Goal: Information Seeking & Learning: Learn about a topic

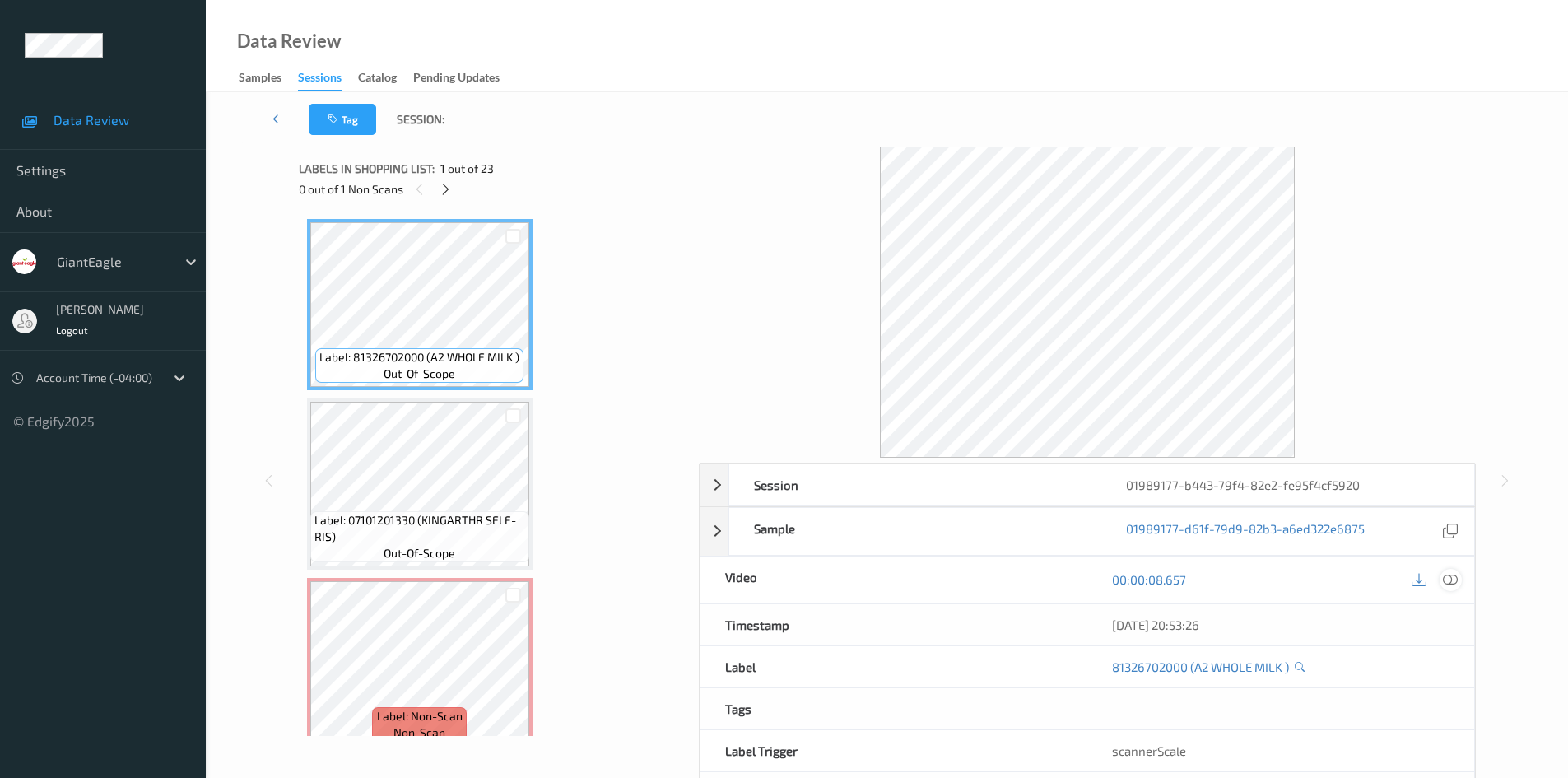
click at [1456, 577] on icon at bounding box center [1449, 578] width 14 height 14
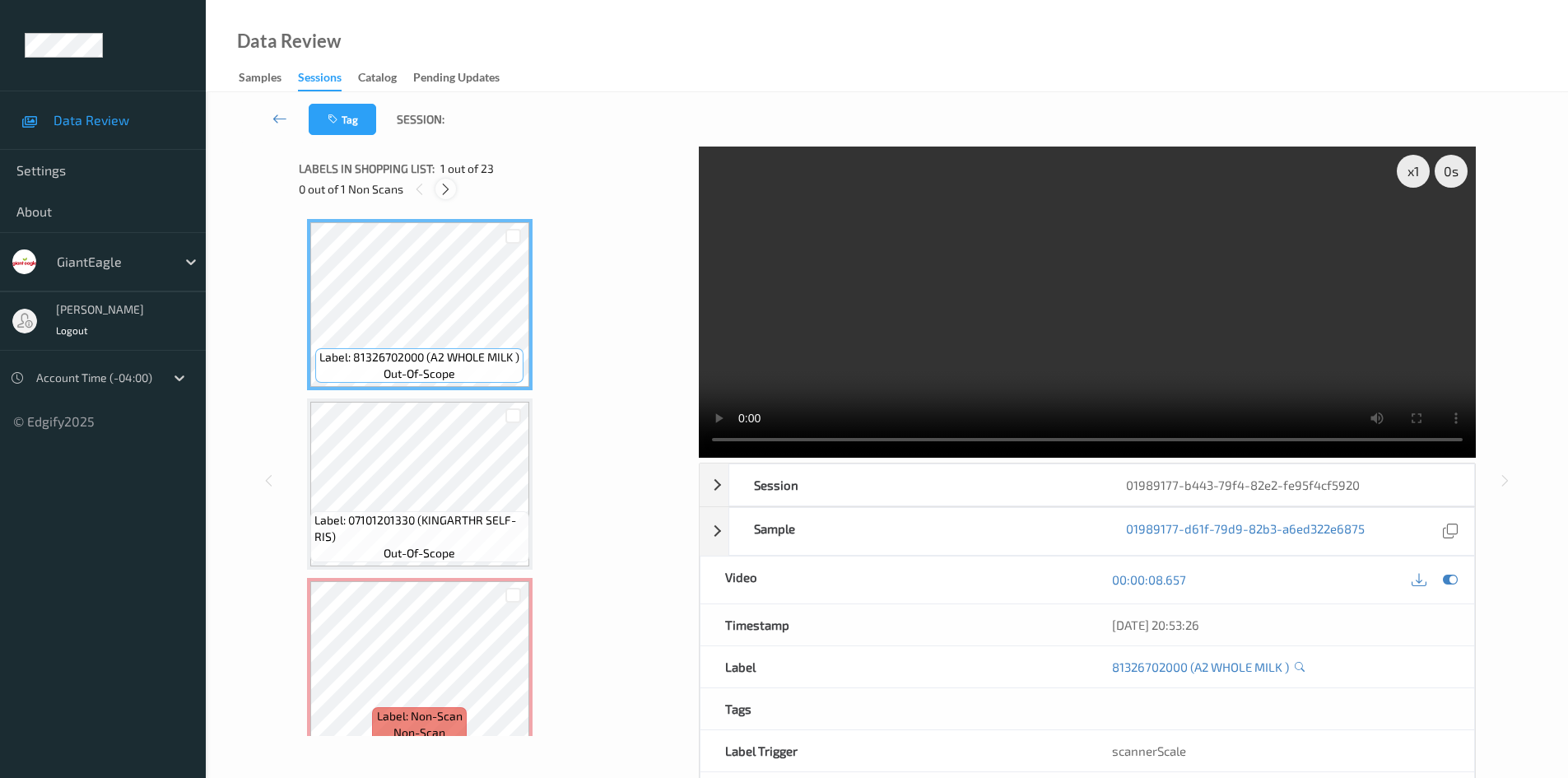
click at [446, 191] on icon at bounding box center [446, 188] width 14 height 14
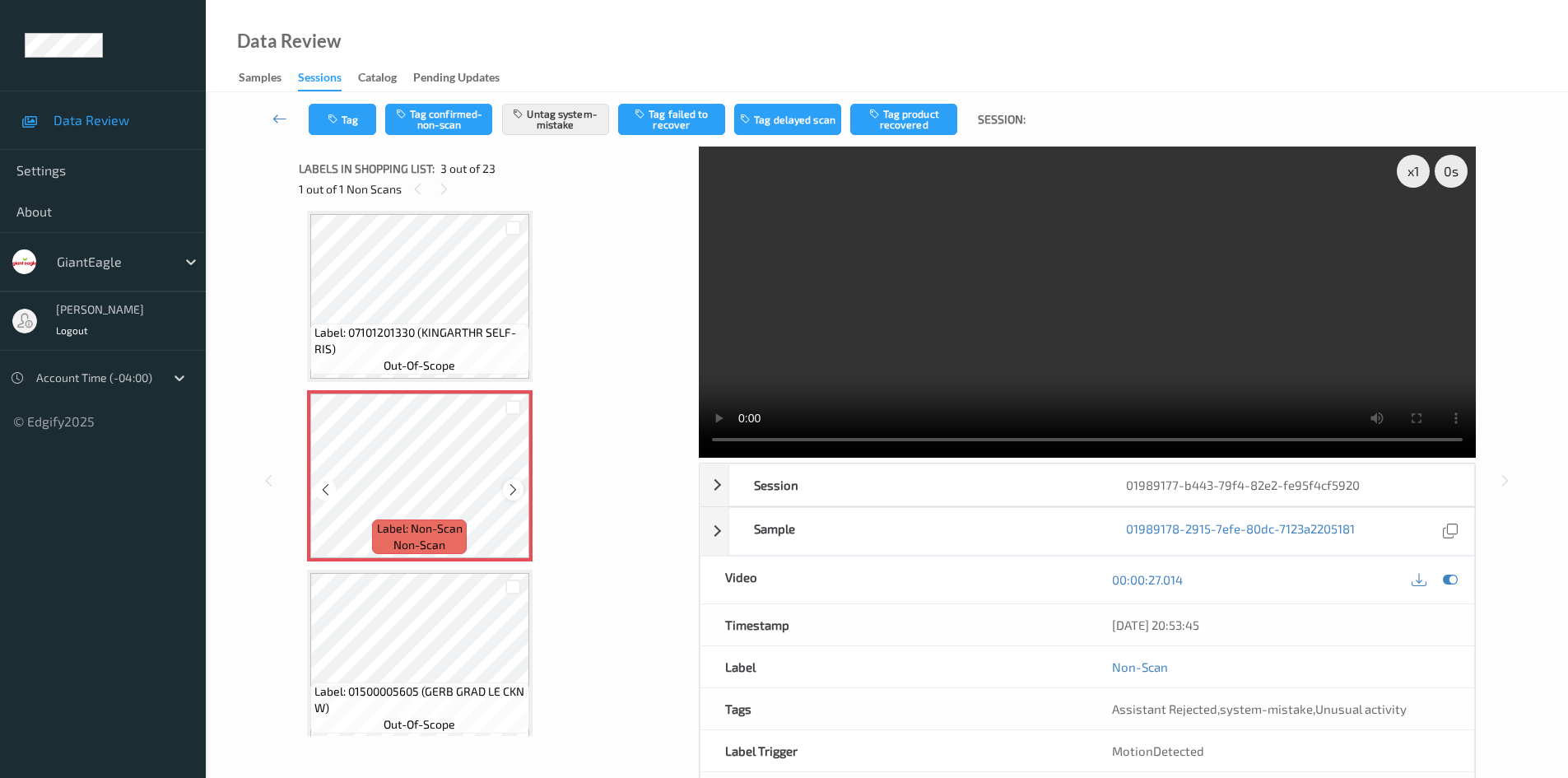
click at [518, 488] on icon at bounding box center [513, 489] width 14 height 14
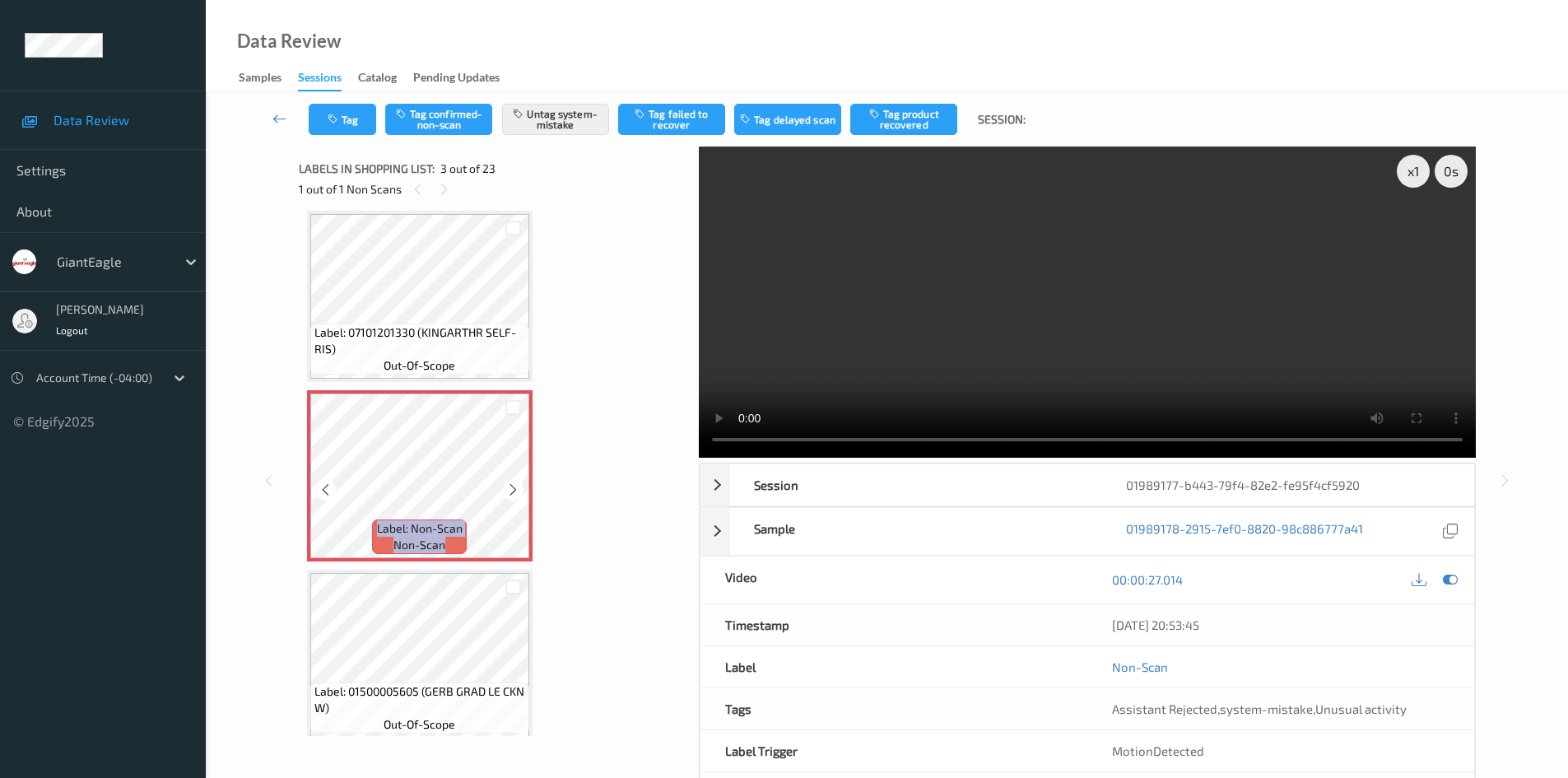
click at [518, 488] on icon at bounding box center [513, 489] width 14 height 14
click at [518, 484] on icon at bounding box center [513, 489] width 14 height 14
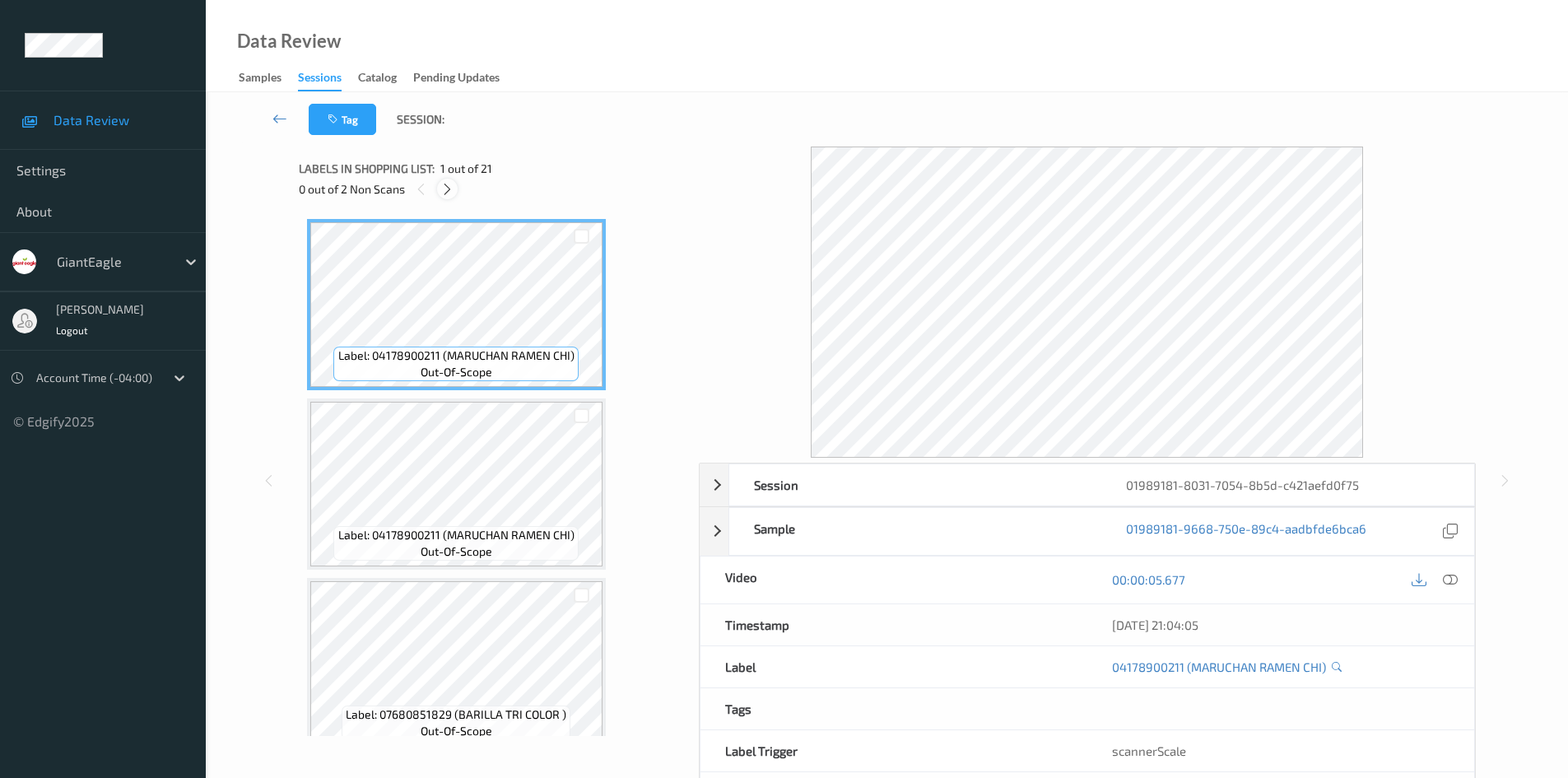
click at [449, 191] on icon at bounding box center [447, 188] width 14 height 14
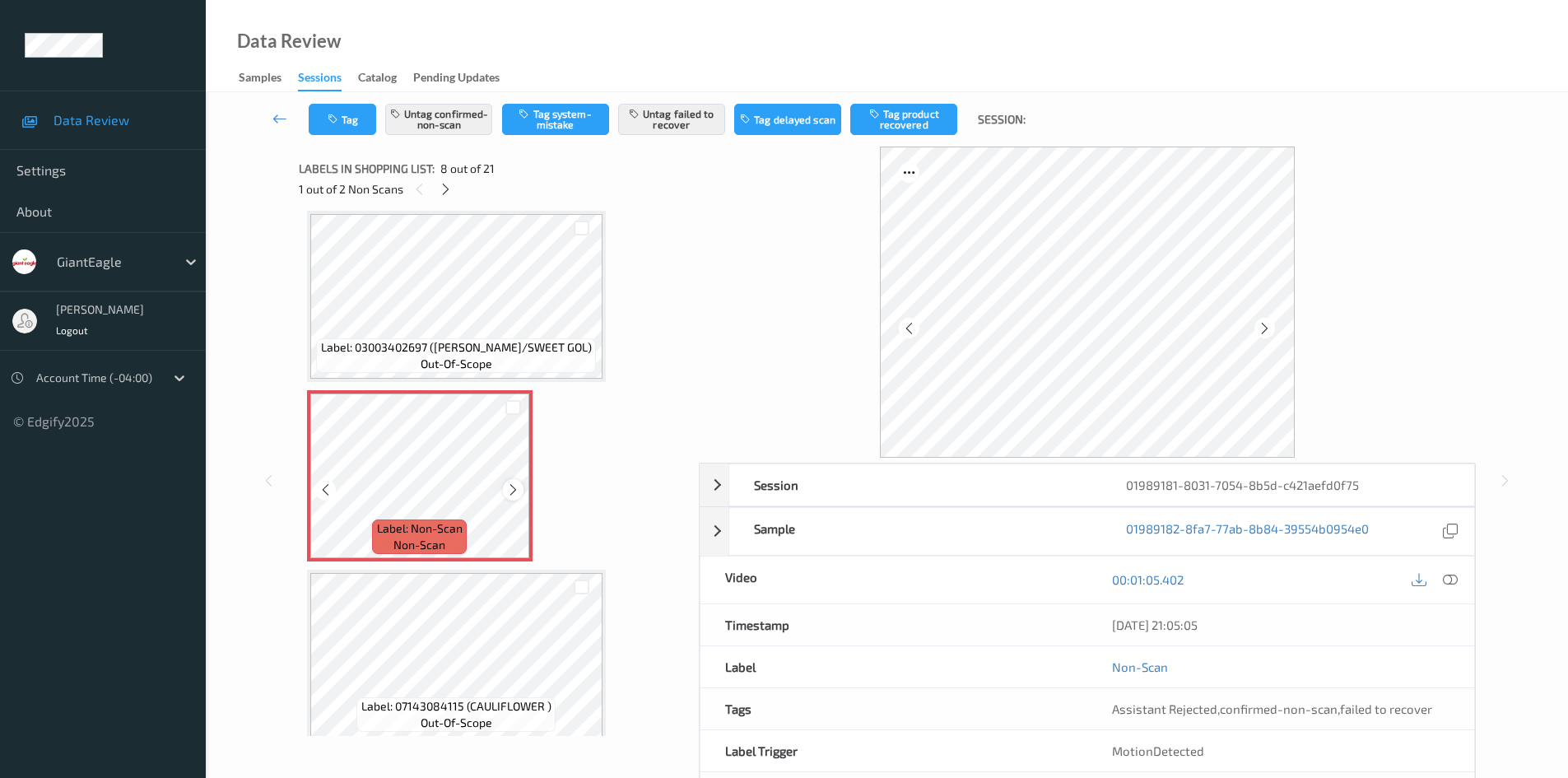
click at [510, 489] on icon at bounding box center [513, 489] width 14 height 14
click at [1449, 580] on icon at bounding box center [1449, 578] width 14 height 14
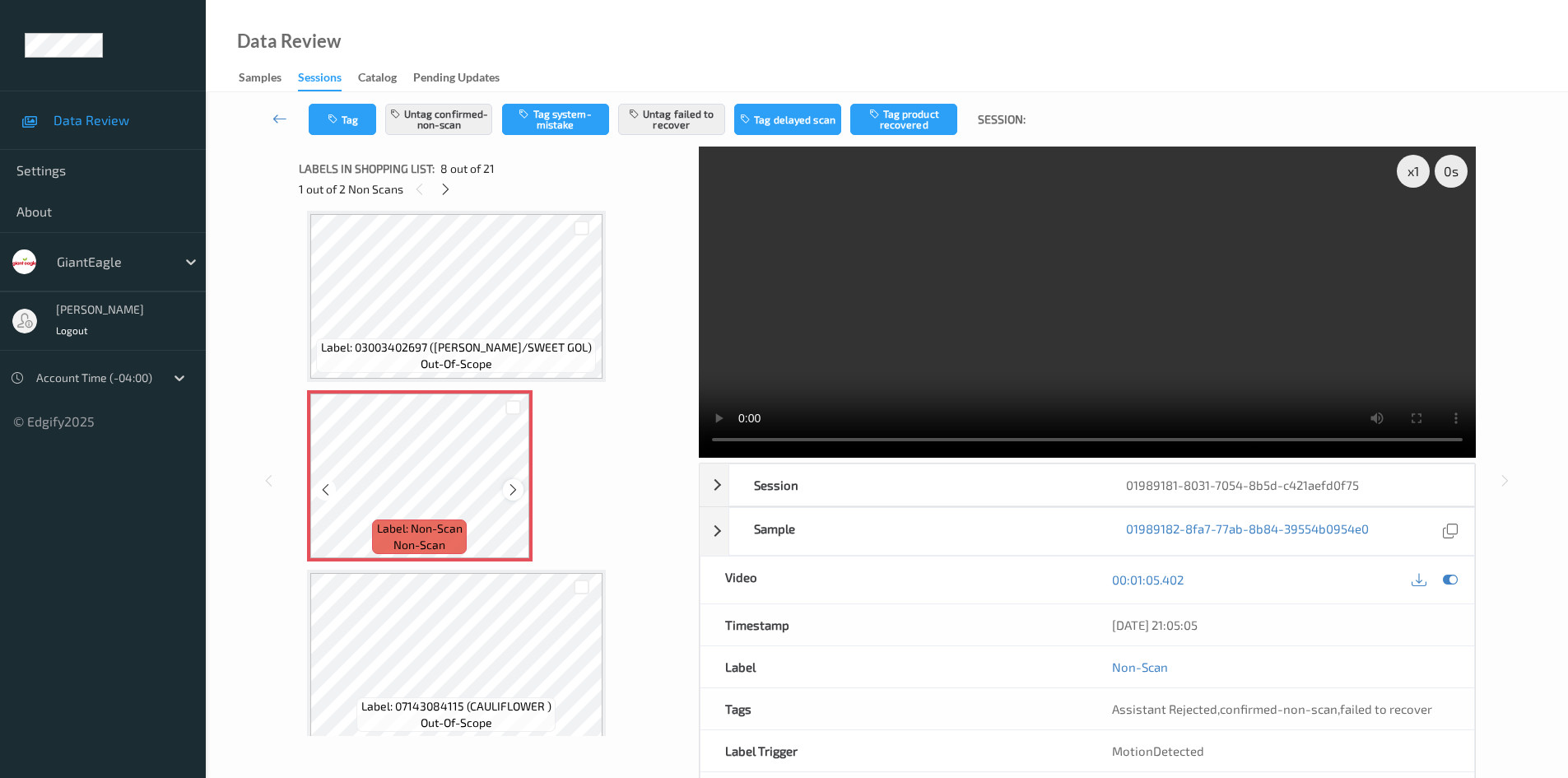
click at [518, 483] on icon at bounding box center [513, 489] width 14 height 14
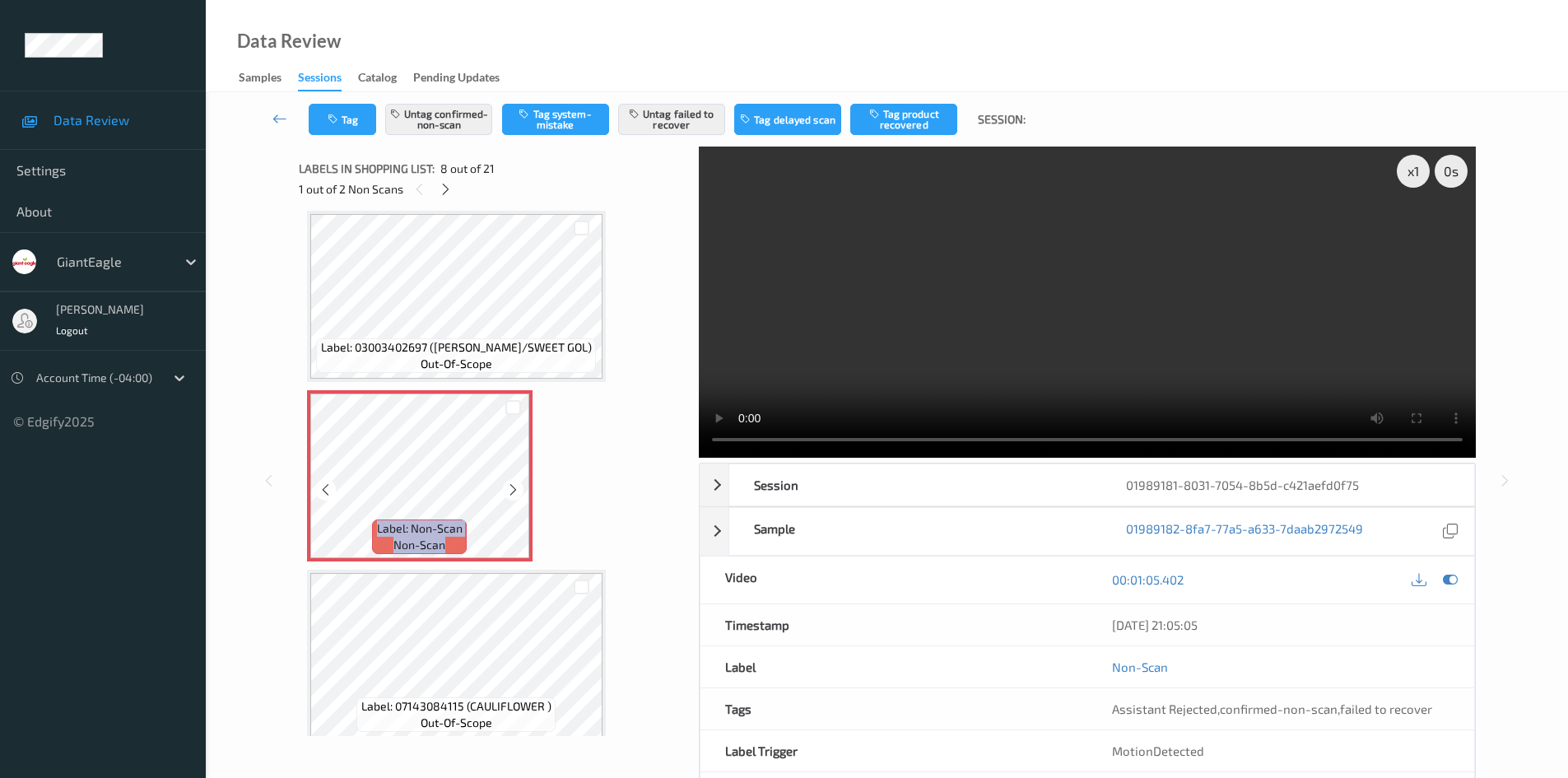
click at [518, 483] on icon at bounding box center [513, 489] width 14 height 14
click at [519, 483] on icon at bounding box center [513, 489] width 14 height 14
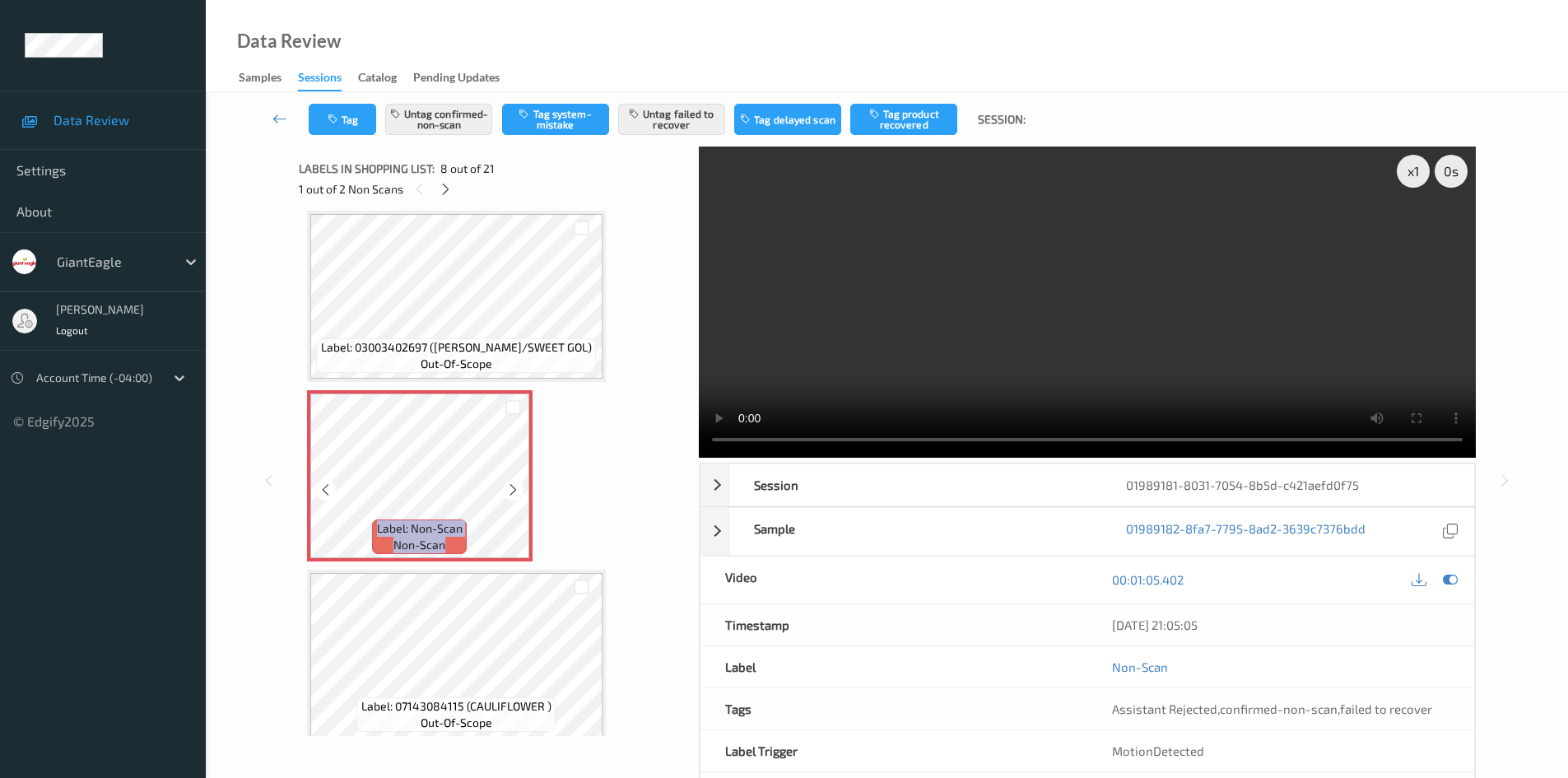
click at [519, 483] on icon at bounding box center [513, 489] width 14 height 14
click at [519, 484] on icon at bounding box center [513, 489] width 14 height 14
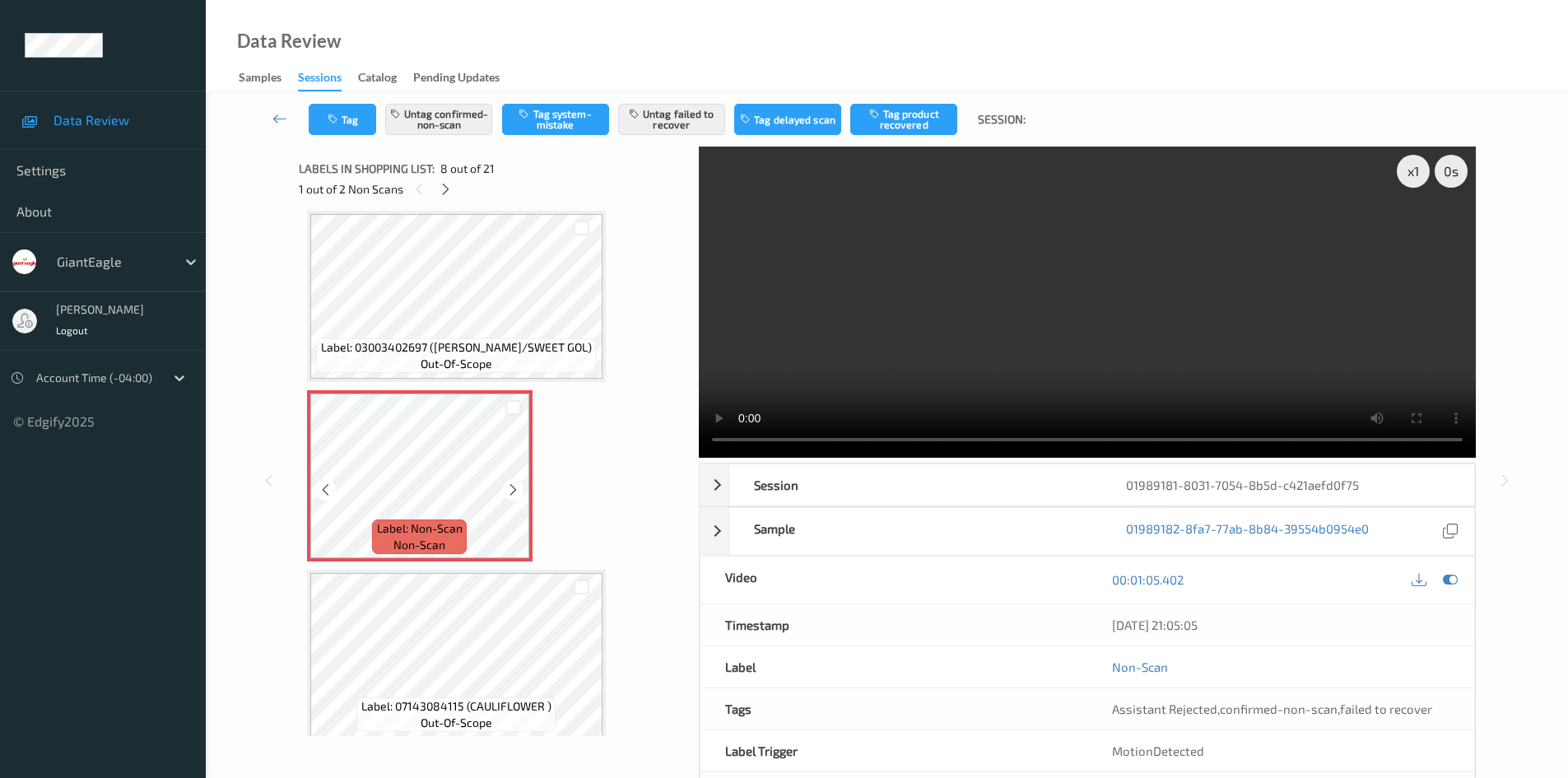
click at [519, 484] on icon at bounding box center [513, 489] width 14 height 14
click at [449, 186] on icon at bounding box center [446, 188] width 14 height 14
click at [508, 480] on div at bounding box center [513, 489] width 21 height 21
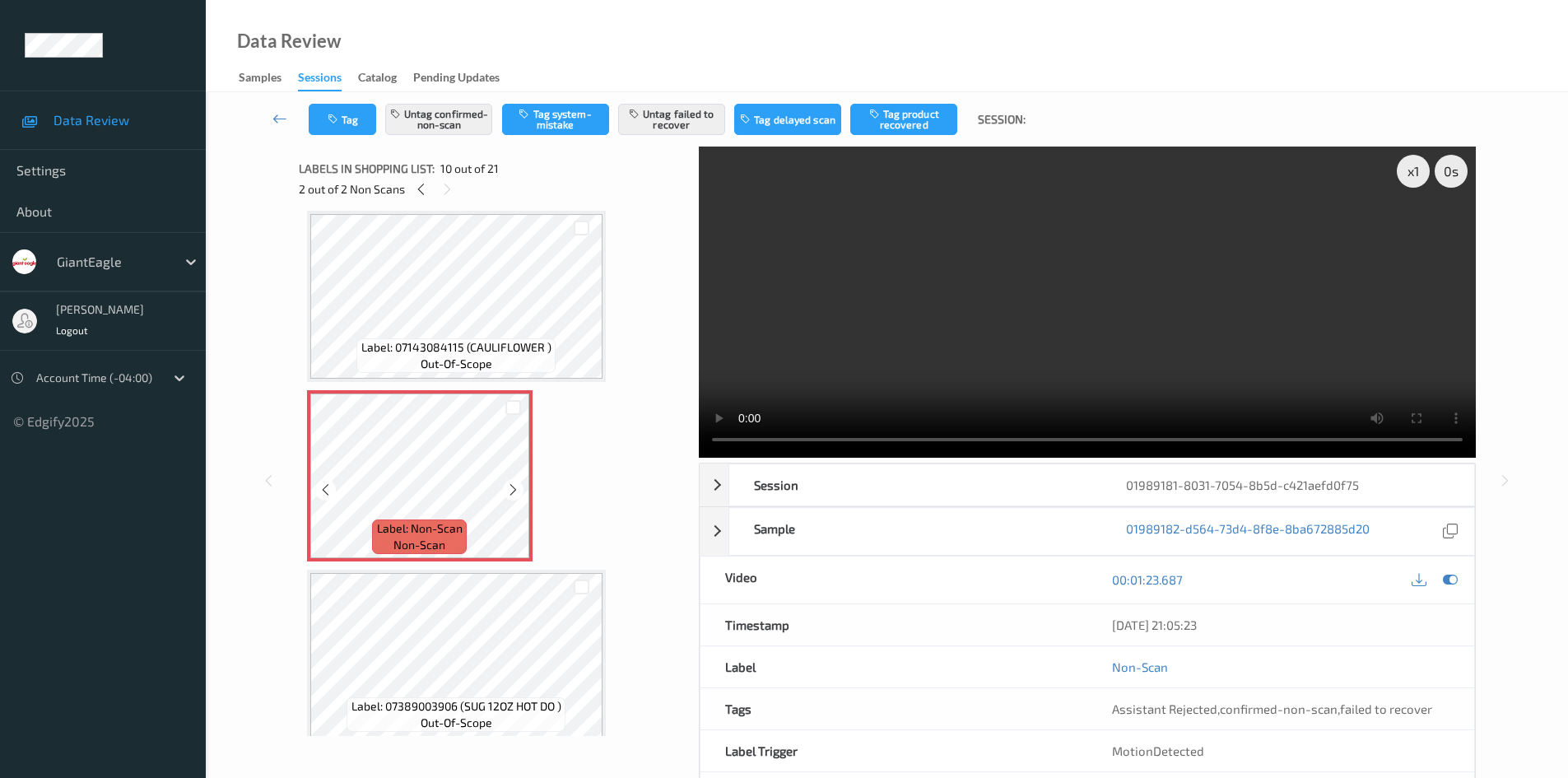
click at [508, 480] on div at bounding box center [513, 489] width 21 height 21
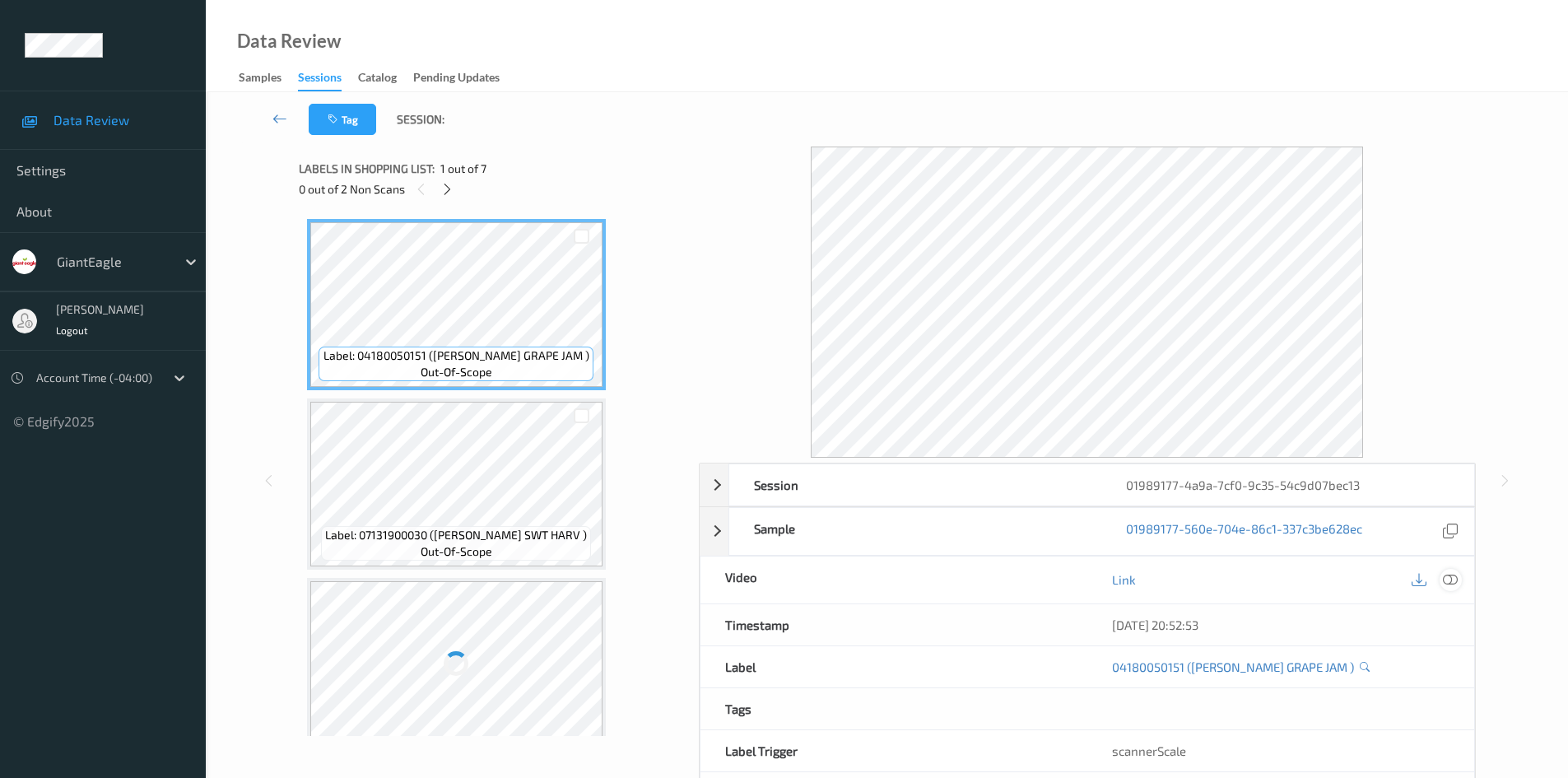
click at [1446, 582] on icon at bounding box center [1449, 578] width 14 height 14
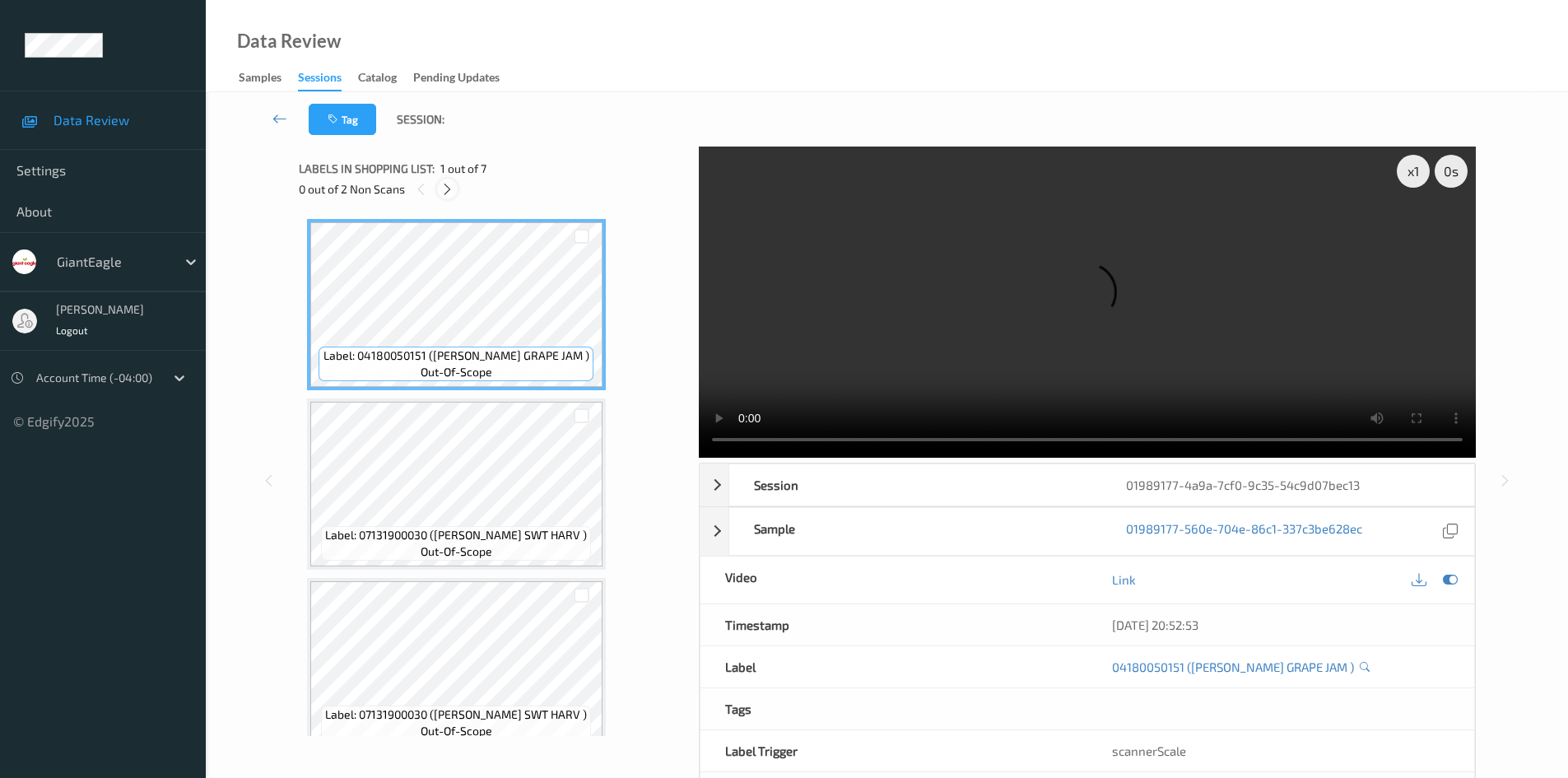
click at [445, 192] on icon at bounding box center [447, 188] width 14 height 14
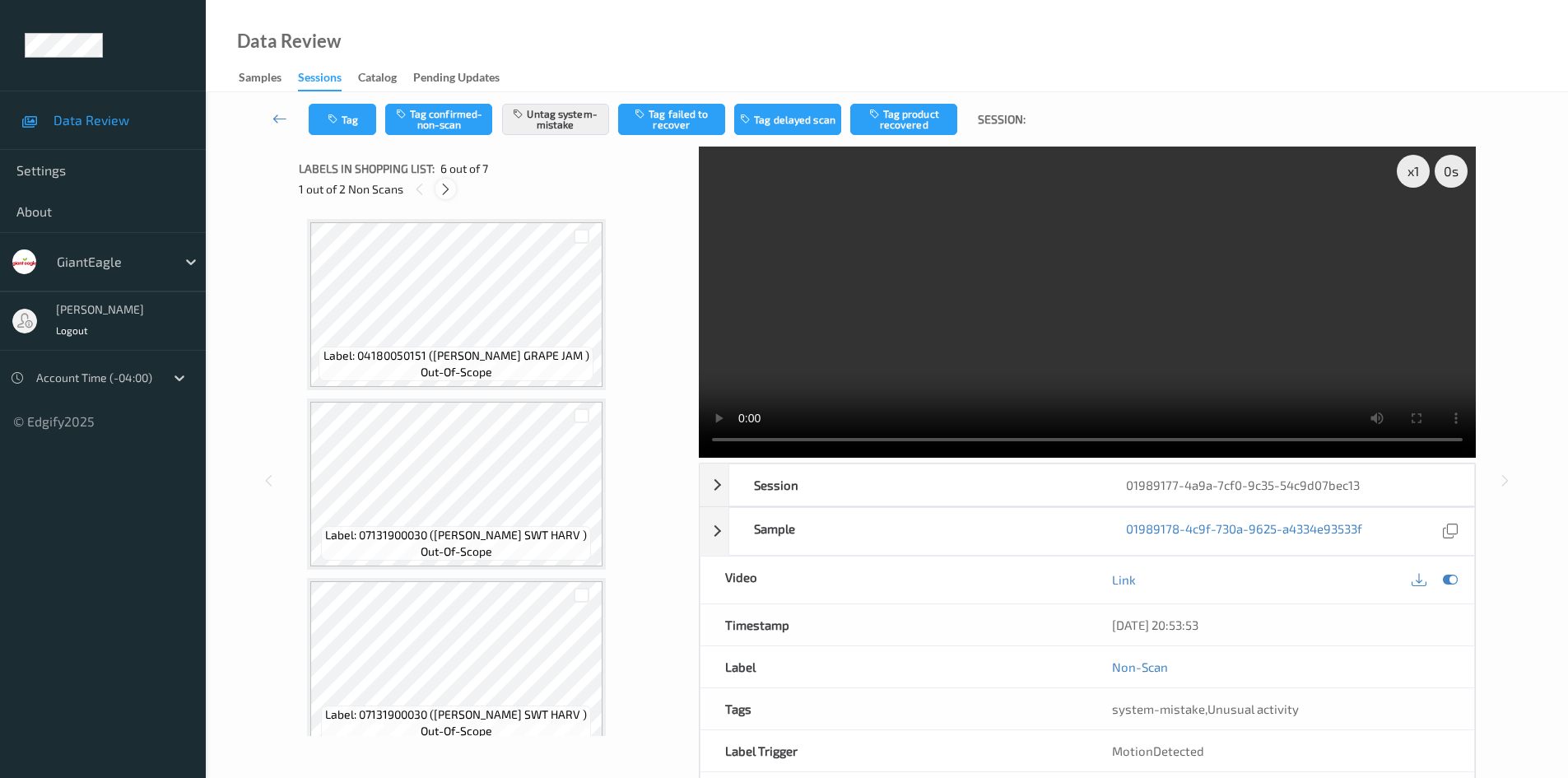
scroll to position [725, 0]
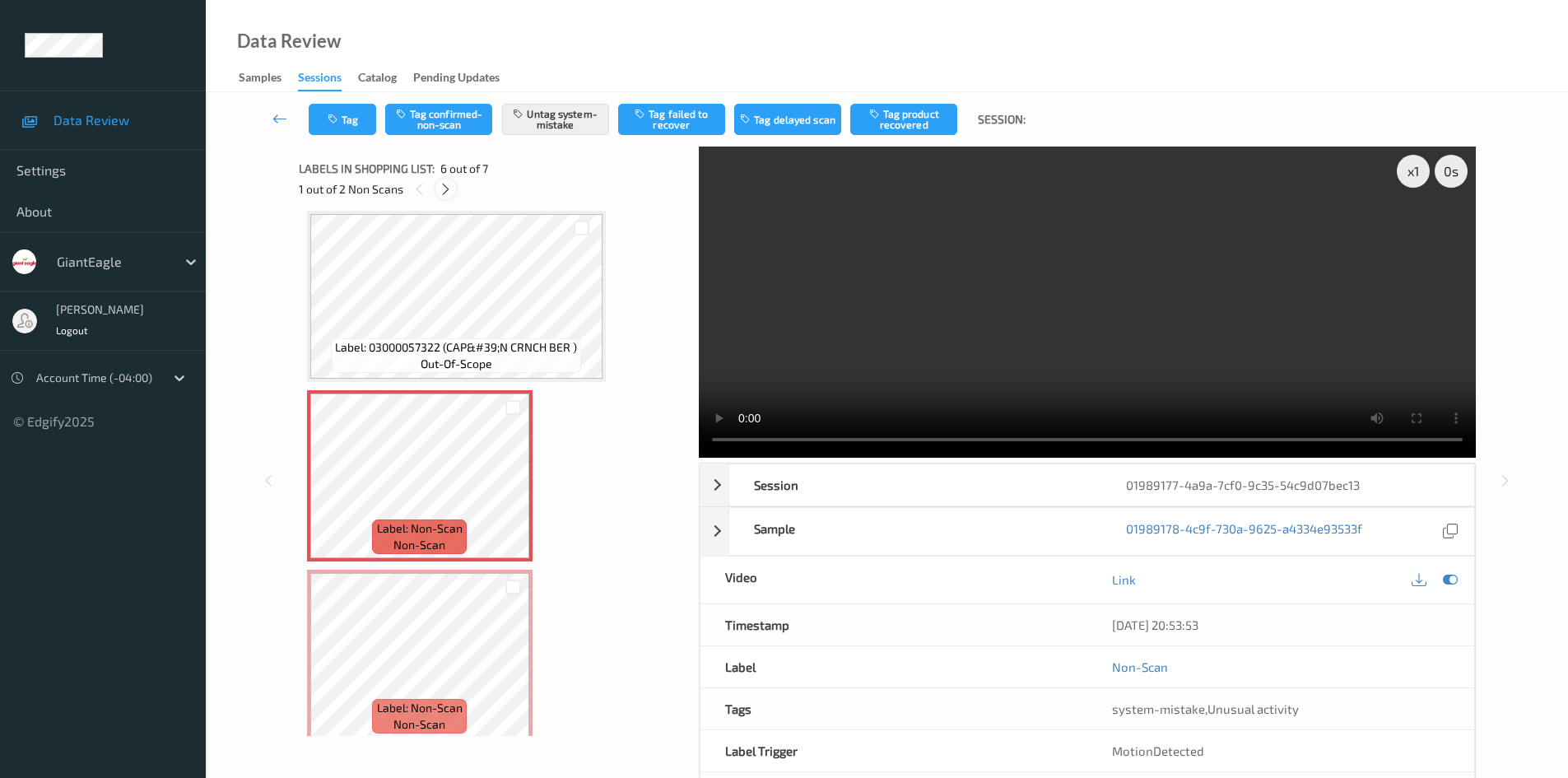
click at [448, 190] on icon at bounding box center [446, 188] width 14 height 14
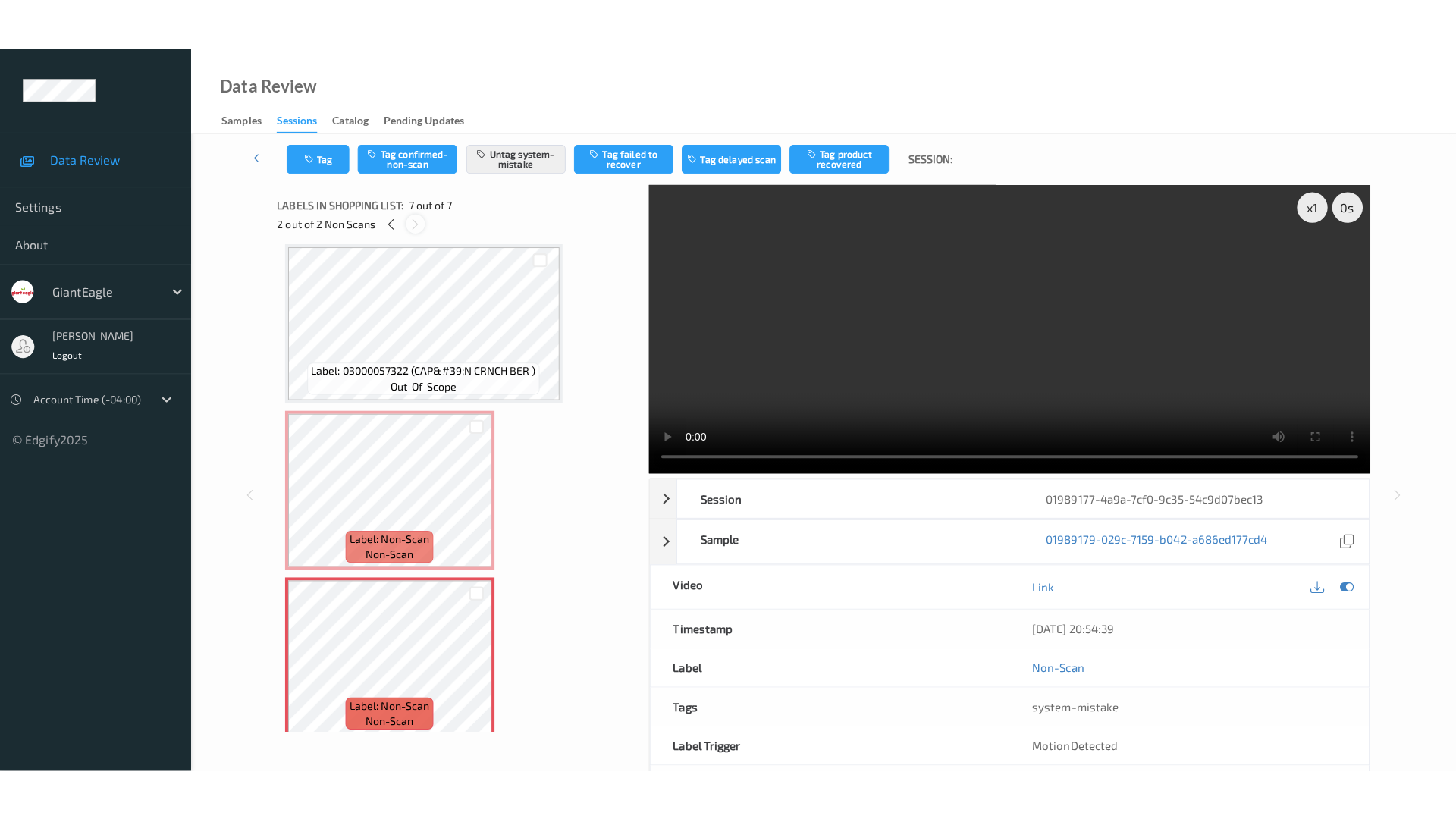
scroll to position [681, 0]
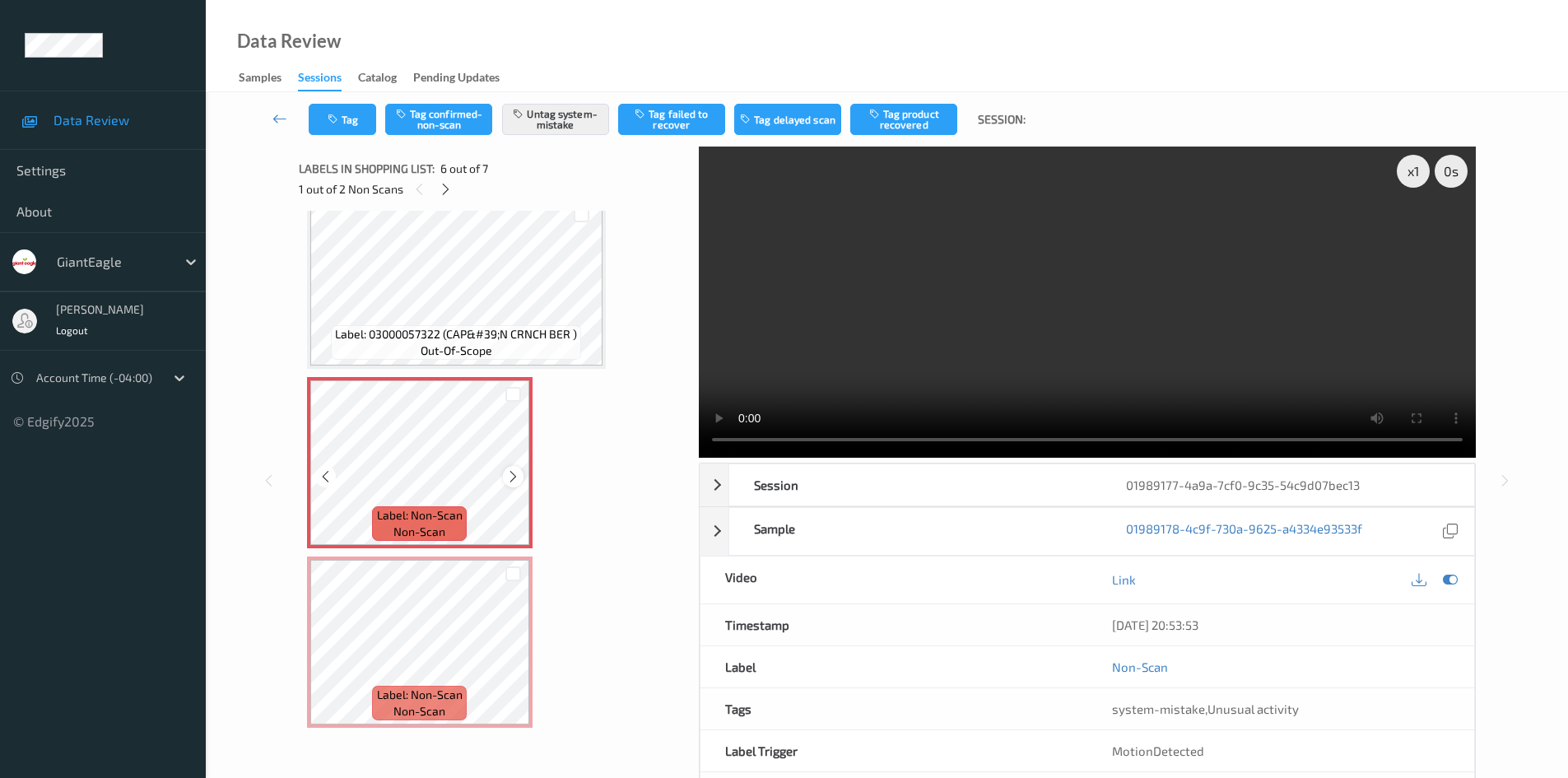
click at [510, 476] on icon at bounding box center [513, 476] width 14 height 14
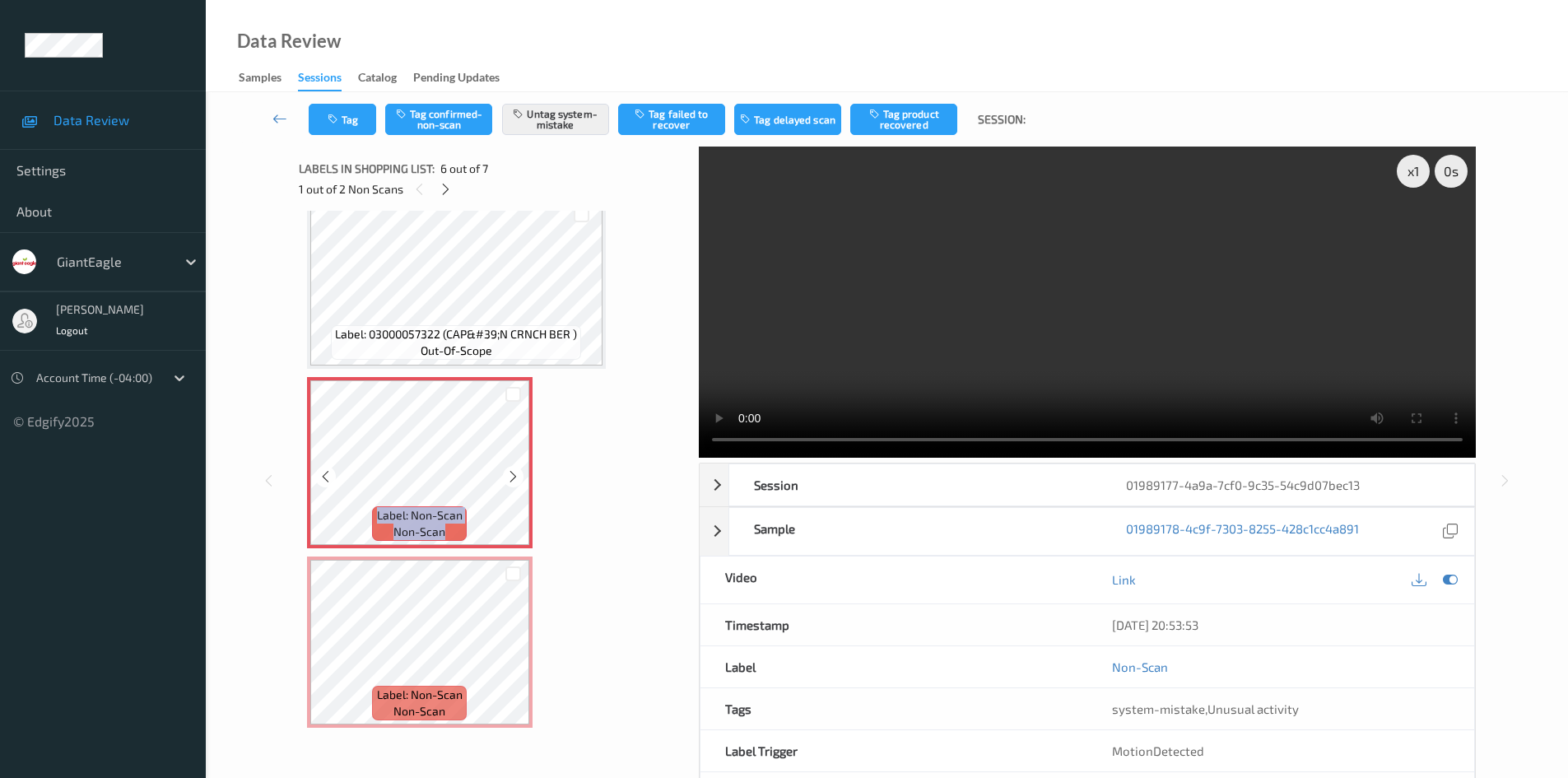
click at [510, 476] on icon at bounding box center [513, 476] width 14 height 14
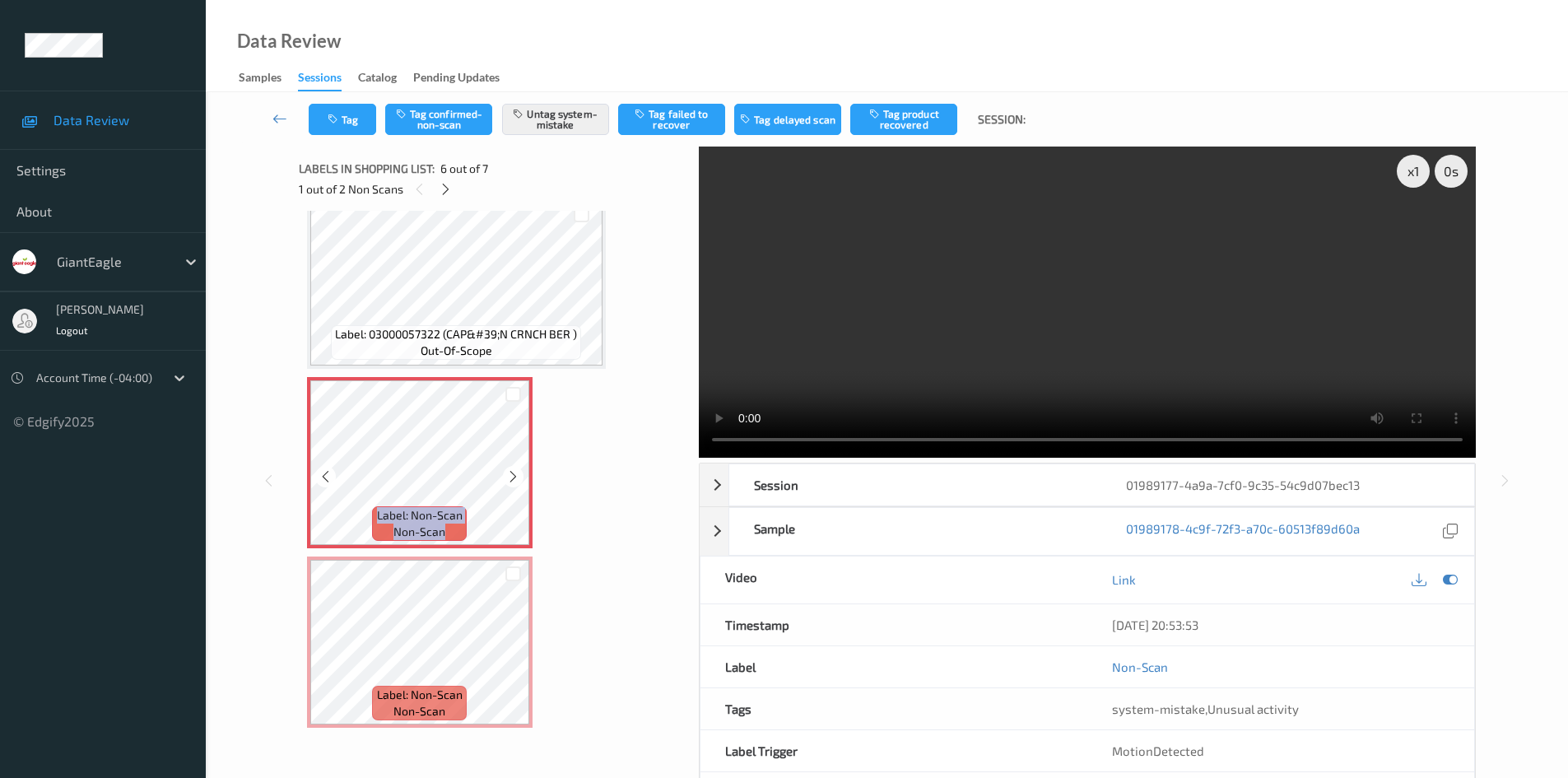
click at [510, 476] on icon at bounding box center [513, 476] width 14 height 14
click at [507, 479] on icon at bounding box center [513, 476] width 14 height 14
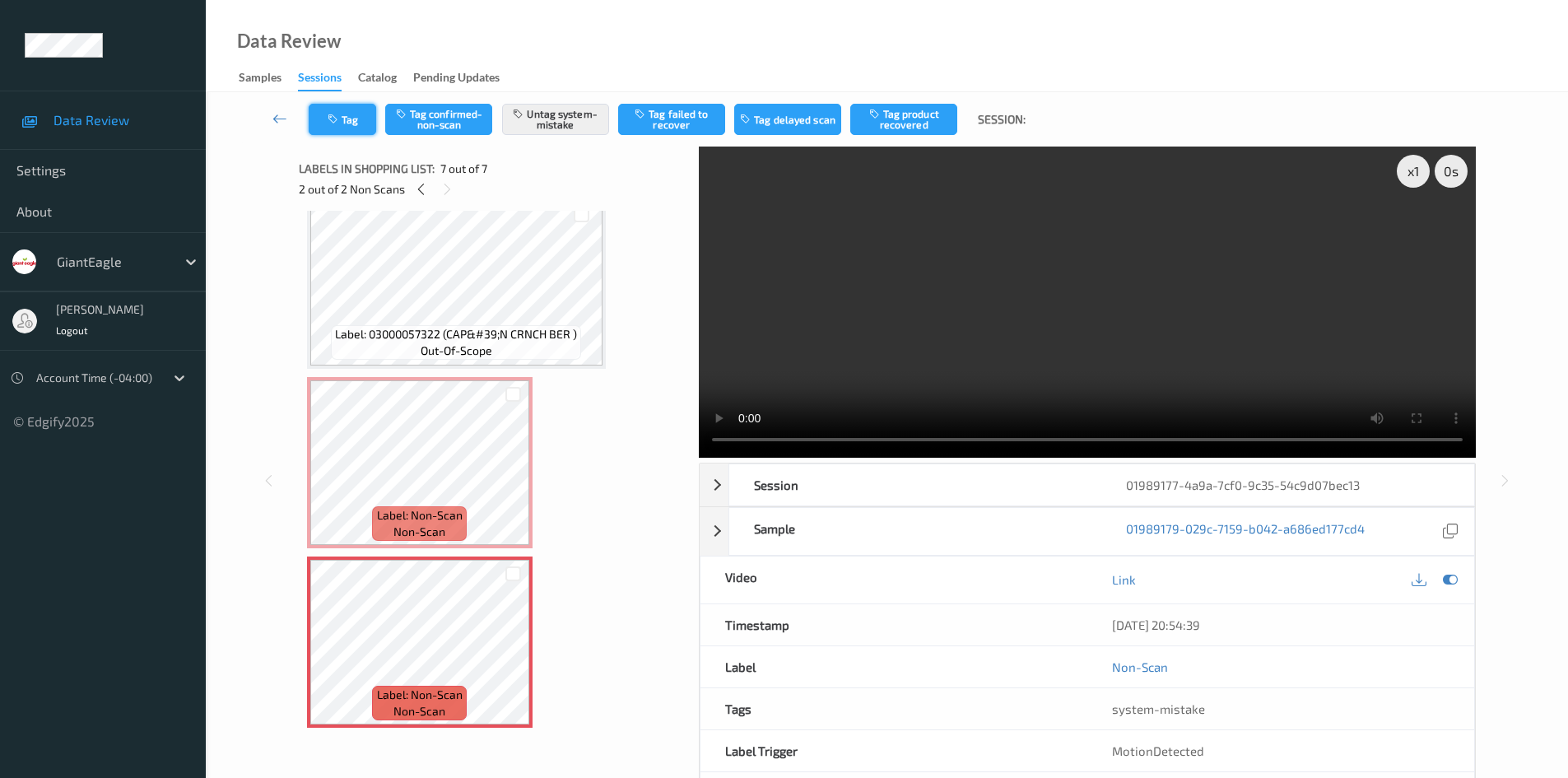
click at [363, 121] on button "Tag" at bounding box center [342, 119] width 68 height 32
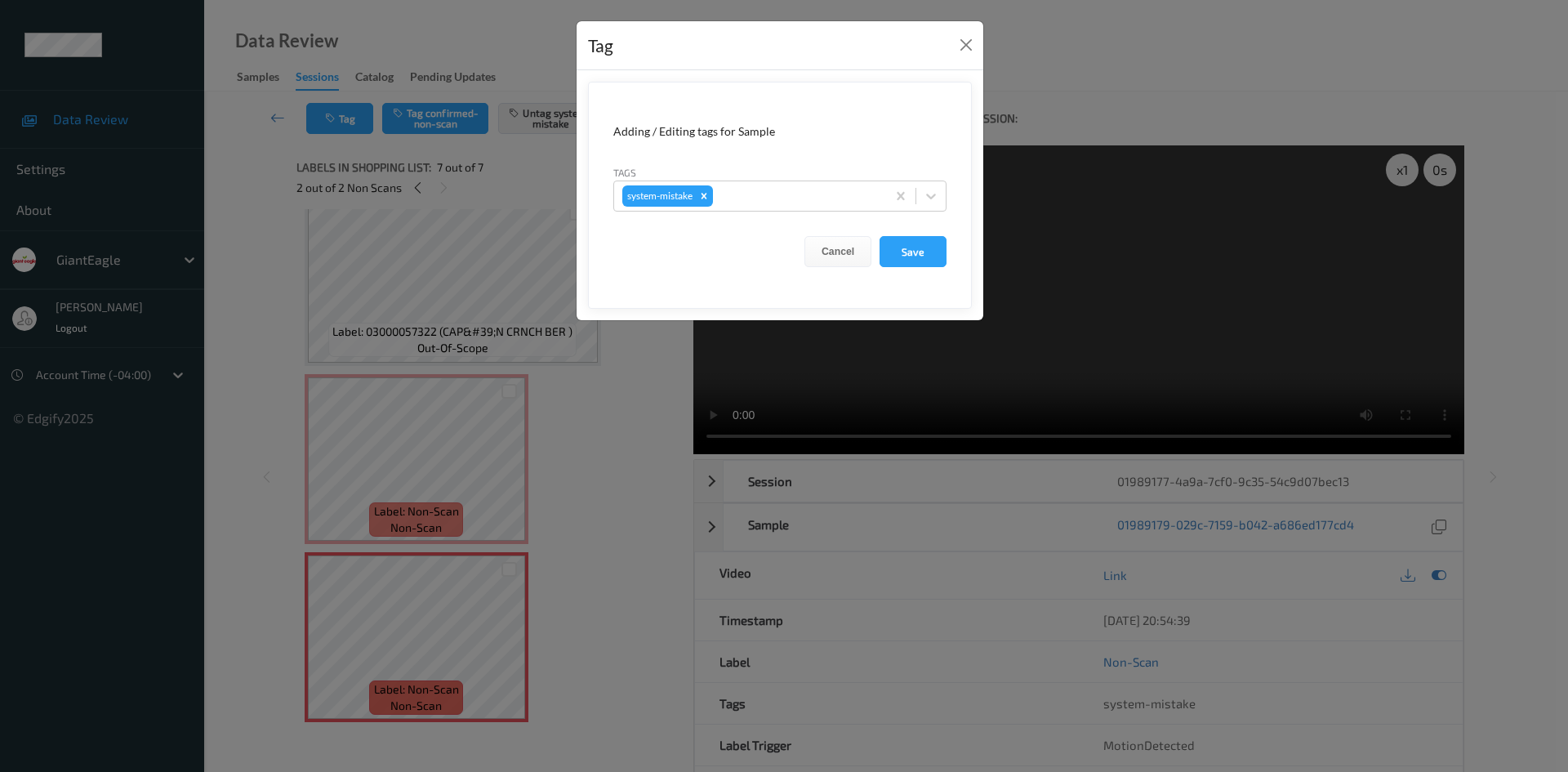
drag, startPoint x: 730, startPoint y: 190, endPoint x: 731, endPoint y: 214, distance: 24.0
click at [731, 190] on div at bounding box center [797, 195] width 161 height 20
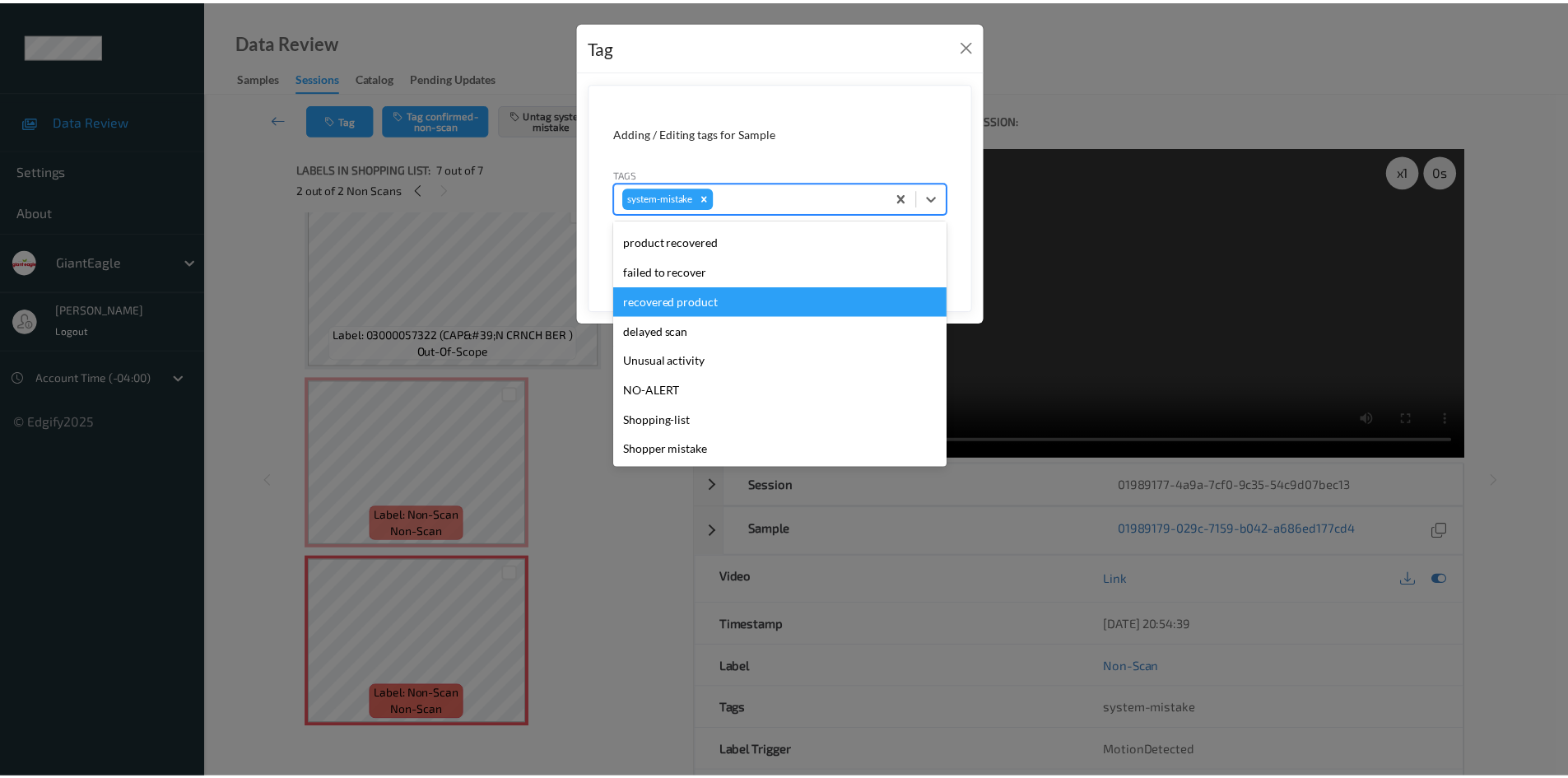
scroll to position [145, 0]
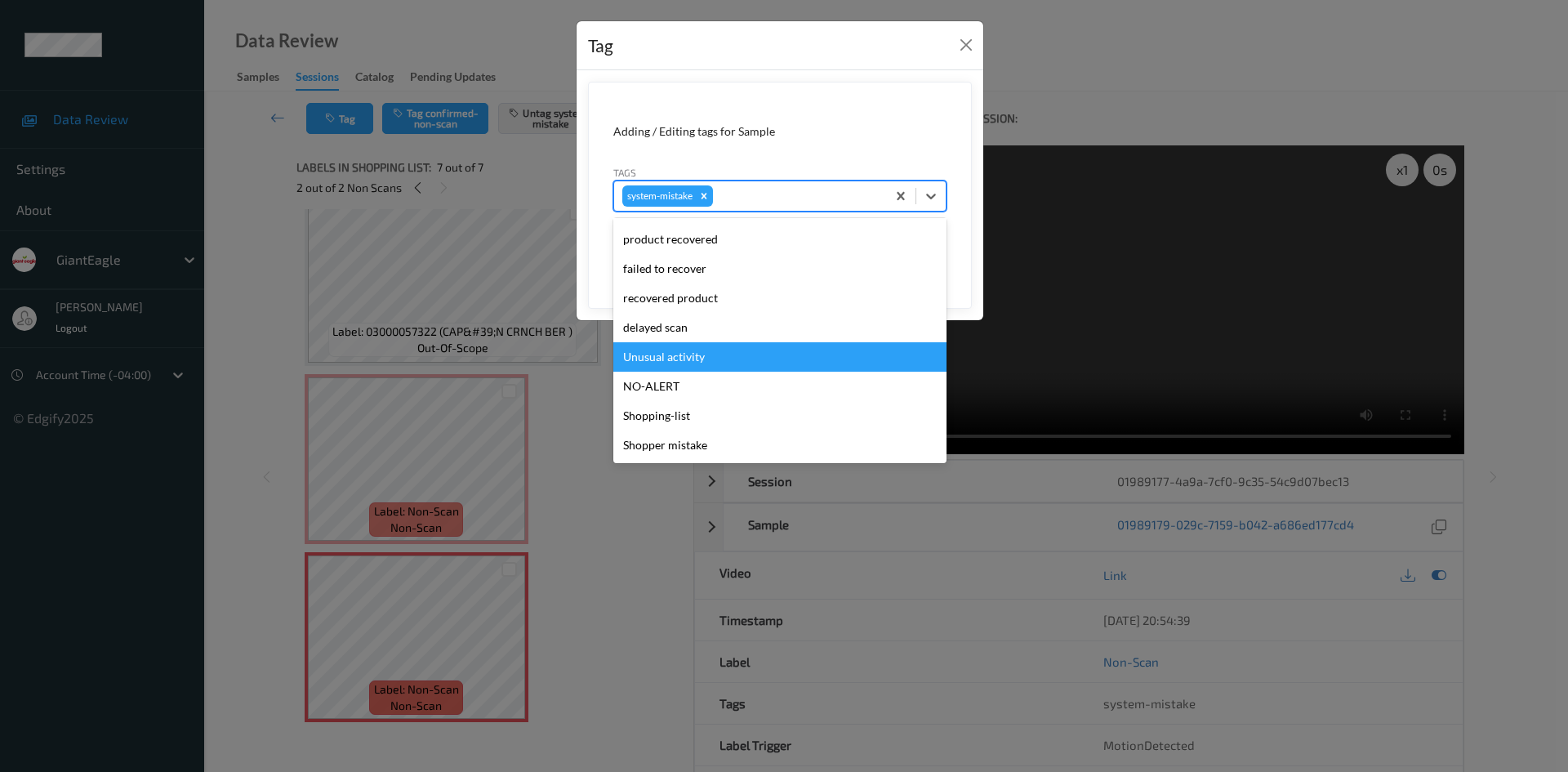
click at [743, 353] on div "Unusual activity" at bounding box center [780, 357] width 333 height 29
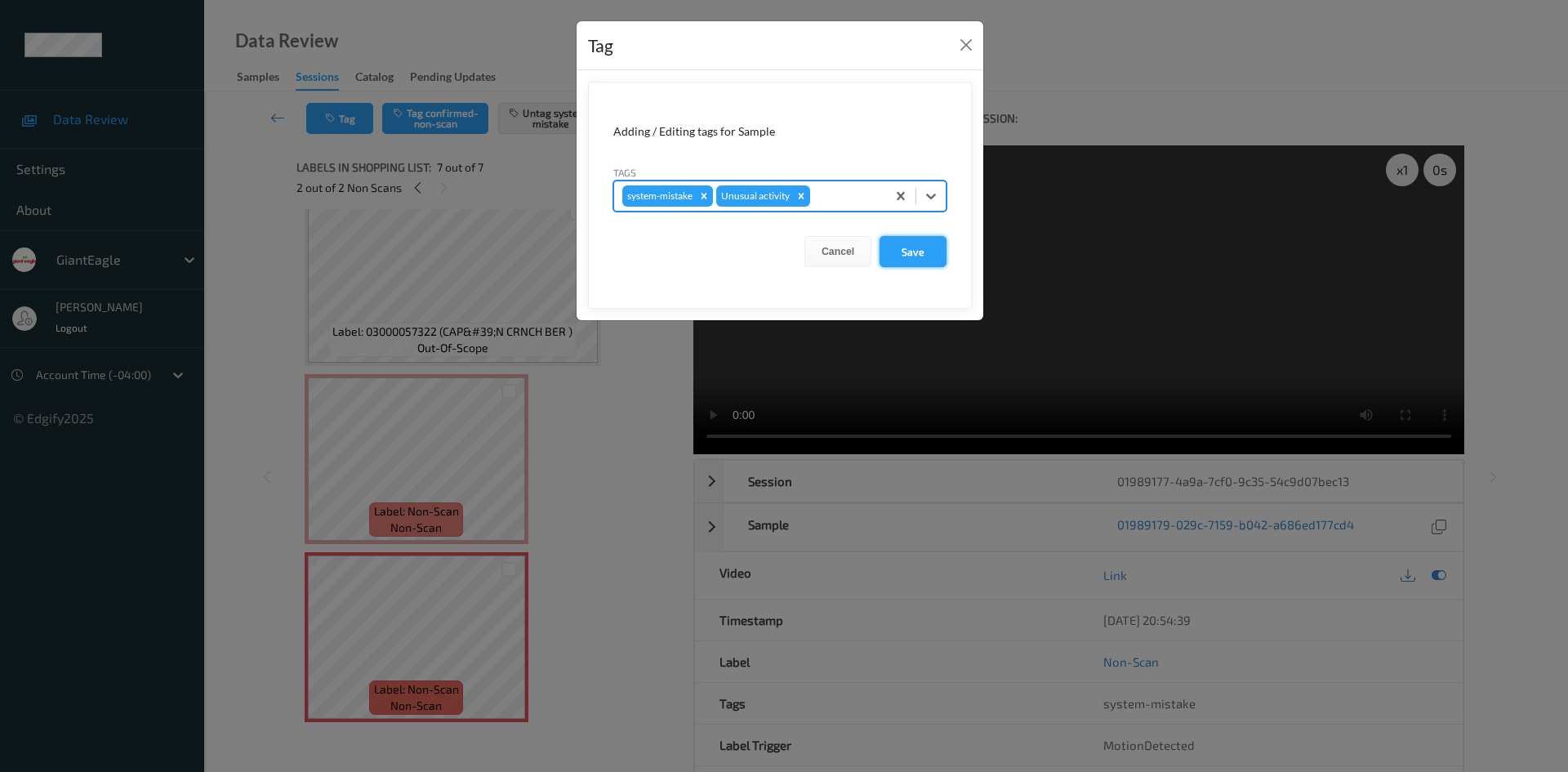
click at [881, 252] on button "Save" at bounding box center [913, 251] width 67 height 31
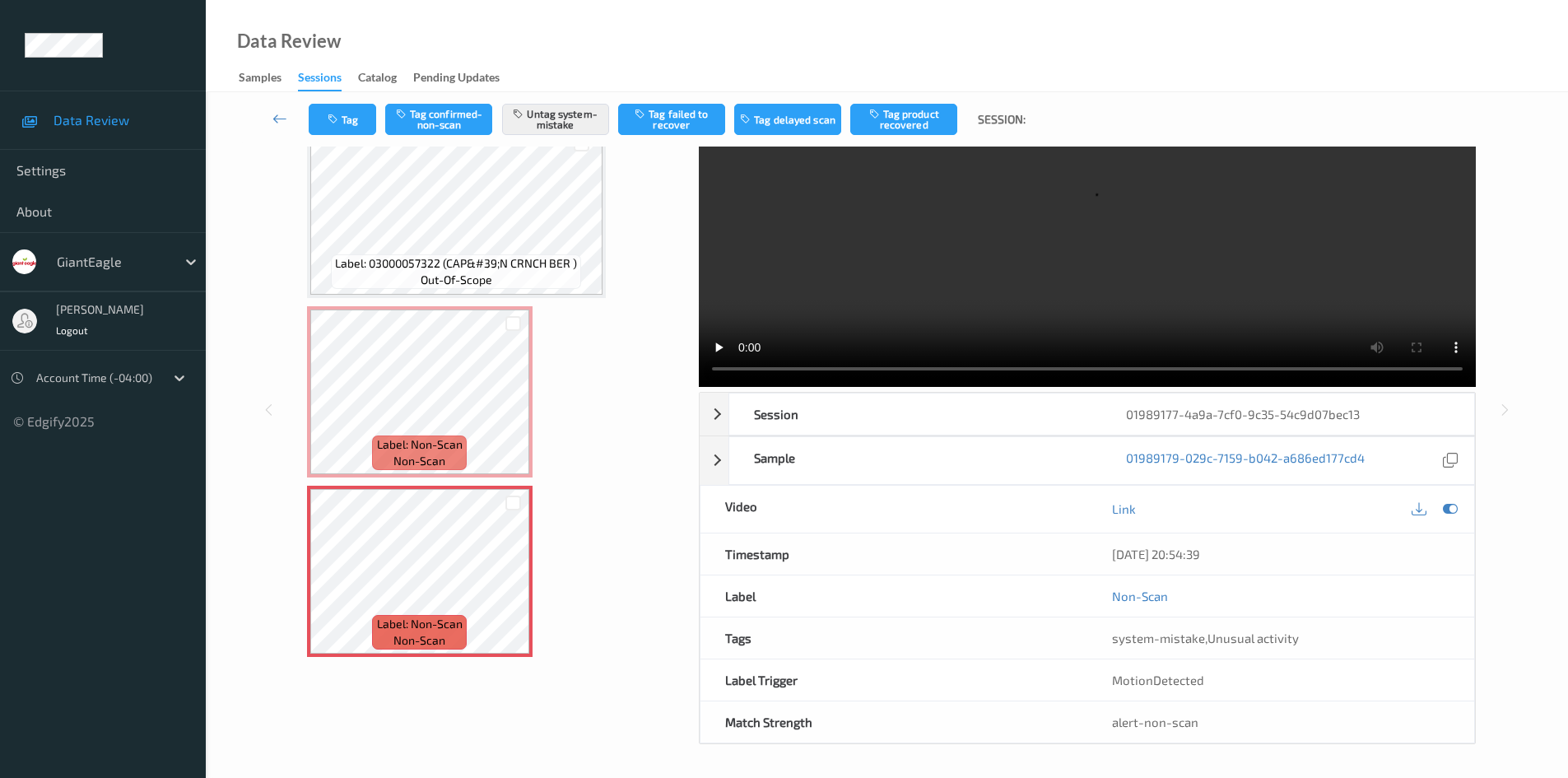
scroll to position [0, 0]
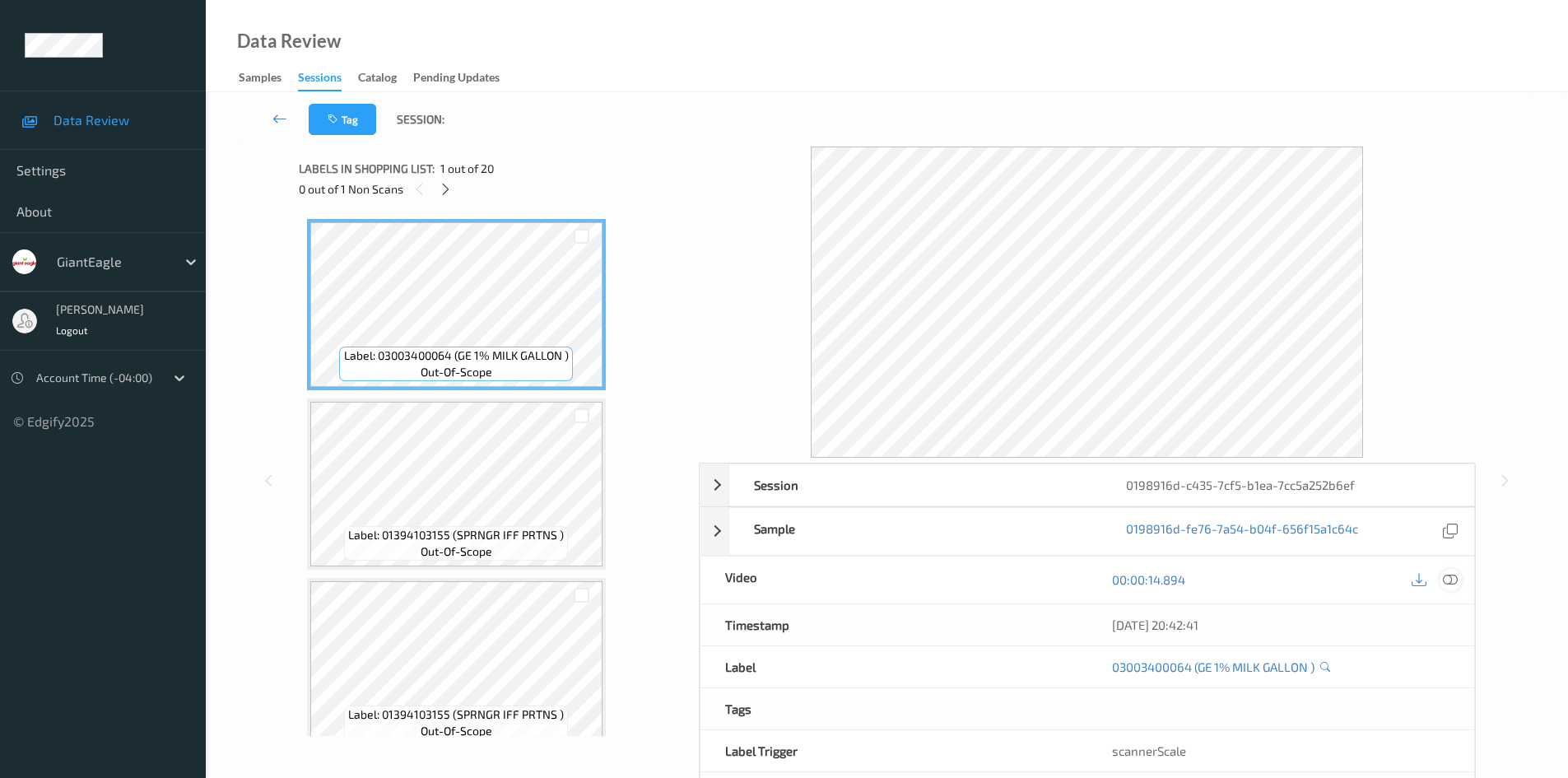
click at [1454, 584] on icon at bounding box center [1449, 578] width 14 height 14
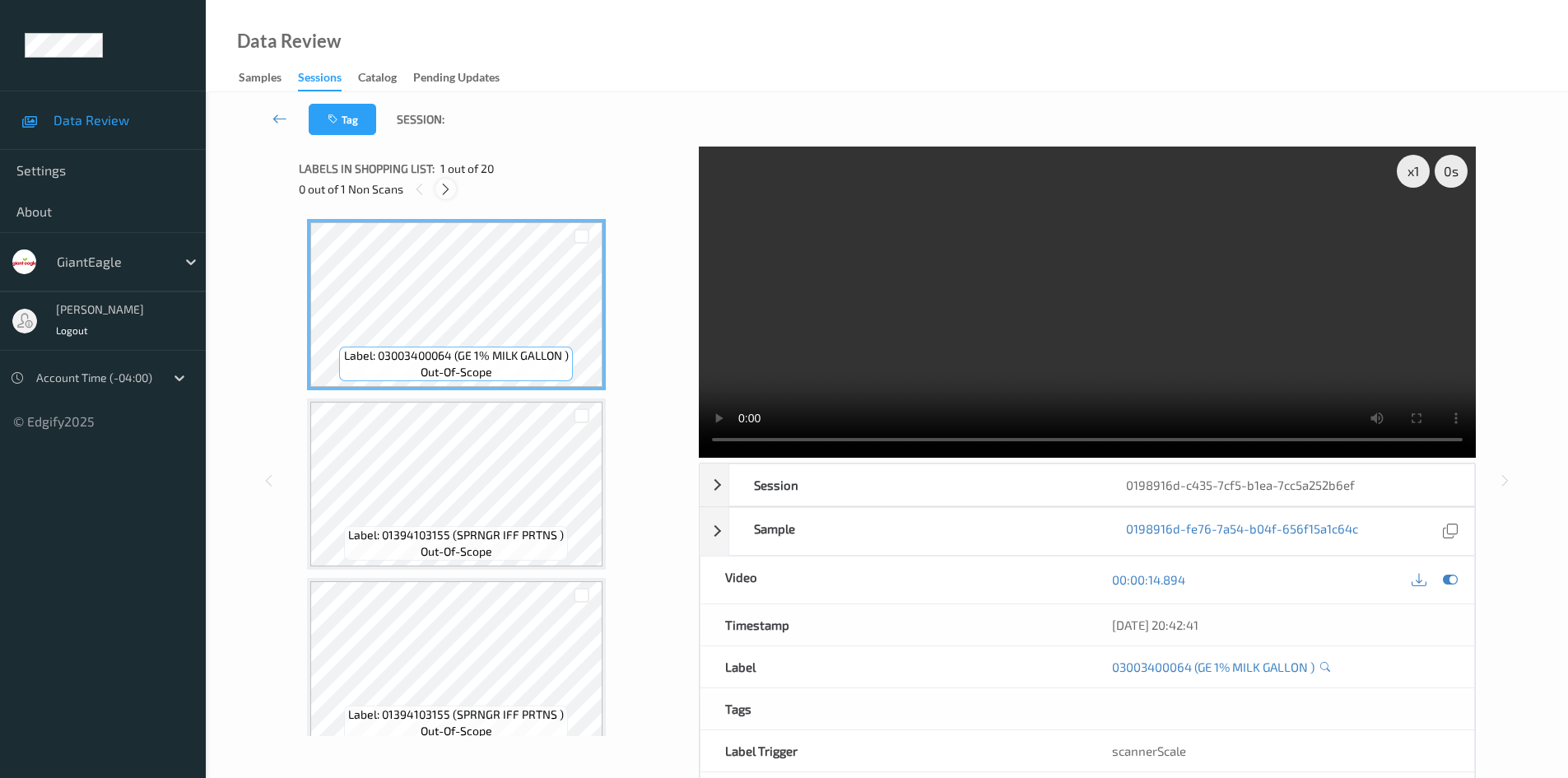
click at [447, 187] on icon at bounding box center [446, 188] width 14 height 14
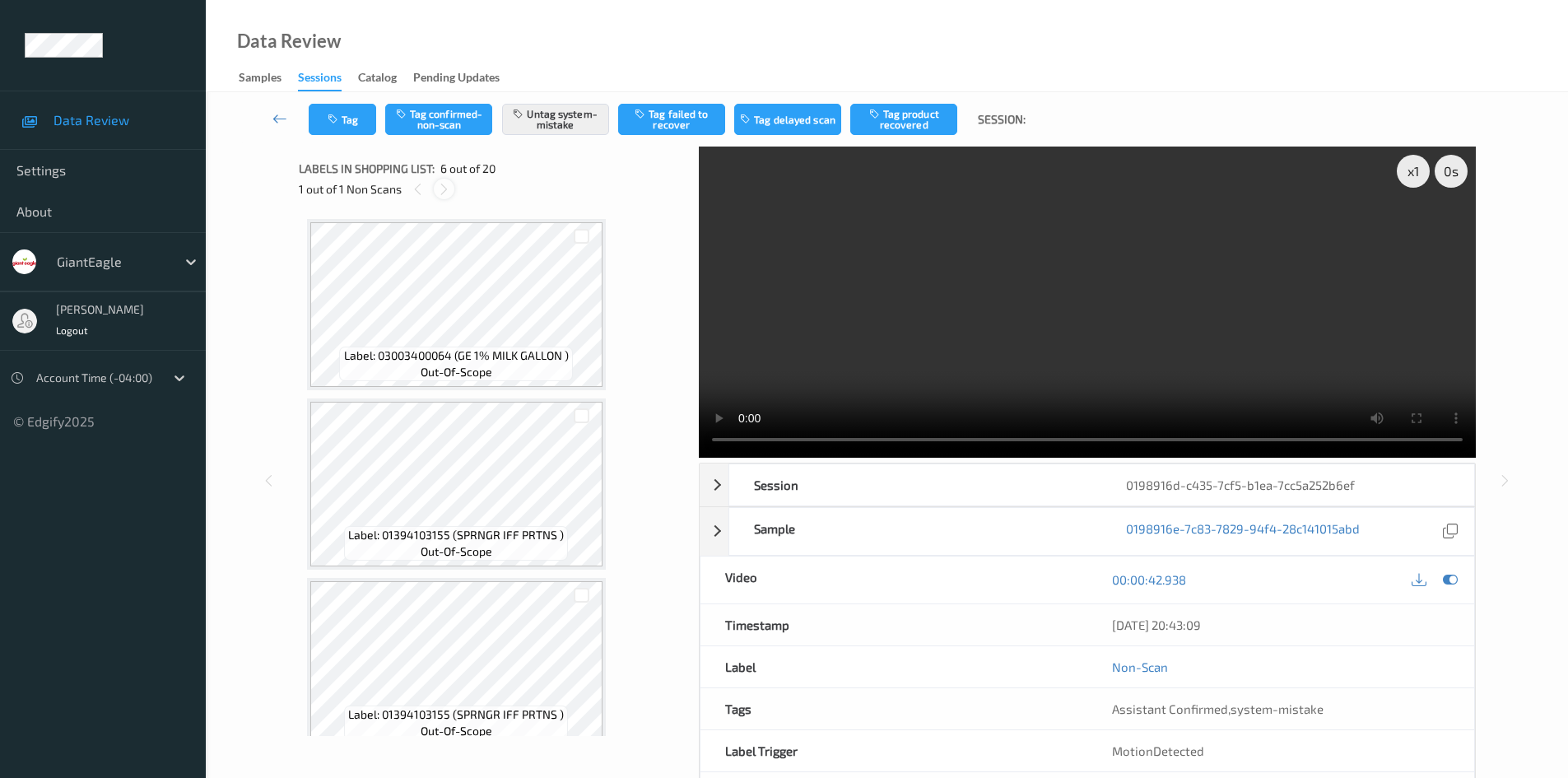
scroll to position [725, 0]
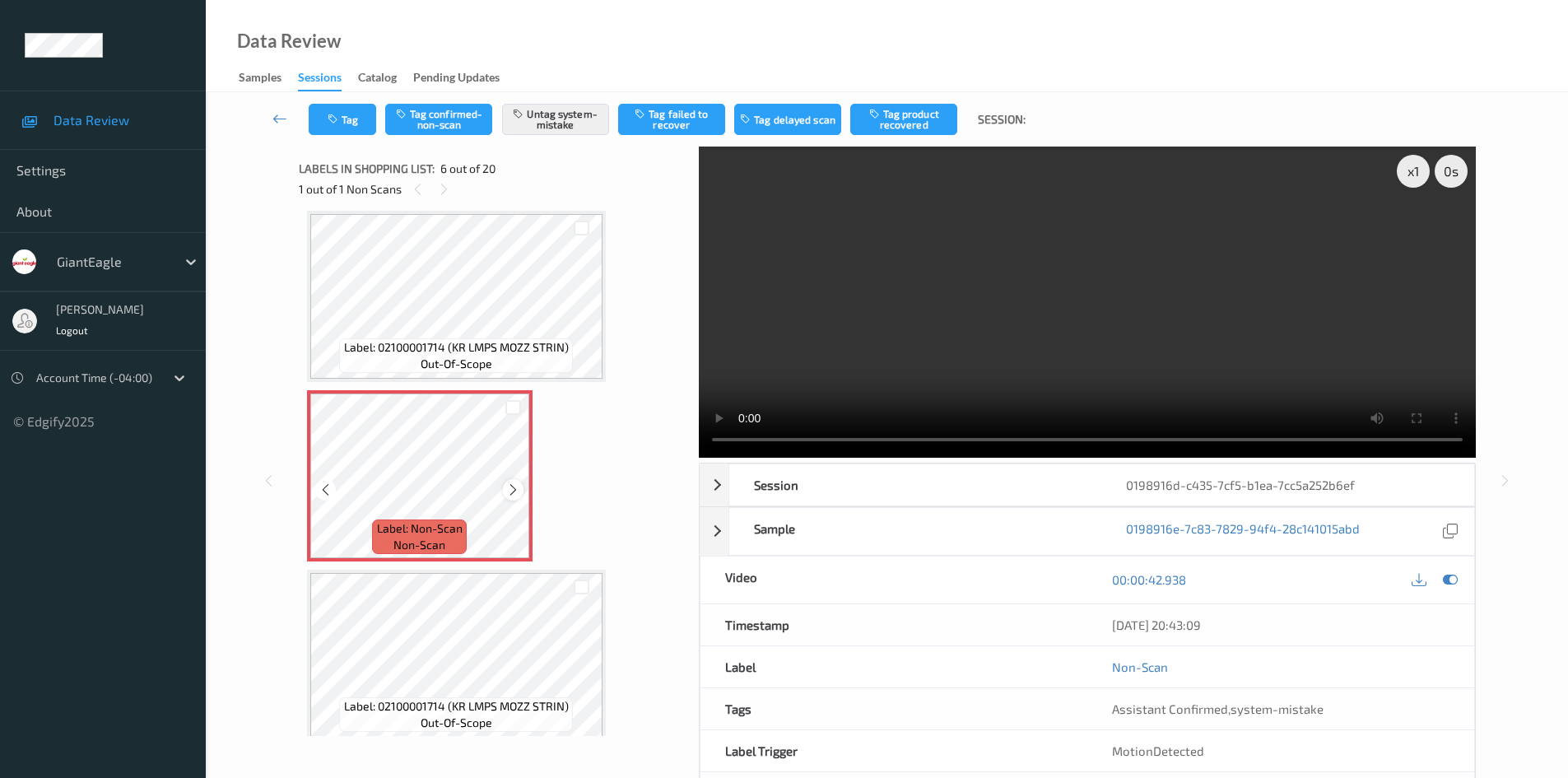
click at [514, 496] on icon at bounding box center [513, 489] width 14 height 14
click at [515, 496] on icon at bounding box center [513, 489] width 14 height 14
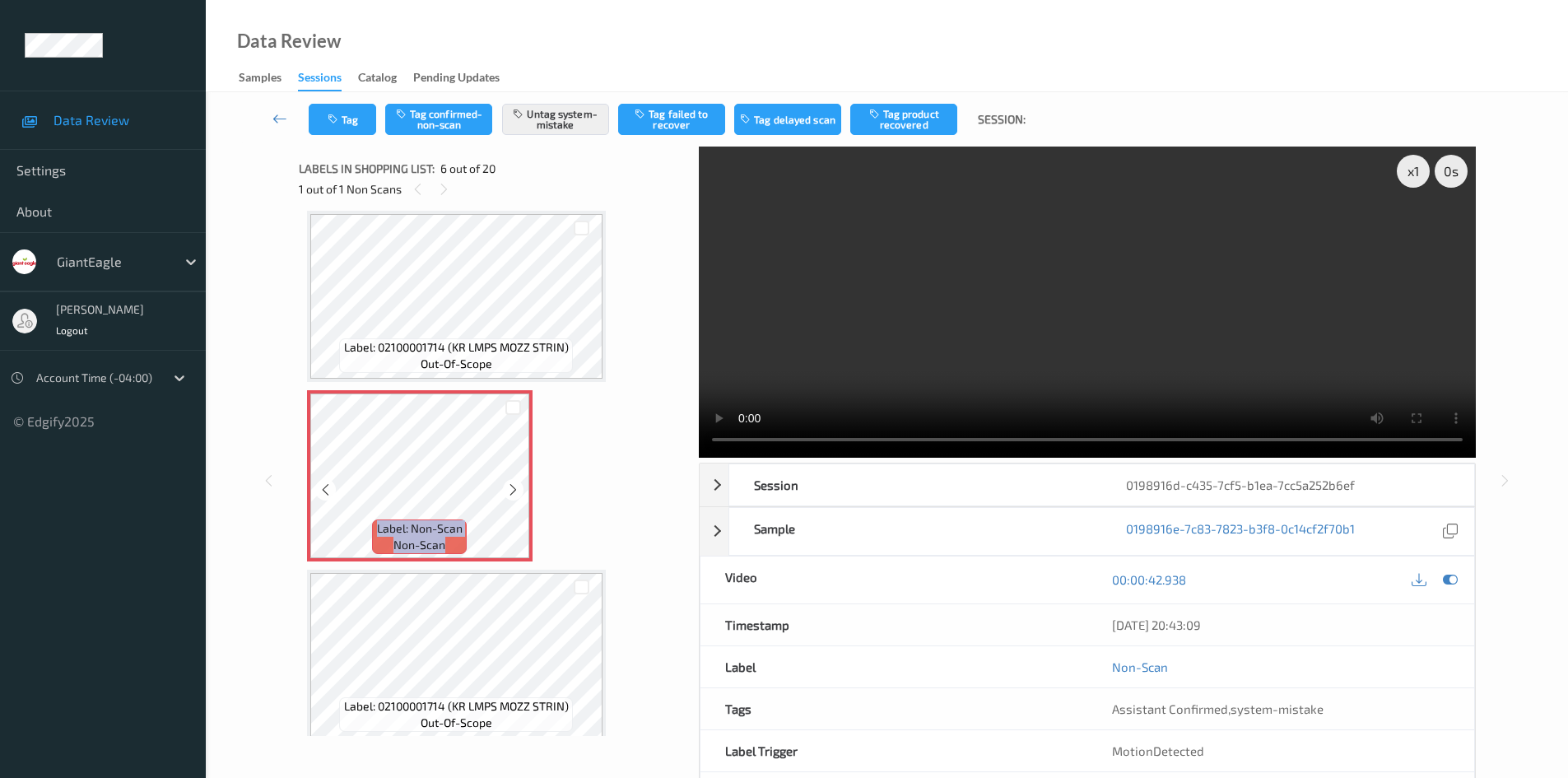
click at [515, 496] on icon at bounding box center [513, 489] width 14 height 14
click at [507, 493] on icon at bounding box center [513, 489] width 14 height 14
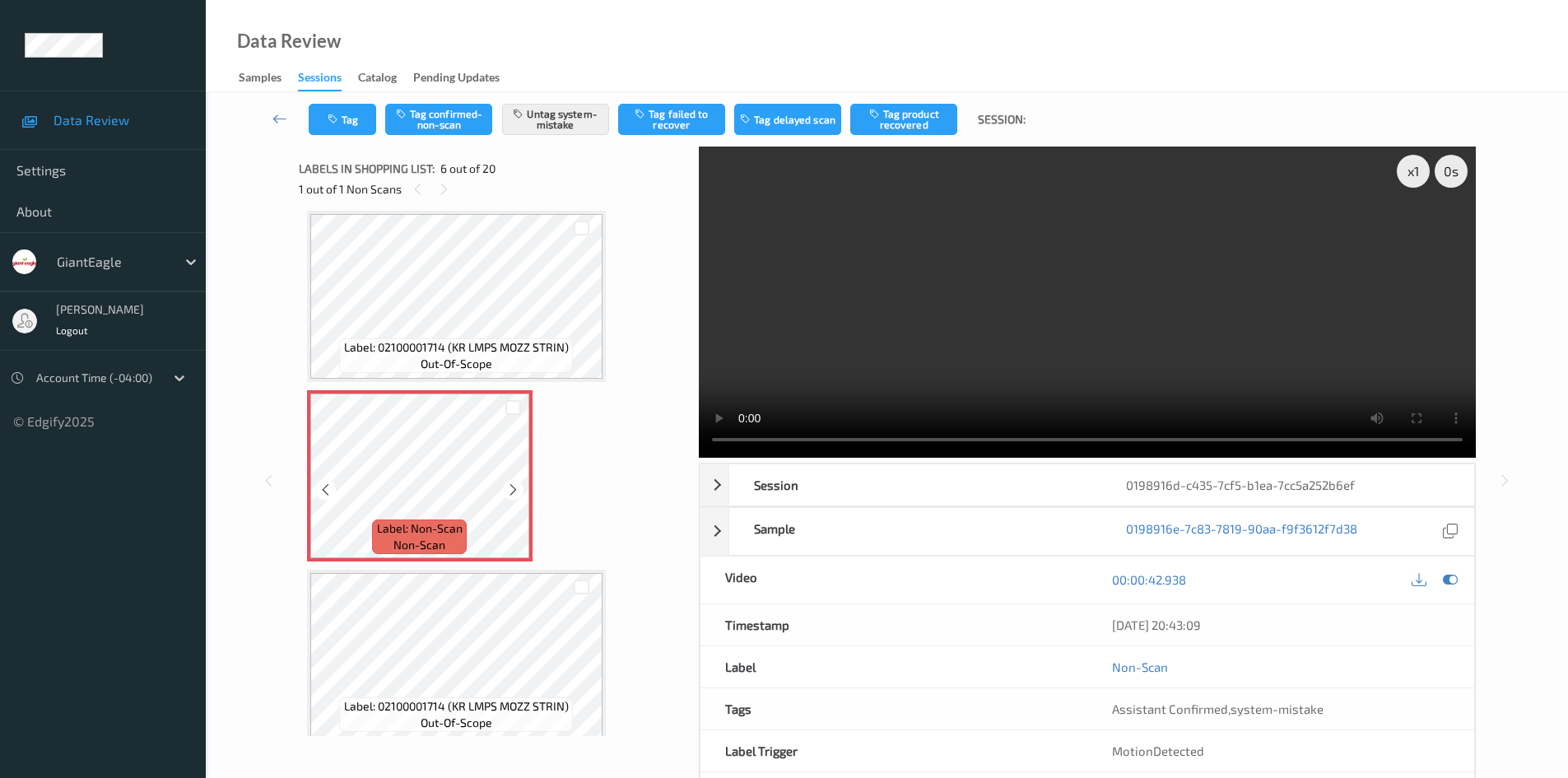
click at [507, 493] on icon at bounding box center [513, 489] width 14 height 14
click at [519, 486] on icon at bounding box center [513, 489] width 14 height 14
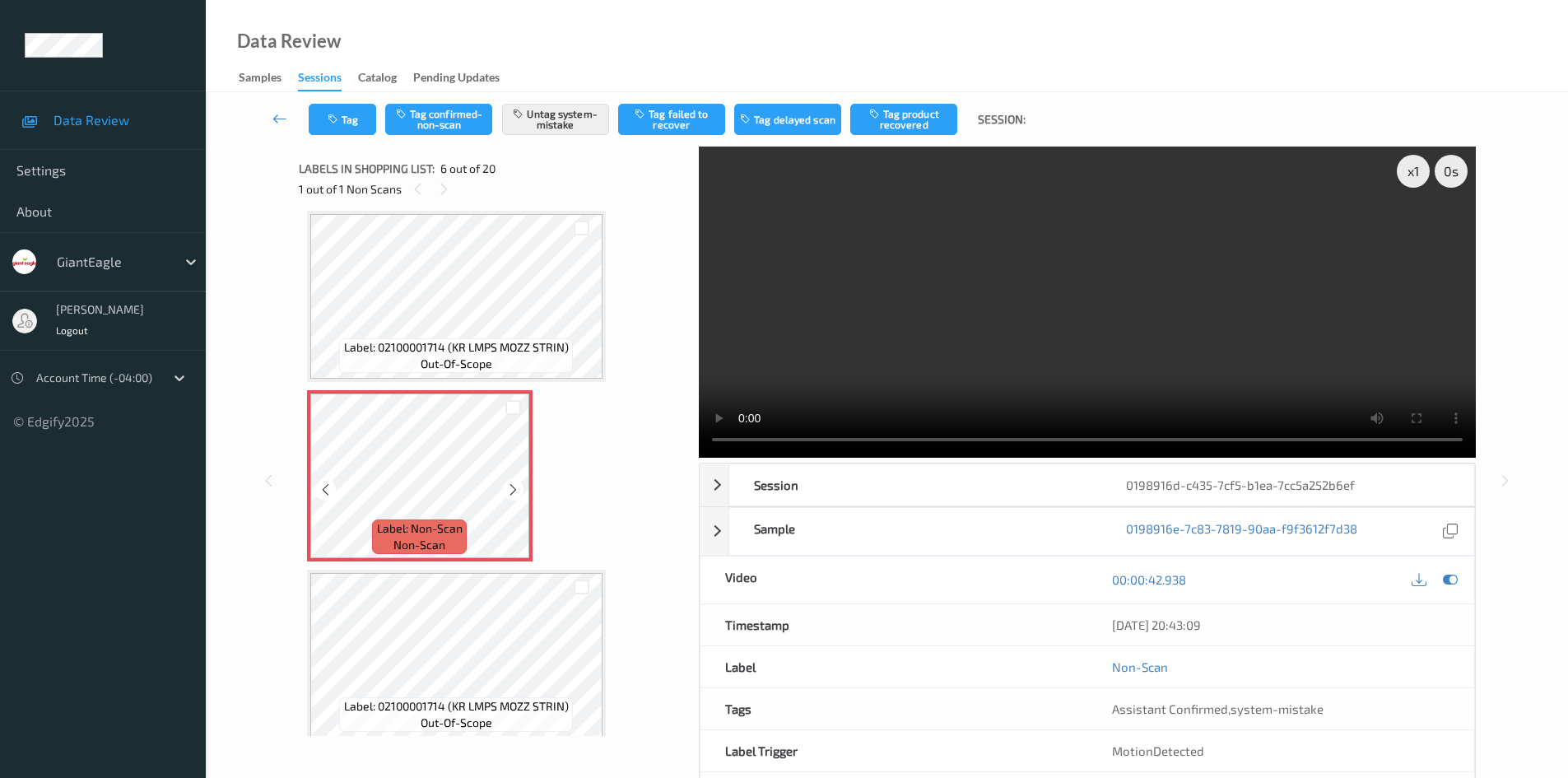
click at [519, 486] on icon at bounding box center [513, 489] width 14 height 14
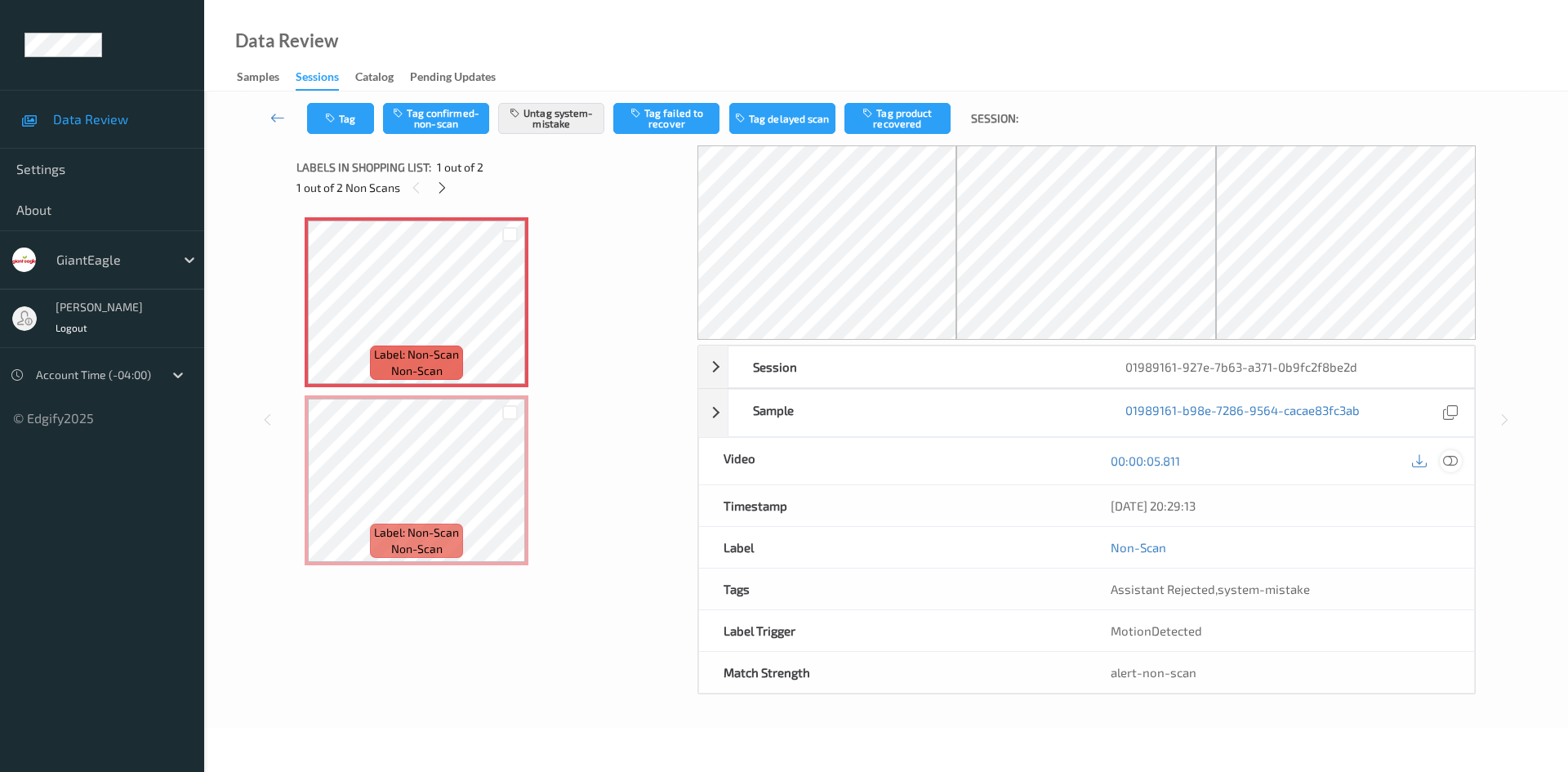
click at [1448, 464] on icon at bounding box center [1449, 460] width 14 height 14
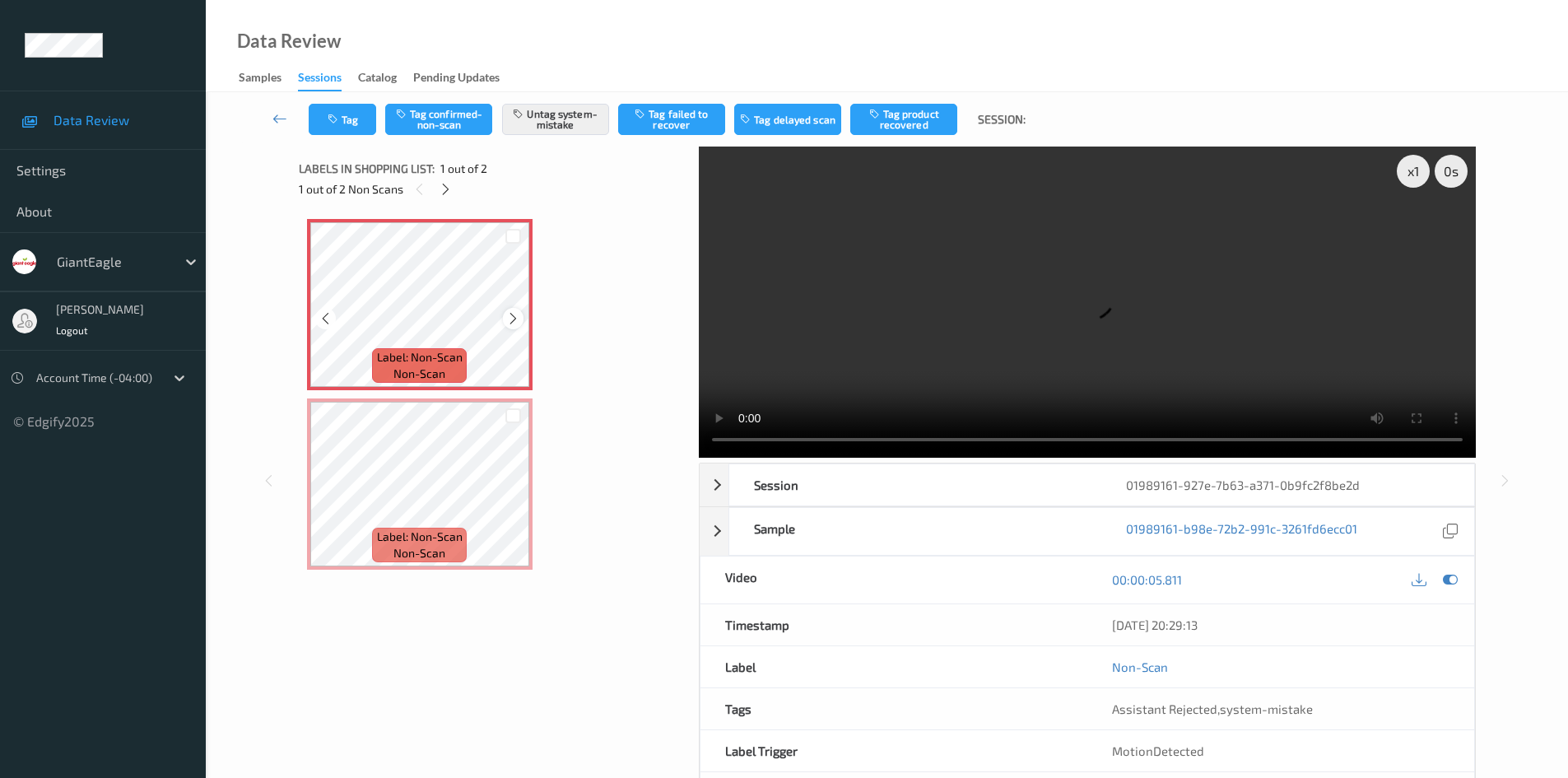
click at [514, 319] on icon at bounding box center [513, 317] width 14 height 14
click at [363, 119] on button "Tag" at bounding box center [342, 119] width 68 height 32
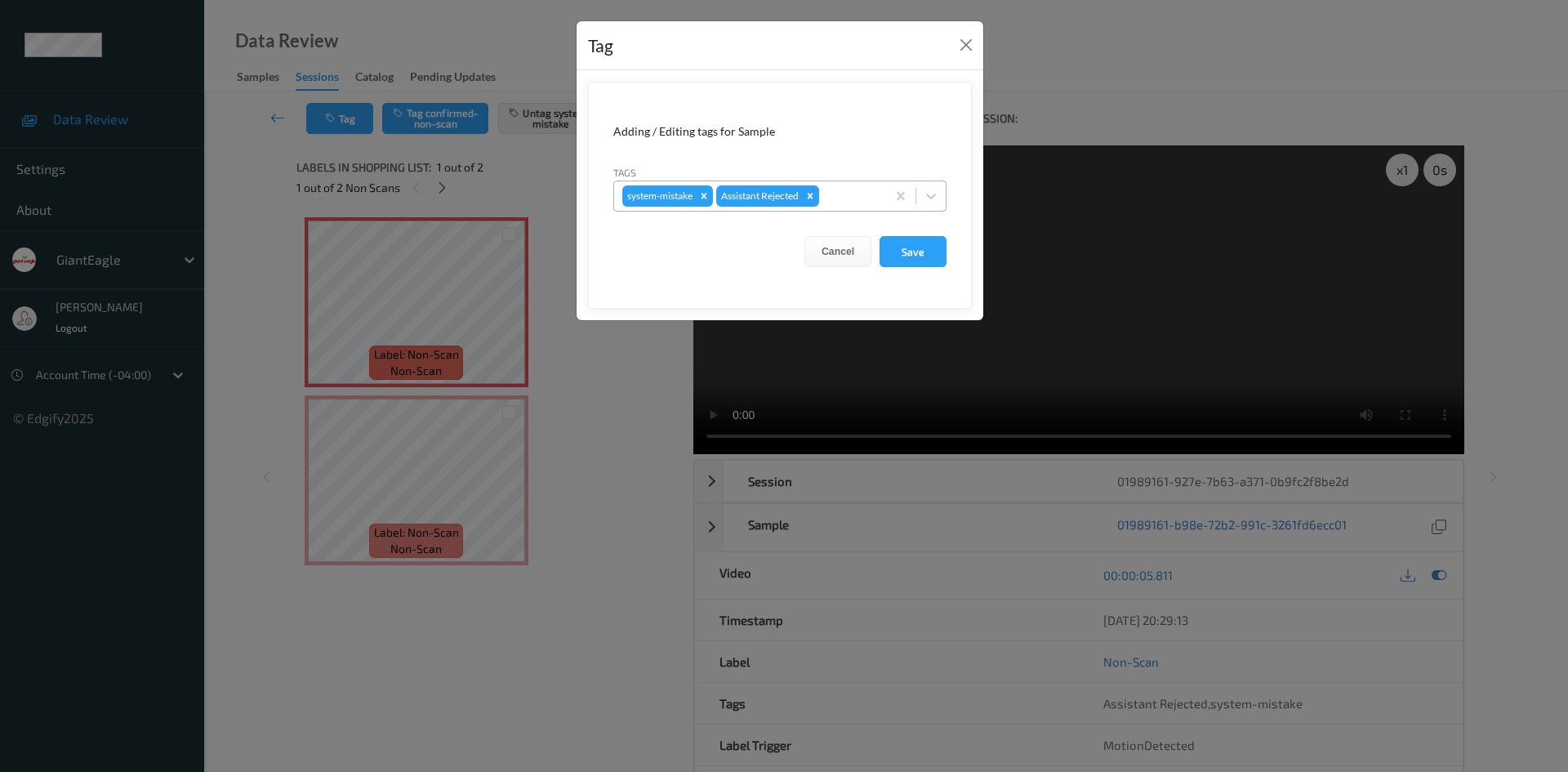
click at [849, 203] on div at bounding box center [850, 195] width 56 height 20
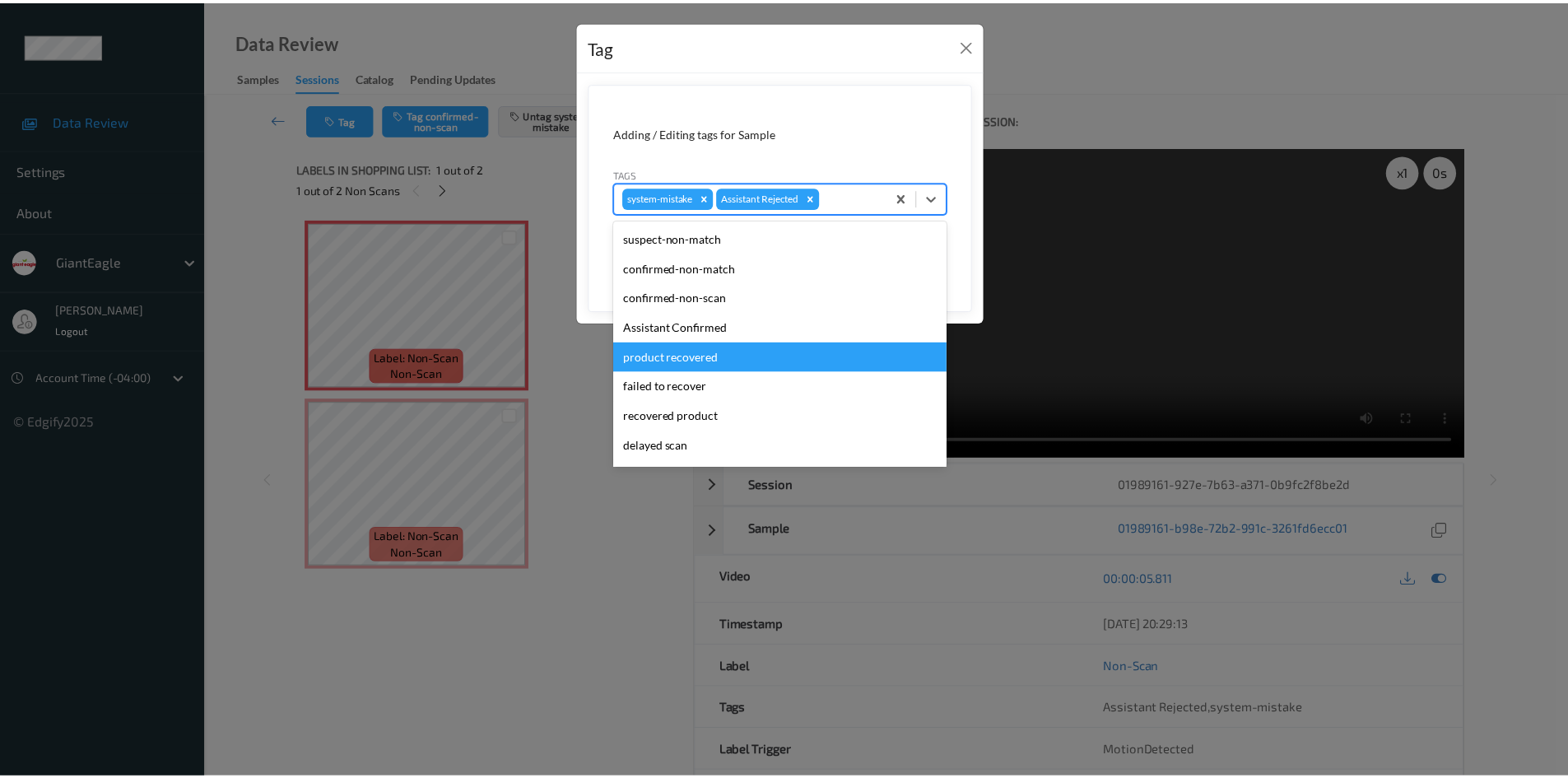
scroll to position [82, 0]
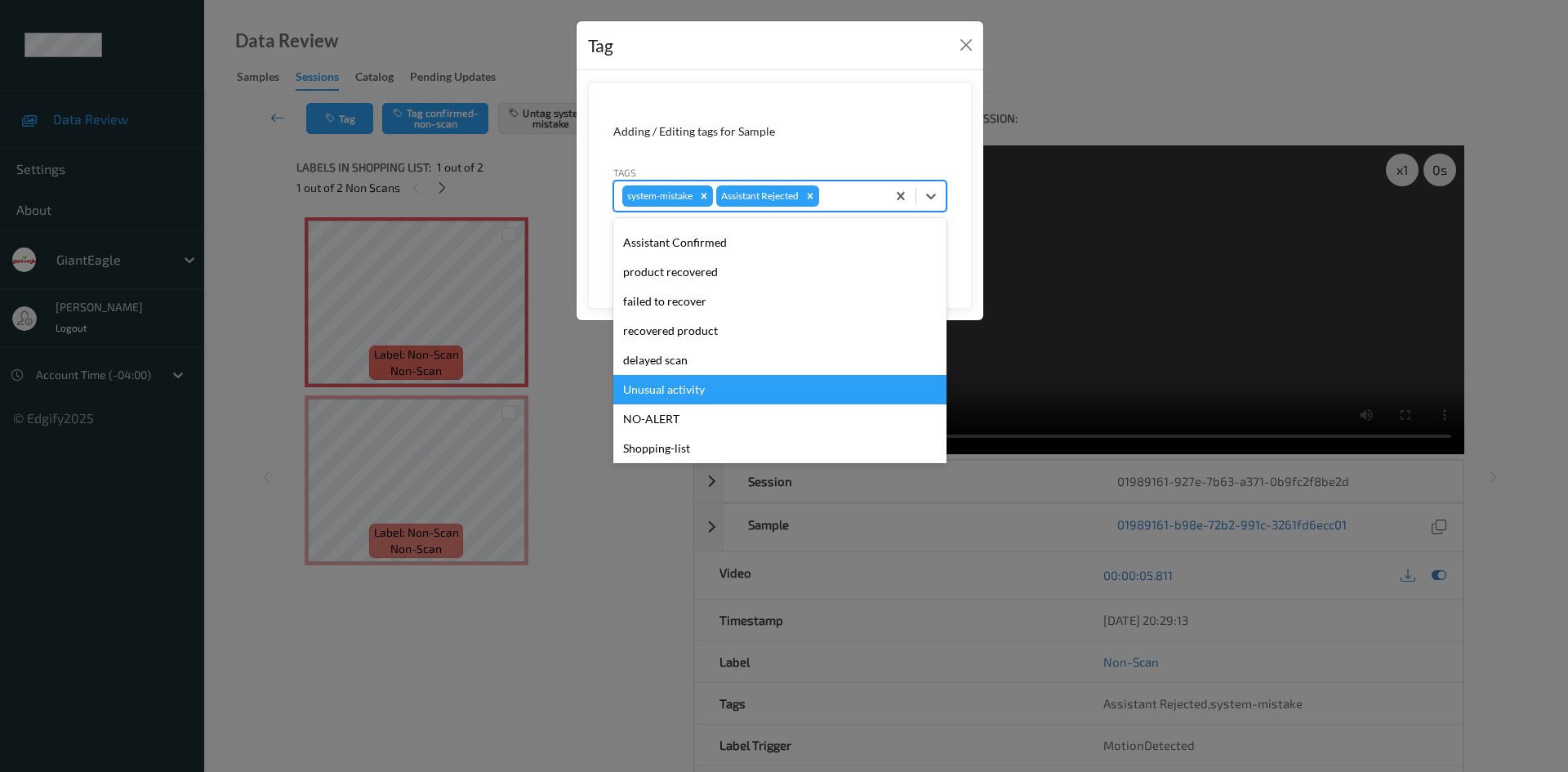
click at [746, 388] on div "Unusual activity" at bounding box center [780, 389] width 333 height 29
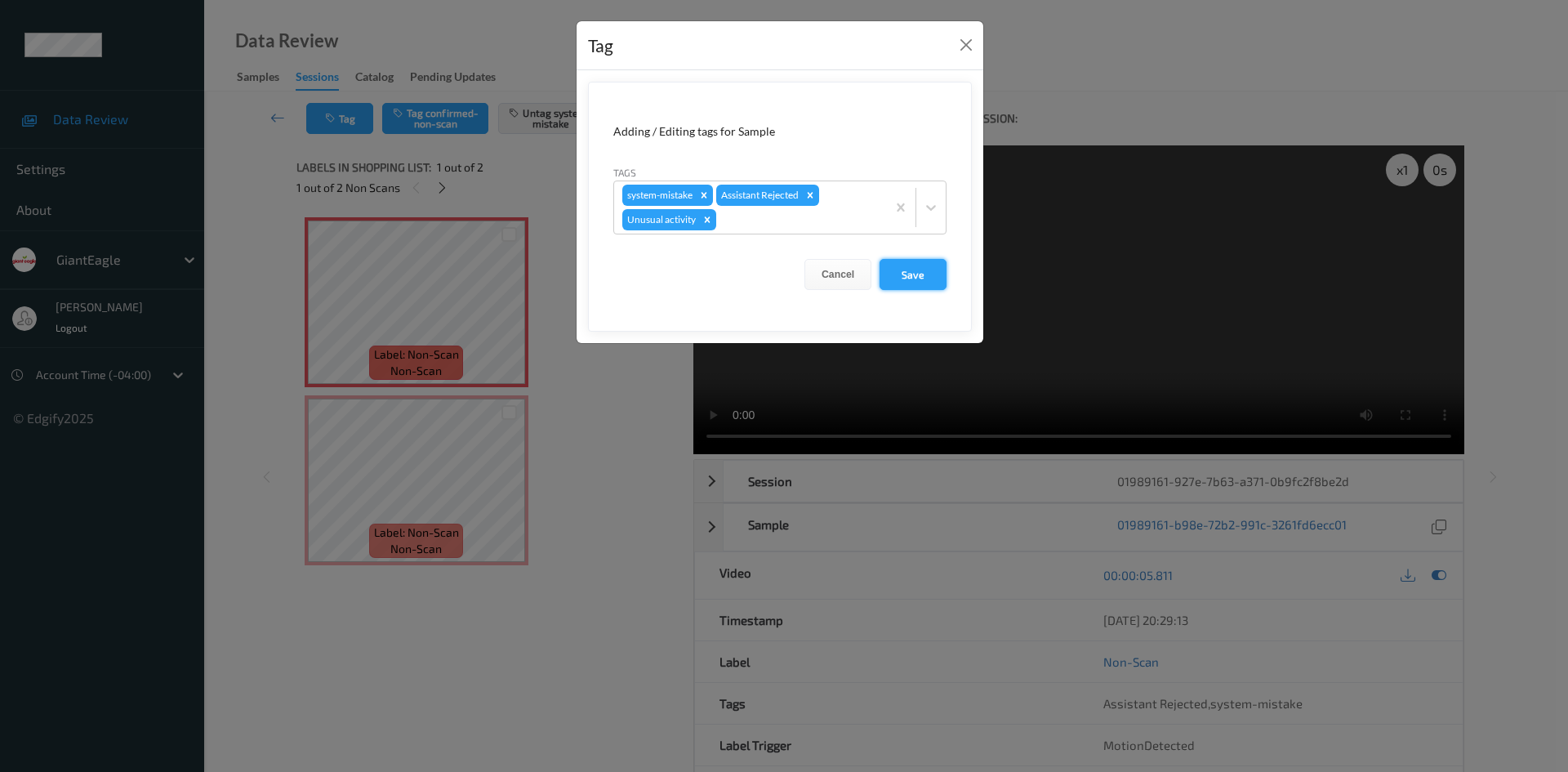
click at [925, 265] on button "Save" at bounding box center [913, 274] width 67 height 31
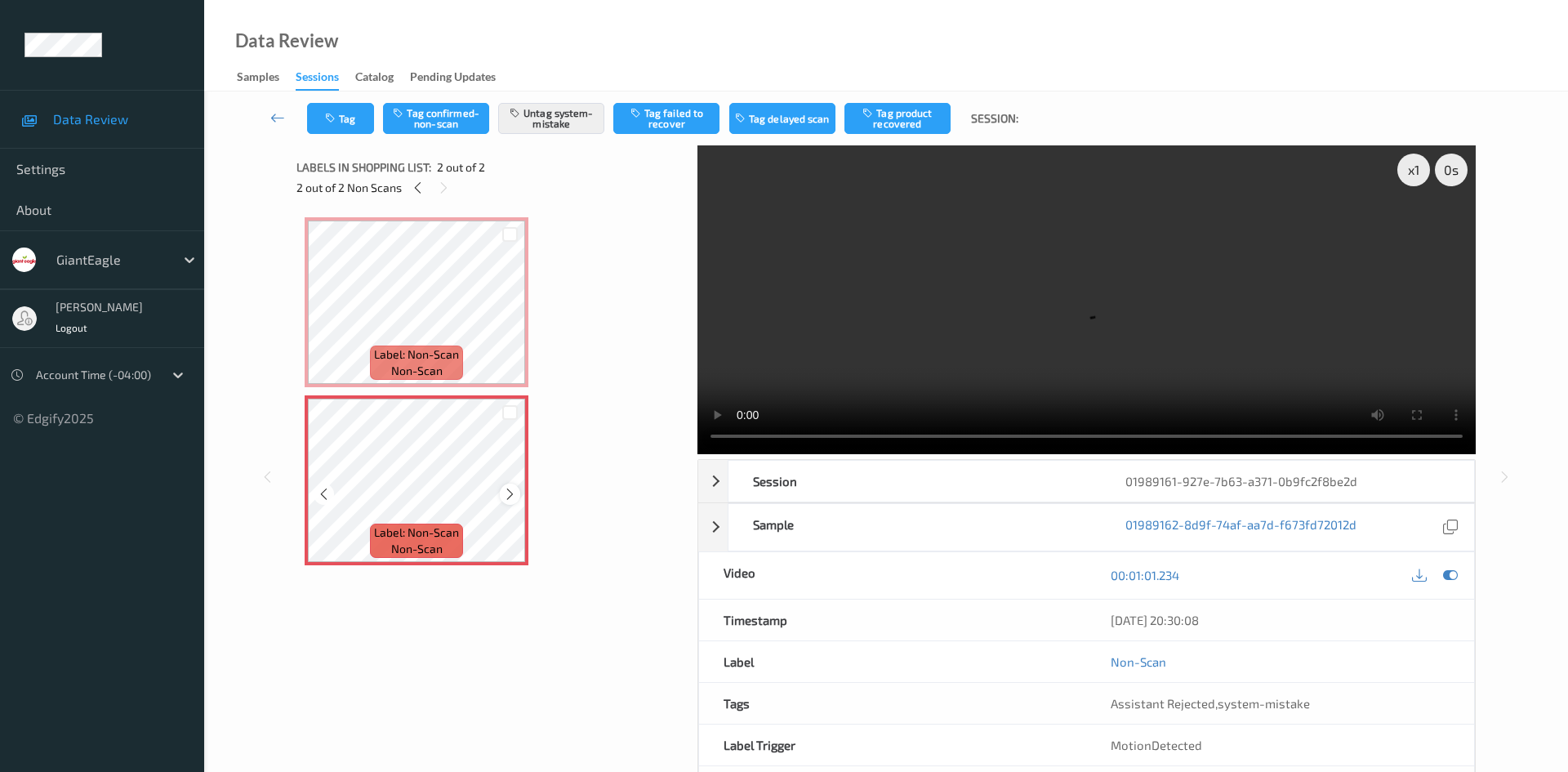
click at [519, 490] on div at bounding box center [510, 494] width 21 height 21
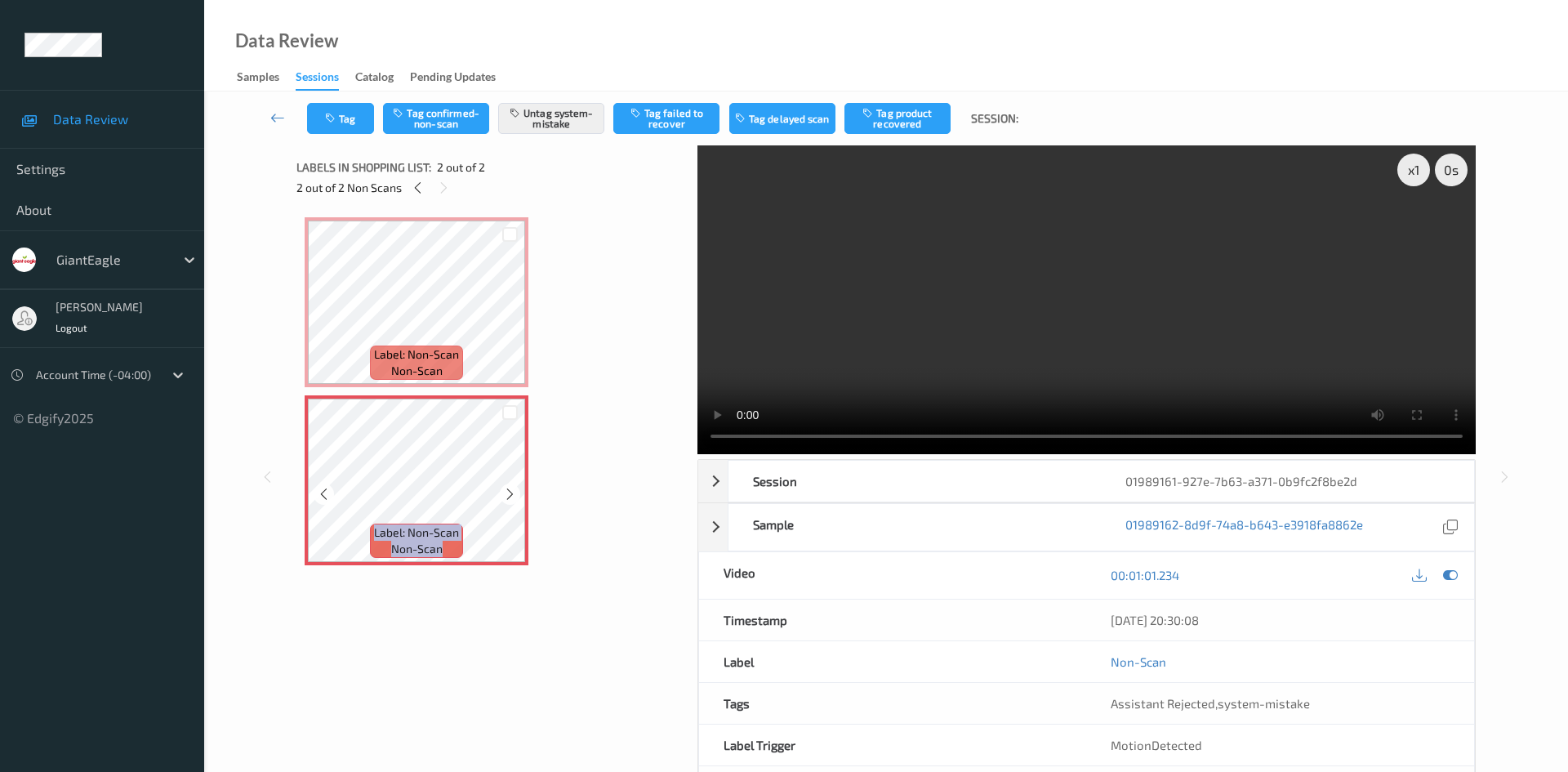
click at [519, 490] on div at bounding box center [510, 494] width 21 height 21
click at [519, 491] on div at bounding box center [510, 494] width 21 height 21
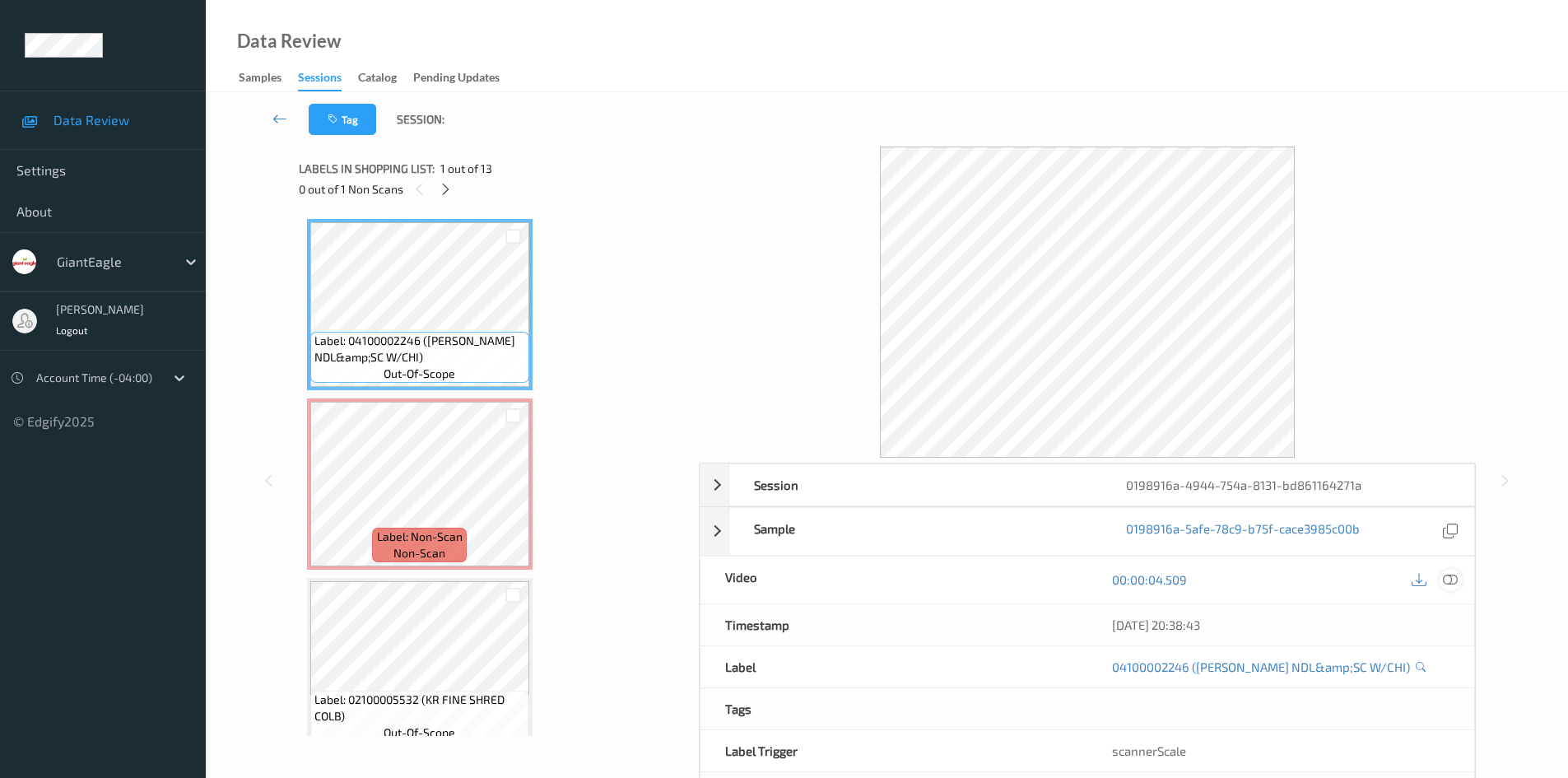
click at [1453, 581] on icon at bounding box center [1449, 578] width 14 height 14
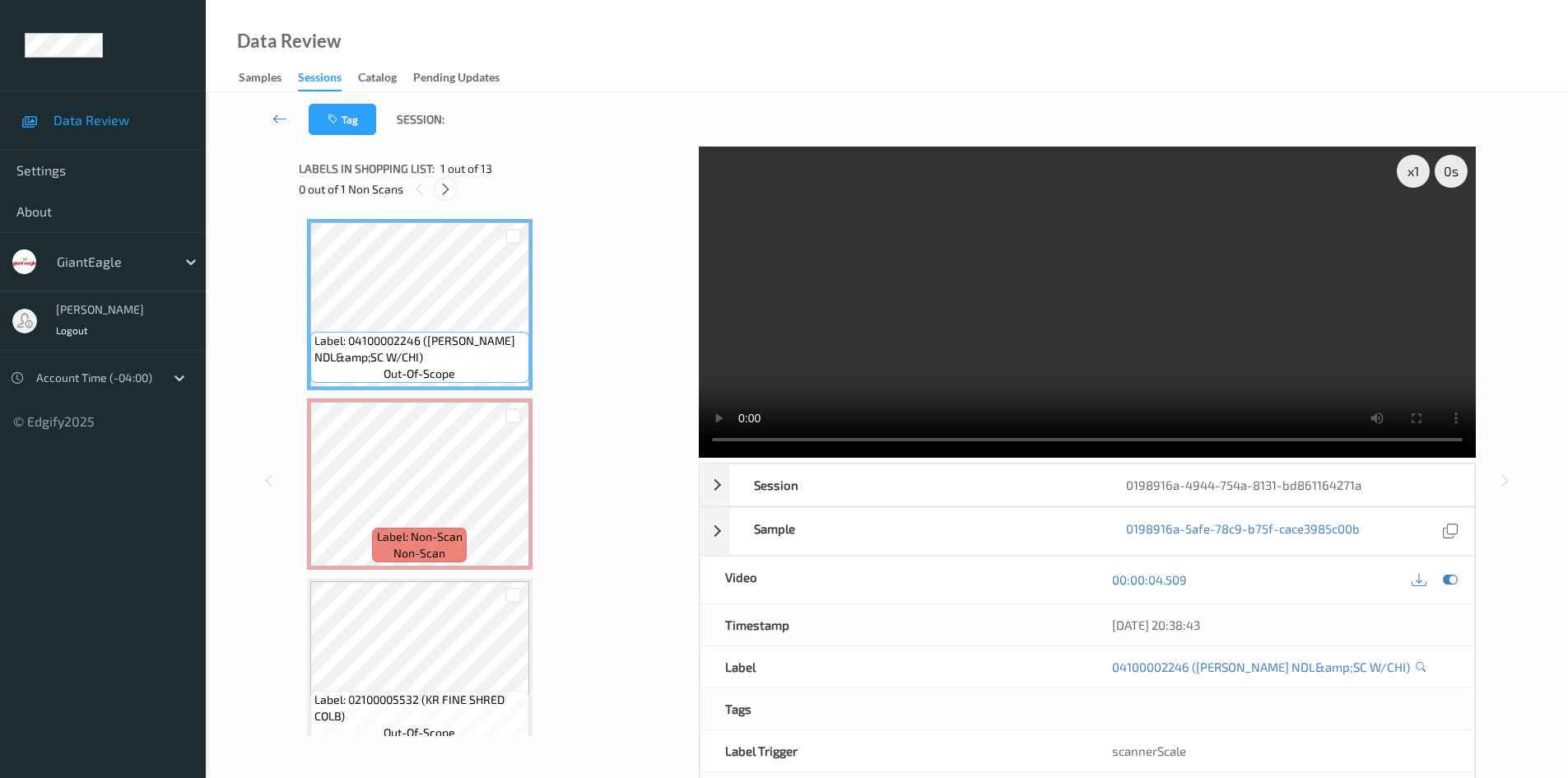
click at [446, 192] on icon at bounding box center [446, 188] width 14 height 14
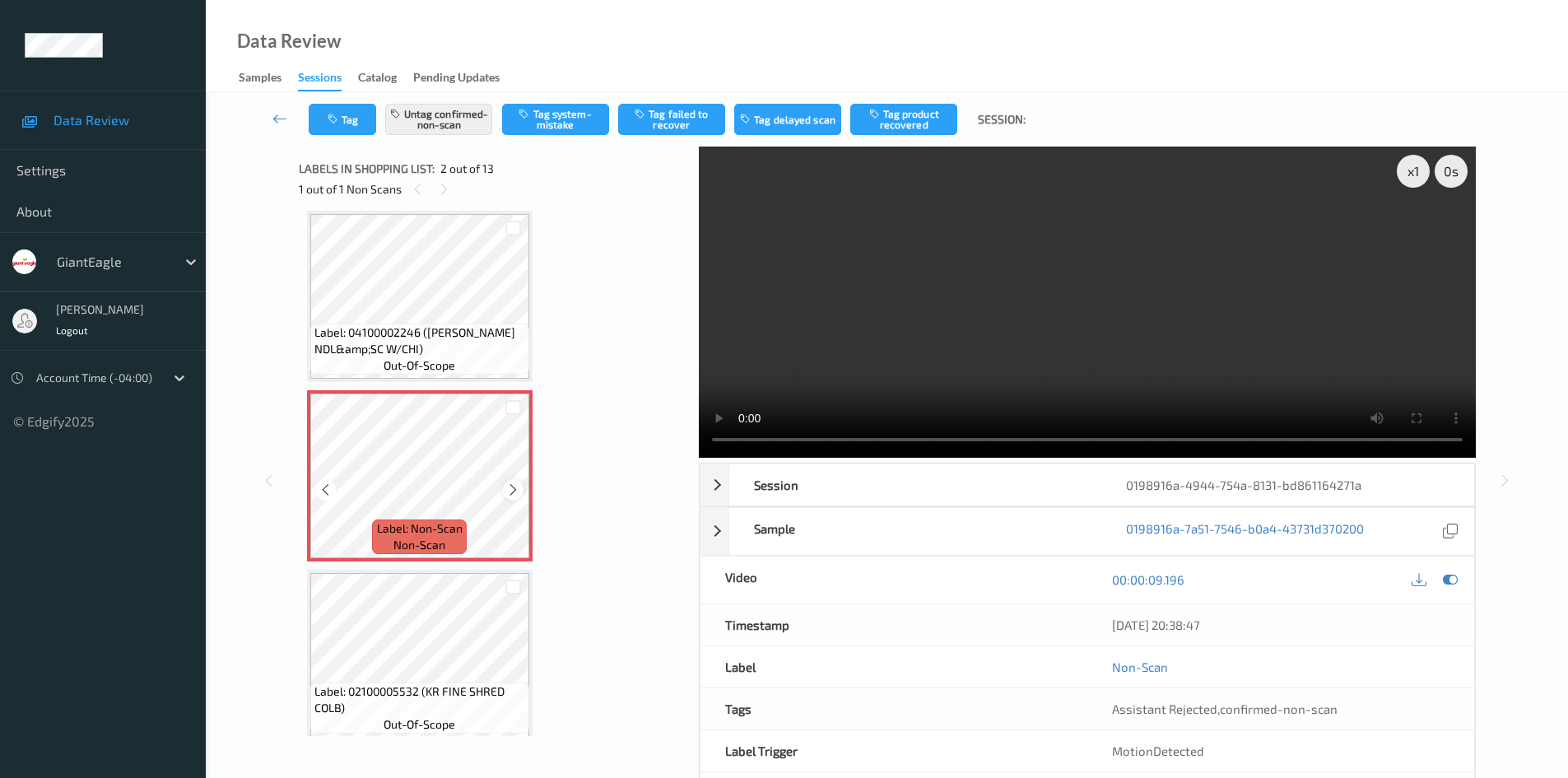
click at [512, 487] on icon at bounding box center [513, 489] width 14 height 14
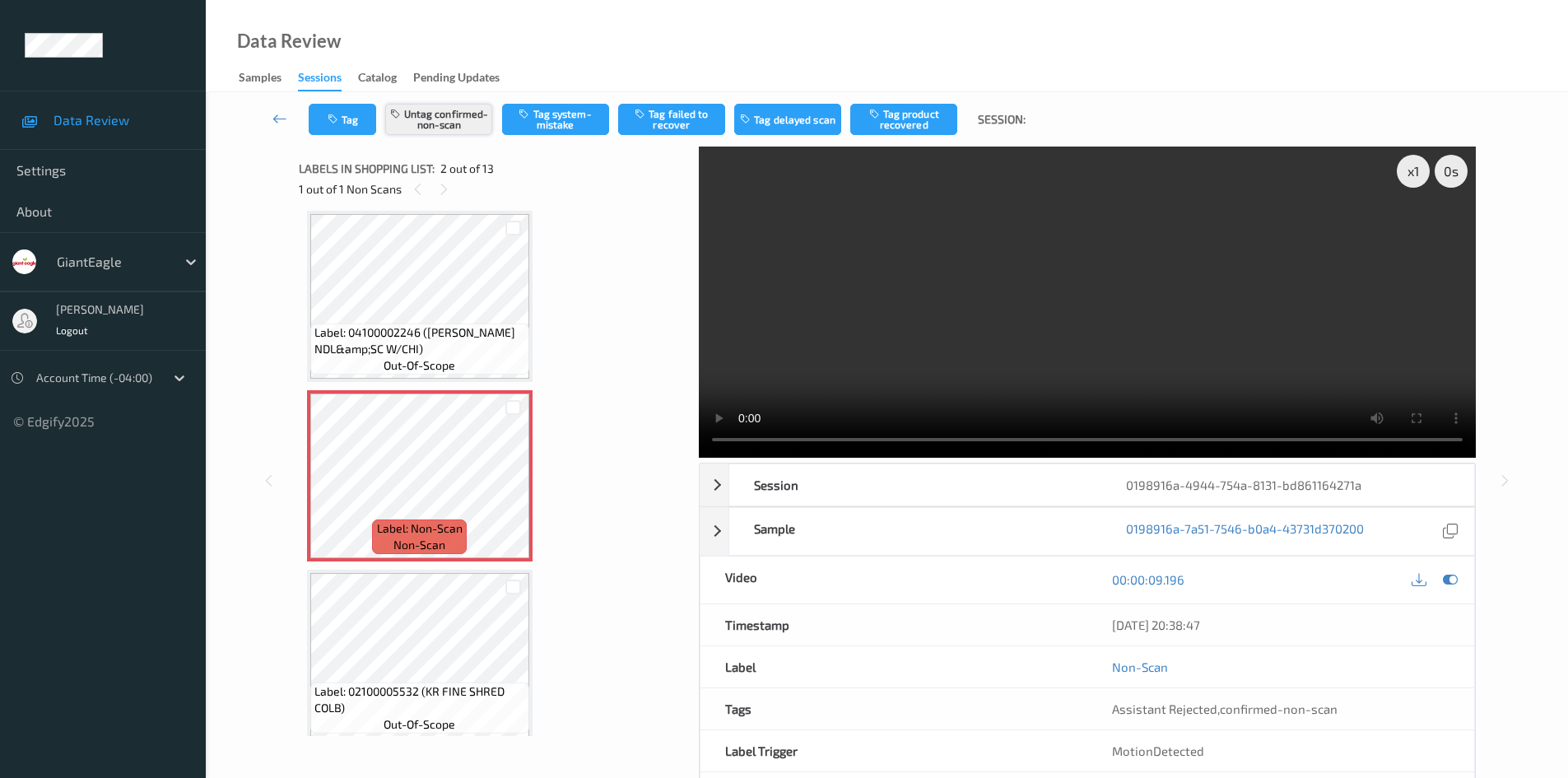
click at [476, 116] on button "Untag confirmed-non-scan" at bounding box center [439, 119] width 107 height 32
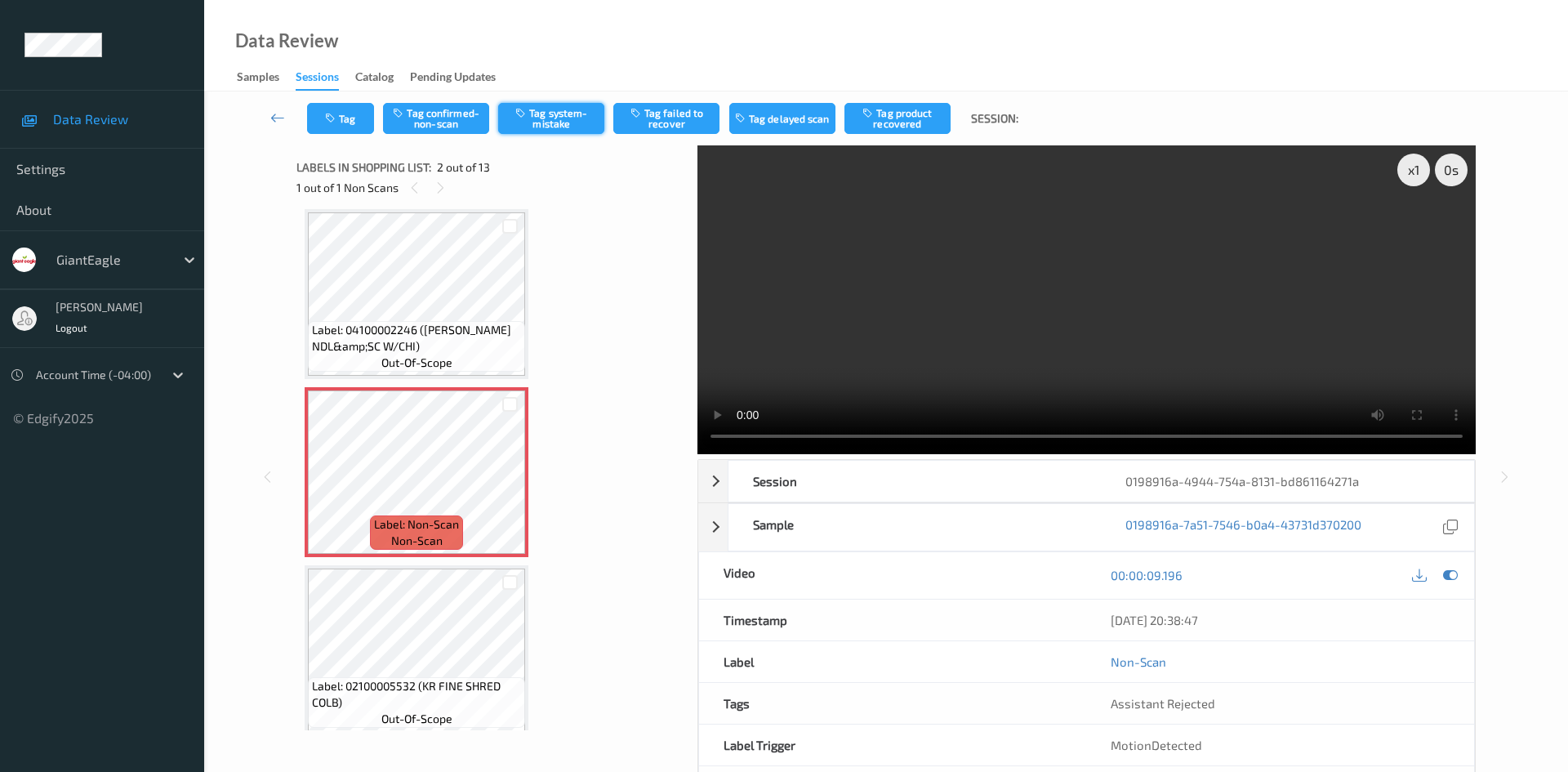
click at [569, 123] on button "Tag system-mistake" at bounding box center [551, 118] width 106 height 31
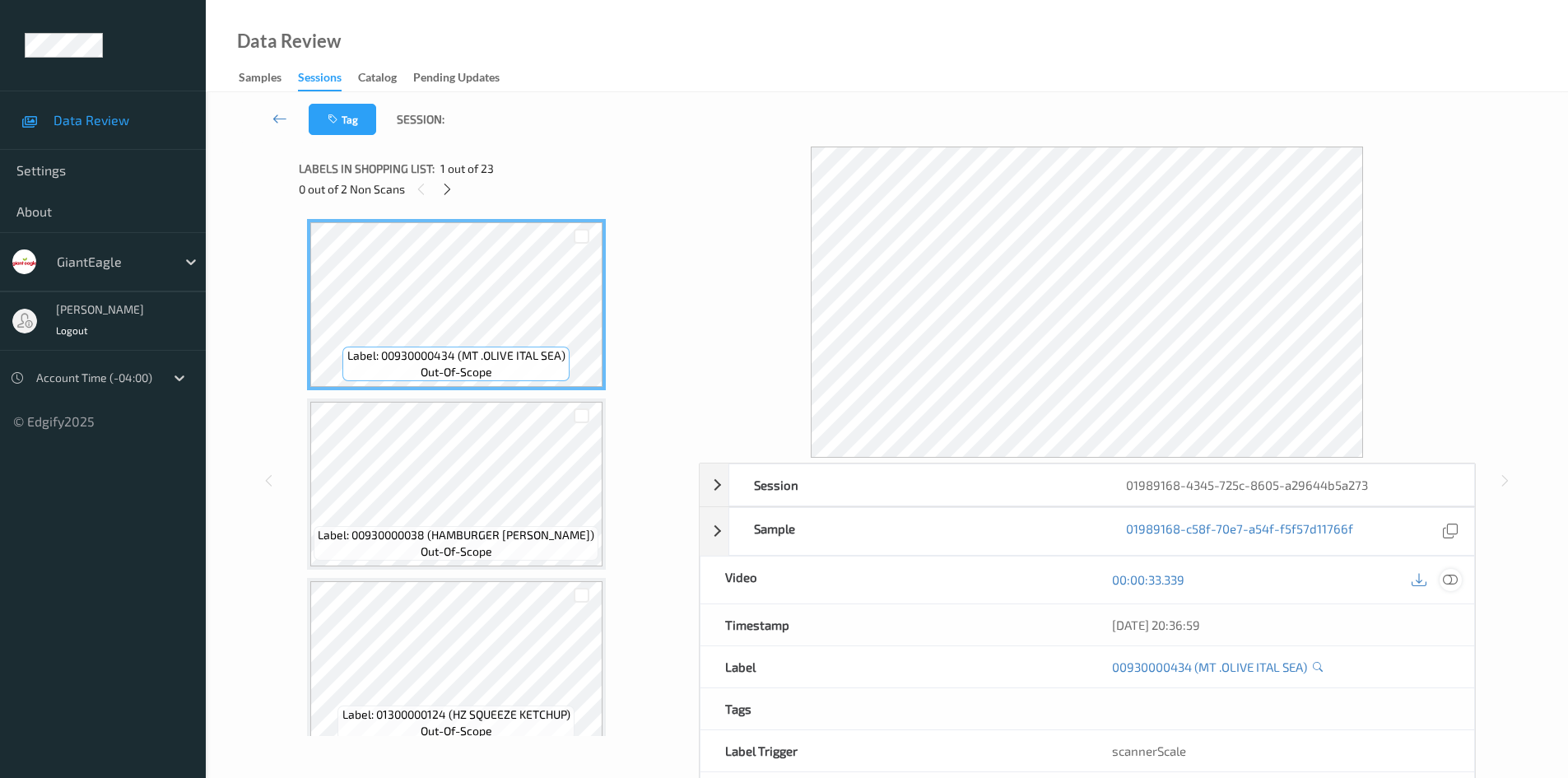
click at [1448, 579] on icon at bounding box center [1449, 578] width 14 height 14
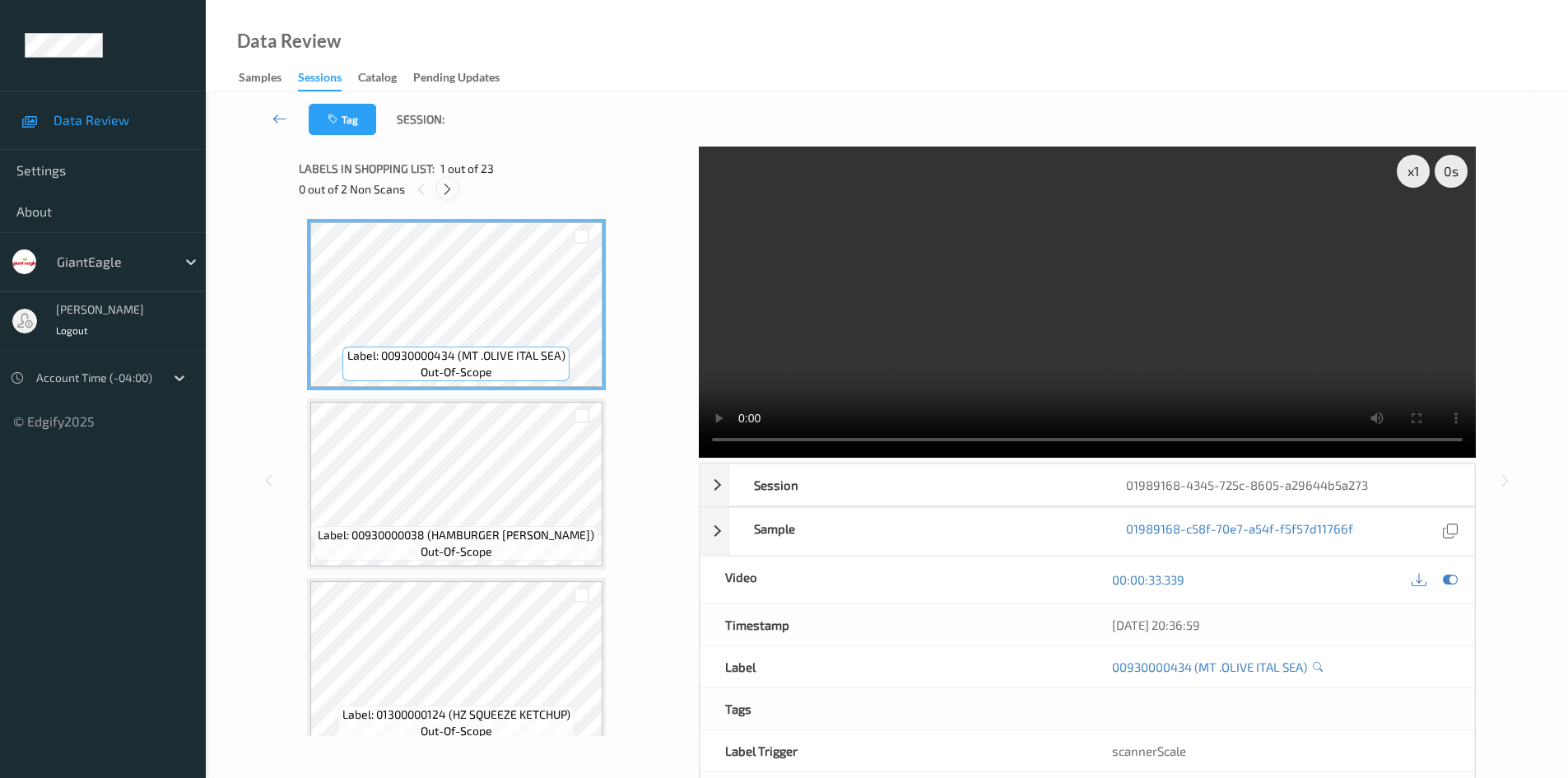
click at [453, 186] on icon at bounding box center [447, 188] width 14 height 14
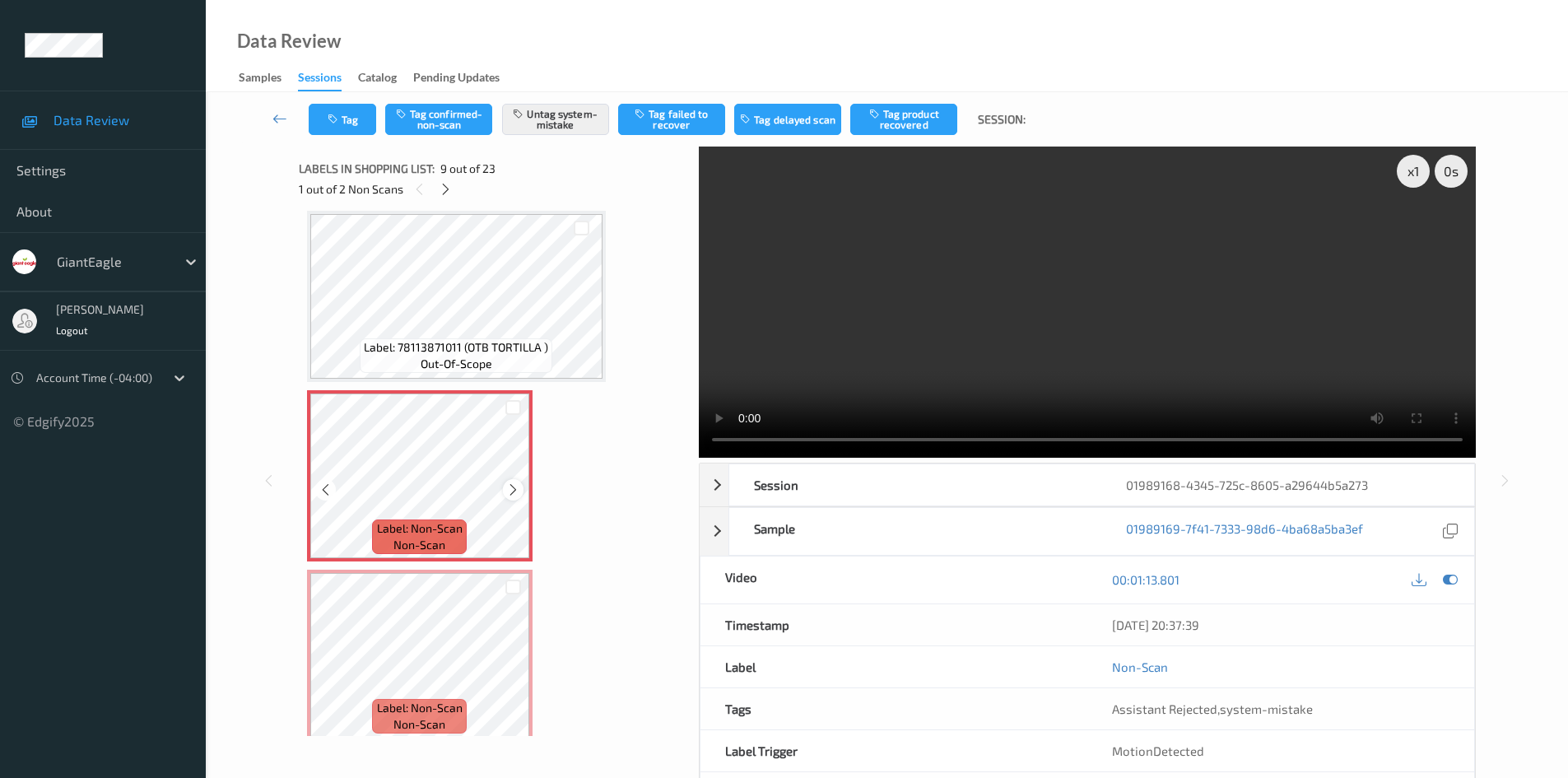
click at [508, 490] on icon at bounding box center [513, 489] width 14 height 14
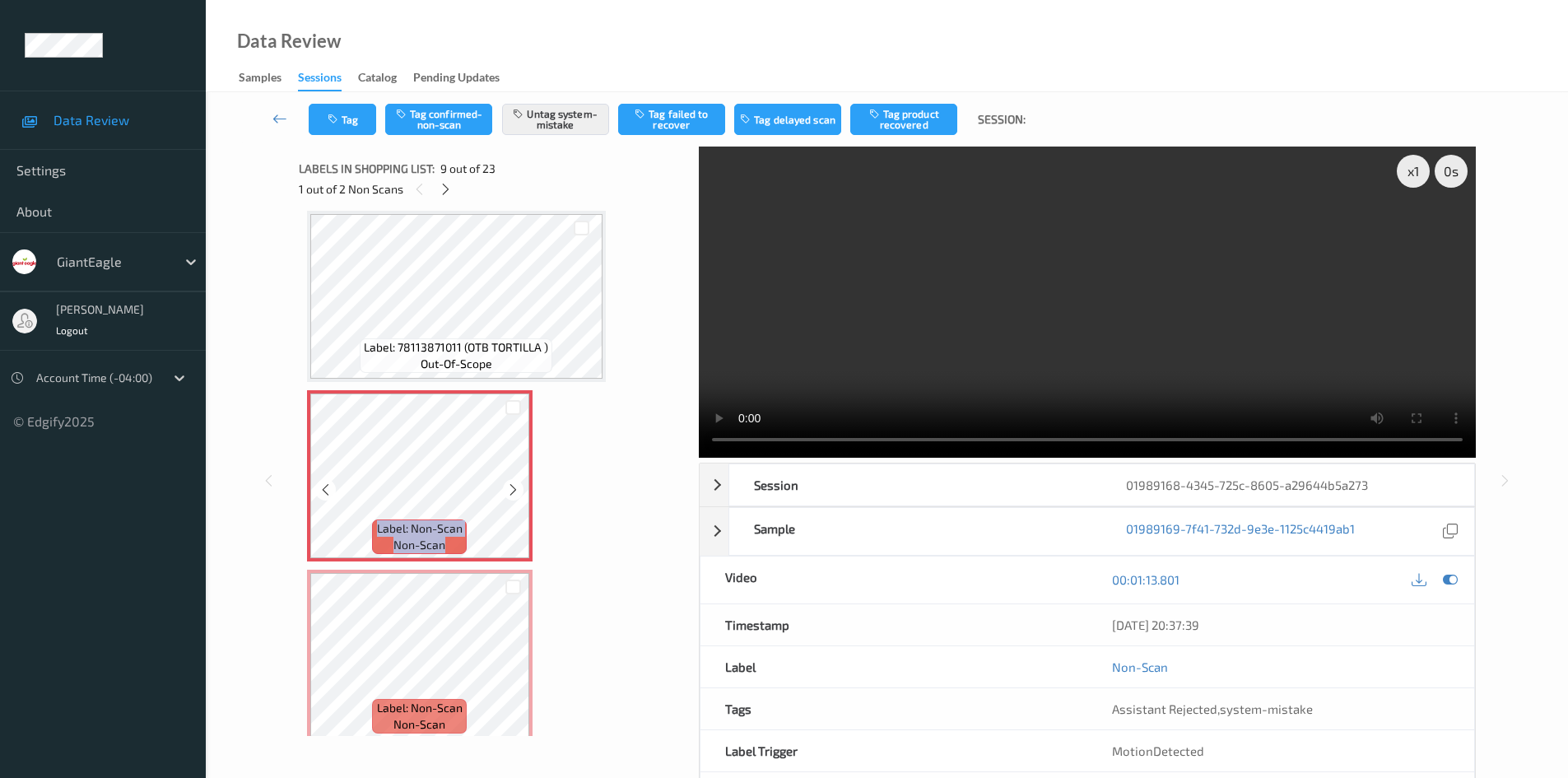
click at [508, 490] on icon at bounding box center [513, 489] width 14 height 14
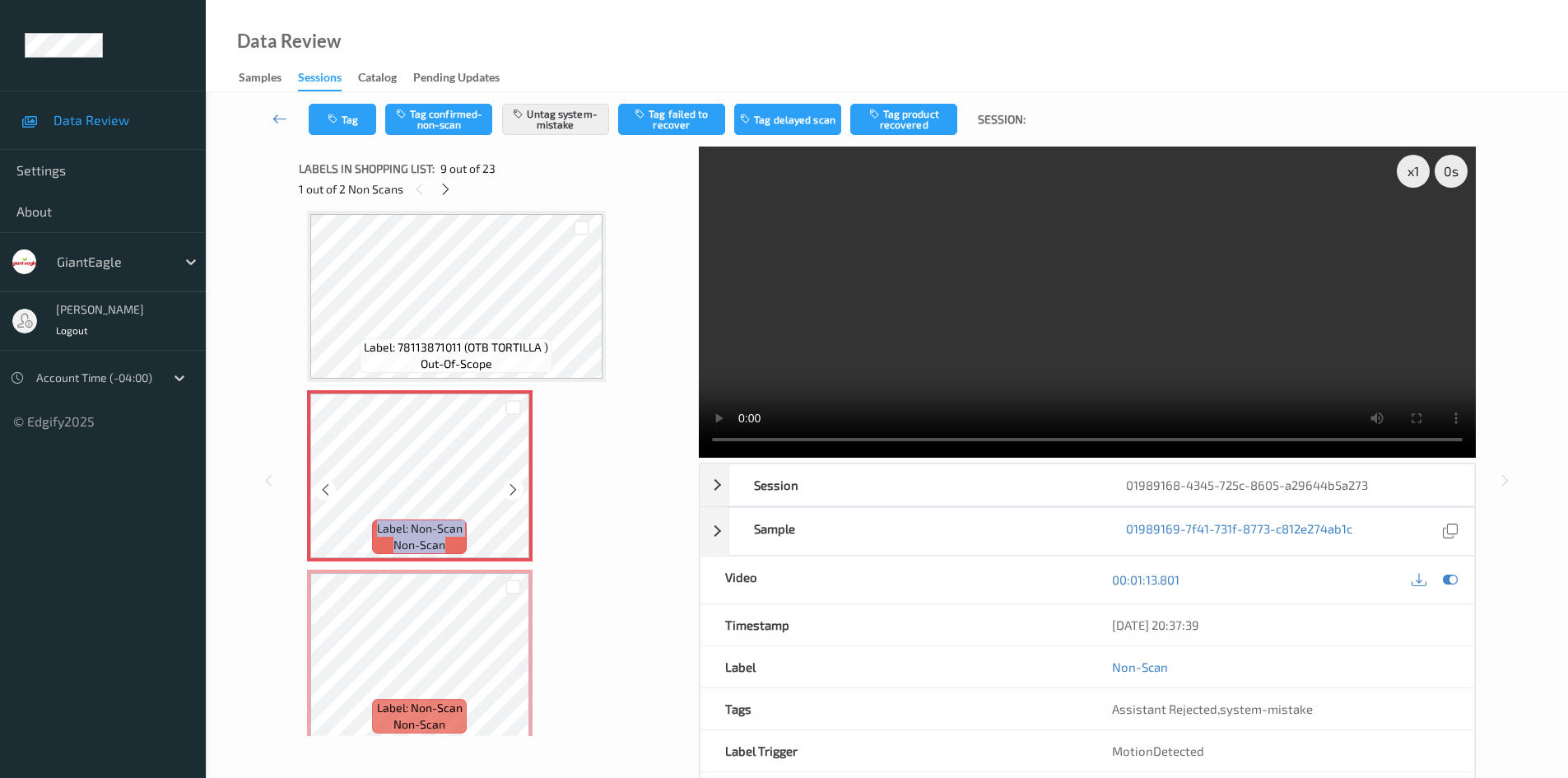
click at [508, 490] on icon at bounding box center [513, 489] width 14 height 14
click at [510, 483] on icon at bounding box center [513, 489] width 14 height 14
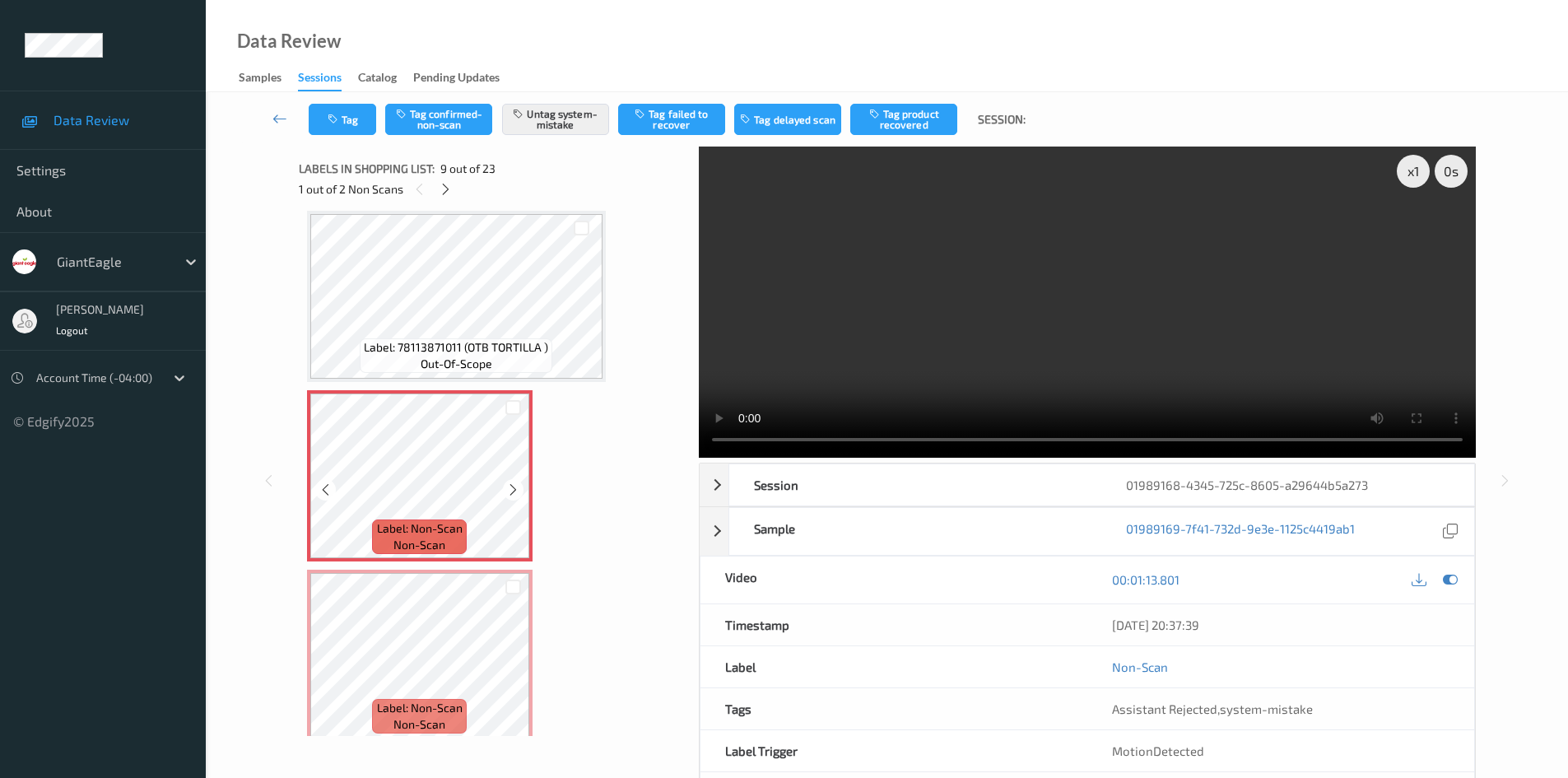
click at [510, 483] on icon at bounding box center [513, 489] width 14 height 14
click at [508, 484] on icon at bounding box center [513, 489] width 14 height 14
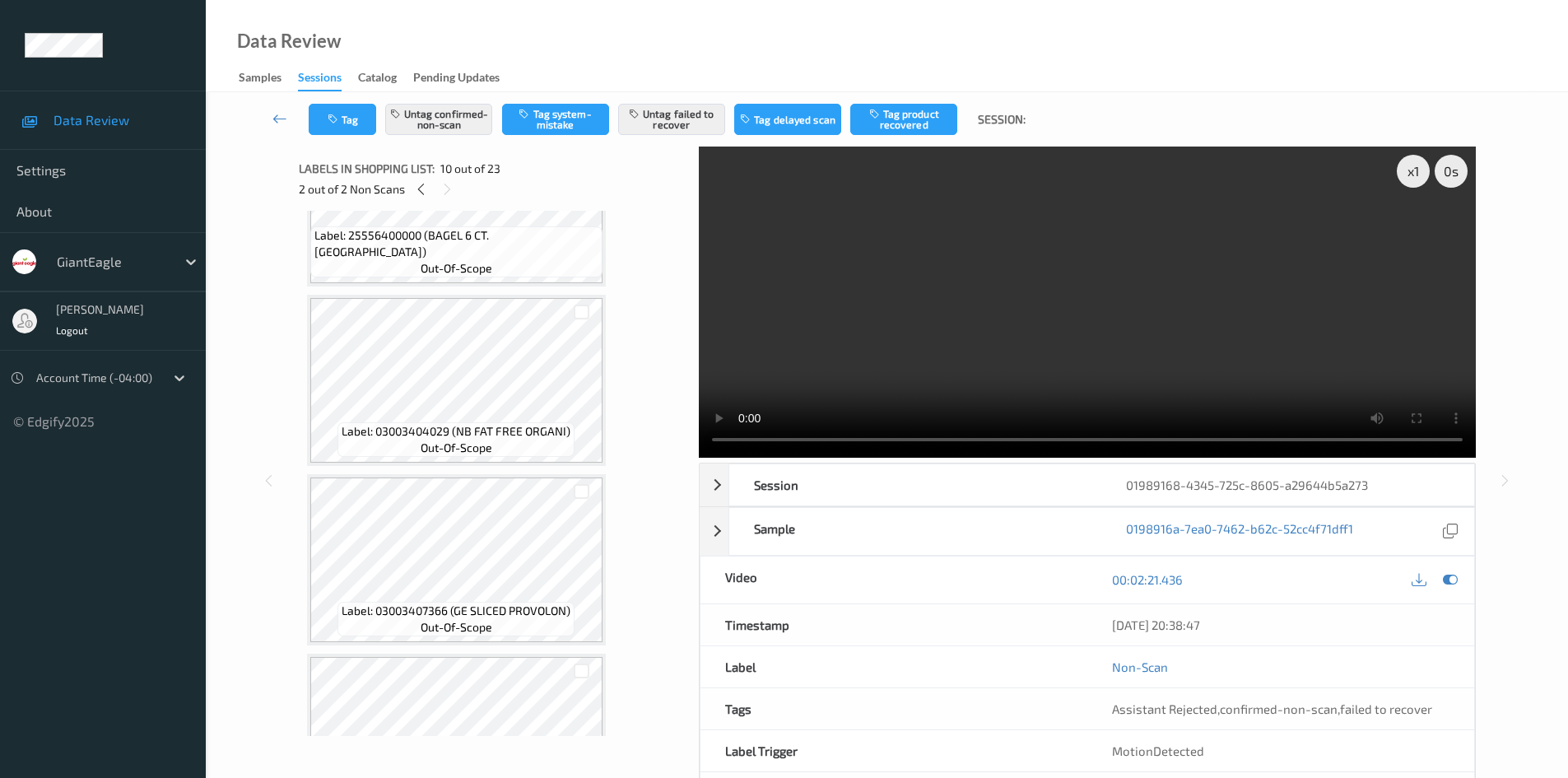
scroll to position [1922, 0]
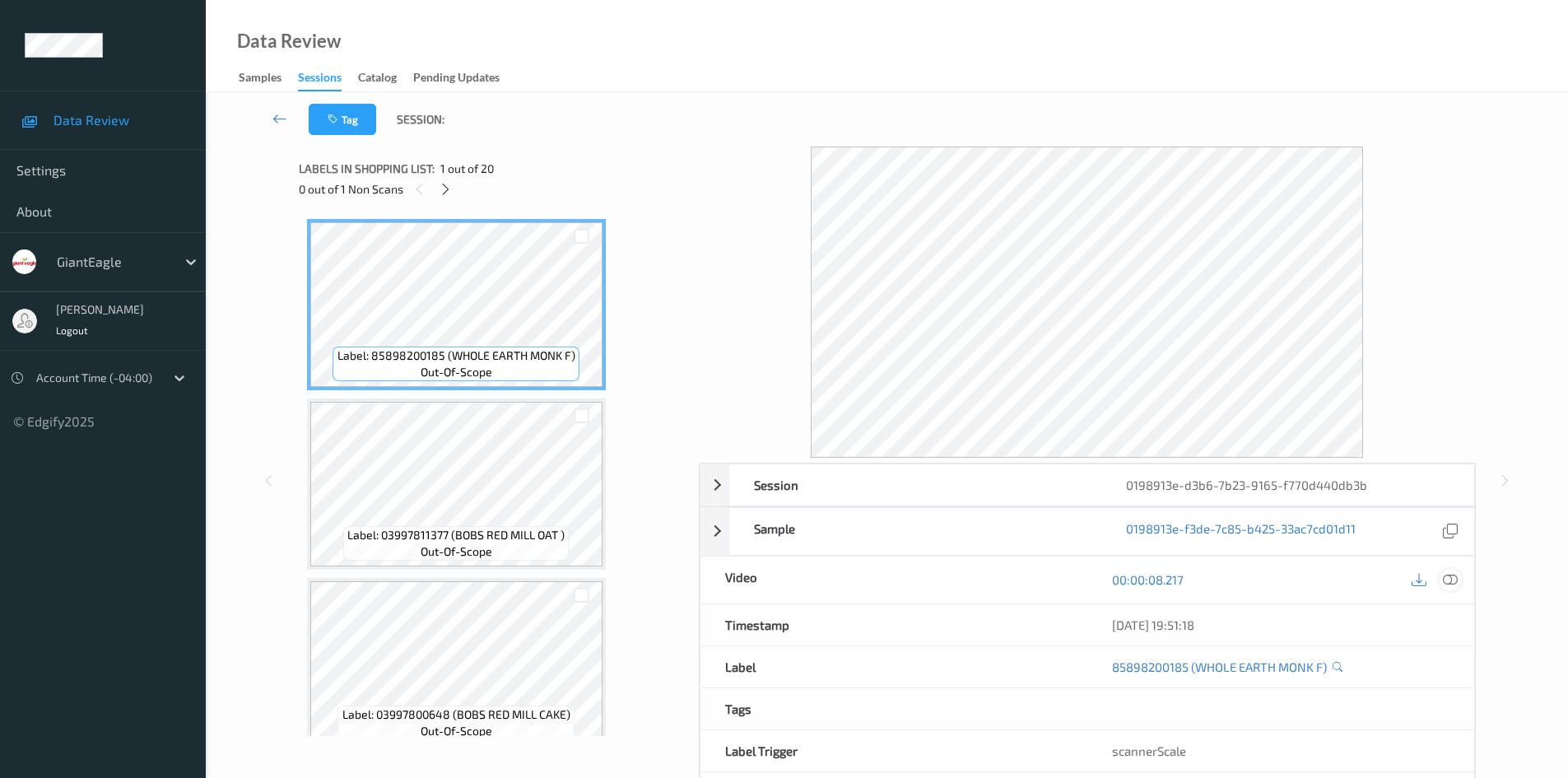
click at [1448, 581] on icon at bounding box center [1449, 578] width 14 height 14
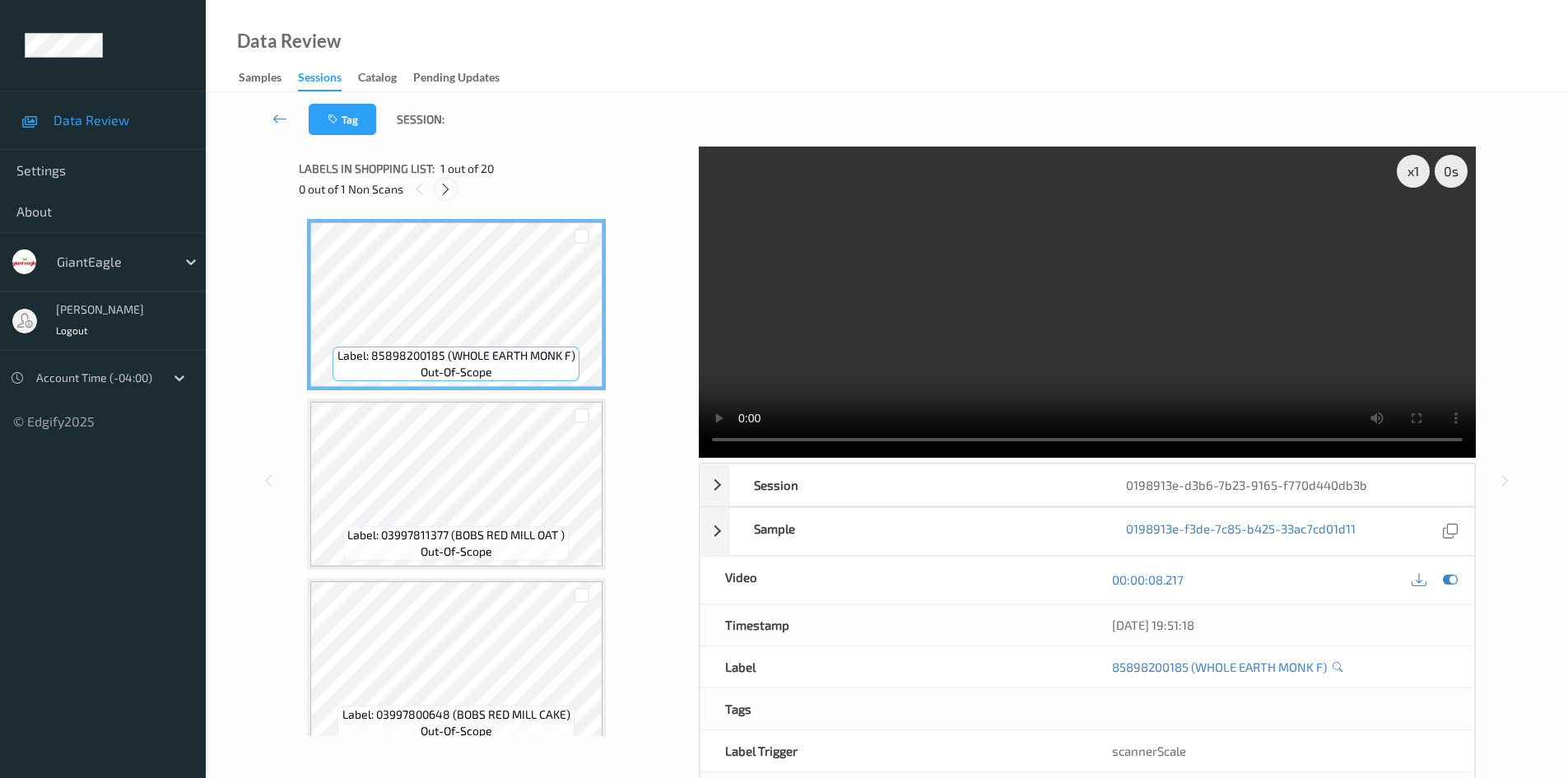
click at [441, 189] on icon at bounding box center [446, 188] width 14 height 14
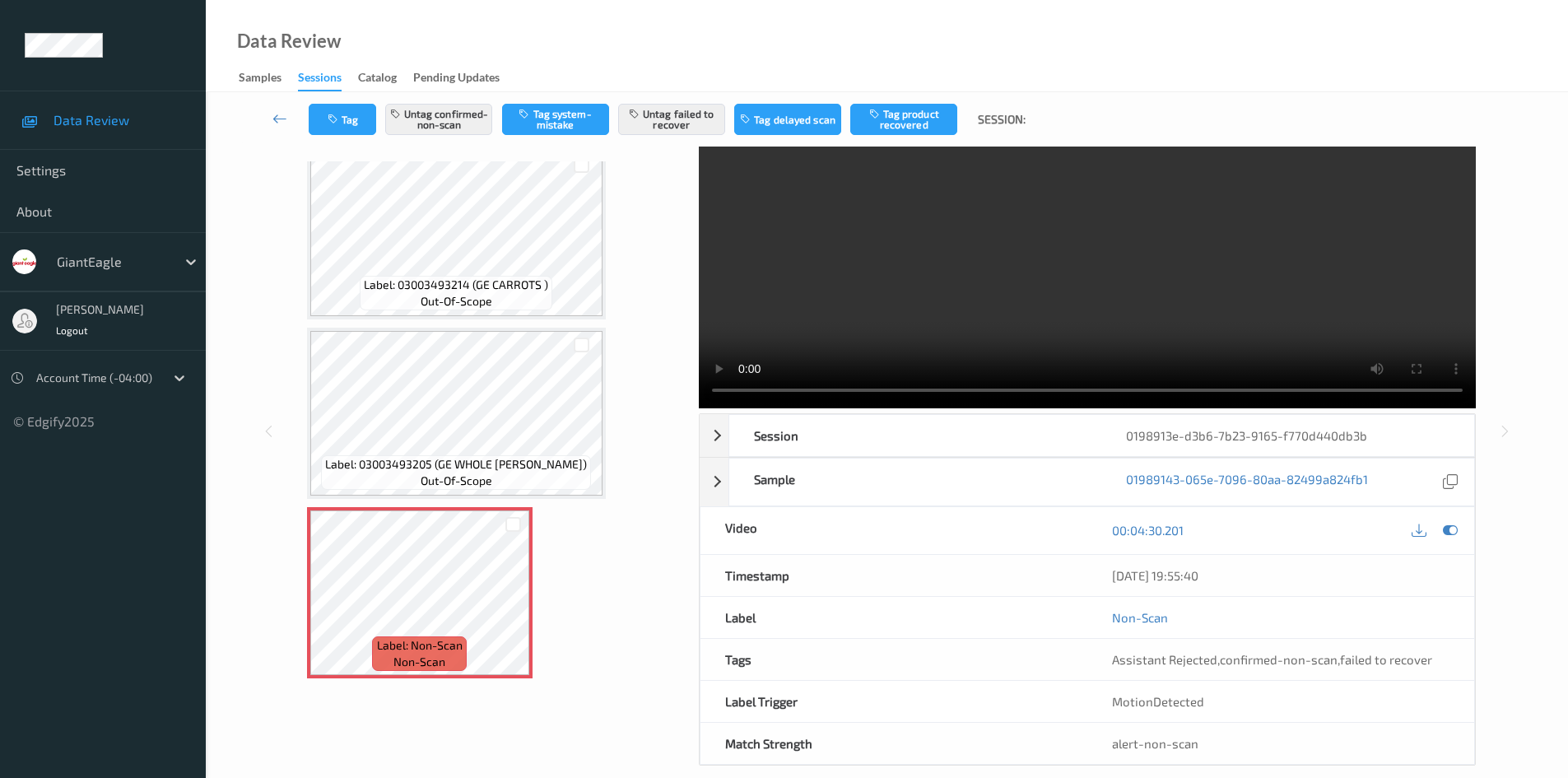
scroll to position [71, 0]
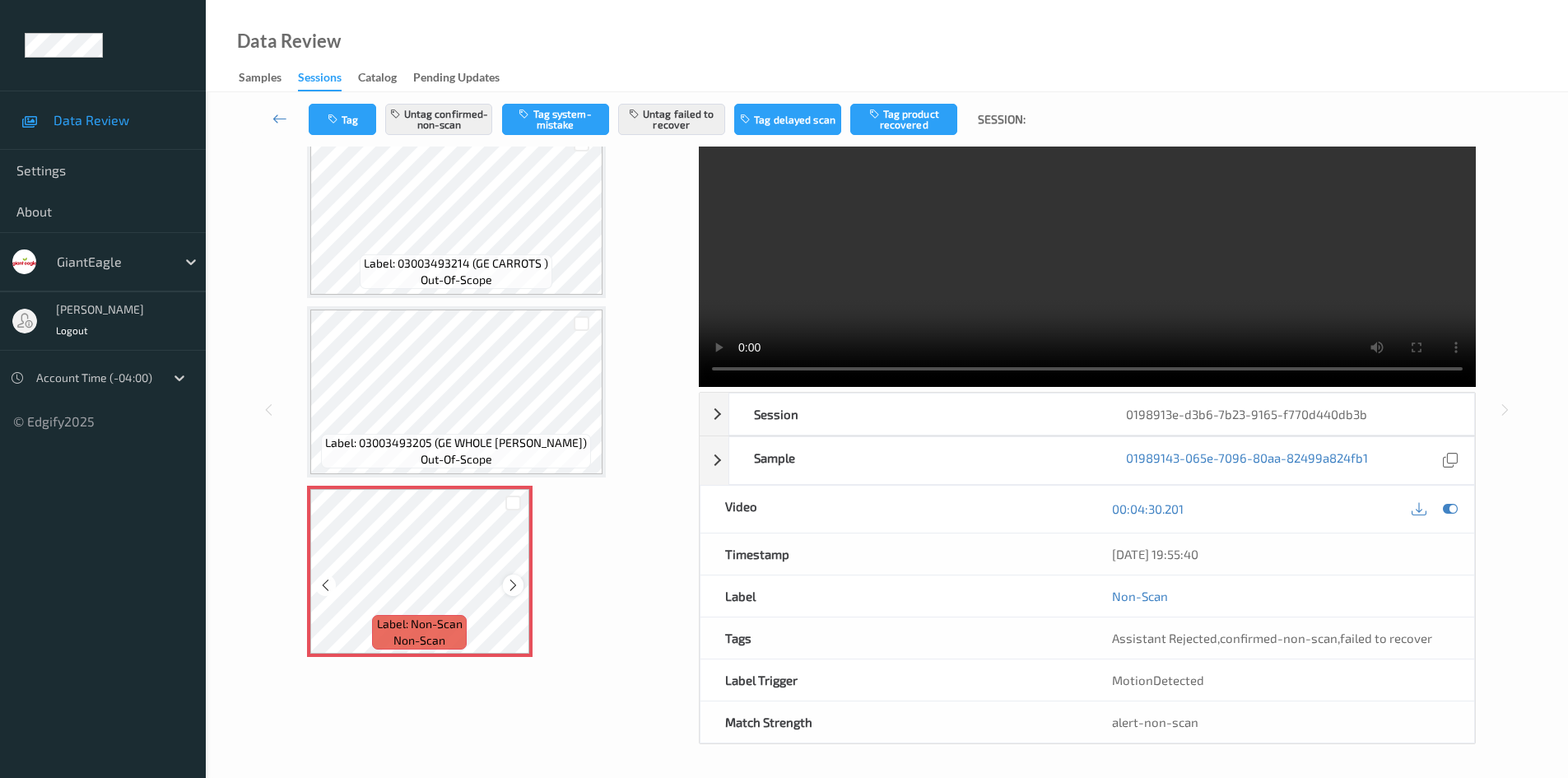
click at [509, 583] on icon at bounding box center [513, 584] width 14 height 14
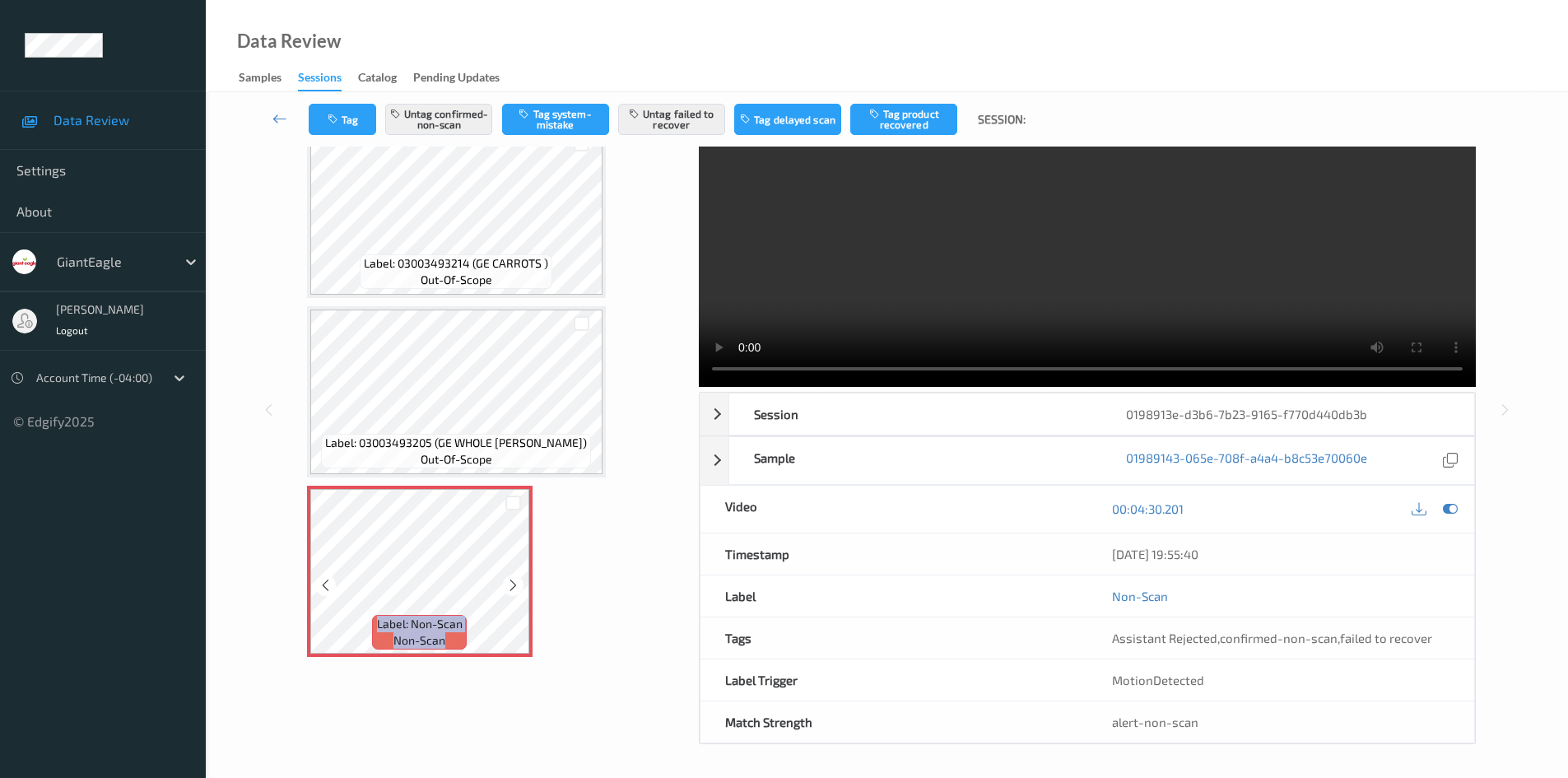
click at [509, 583] on icon at bounding box center [513, 584] width 14 height 14
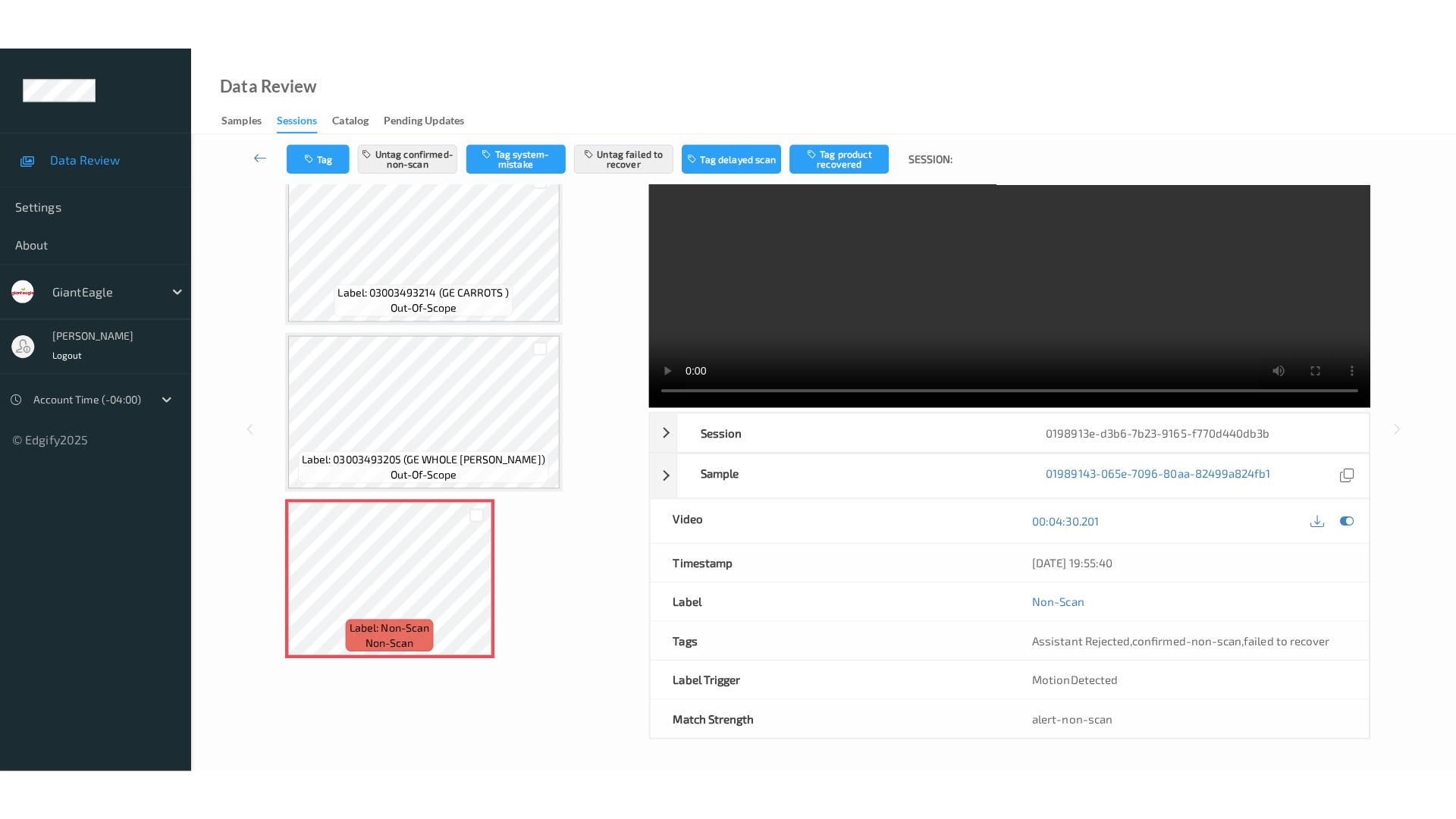
scroll to position [0, 0]
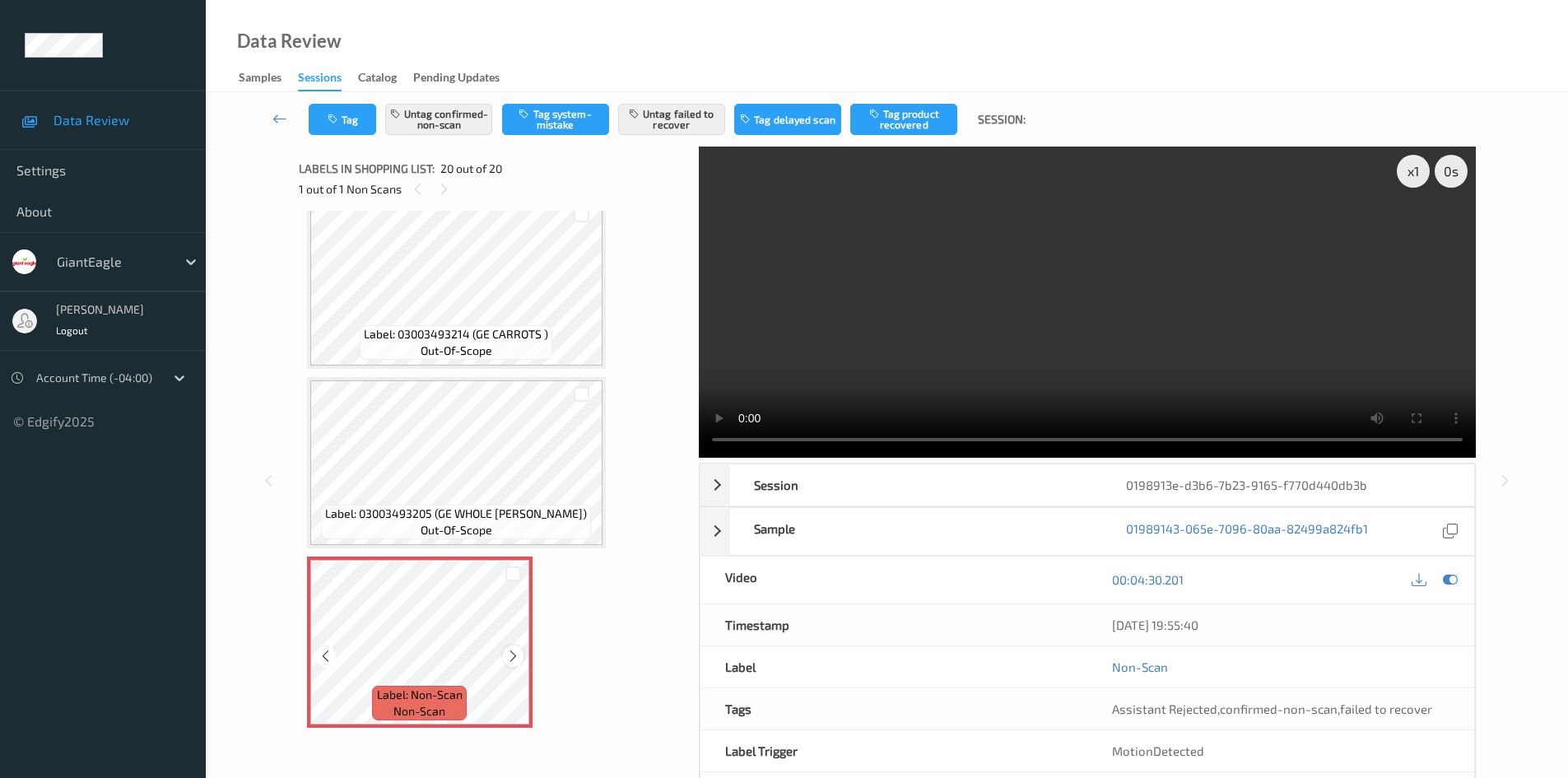
click at [512, 658] on icon at bounding box center [513, 655] width 14 height 14
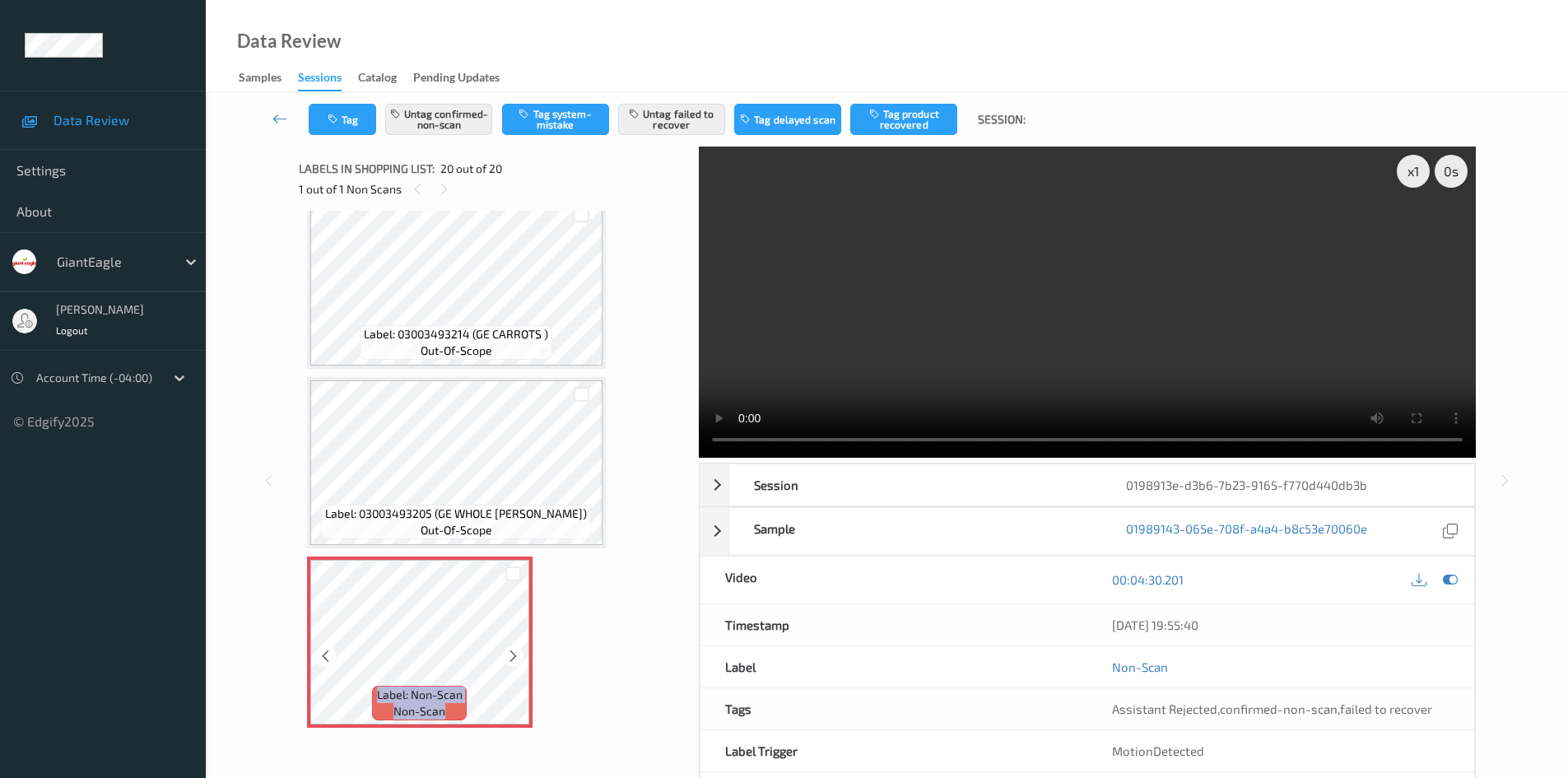
click at [512, 658] on icon at bounding box center [513, 655] width 14 height 14
click at [512, 658] on icon at bounding box center [513, 655] width 14 height 14
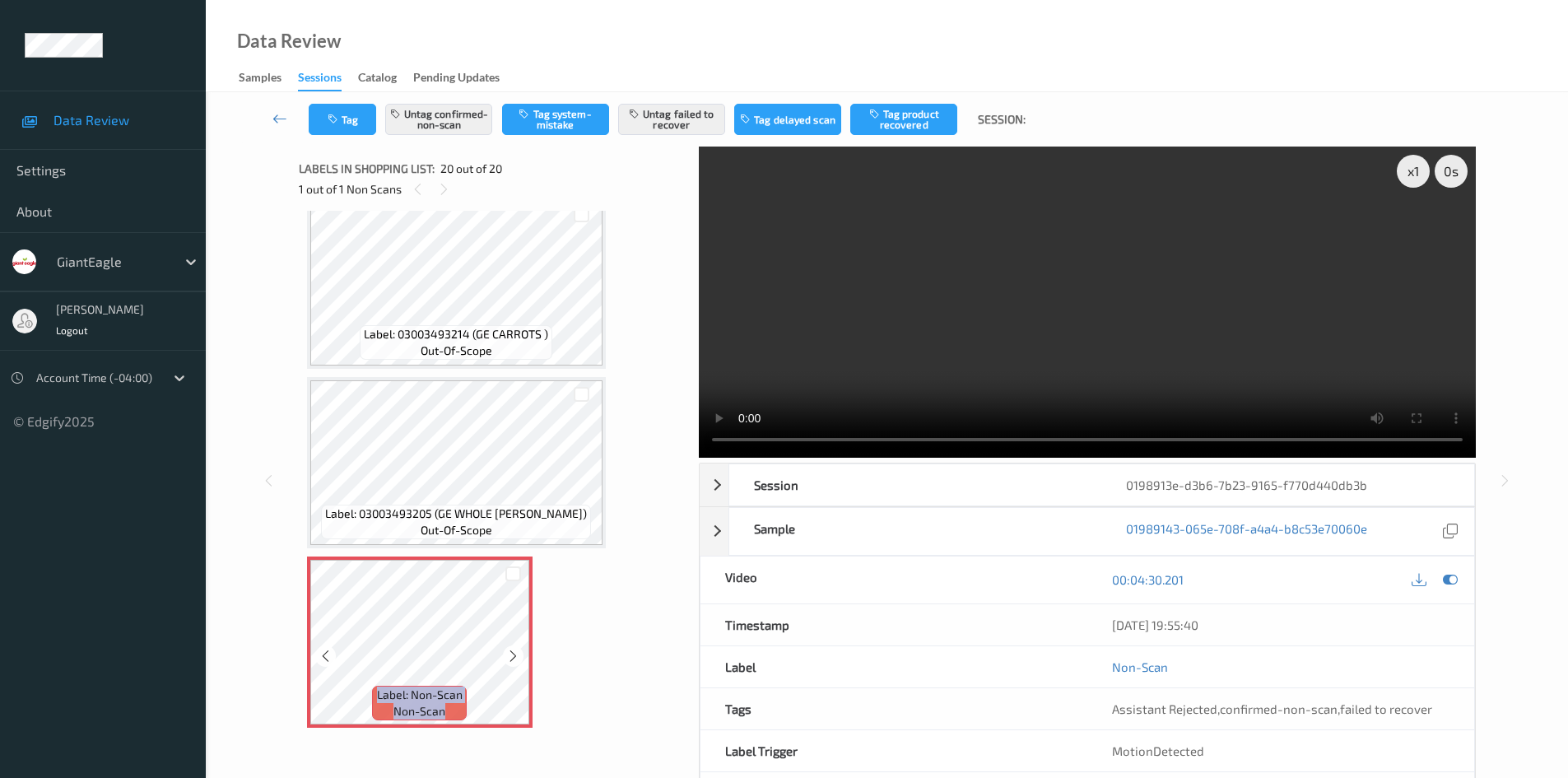
click at [512, 658] on icon at bounding box center [513, 655] width 14 height 14
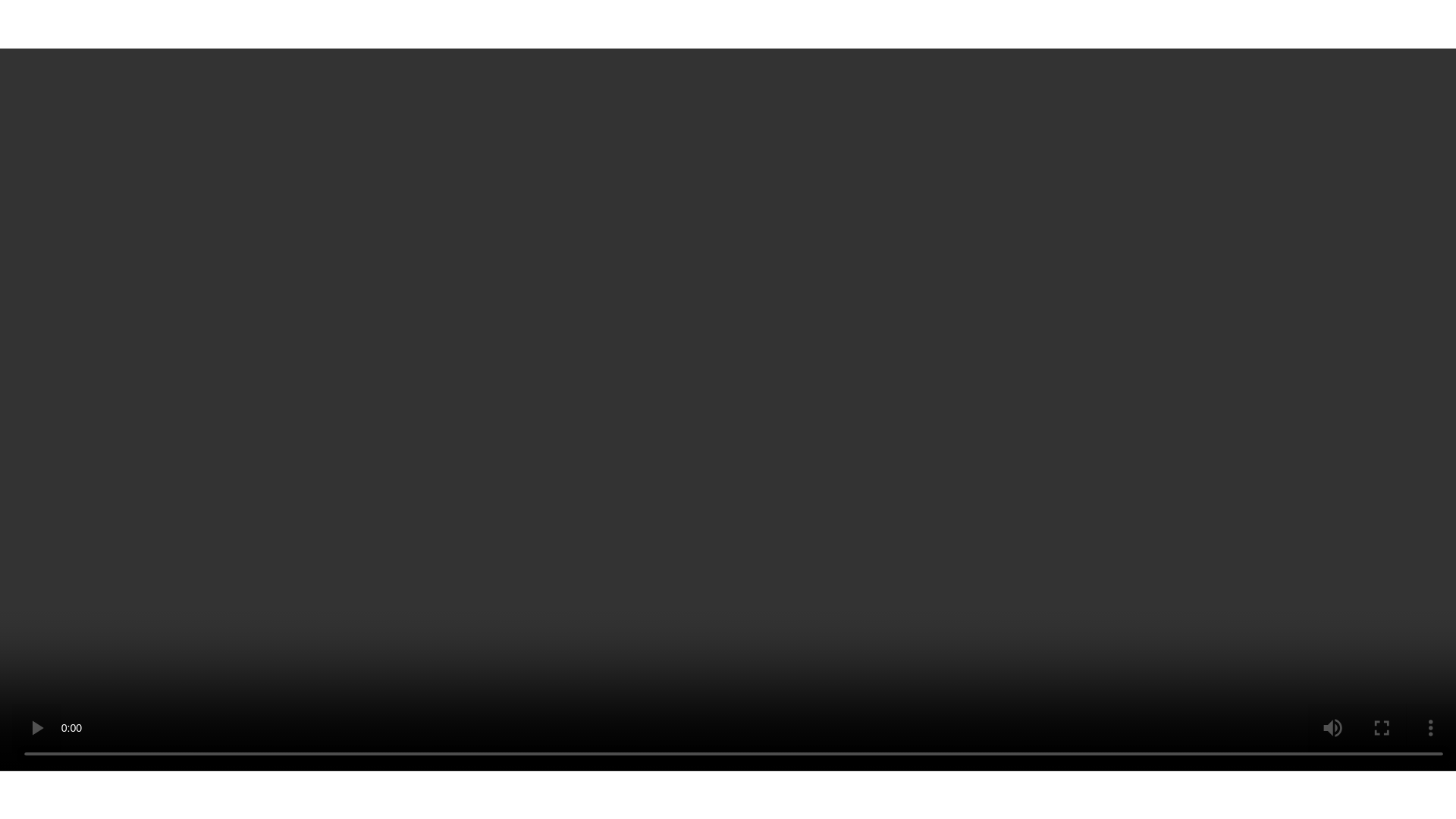
scroll to position [2830, 0]
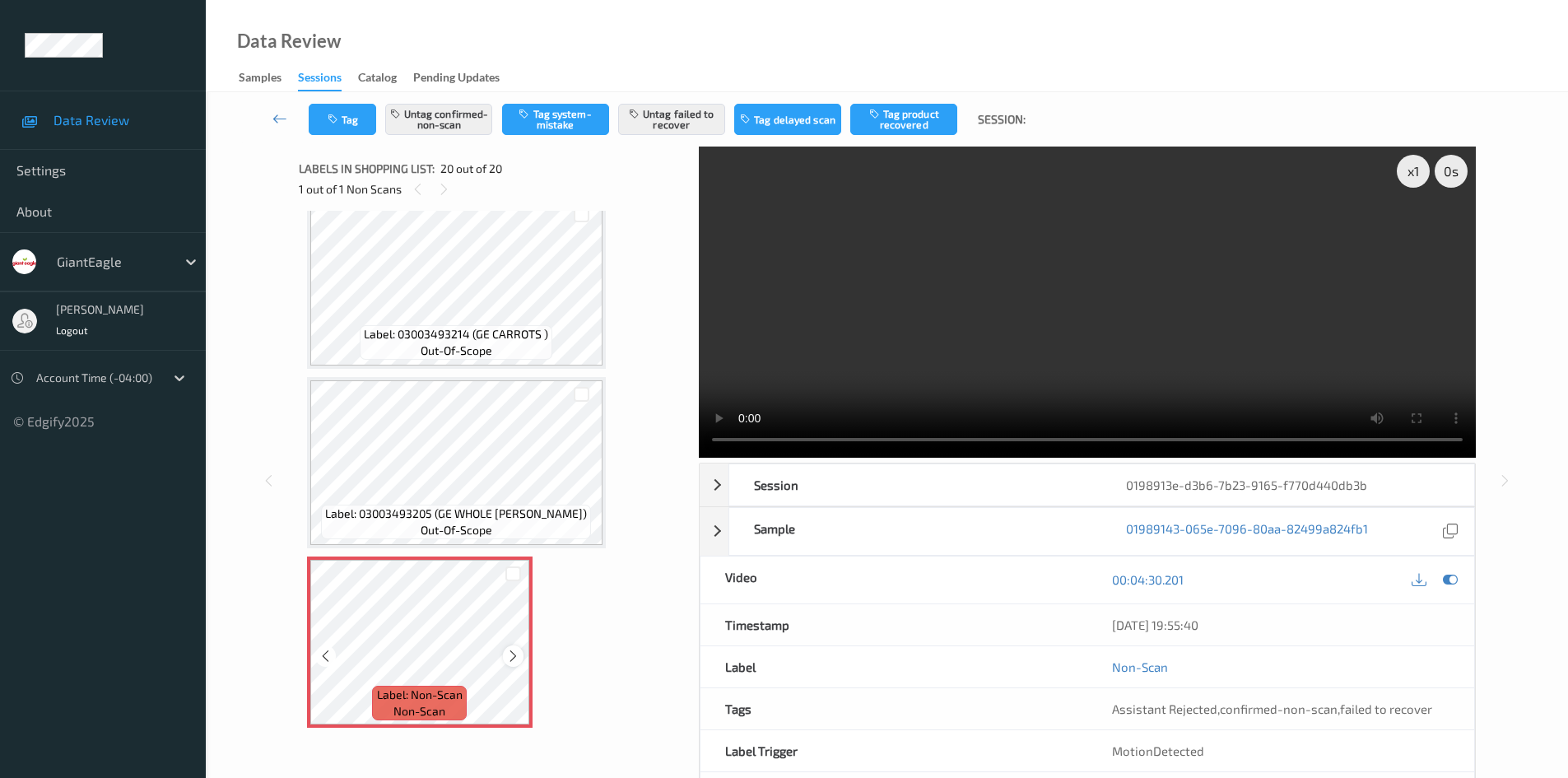
click at [510, 656] on icon at bounding box center [513, 655] width 14 height 14
click at [511, 656] on icon at bounding box center [513, 655] width 14 height 14
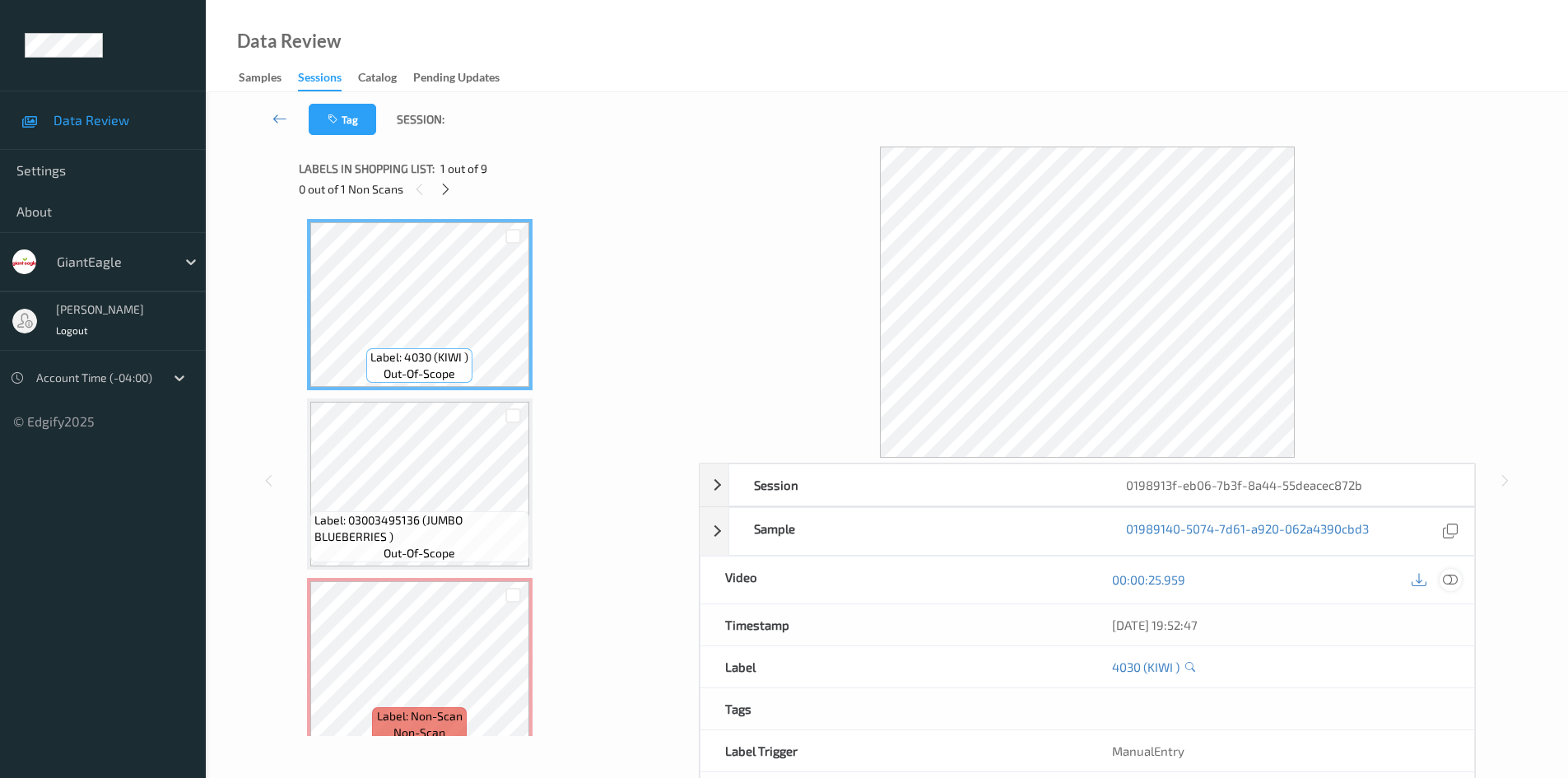
click at [1449, 577] on icon at bounding box center [1449, 578] width 14 height 14
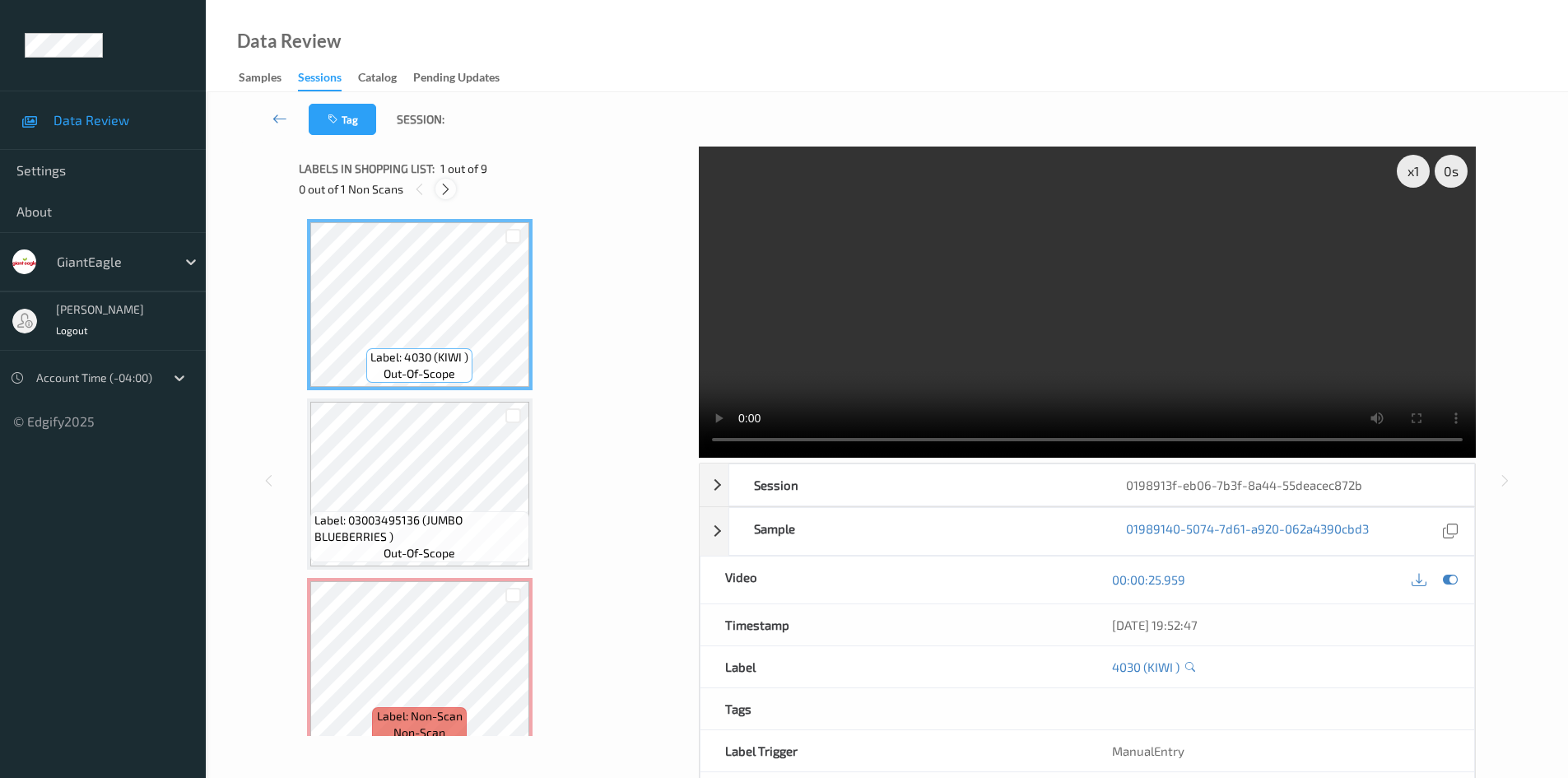
click at [449, 189] on icon at bounding box center [446, 188] width 14 height 14
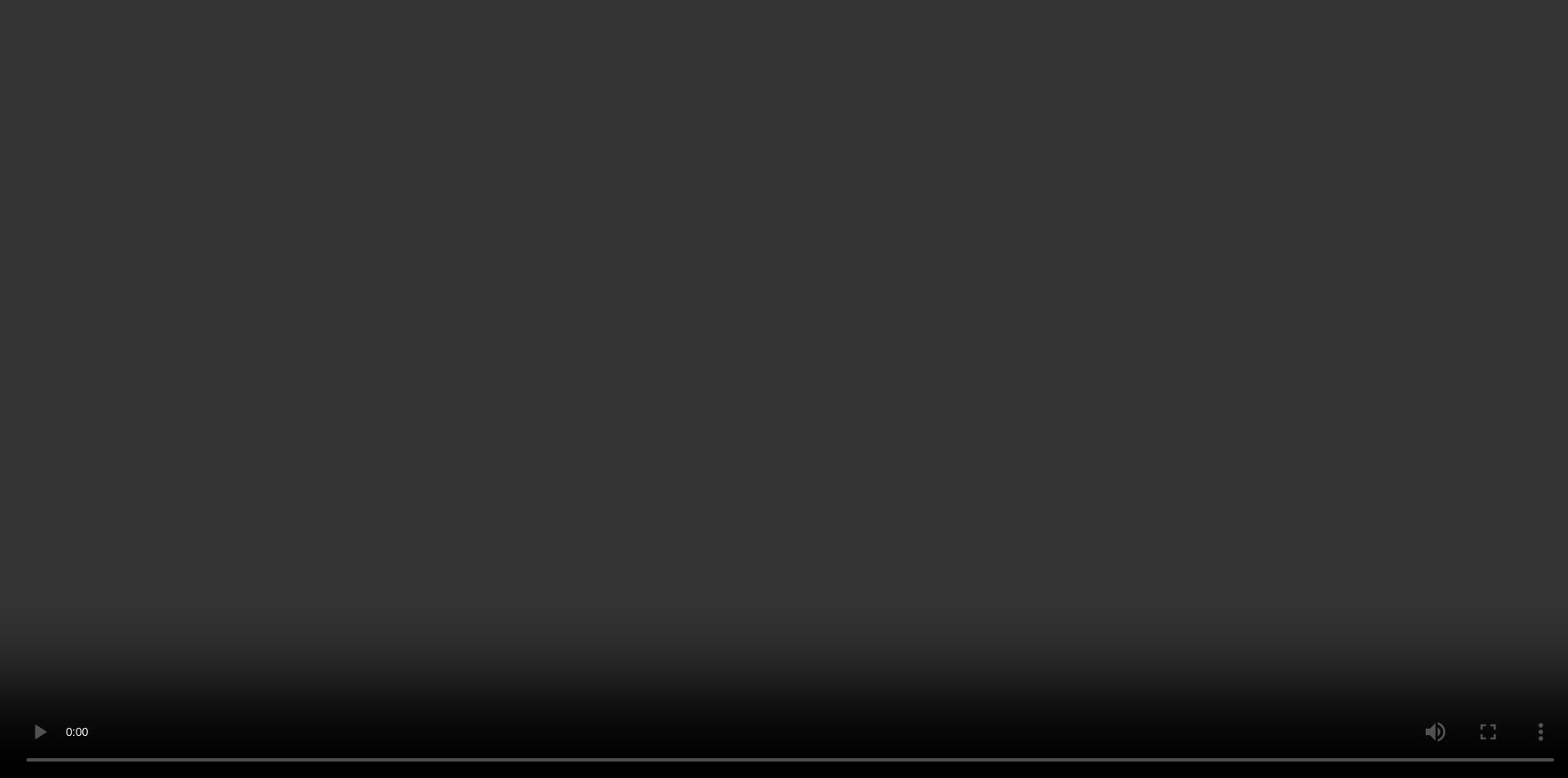
scroll to position [1098, 0]
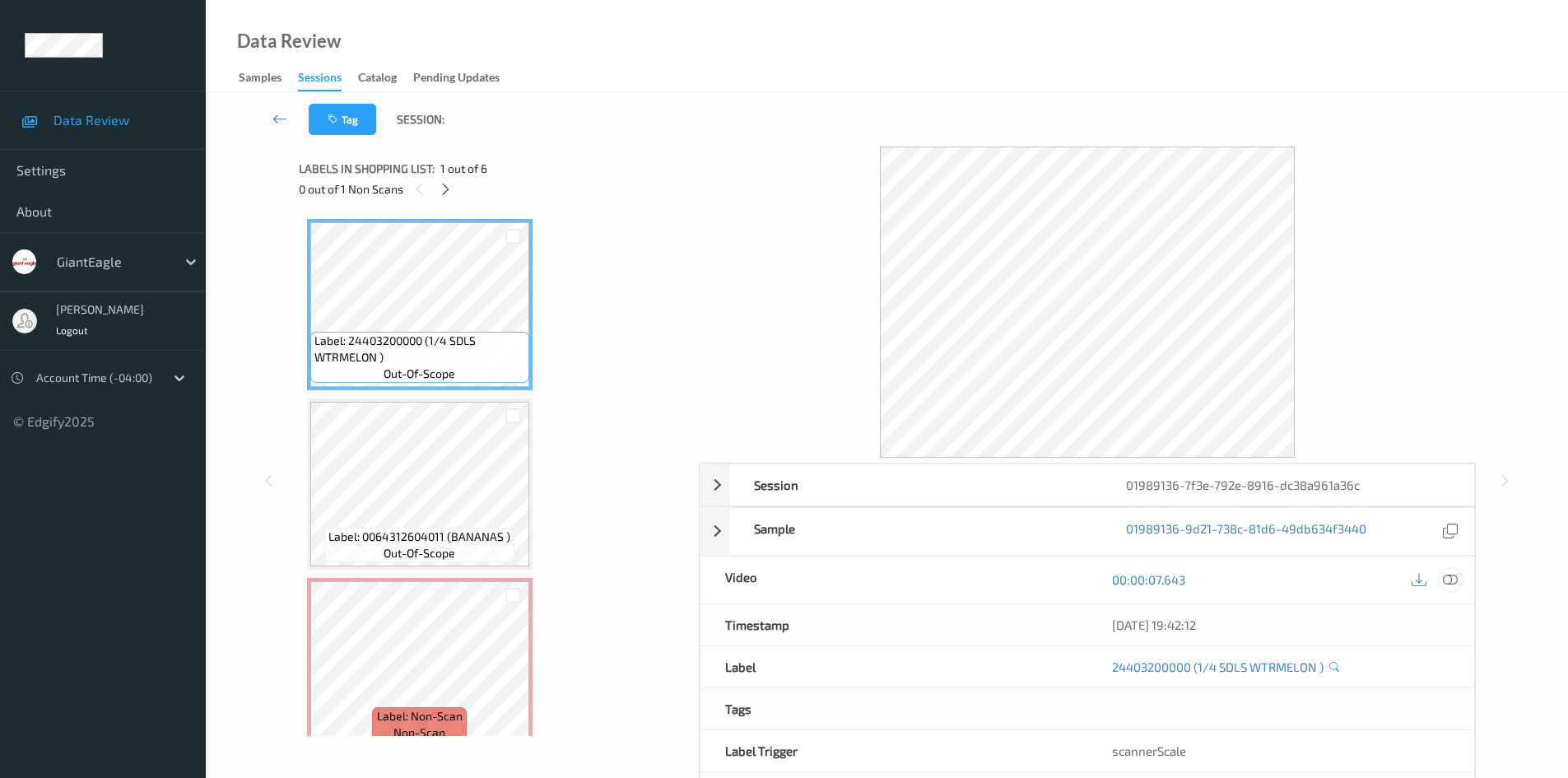
click at [1458, 583] on div at bounding box center [1450, 579] width 22 height 22
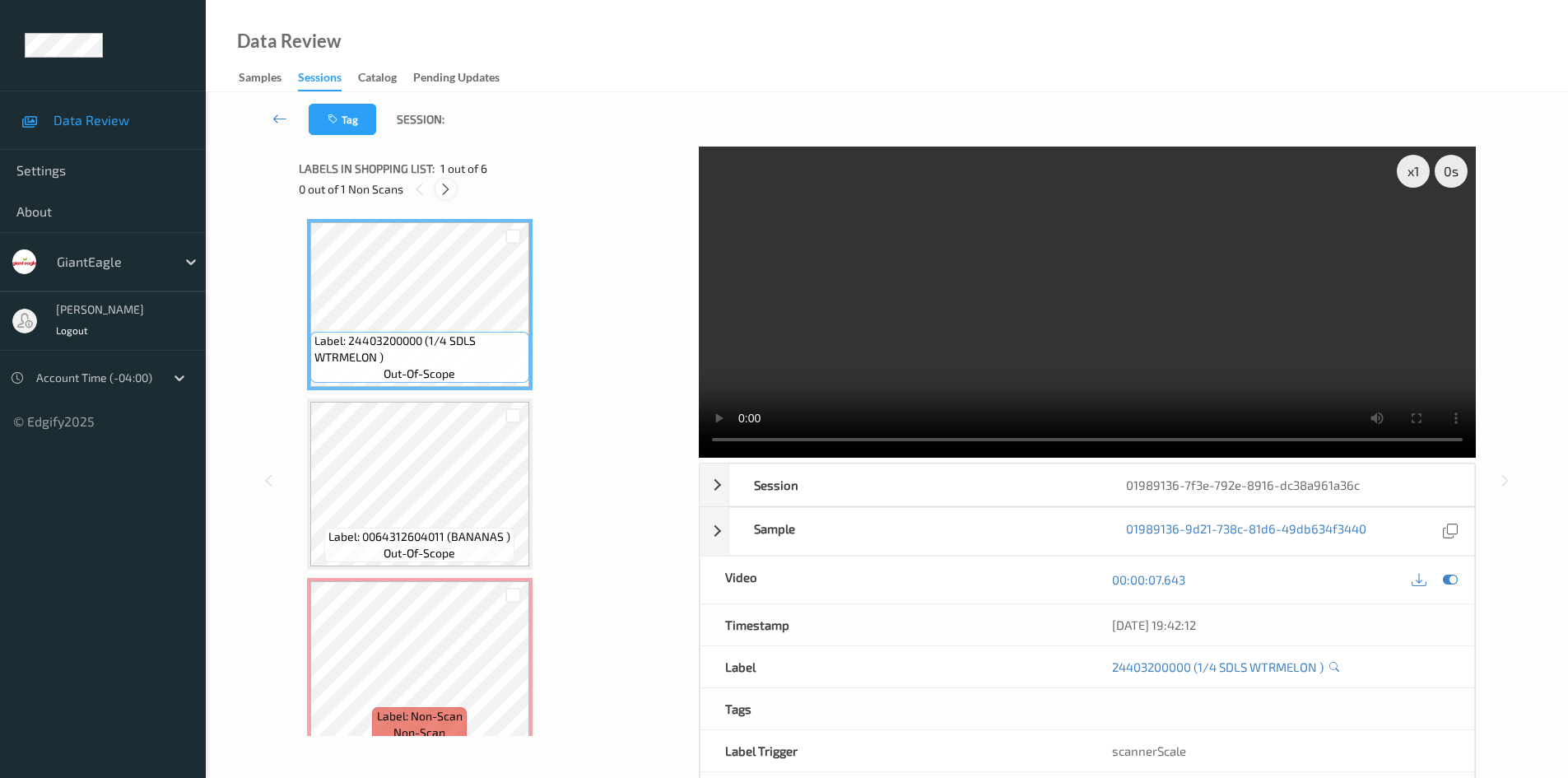
click at [451, 196] on icon at bounding box center [446, 188] width 14 height 14
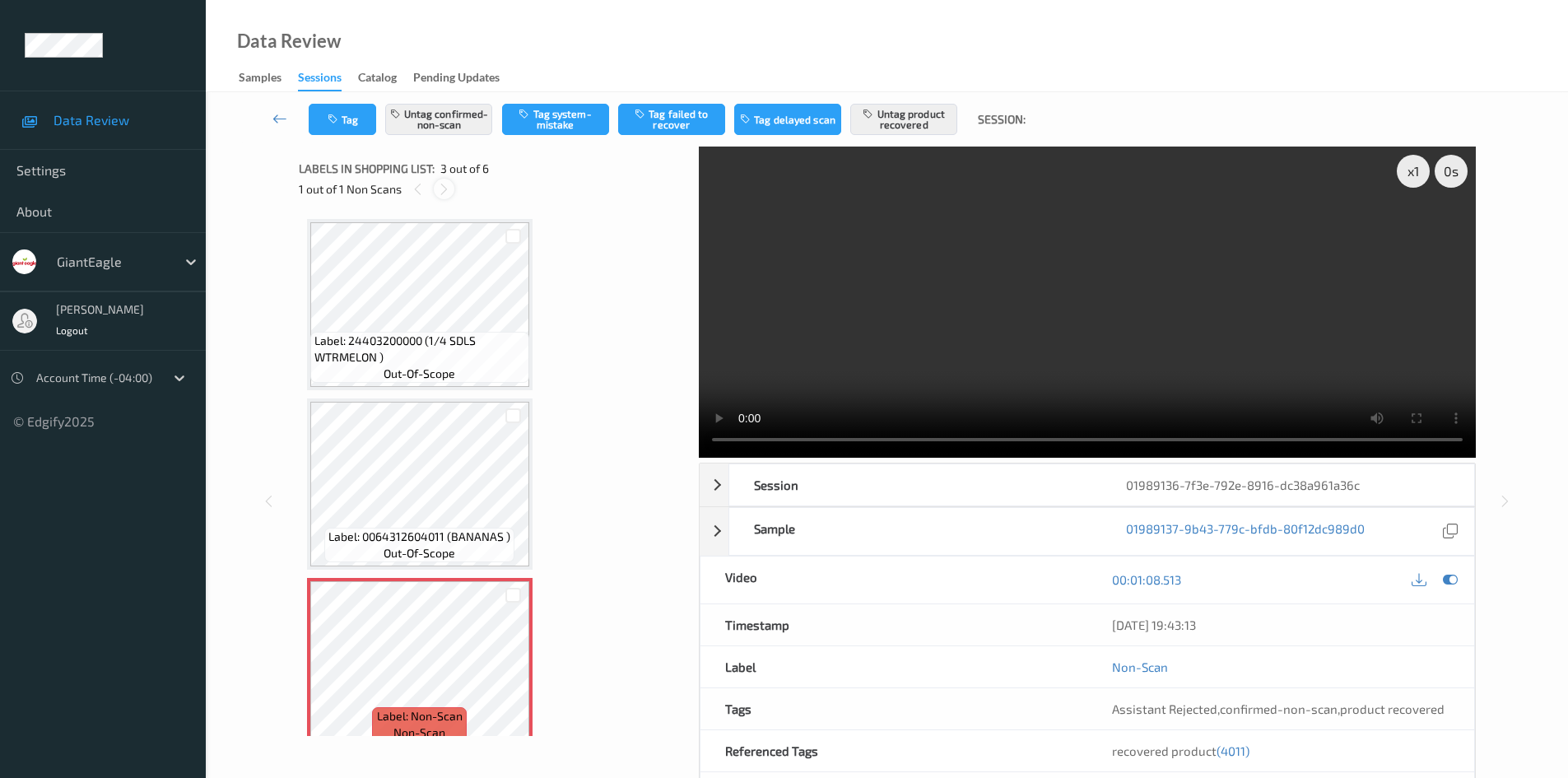
scroll to position [187, 0]
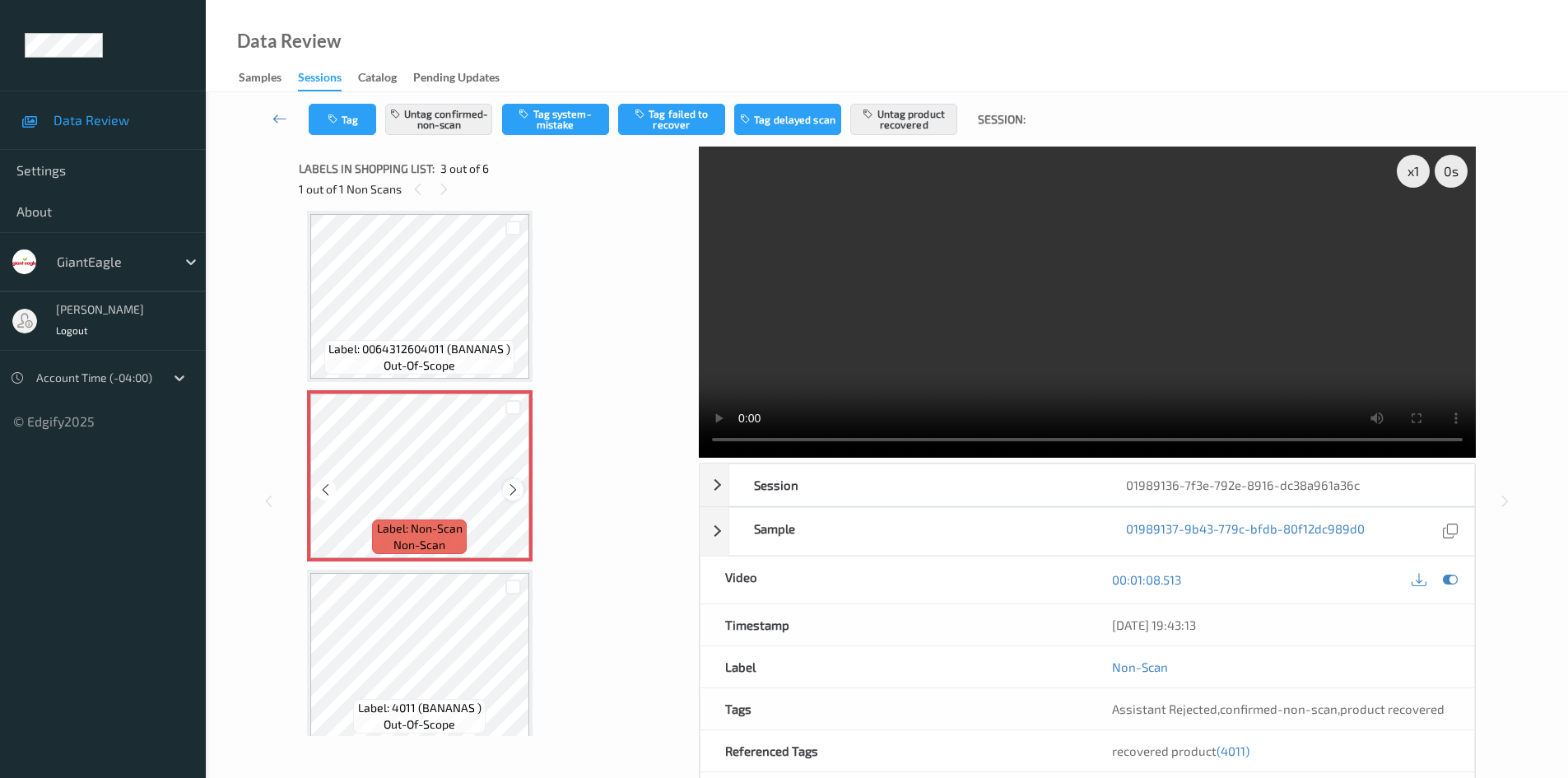
click at [517, 495] on icon at bounding box center [513, 489] width 14 height 14
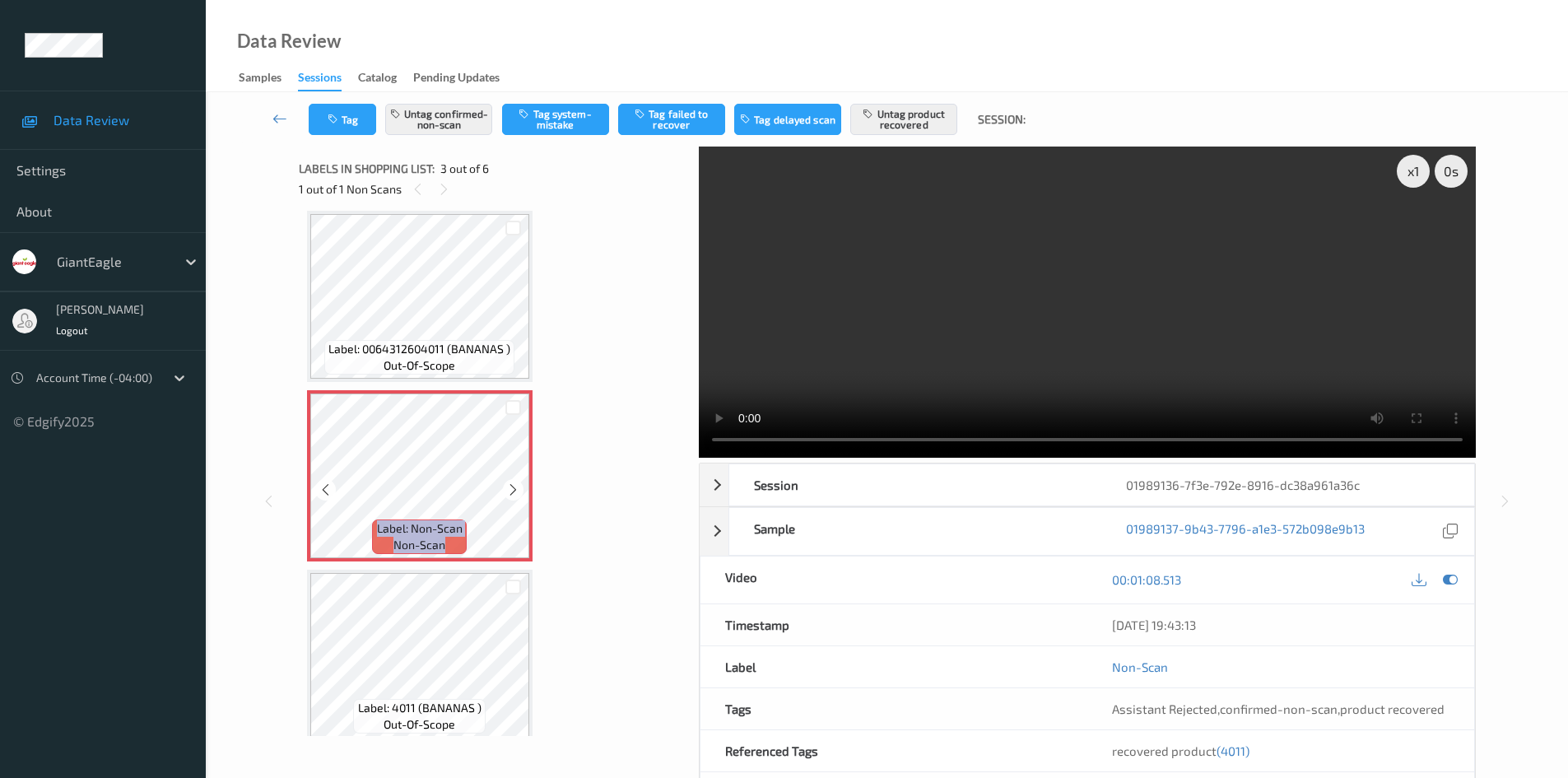
click at [517, 495] on icon at bounding box center [513, 489] width 14 height 14
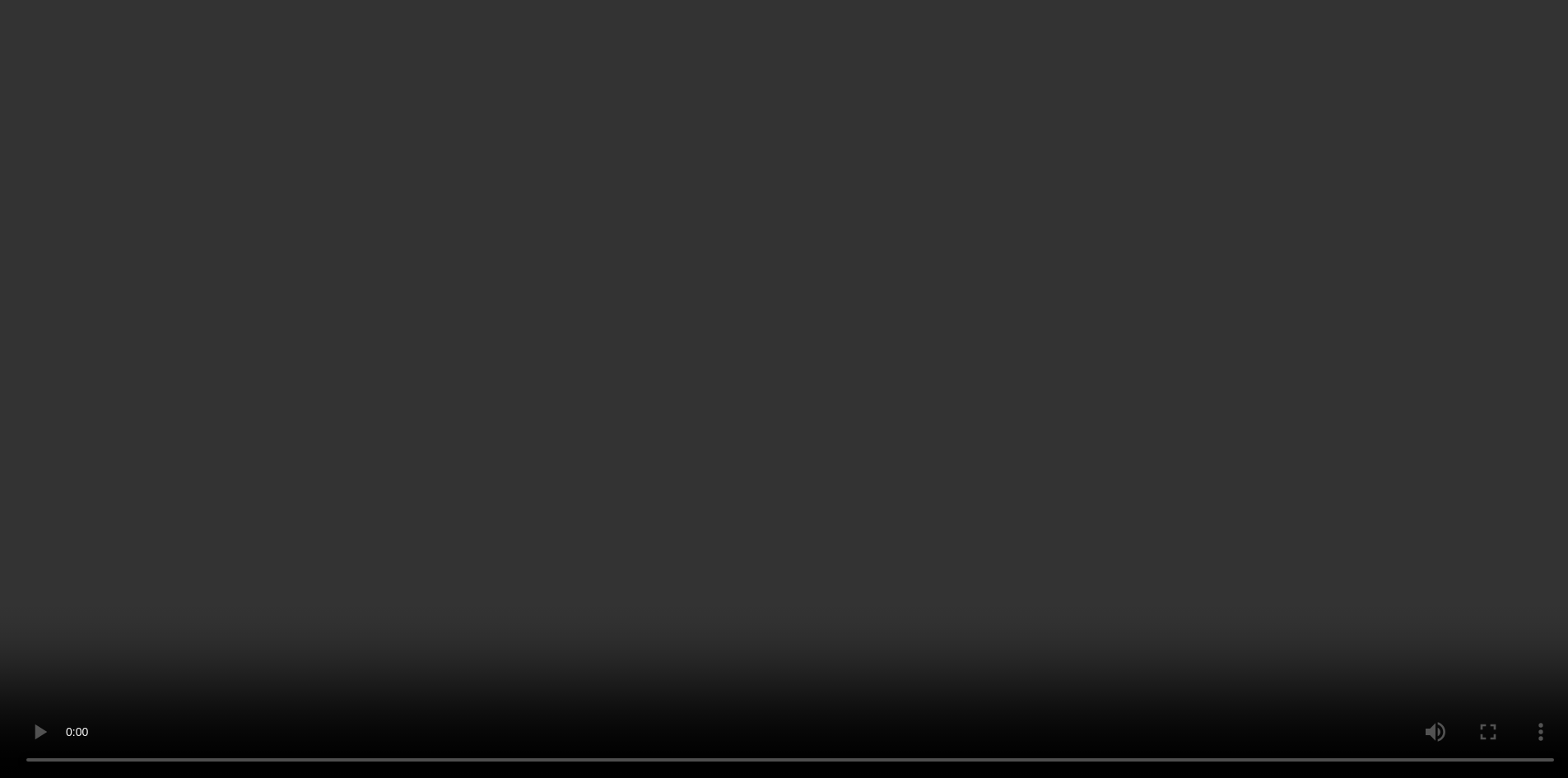
scroll to position [435, 0]
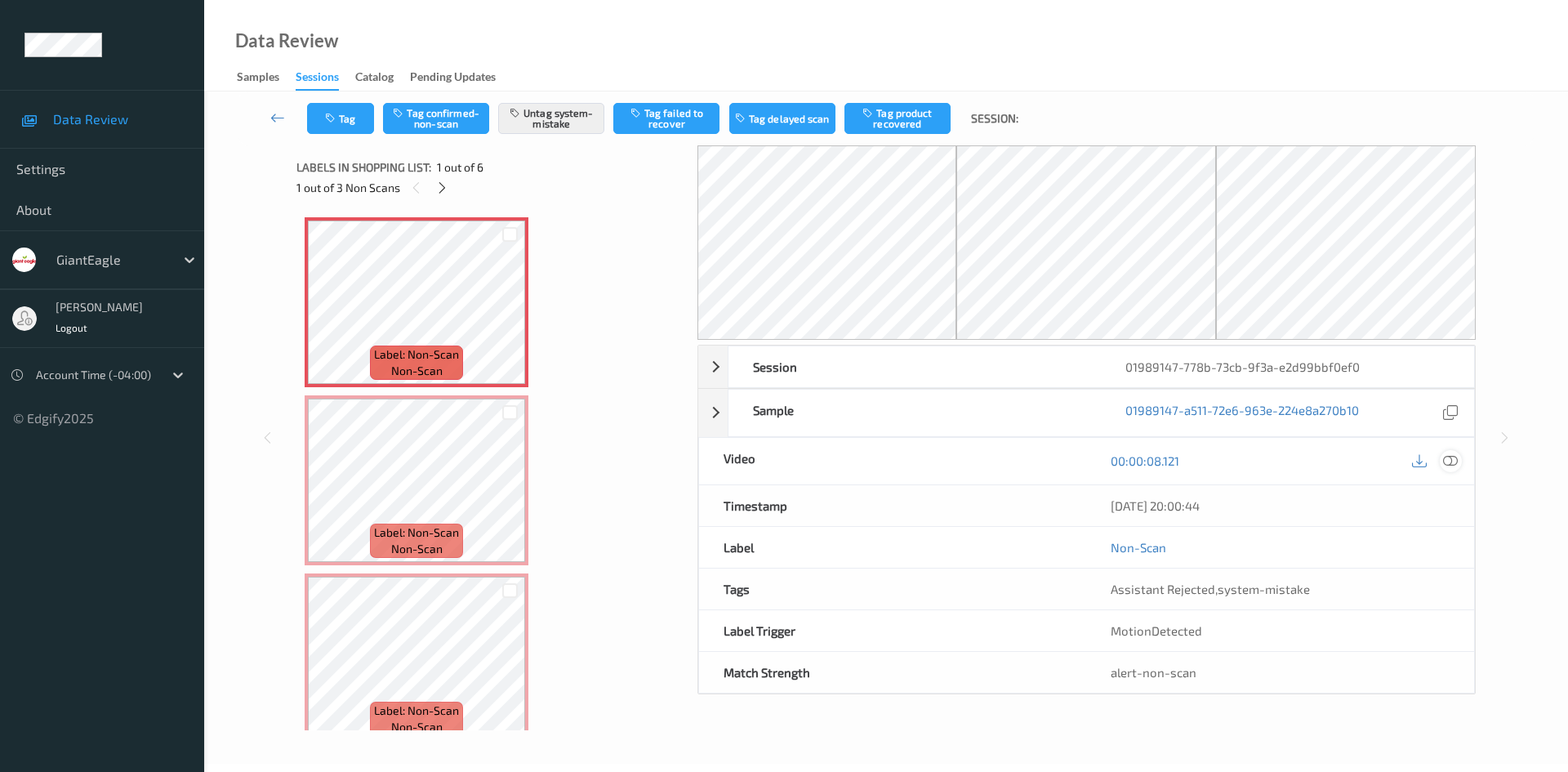
click at [1453, 460] on icon at bounding box center [1449, 460] width 14 height 14
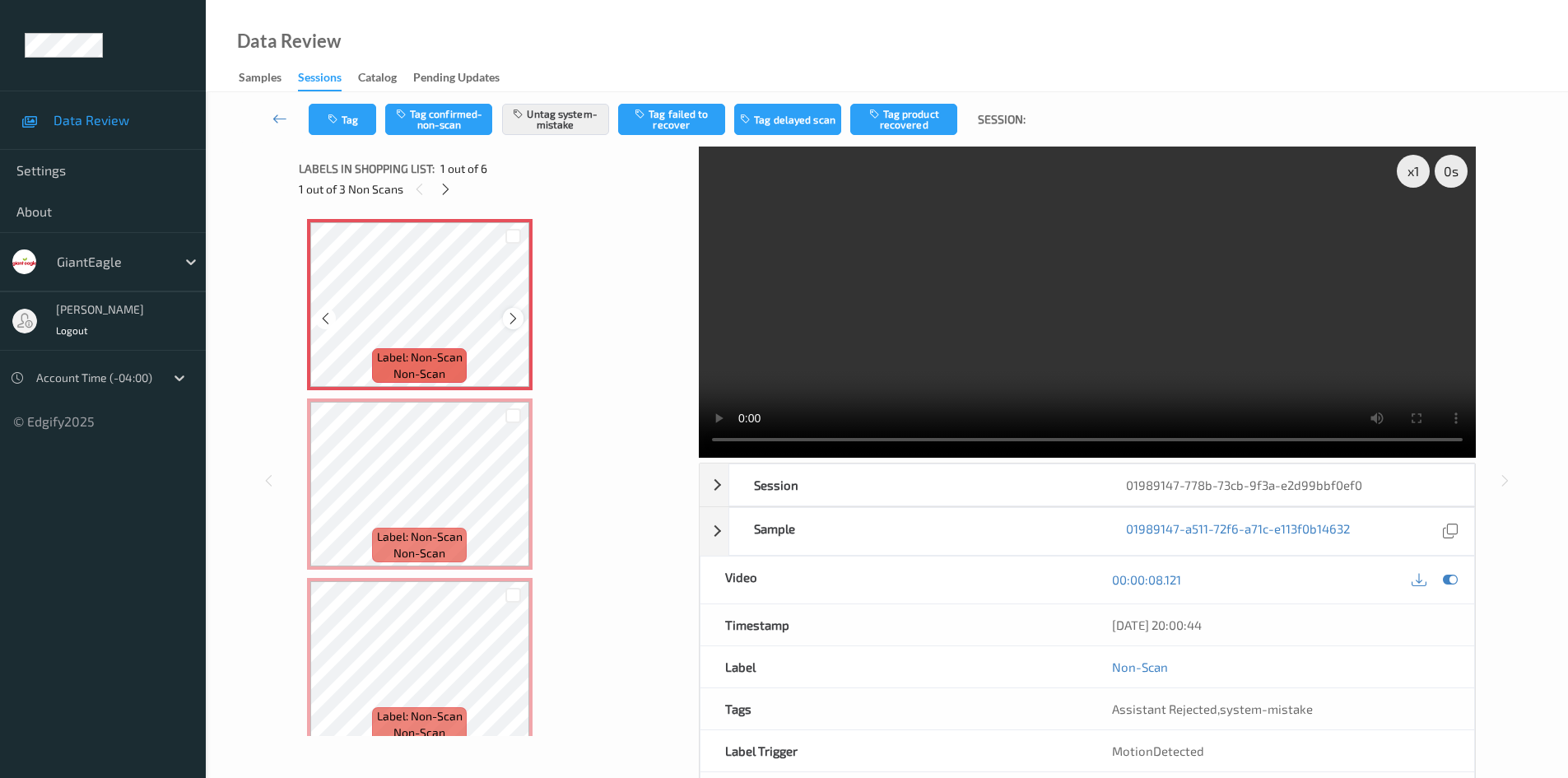
click at [520, 319] on div at bounding box center [513, 318] width 21 height 21
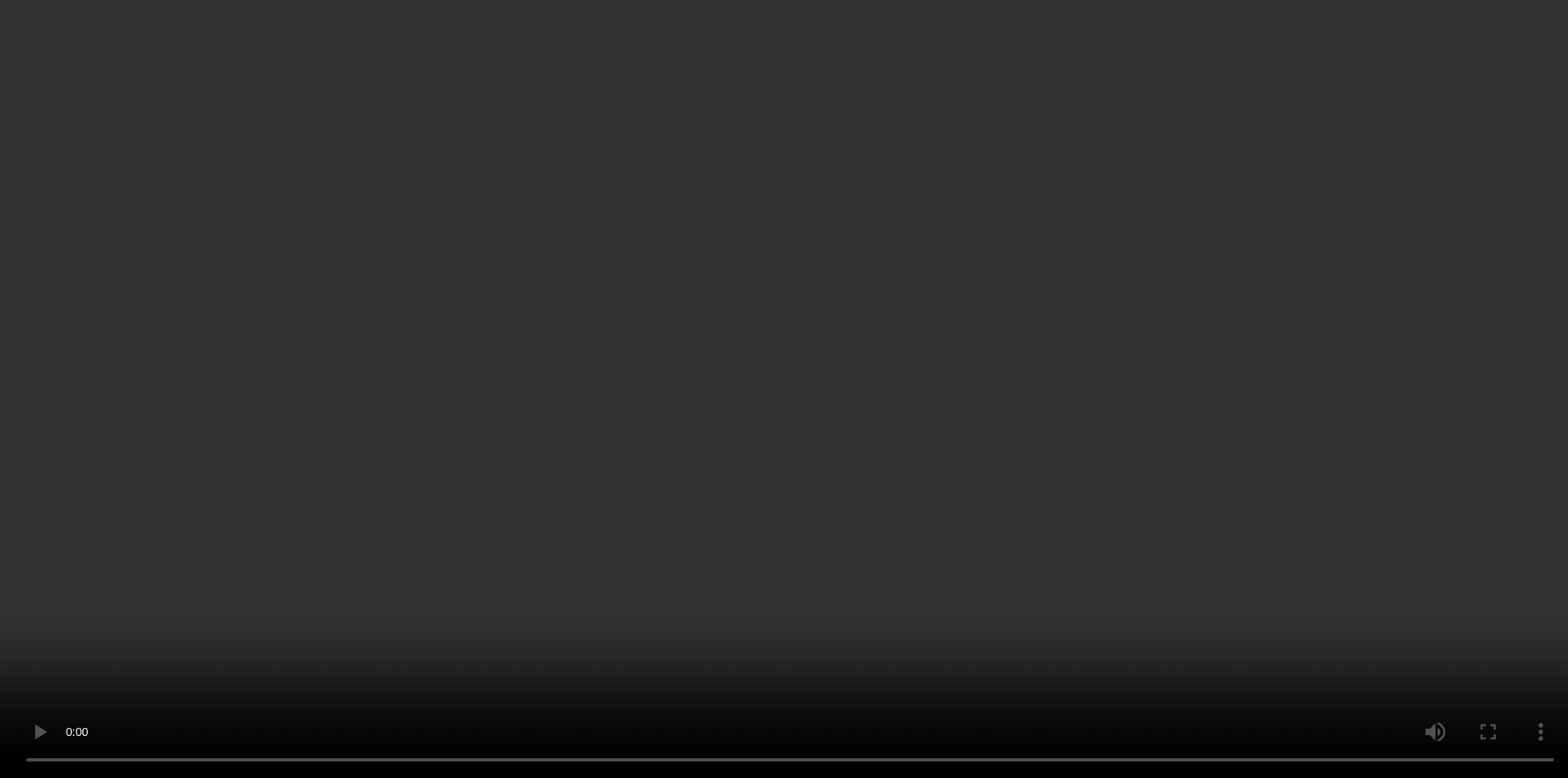
scroll to position [164, 0]
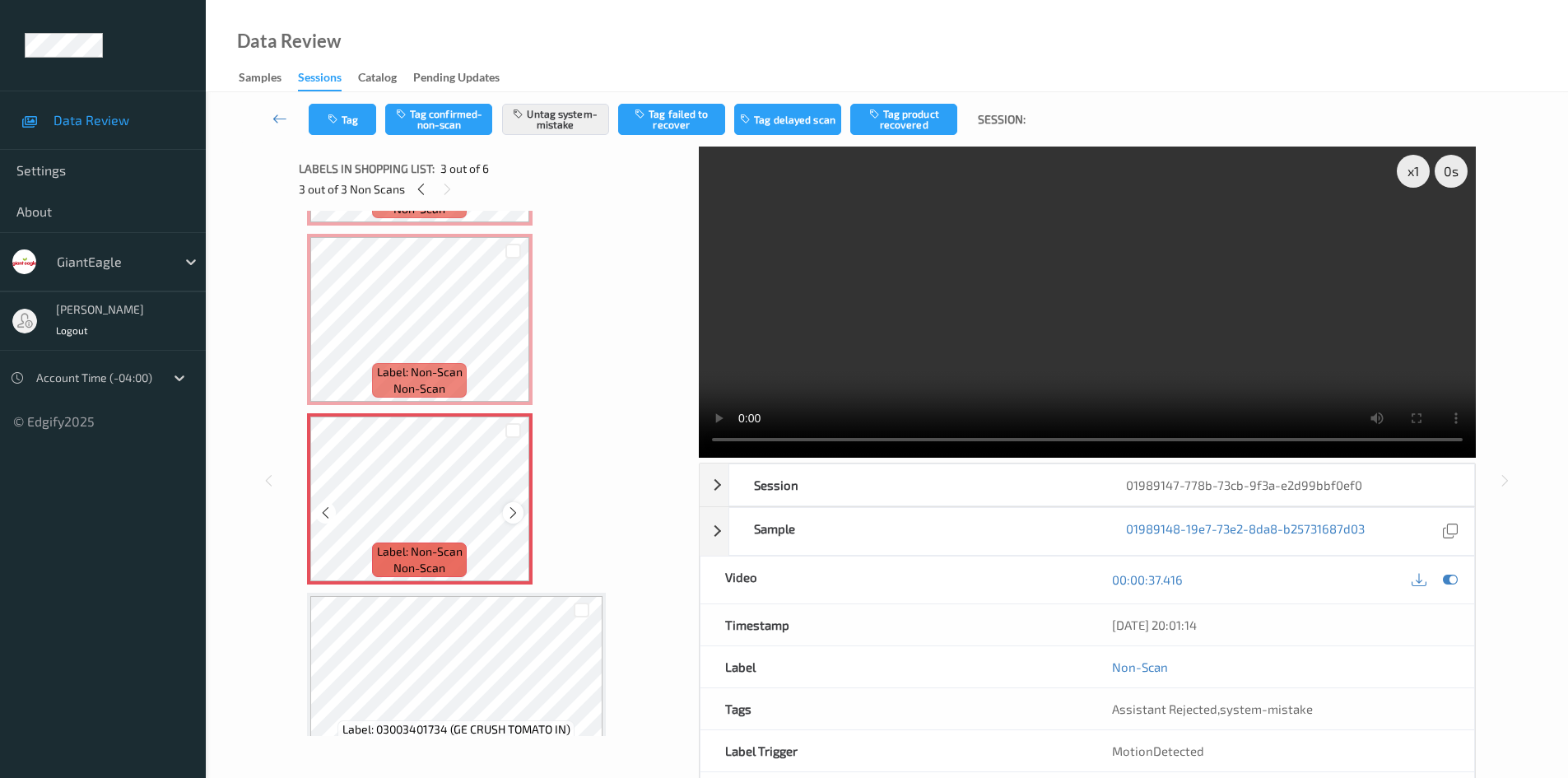
click at [513, 516] on icon at bounding box center [513, 512] width 14 height 14
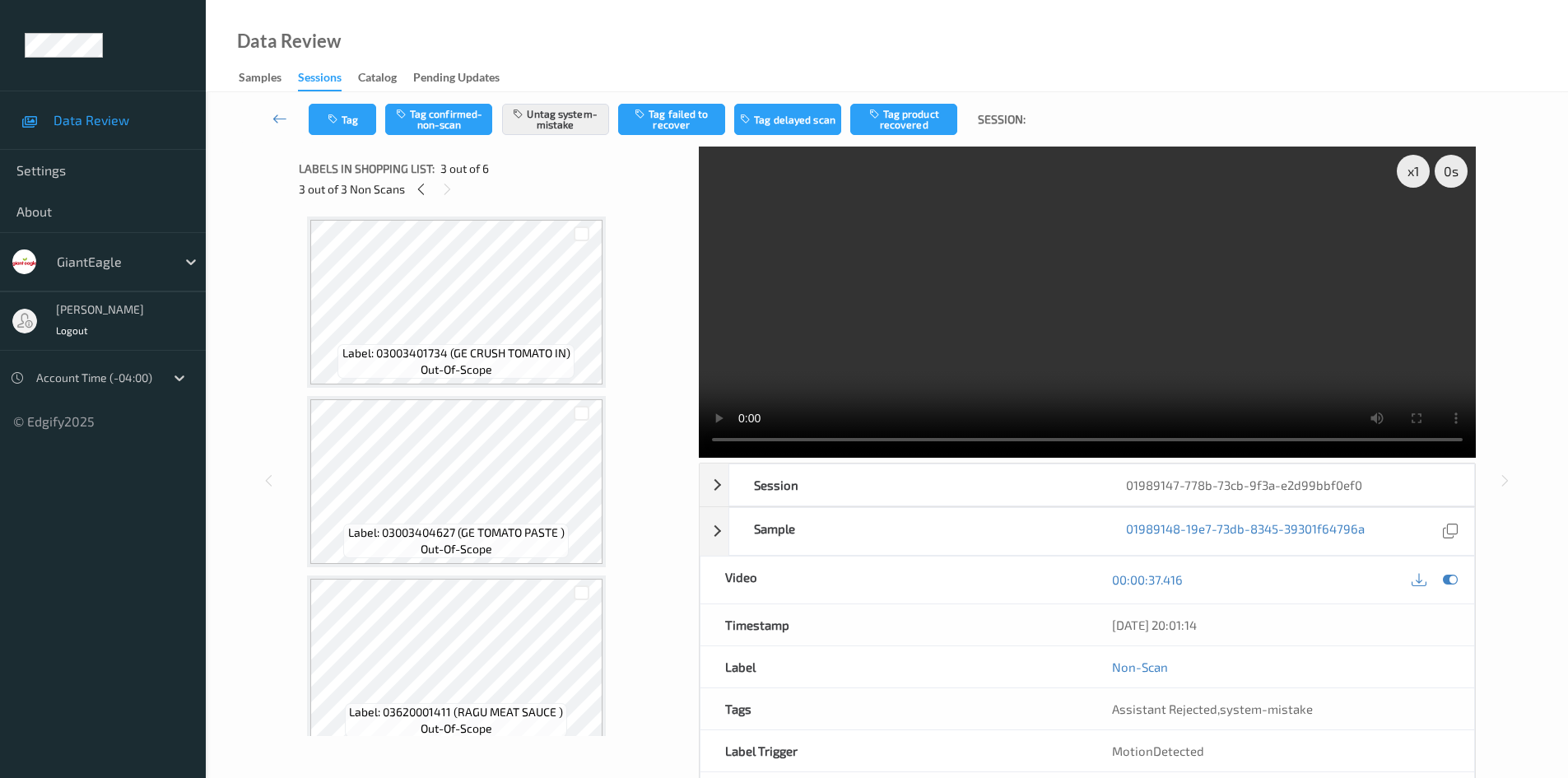
scroll to position [559, 0]
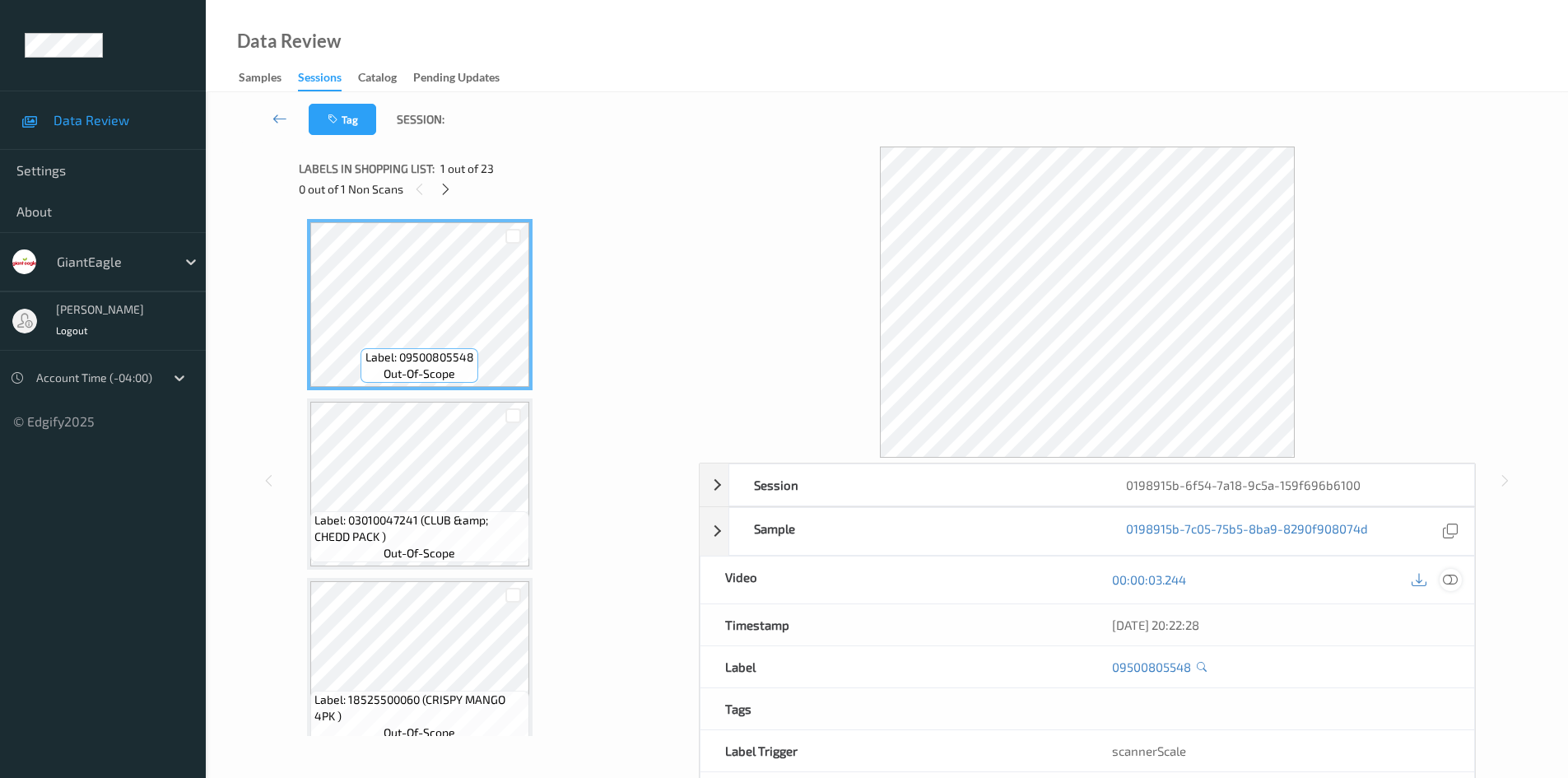
click at [1454, 583] on icon at bounding box center [1449, 578] width 14 height 14
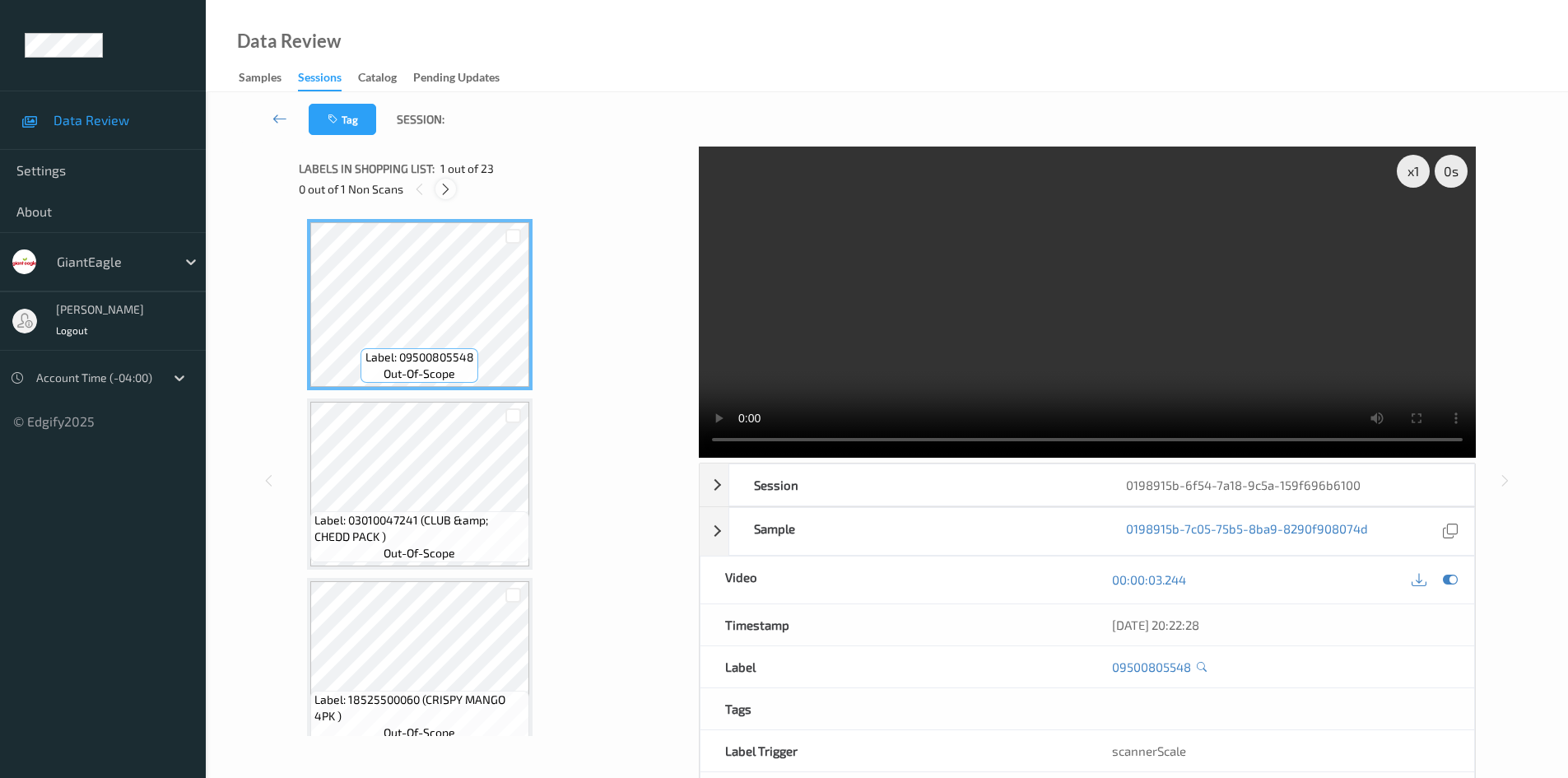
click at [447, 194] on icon at bounding box center [446, 188] width 14 height 14
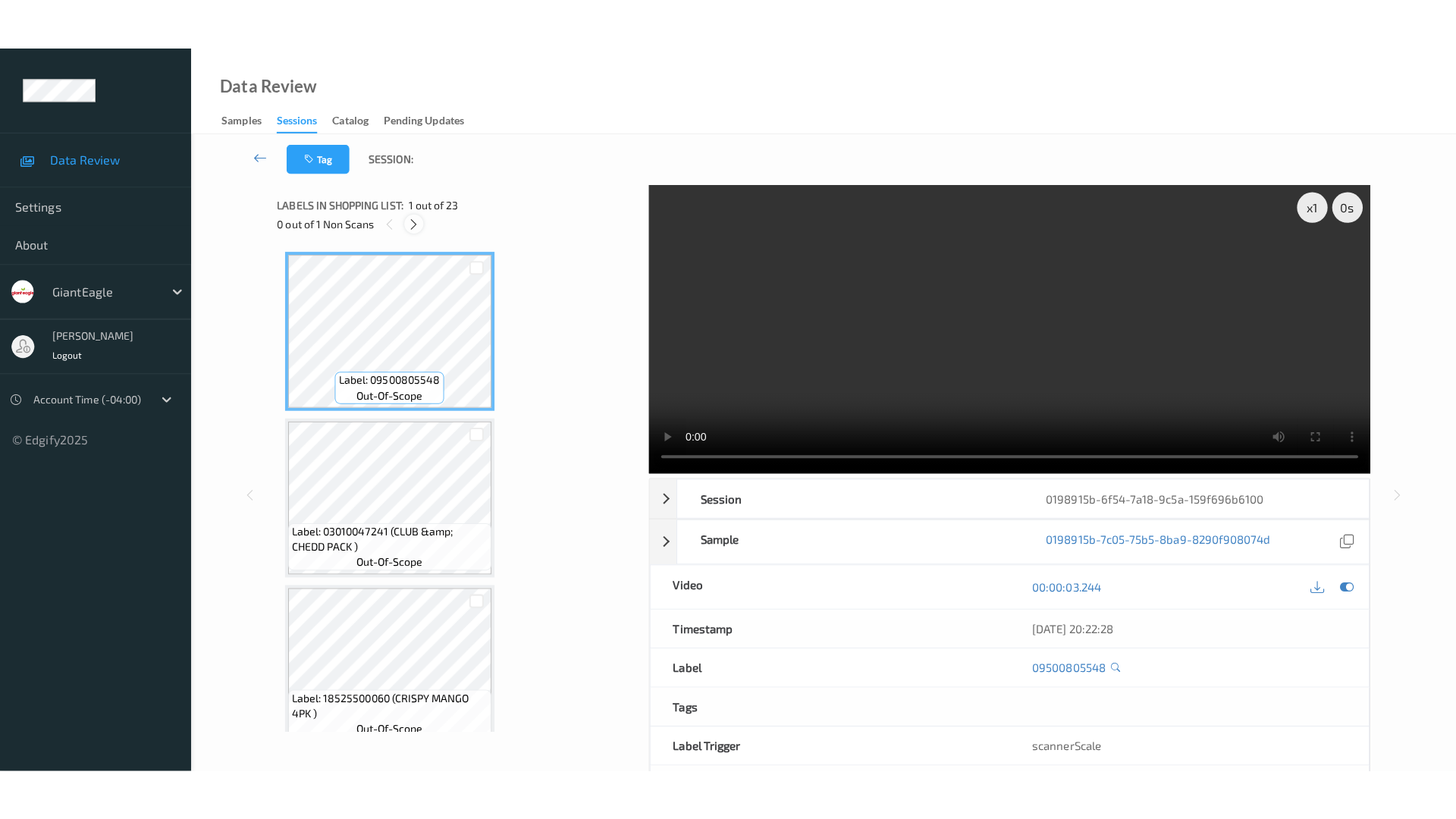
scroll to position [3314, 0]
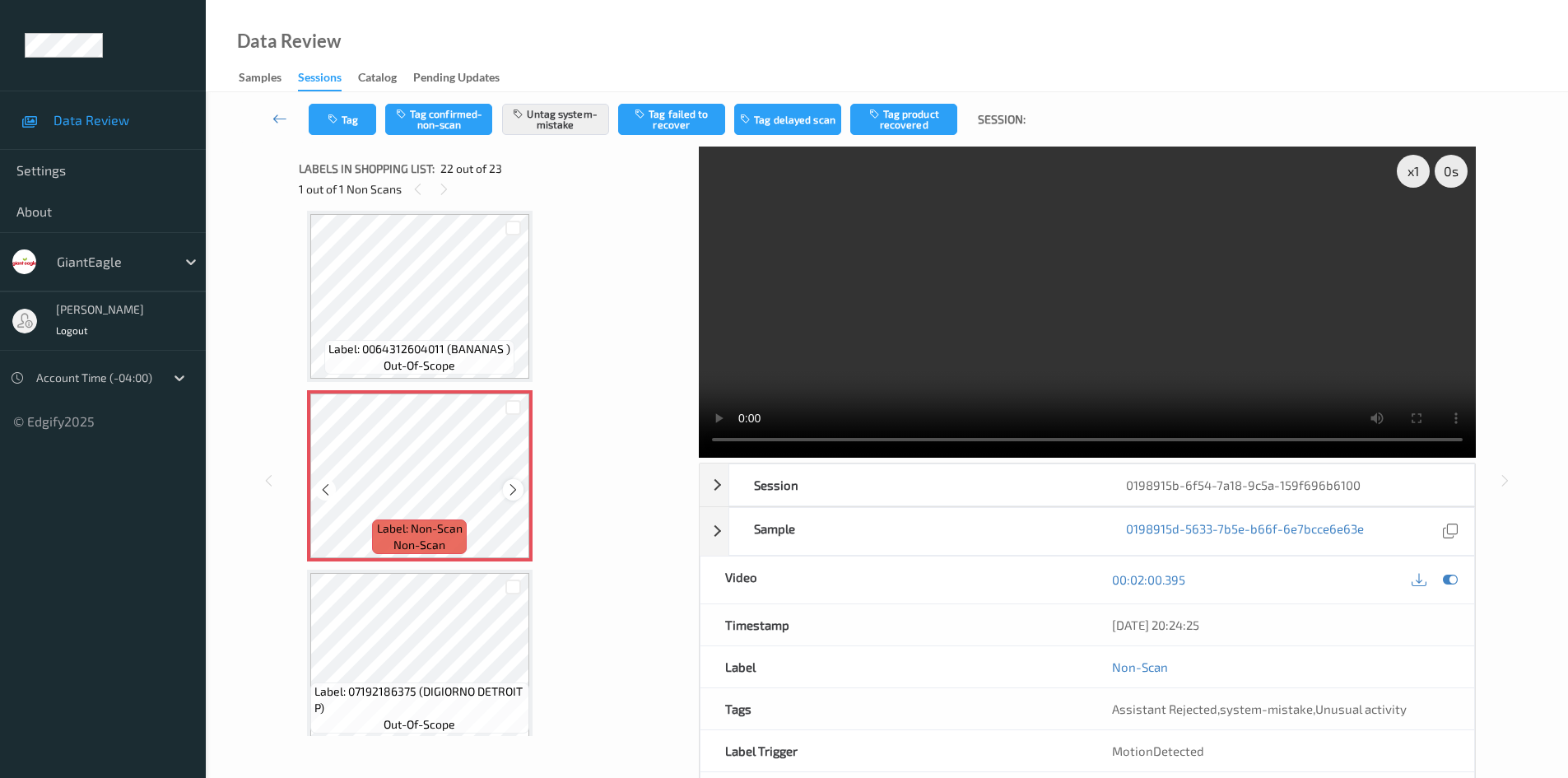
click at [507, 486] on icon at bounding box center [513, 489] width 14 height 14
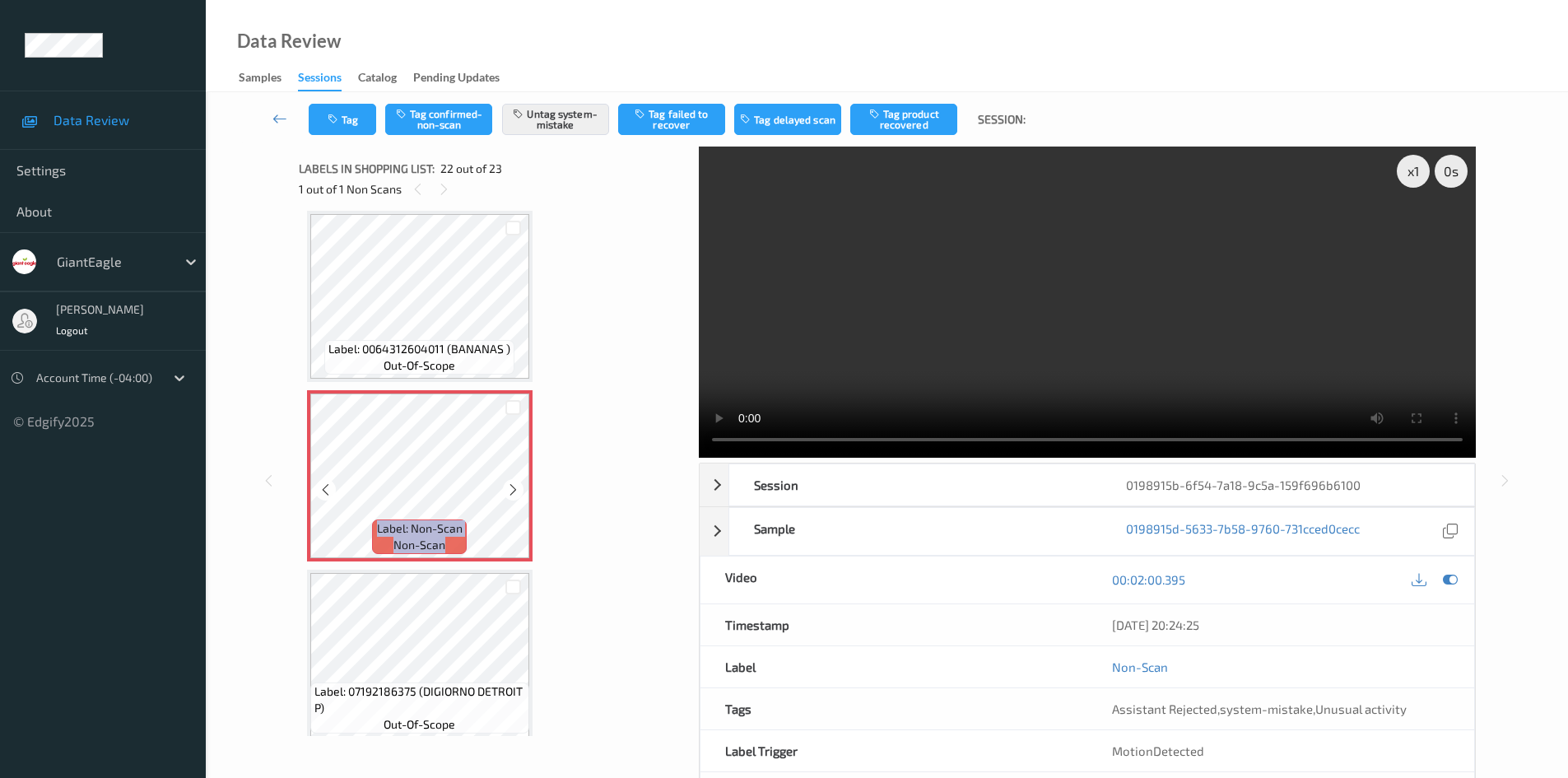
click at [507, 486] on icon at bounding box center [513, 489] width 14 height 14
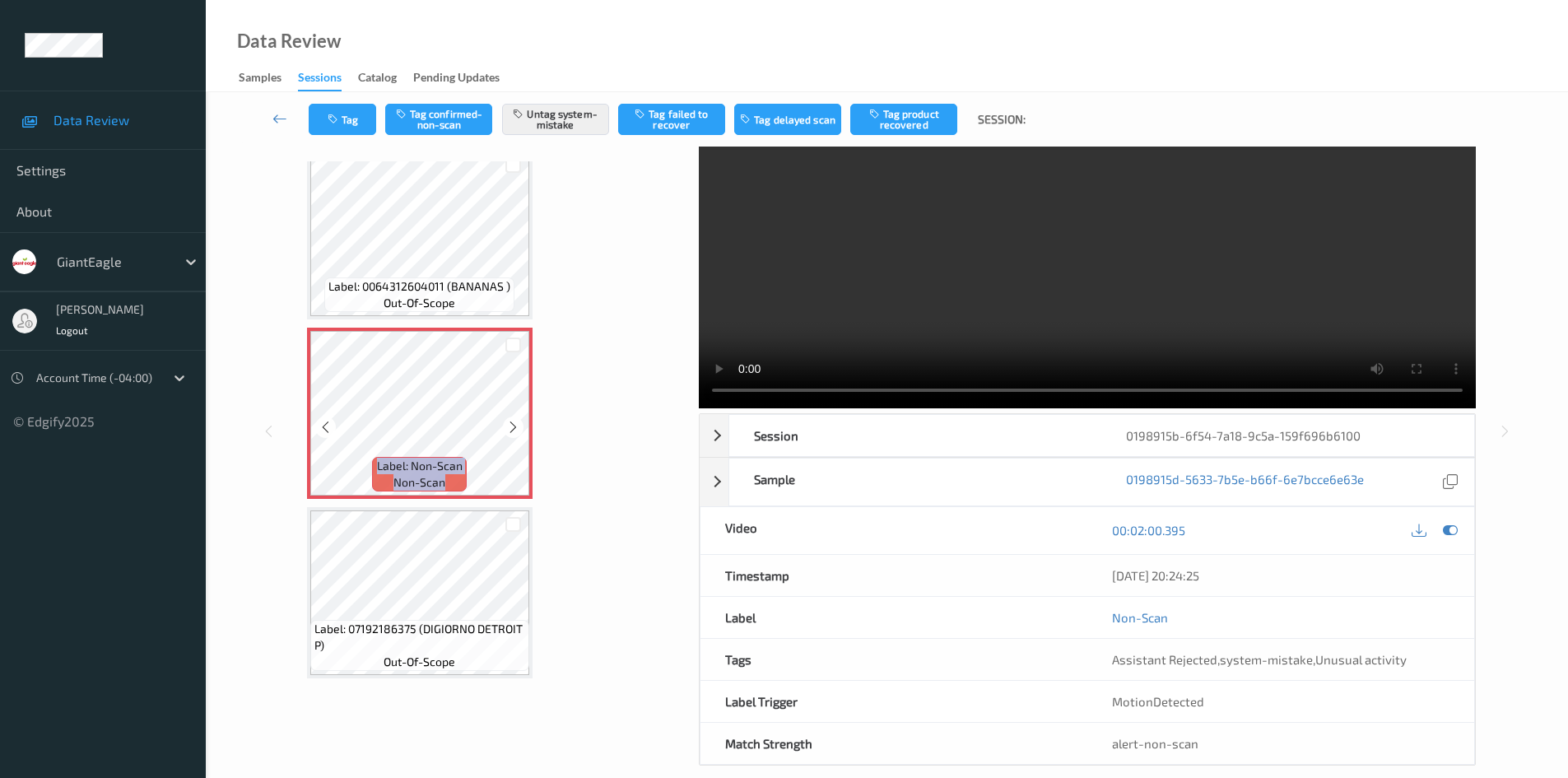
scroll to position [71, 0]
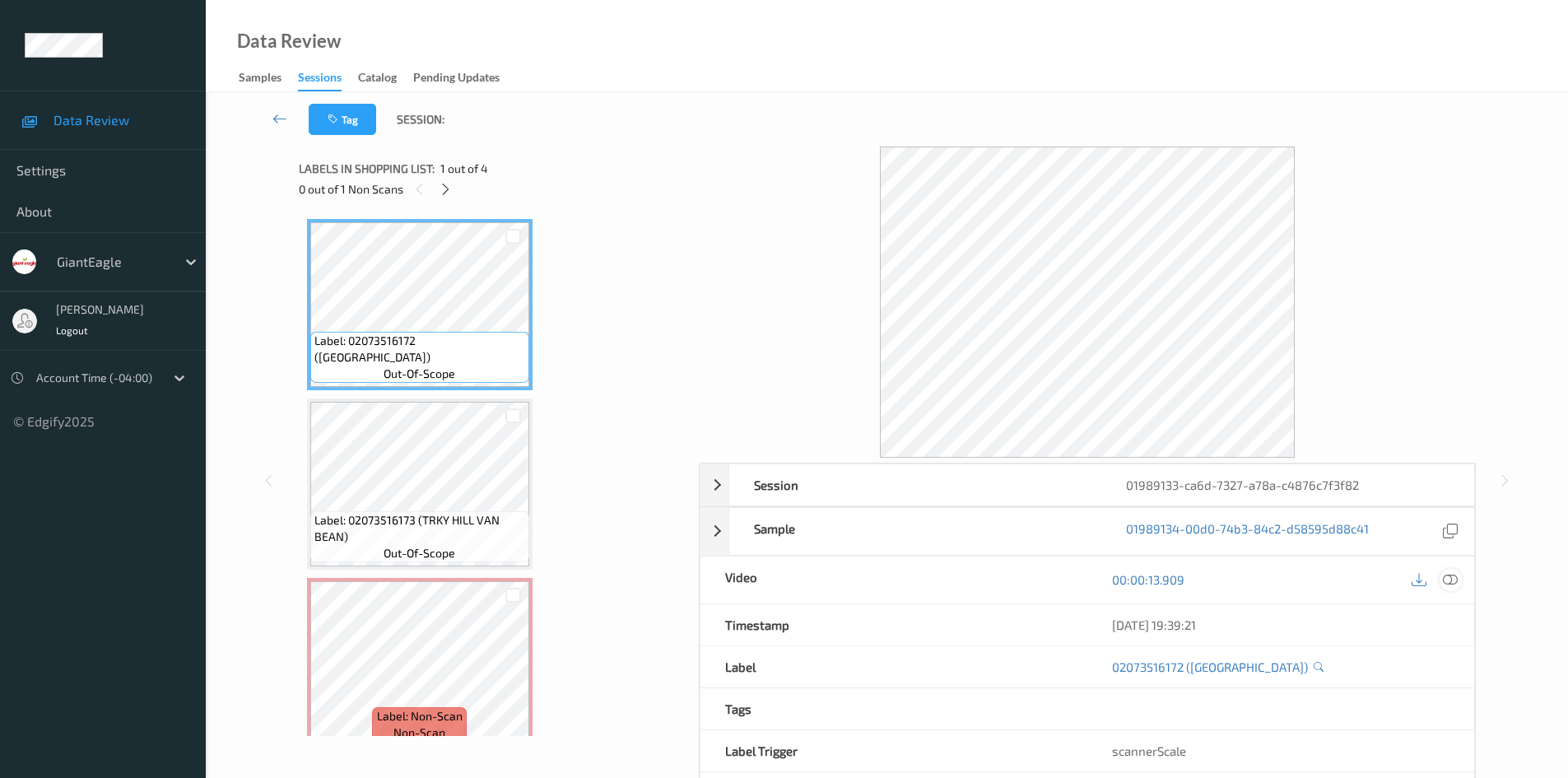
click at [1455, 578] on icon at bounding box center [1449, 578] width 14 height 14
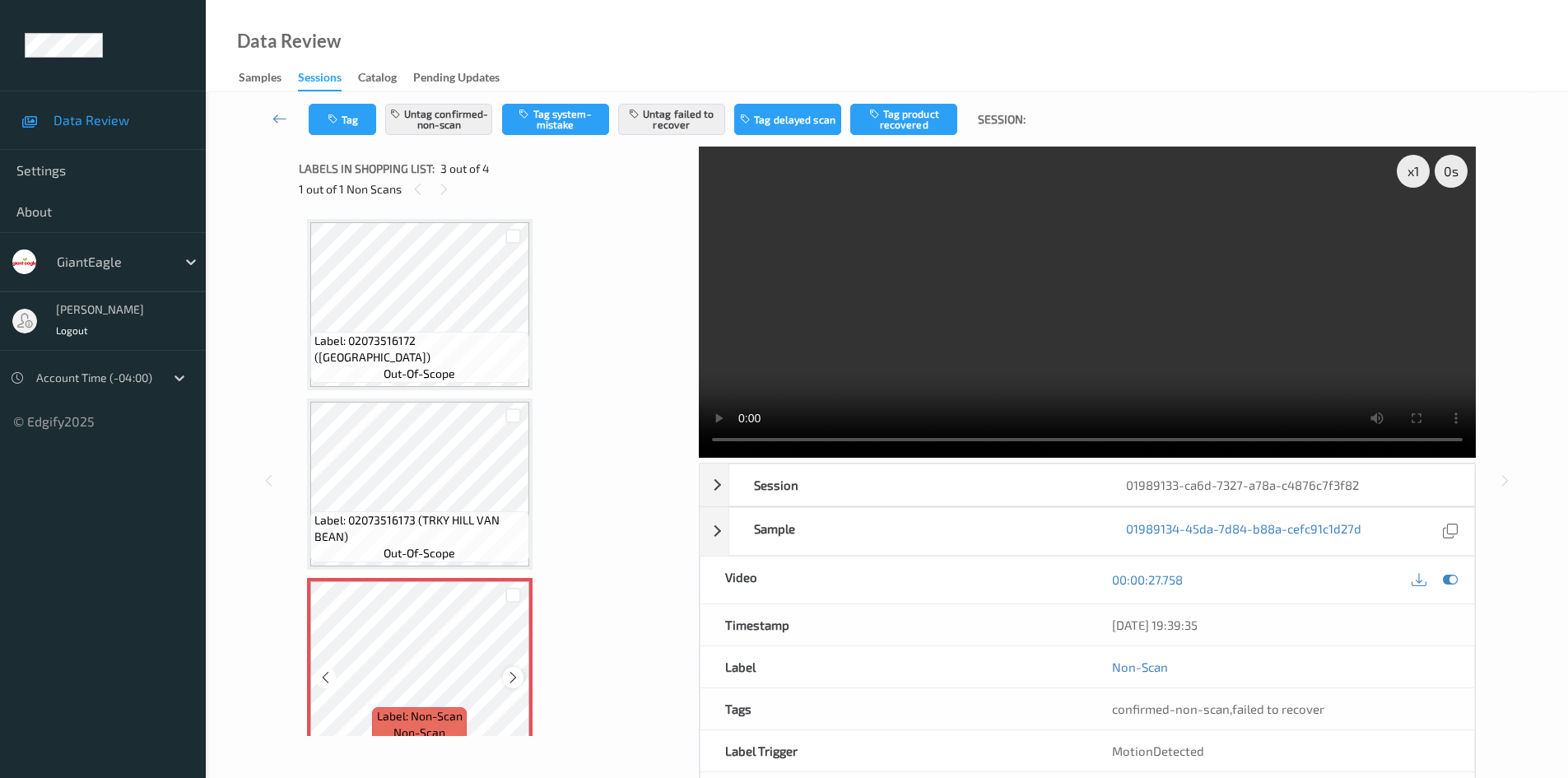
click at [511, 671] on icon at bounding box center [513, 677] width 14 height 14
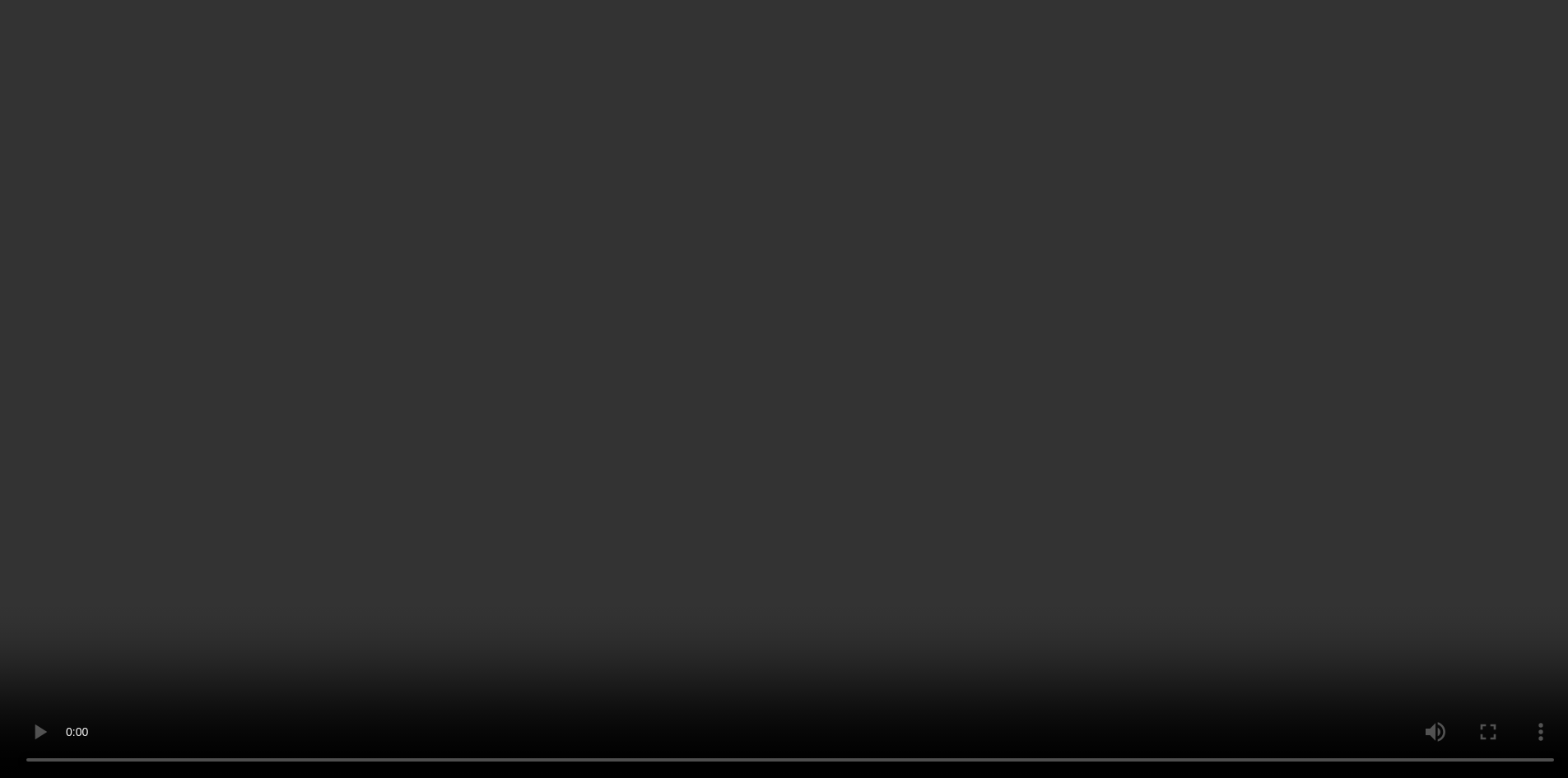
scroll to position [82, 0]
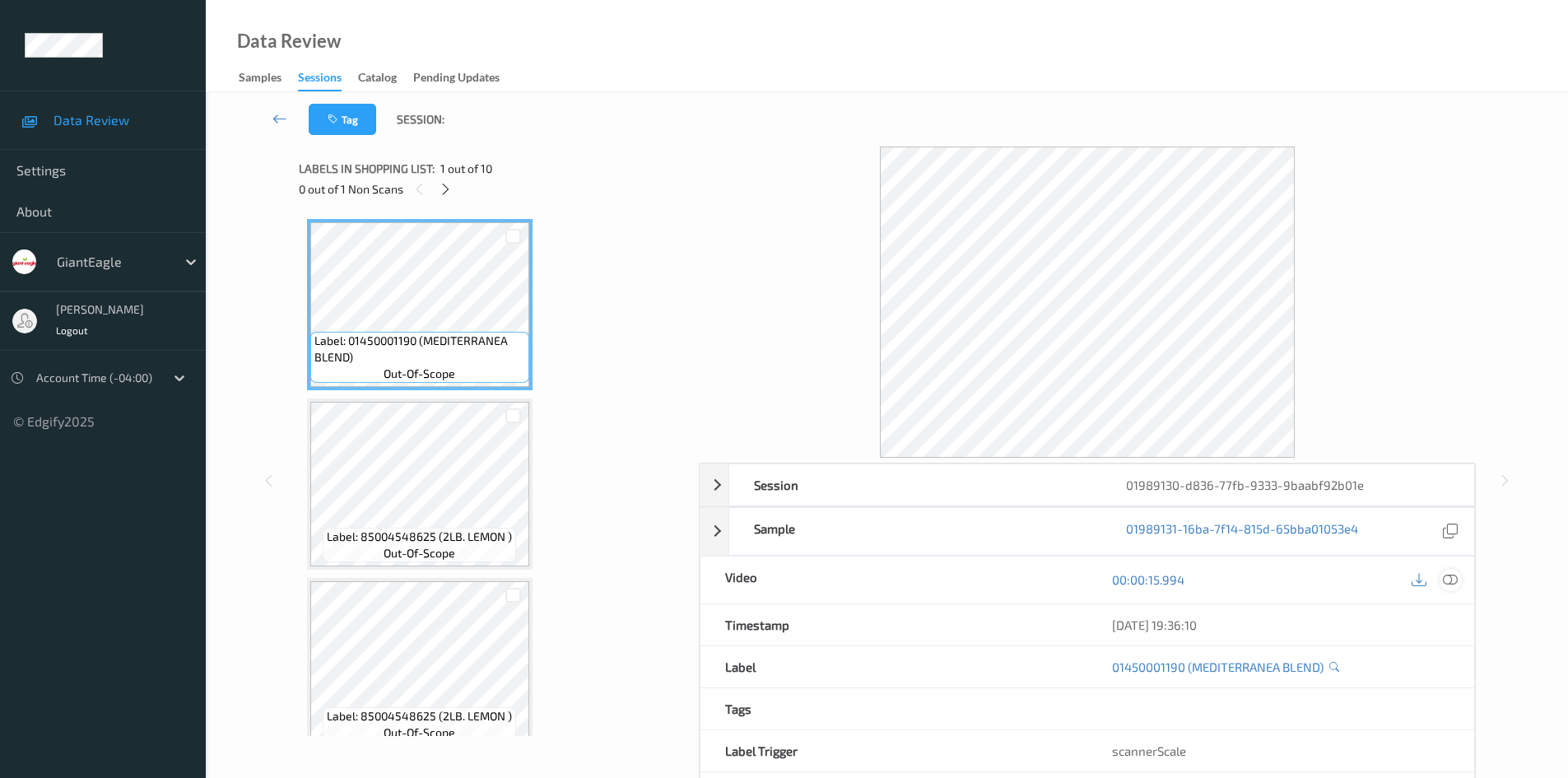
click at [1458, 575] on div at bounding box center [1450, 579] width 22 height 22
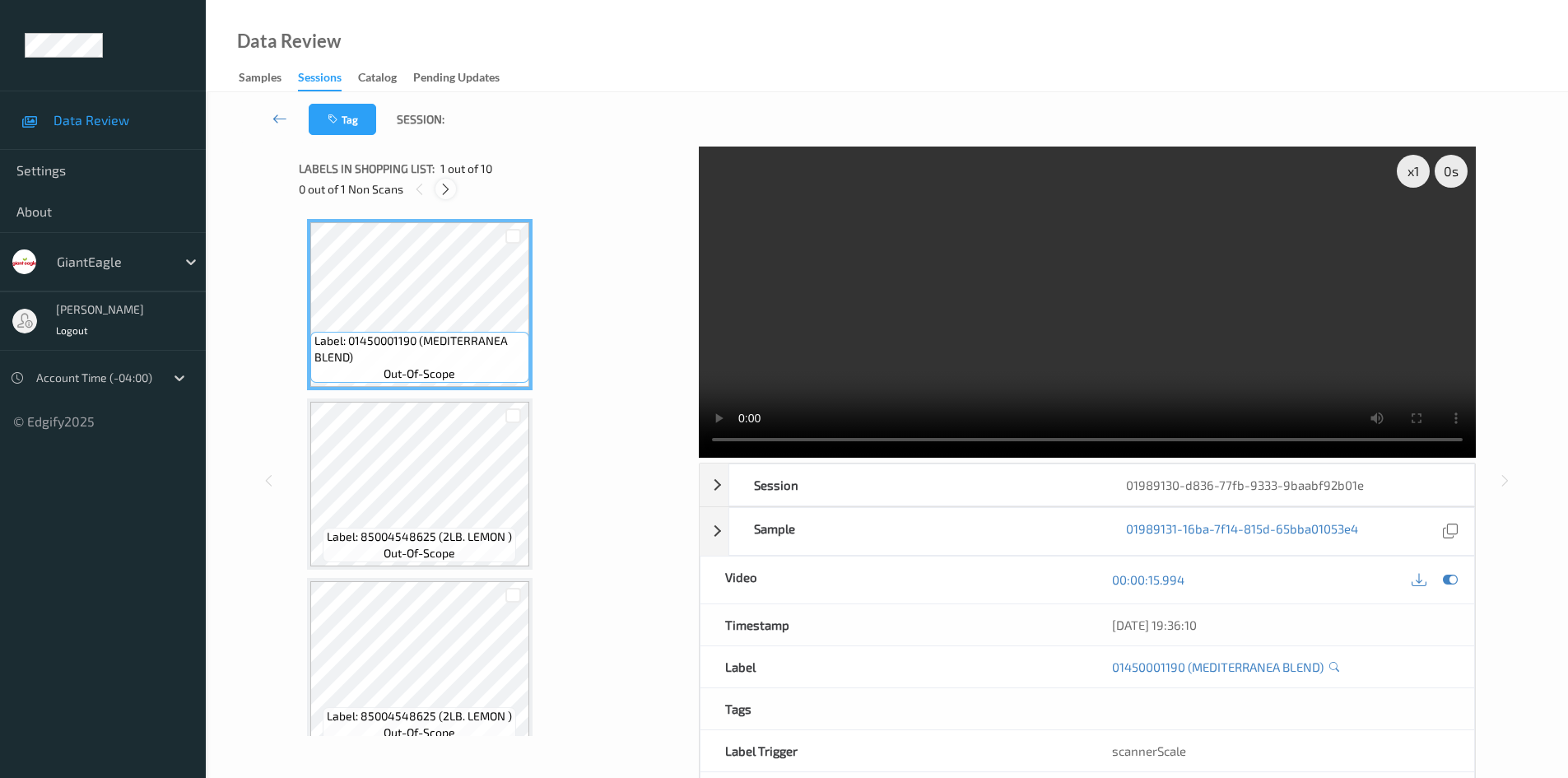
click at [443, 193] on icon at bounding box center [446, 188] width 14 height 14
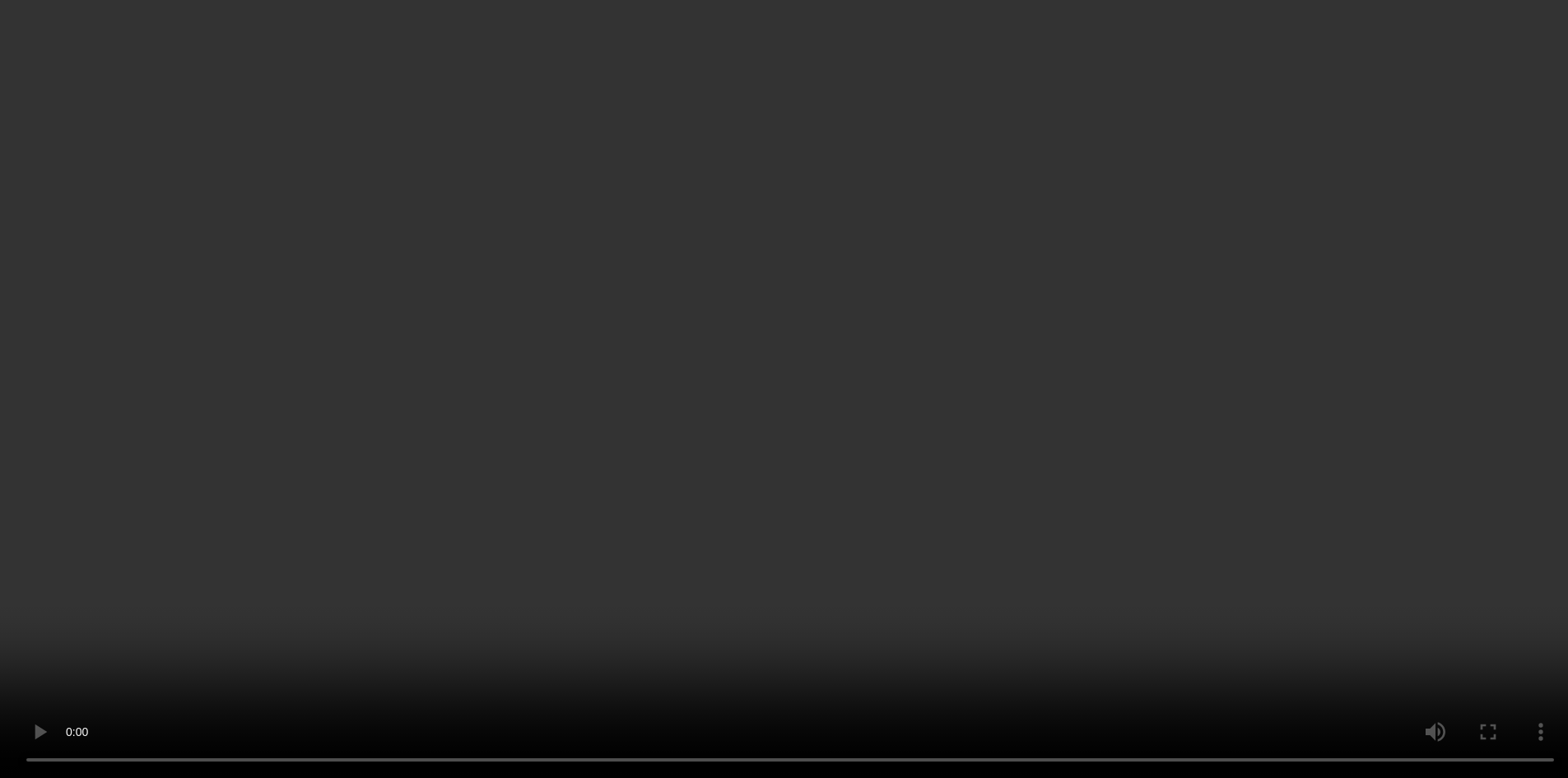
scroll to position [1277, 0]
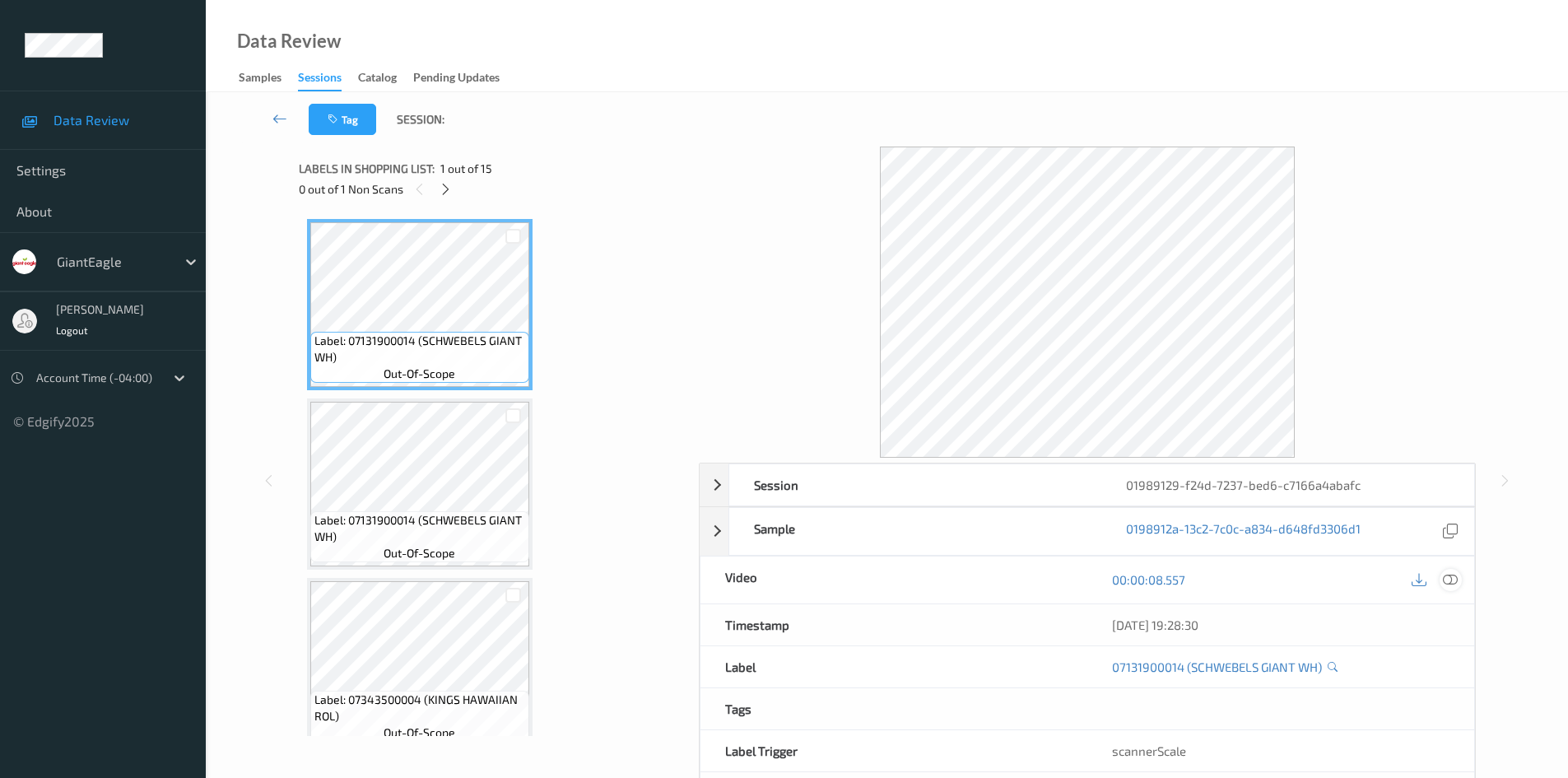
click at [1450, 576] on icon at bounding box center [1449, 578] width 14 height 14
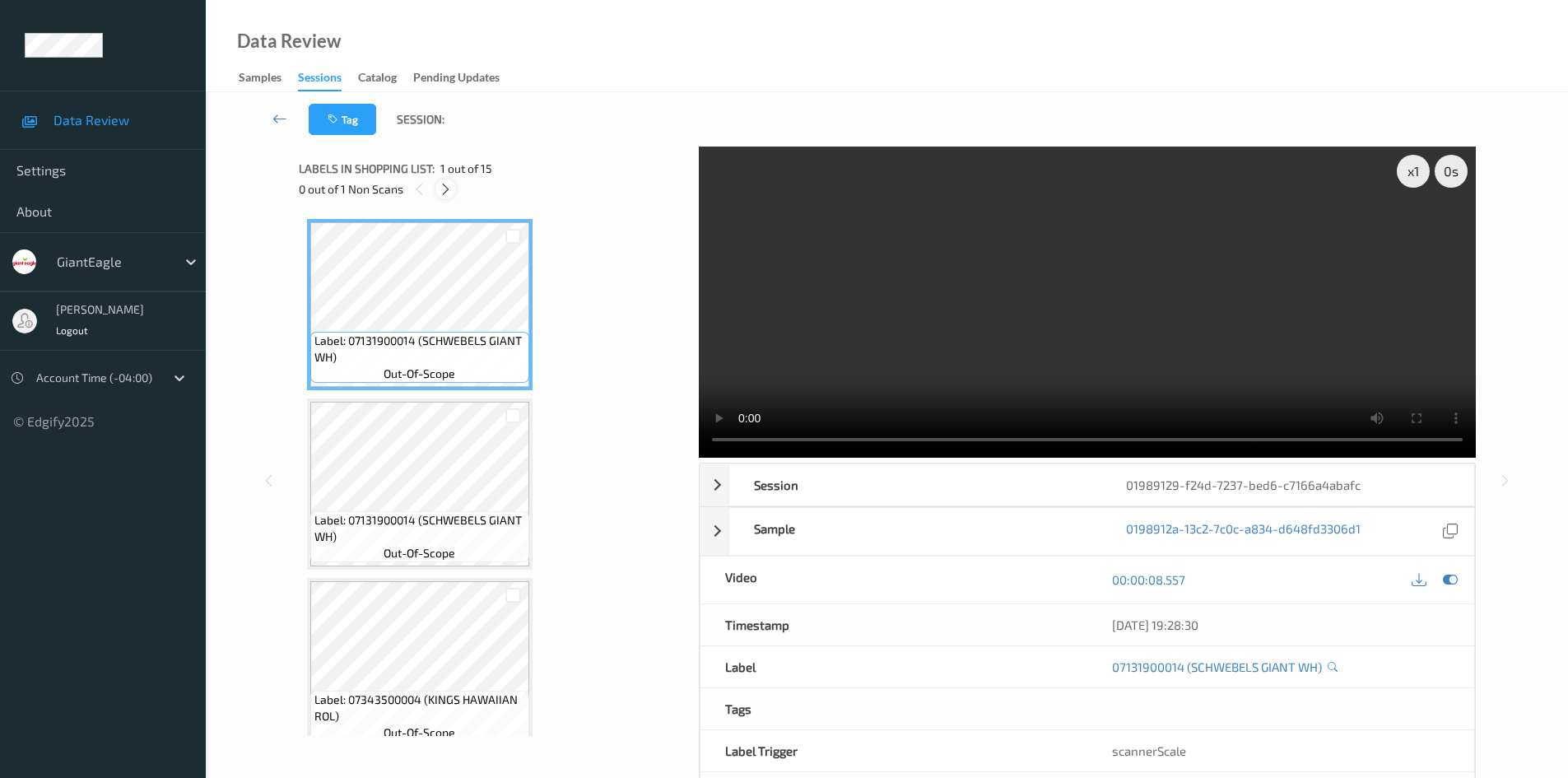
click at [446, 187] on icon at bounding box center [446, 188] width 14 height 14
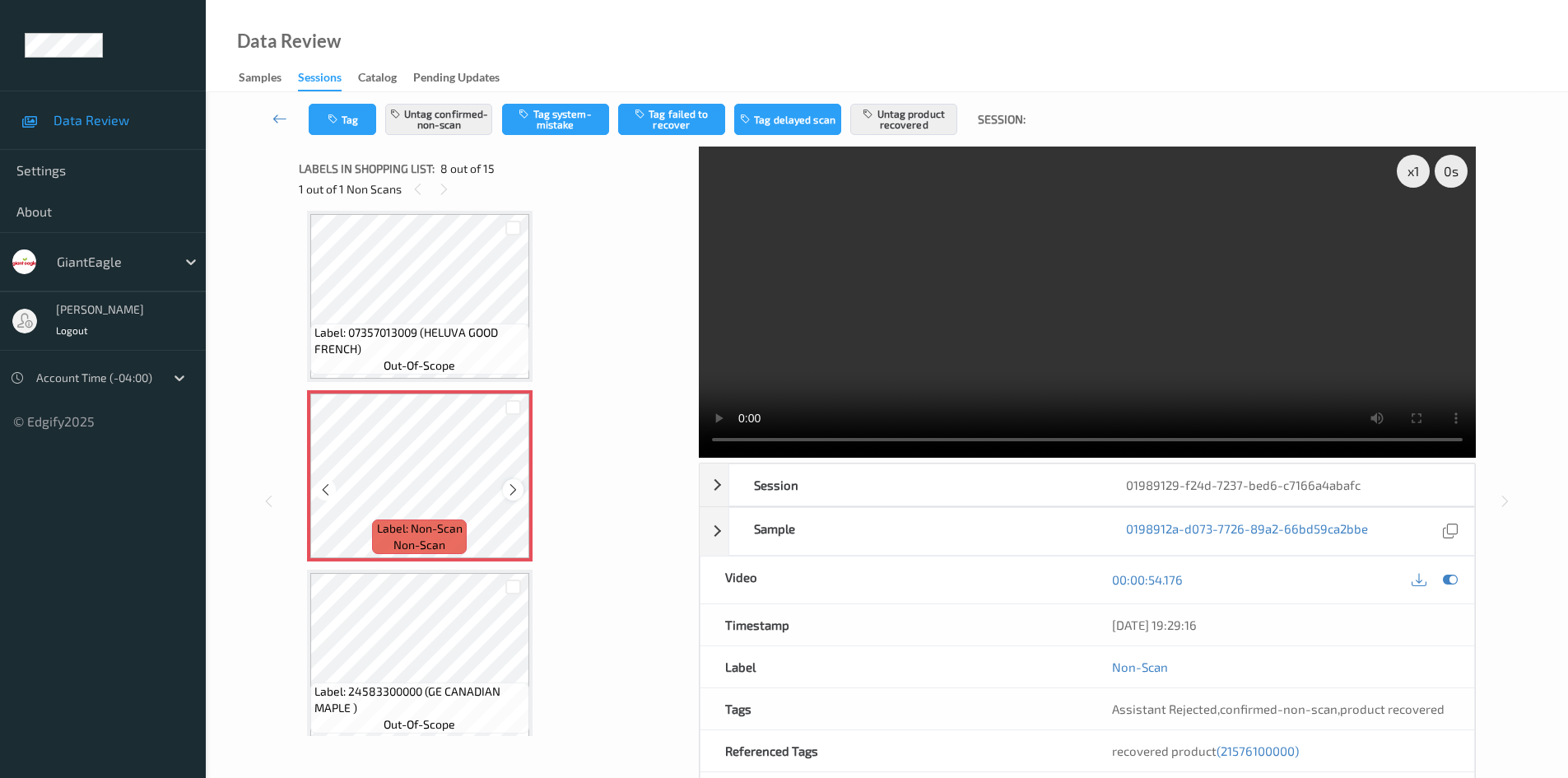
click at [514, 488] on icon at bounding box center [513, 489] width 14 height 14
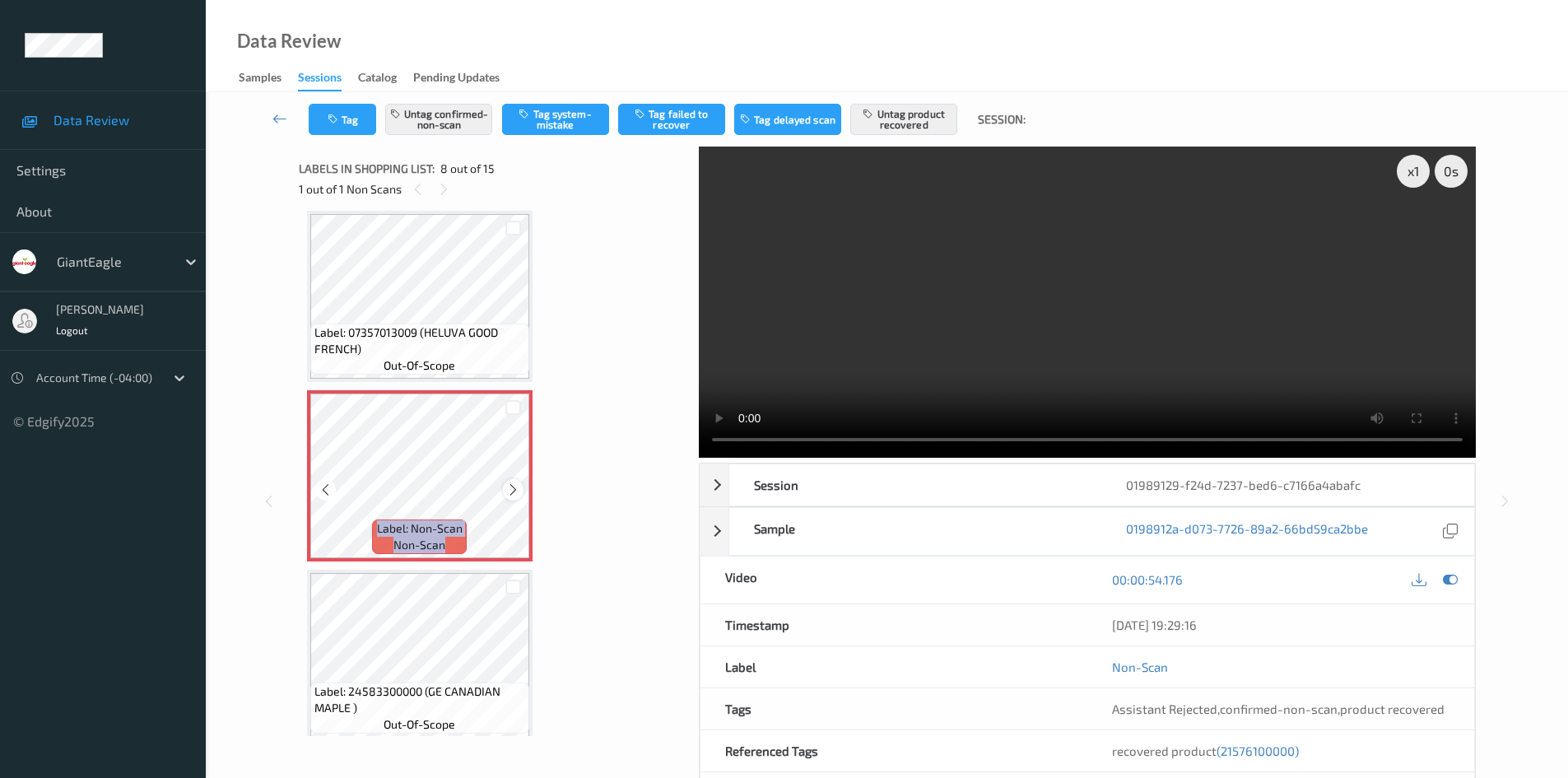
click at [512, 488] on icon at bounding box center [513, 489] width 14 height 14
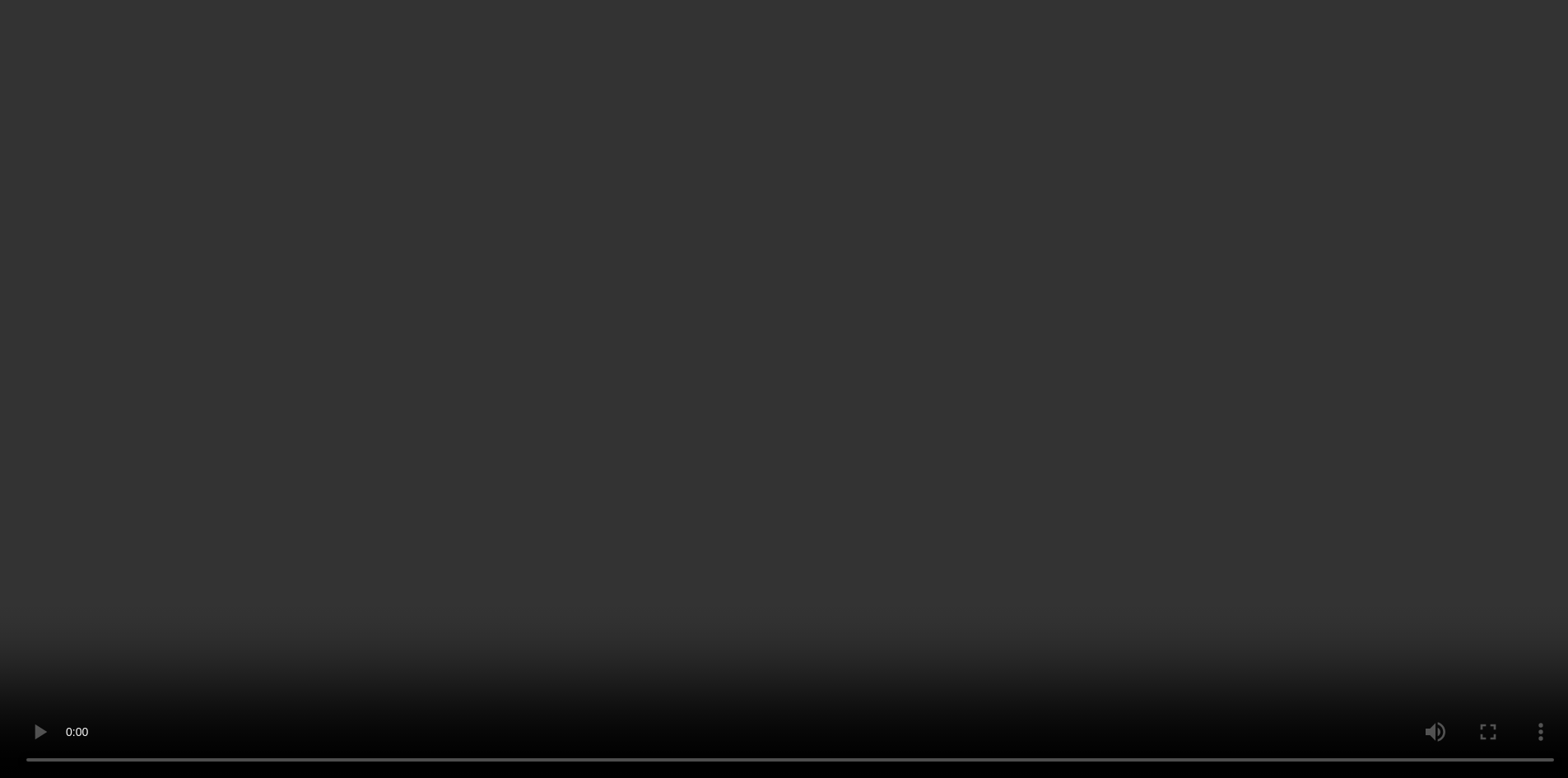
scroll to position [1167, 0]
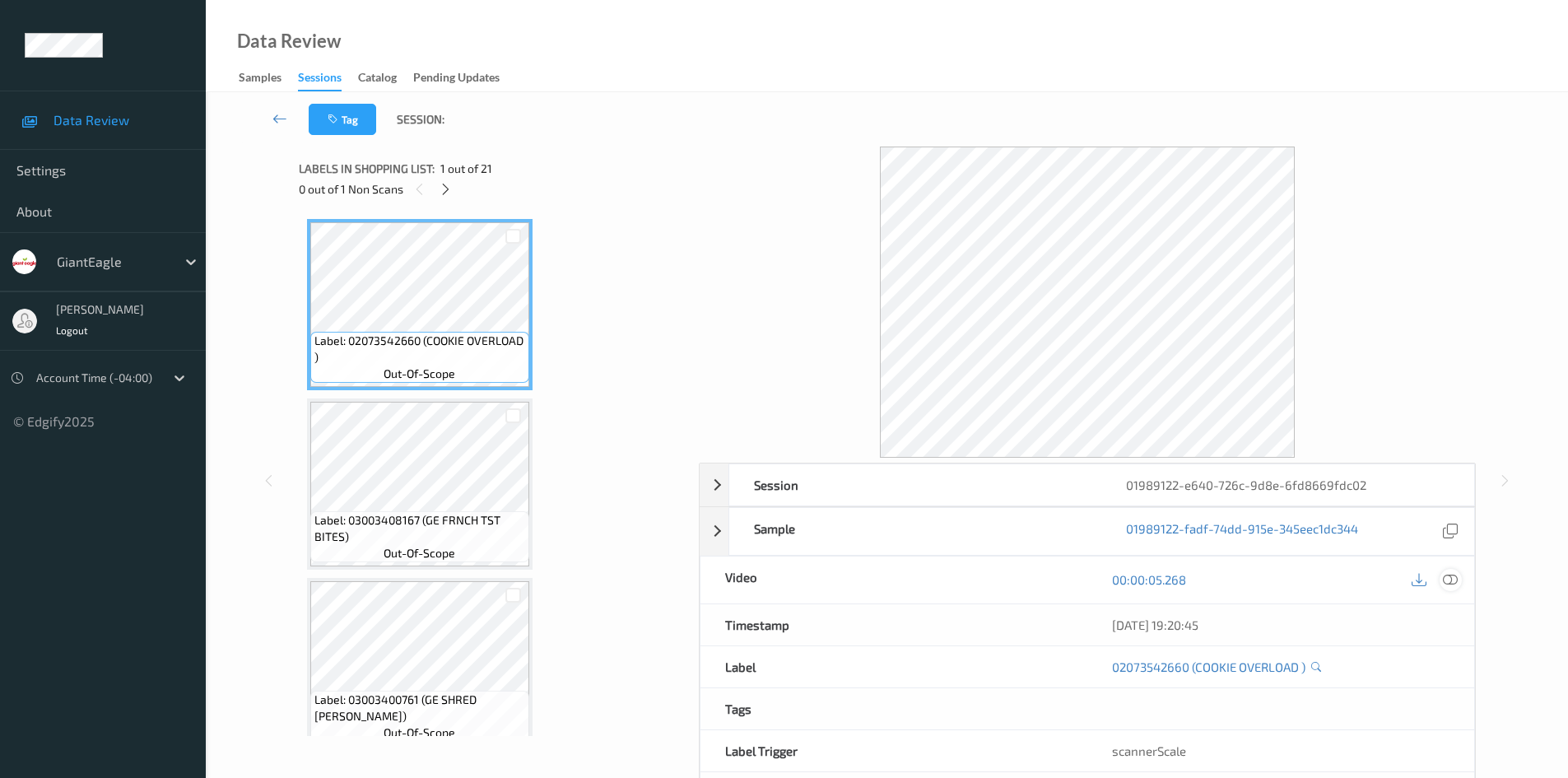
click at [1445, 585] on icon at bounding box center [1449, 578] width 14 height 14
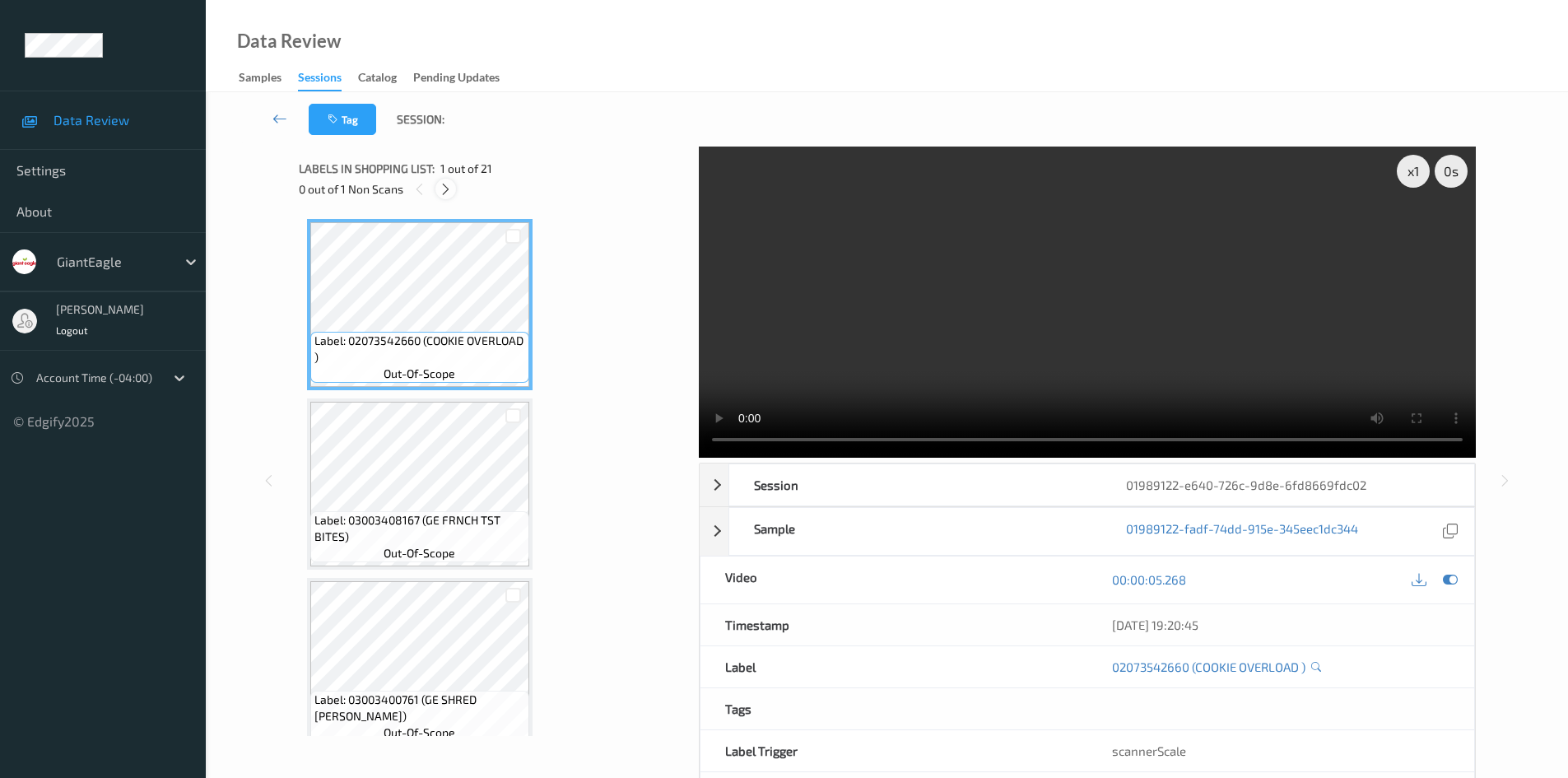
click at [442, 189] on icon at bounding box center [446, 188] width 14 height 14
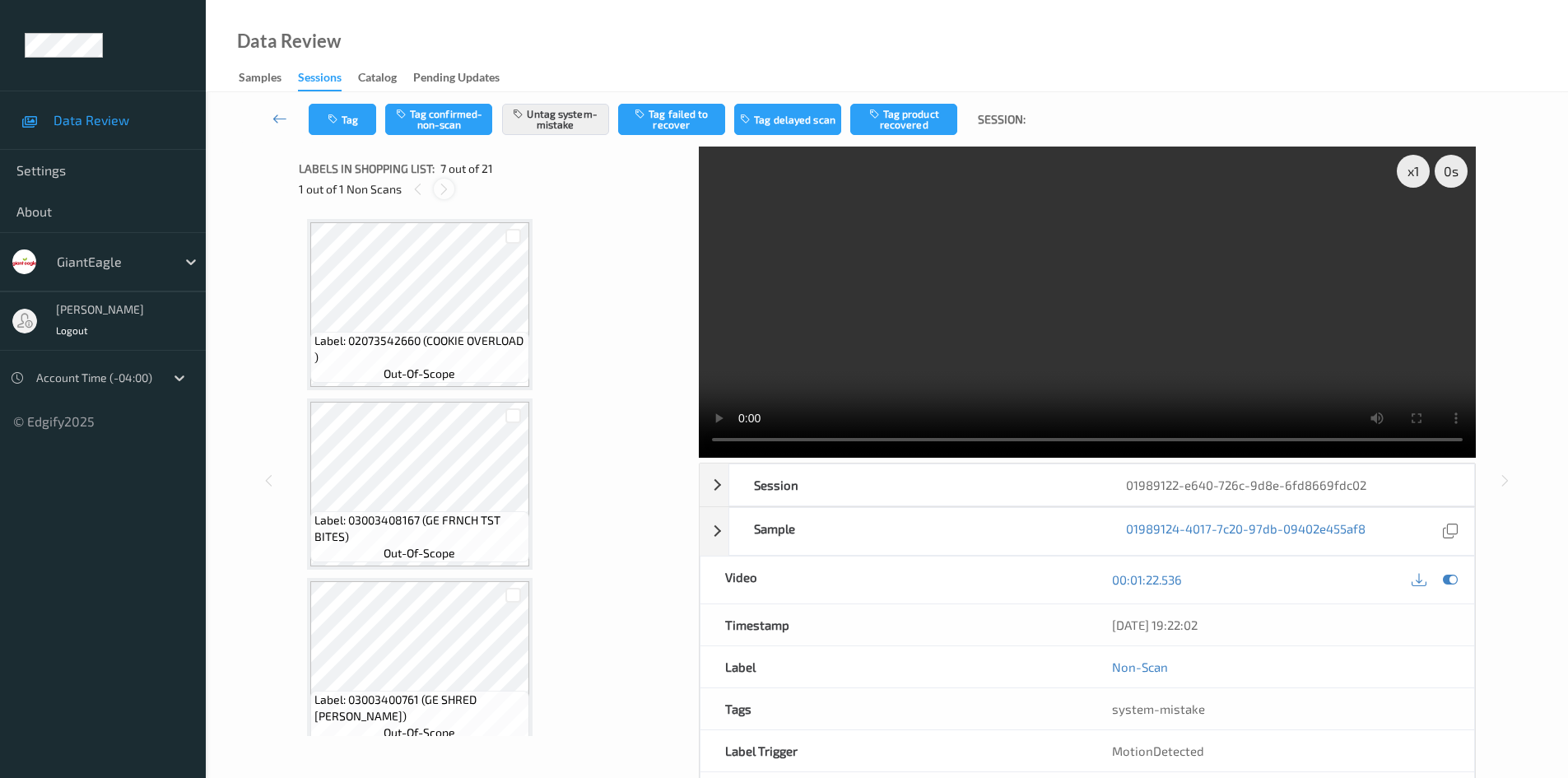
scroll to position [905, 0]
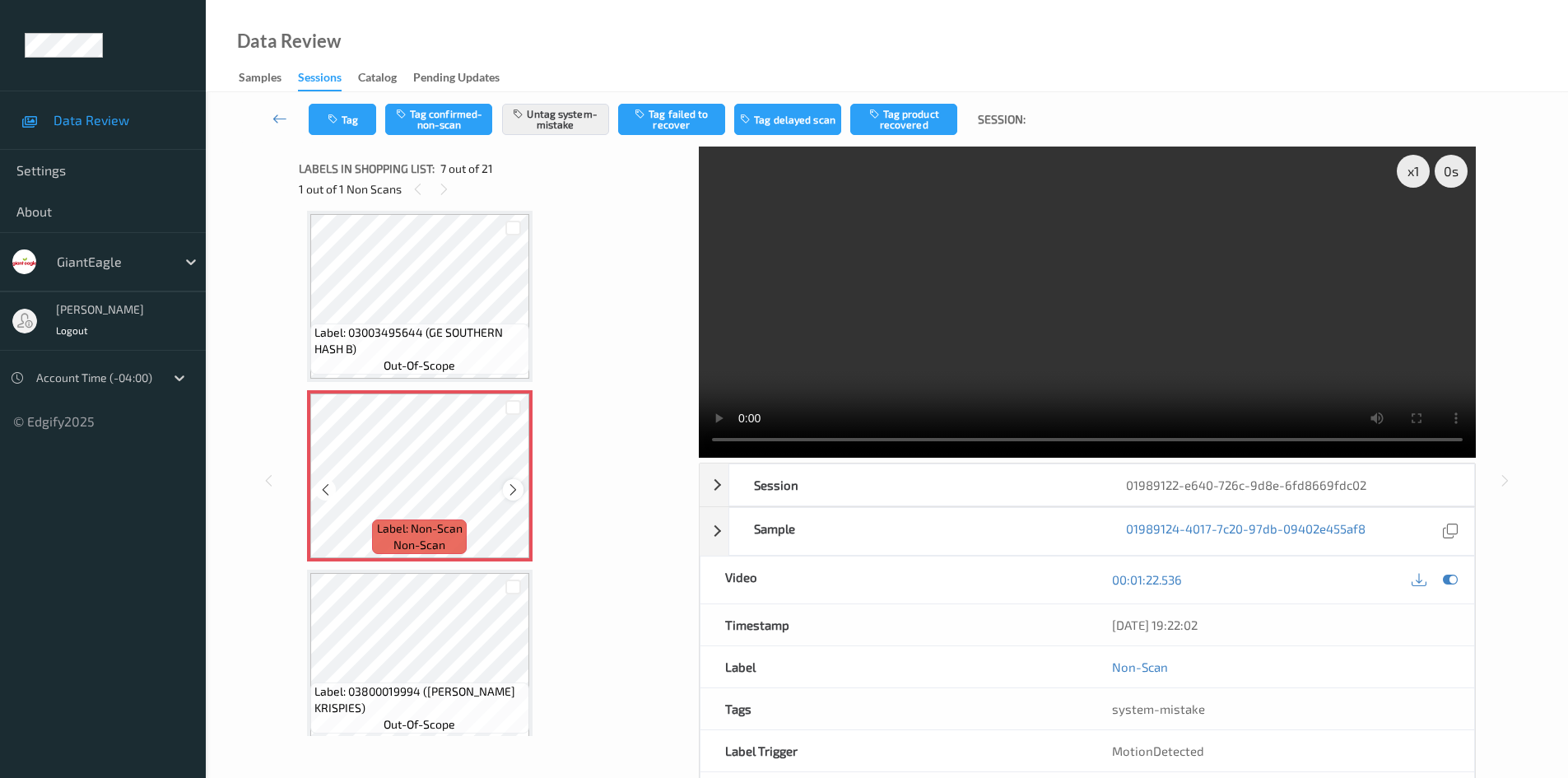
click at [507, 485] on div at bounding box center [513, 489] width 21 height 21
click at [507, 485] on icon at bounding box center [513, 489] width 14 height 14
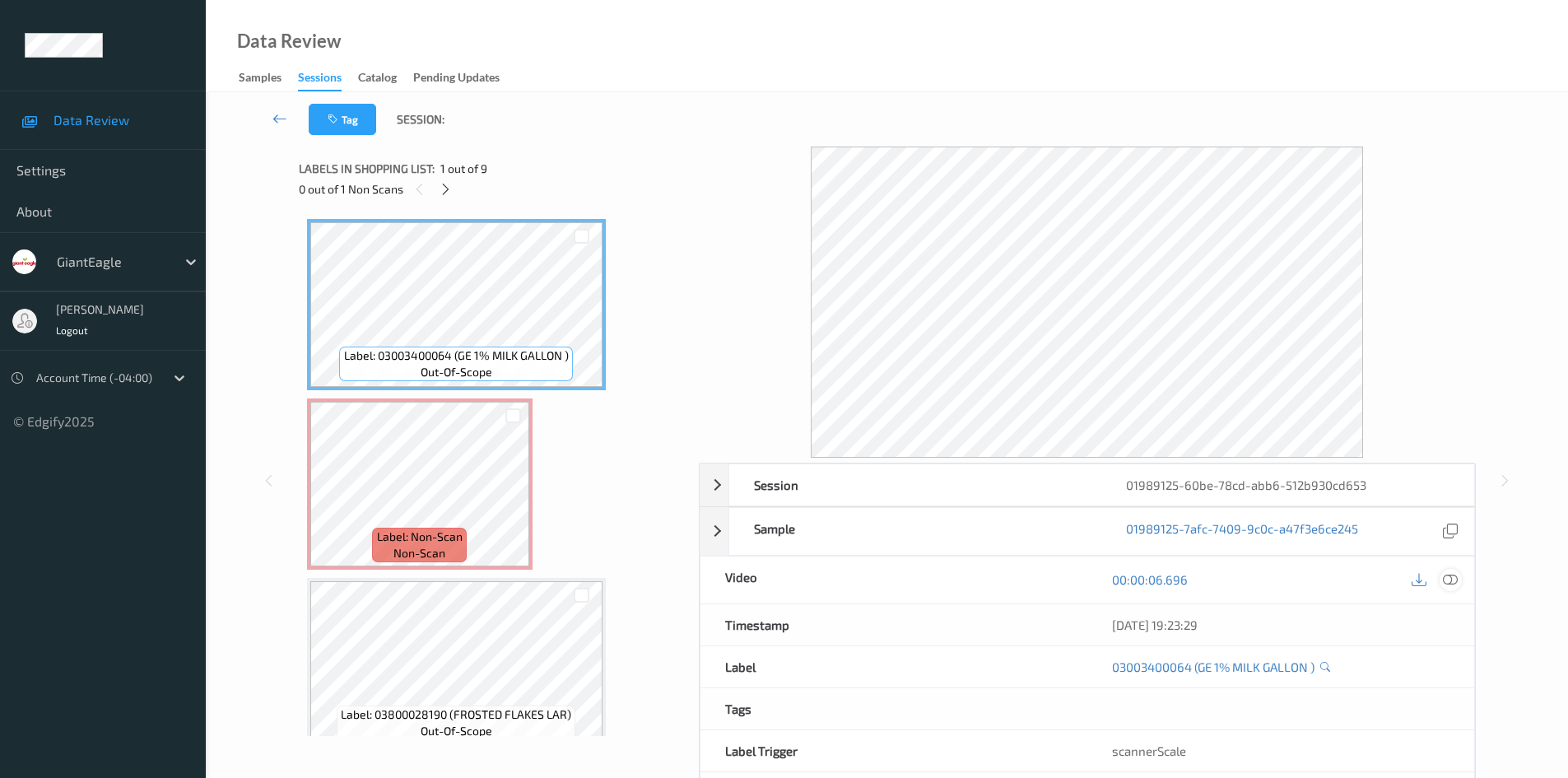
click at [1457, 582] on icon at bounding box center [1449, 578] width 14 height 14
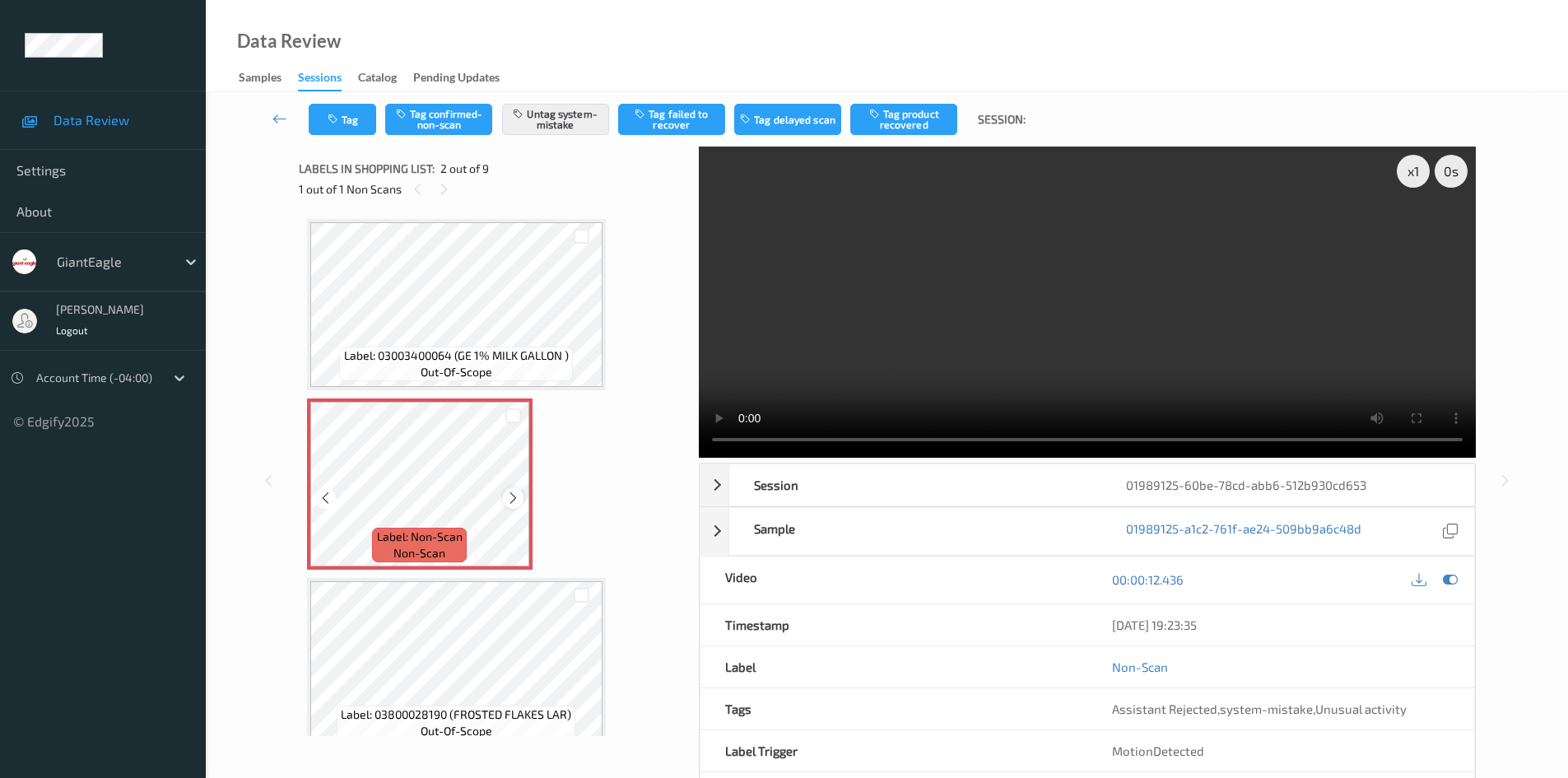
click at [507, 500] on icon at bounding box center [513, 497] width 14 height 14
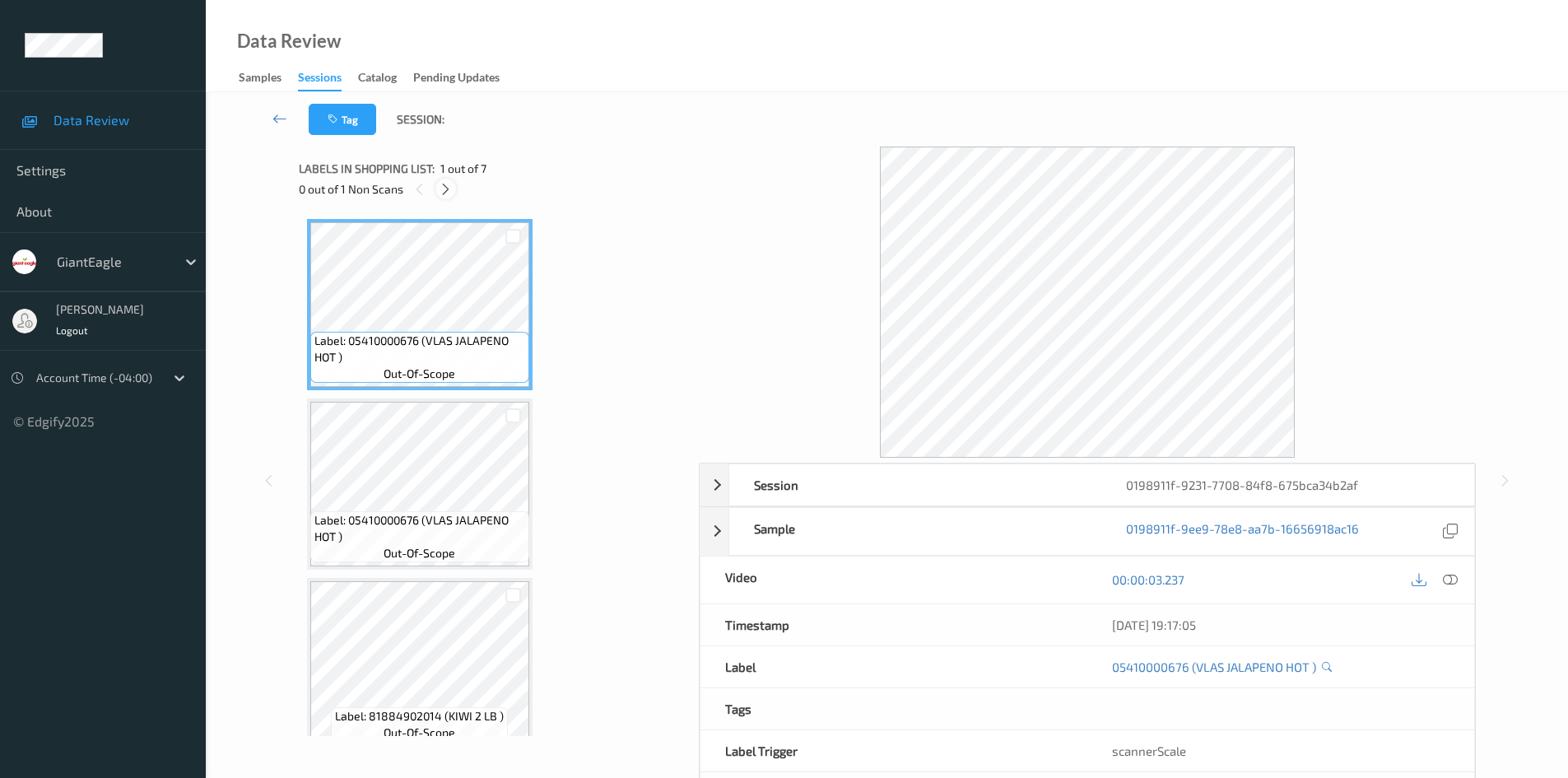
click at [449, 186] on icon at bounding box center [446, 188] width 14 height 14
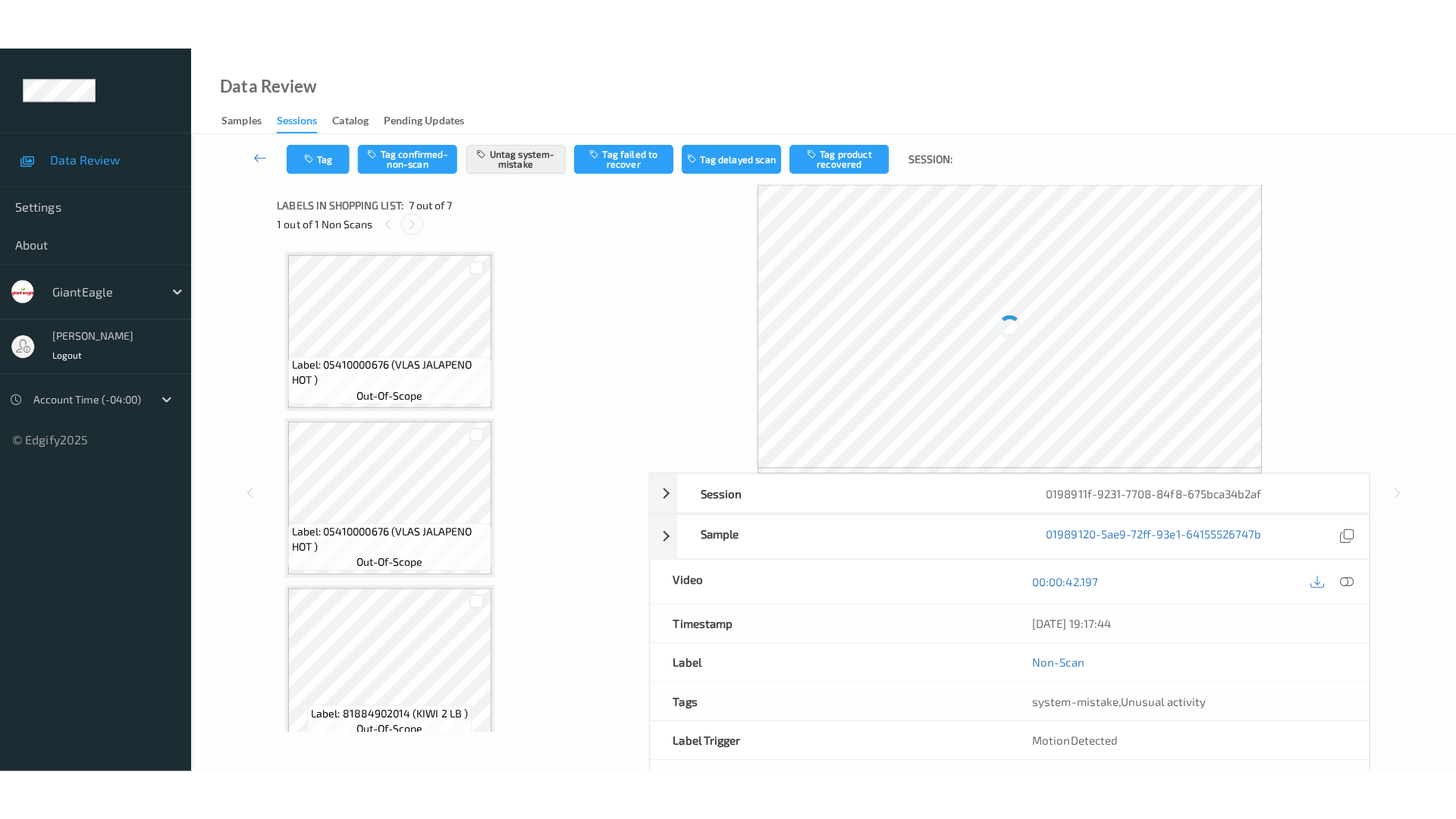
scroll to position [681, 0]
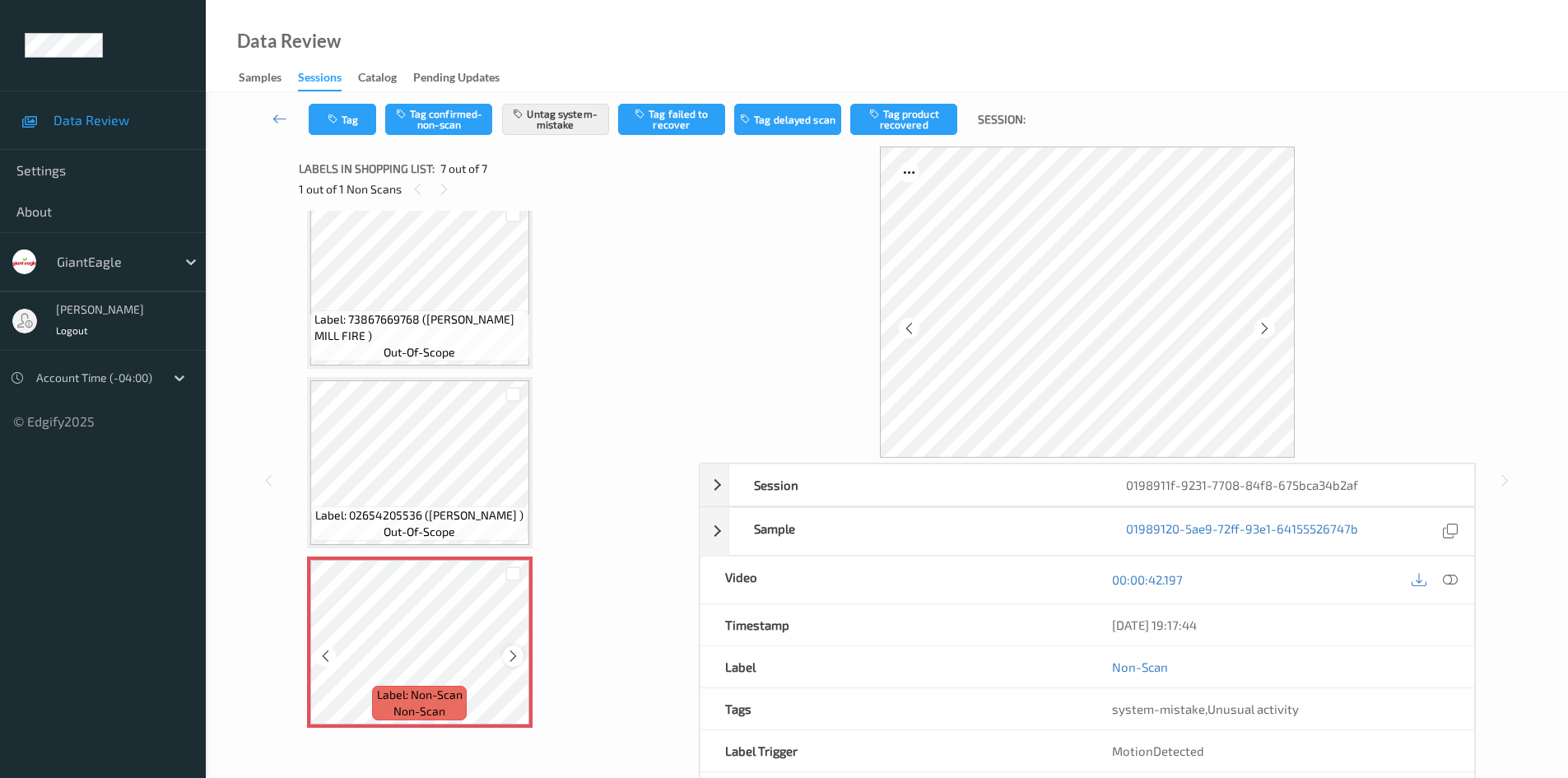
click at [513, 658] on icon at bounding box center [513, 655] width 14 height 14
click at [1448, 574] on icon at bounding box center [1449, 578] width 14 height 14
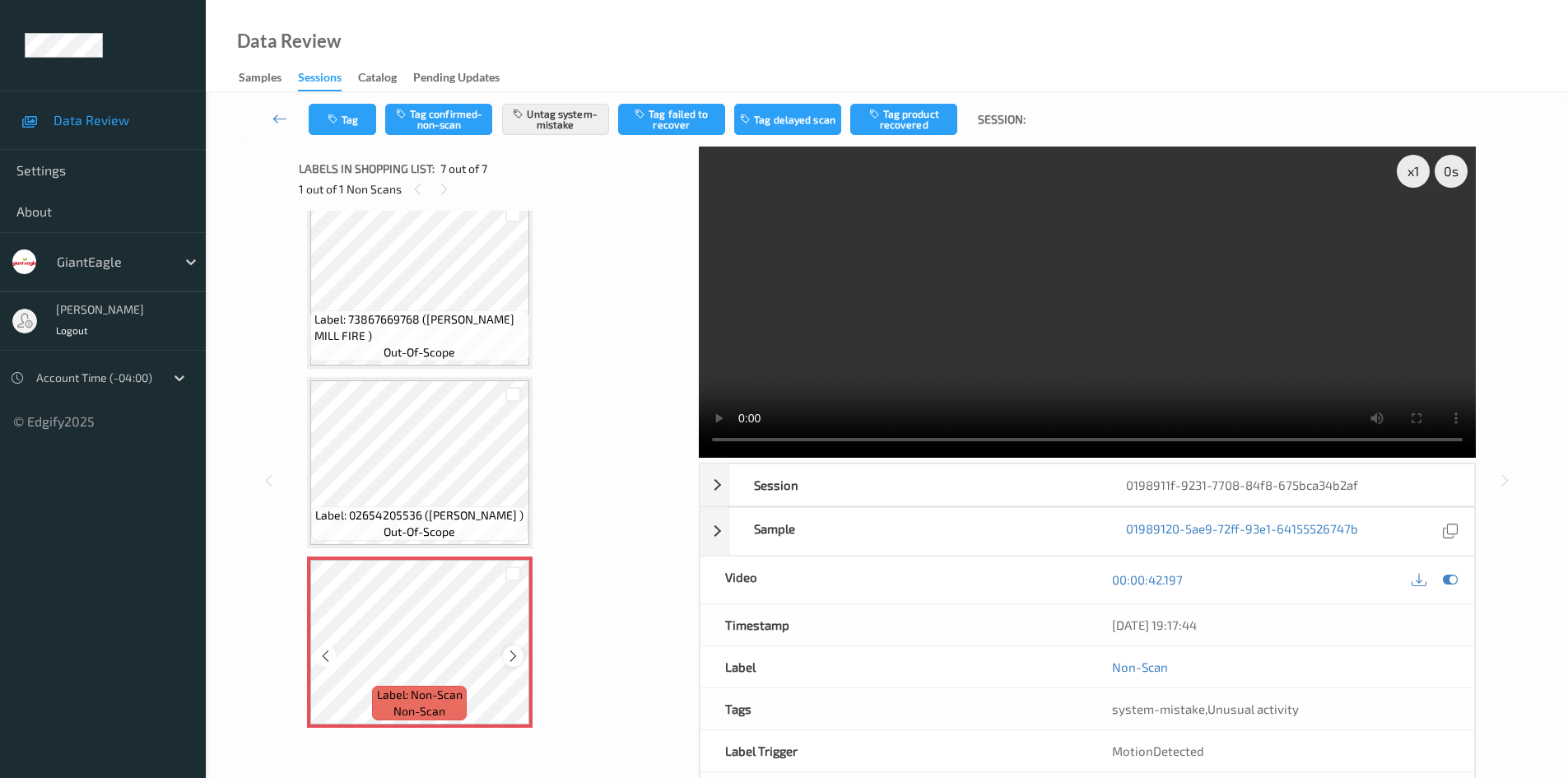
click at [513, 656] on icon at bounding box center [513, 655] width 14 height 14
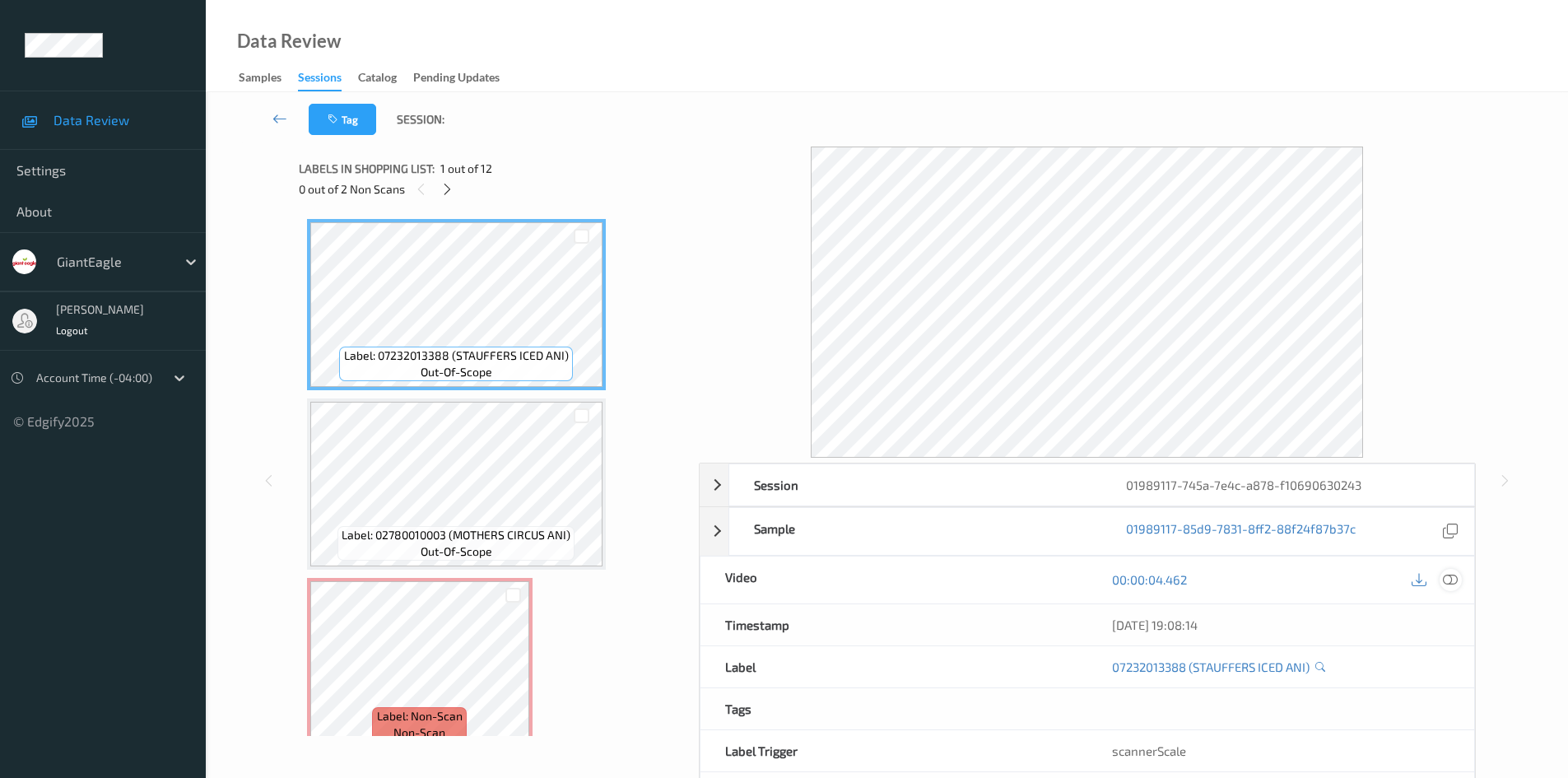
click at [1455, 576] on icon at bounding box center [1449, 578] width 14 height 14
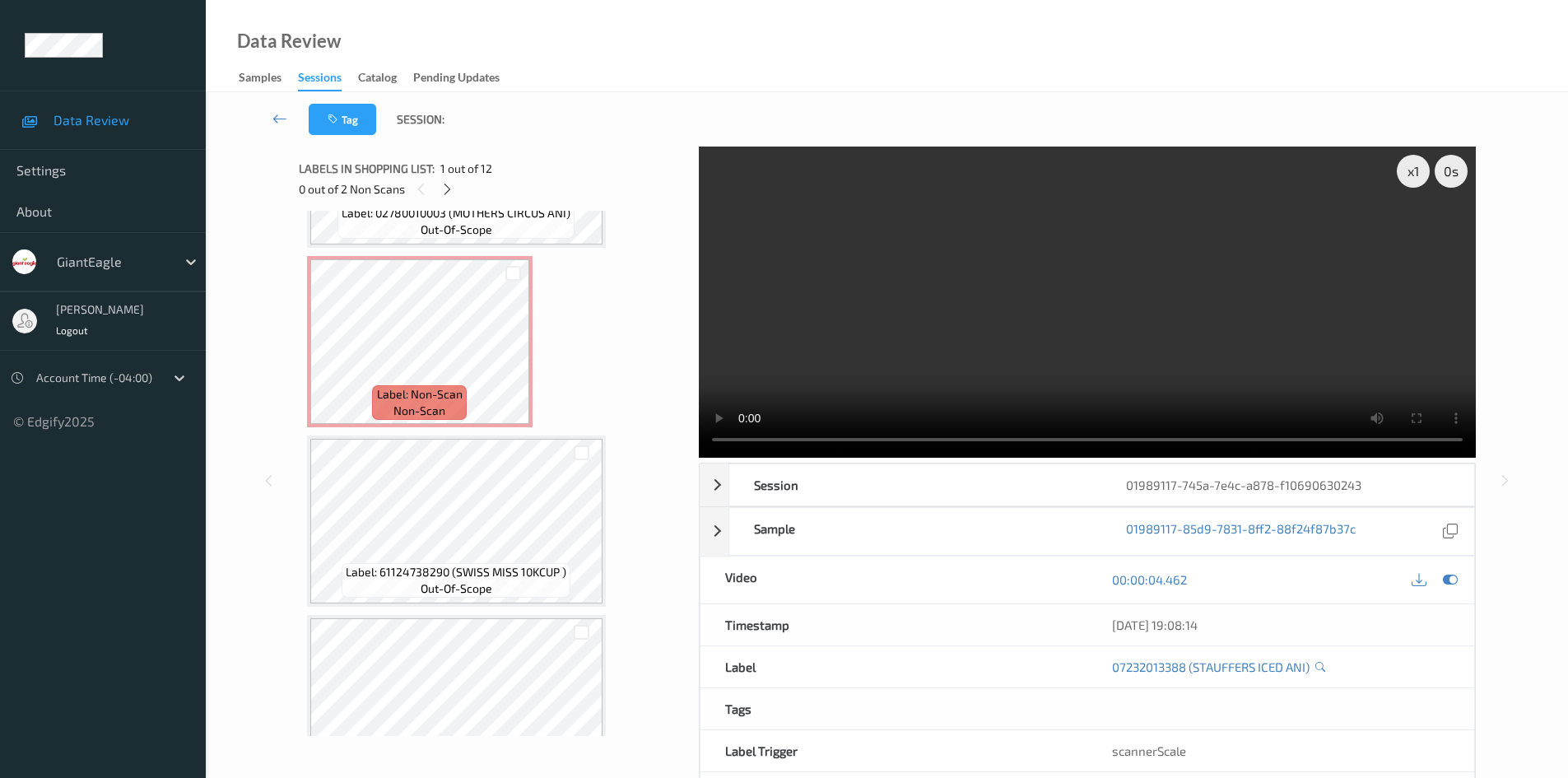
scroll to position [329, 0]
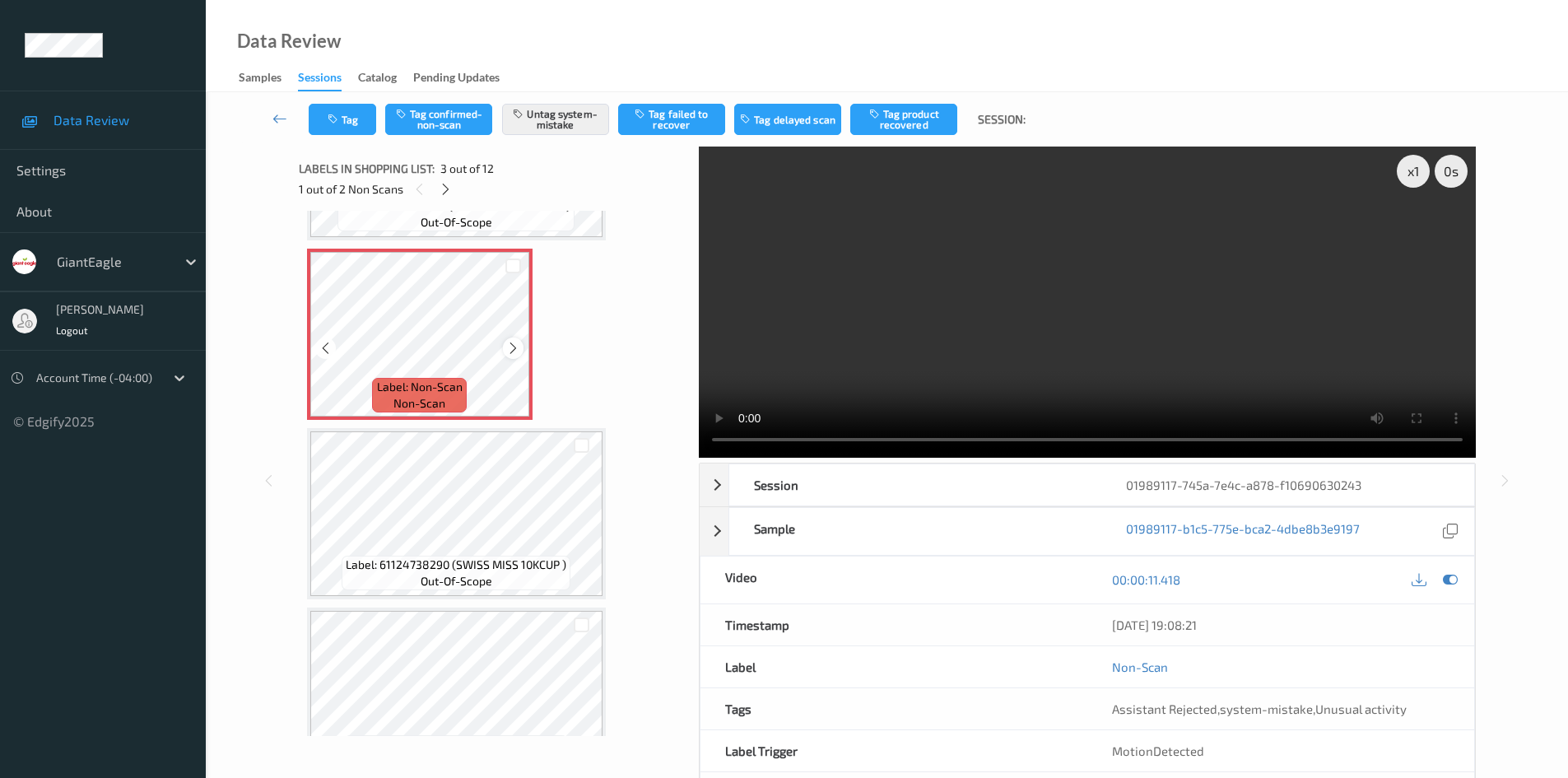
click at [507, 341] on icon at bounding box center [513, 347] width 14 height 14
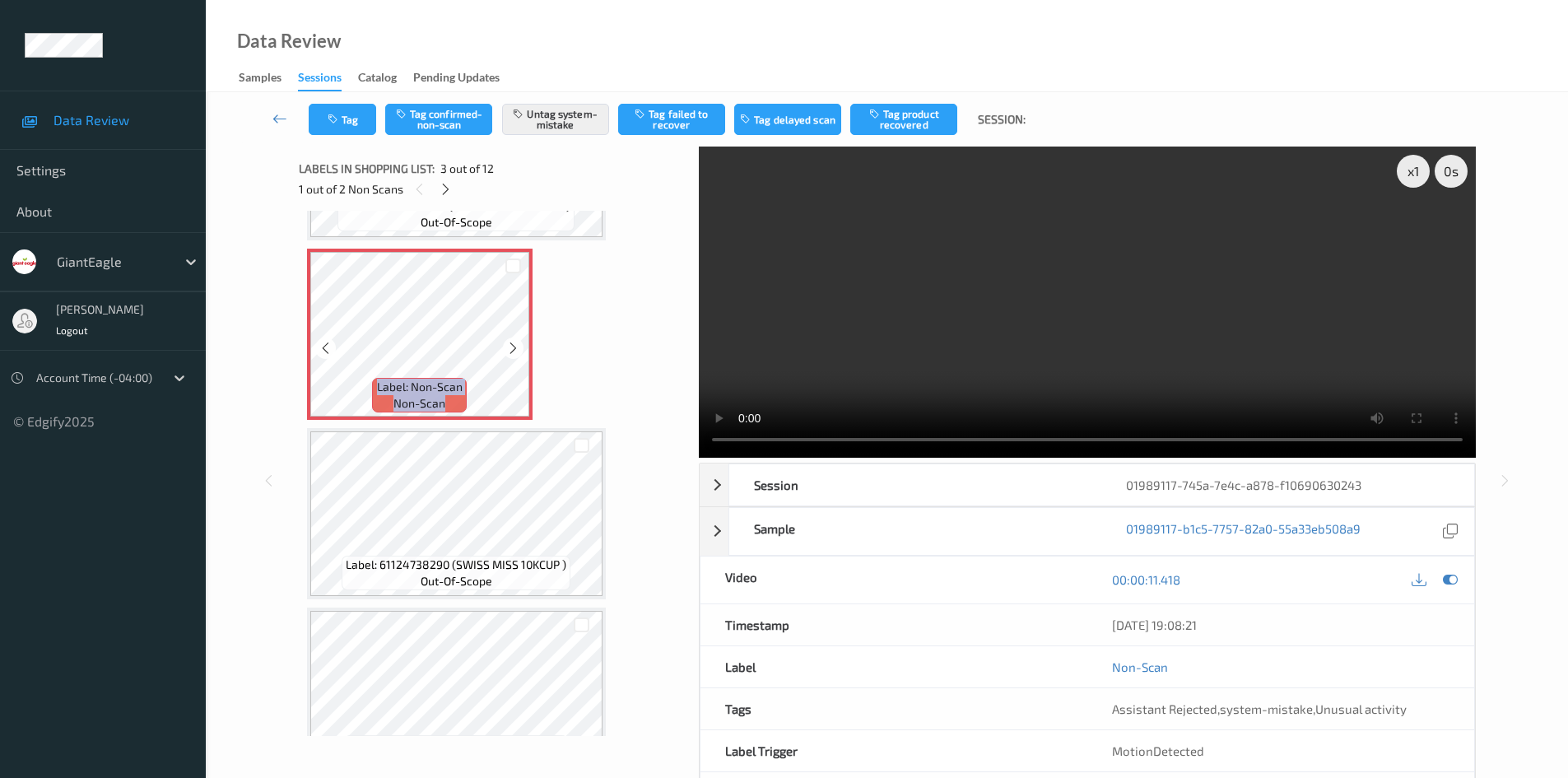
click at [507, 341] on icon at bounding box center [513, 347] width 14 height 14
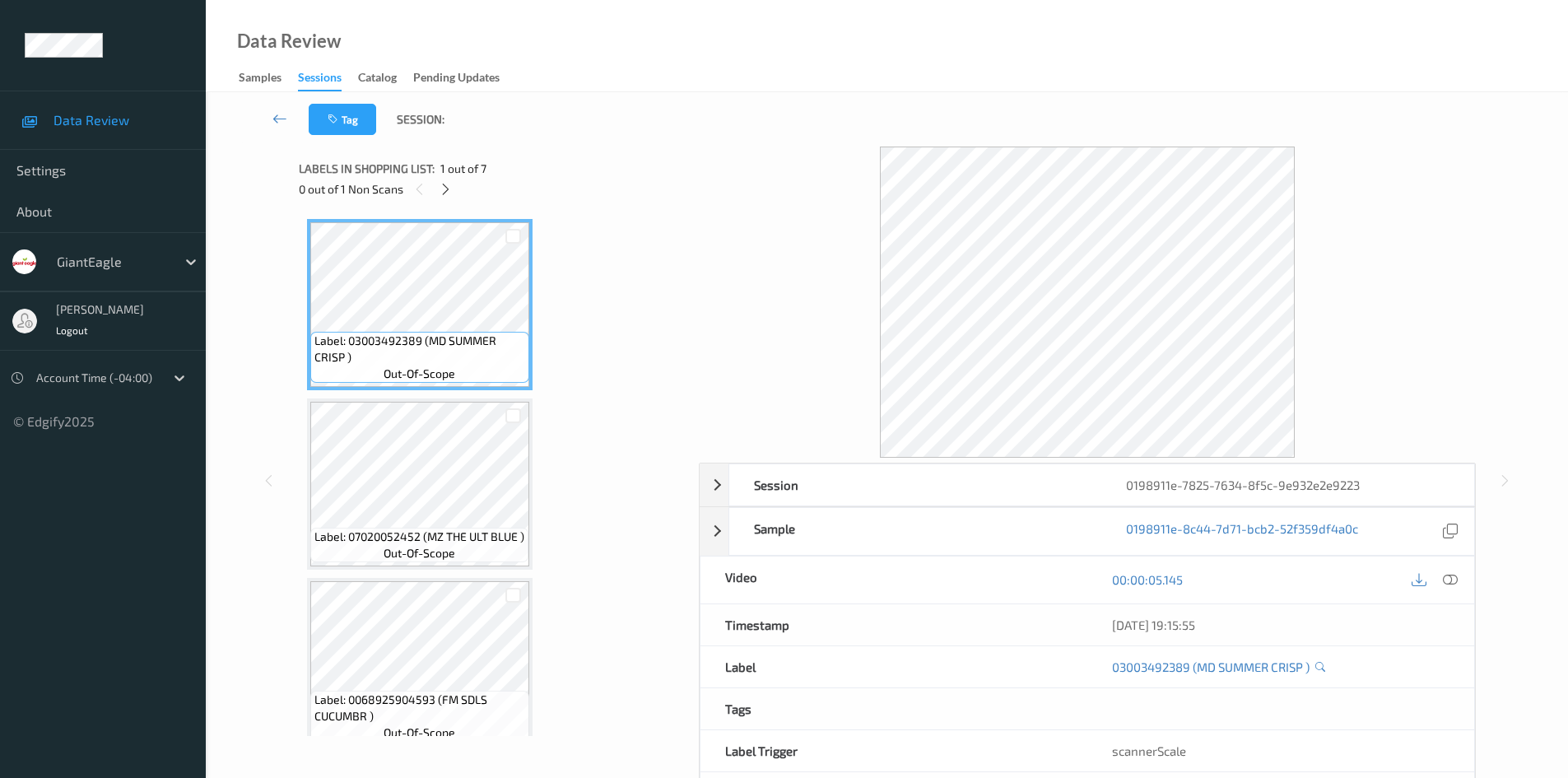
drag, startPoint x: 1456, startPoint y: 583, endPoint x: 1447, endPoint y: 583, distance: 9.0
click at [1456, 583] on icon at bounding box center [1449, 578] width 14 height 14
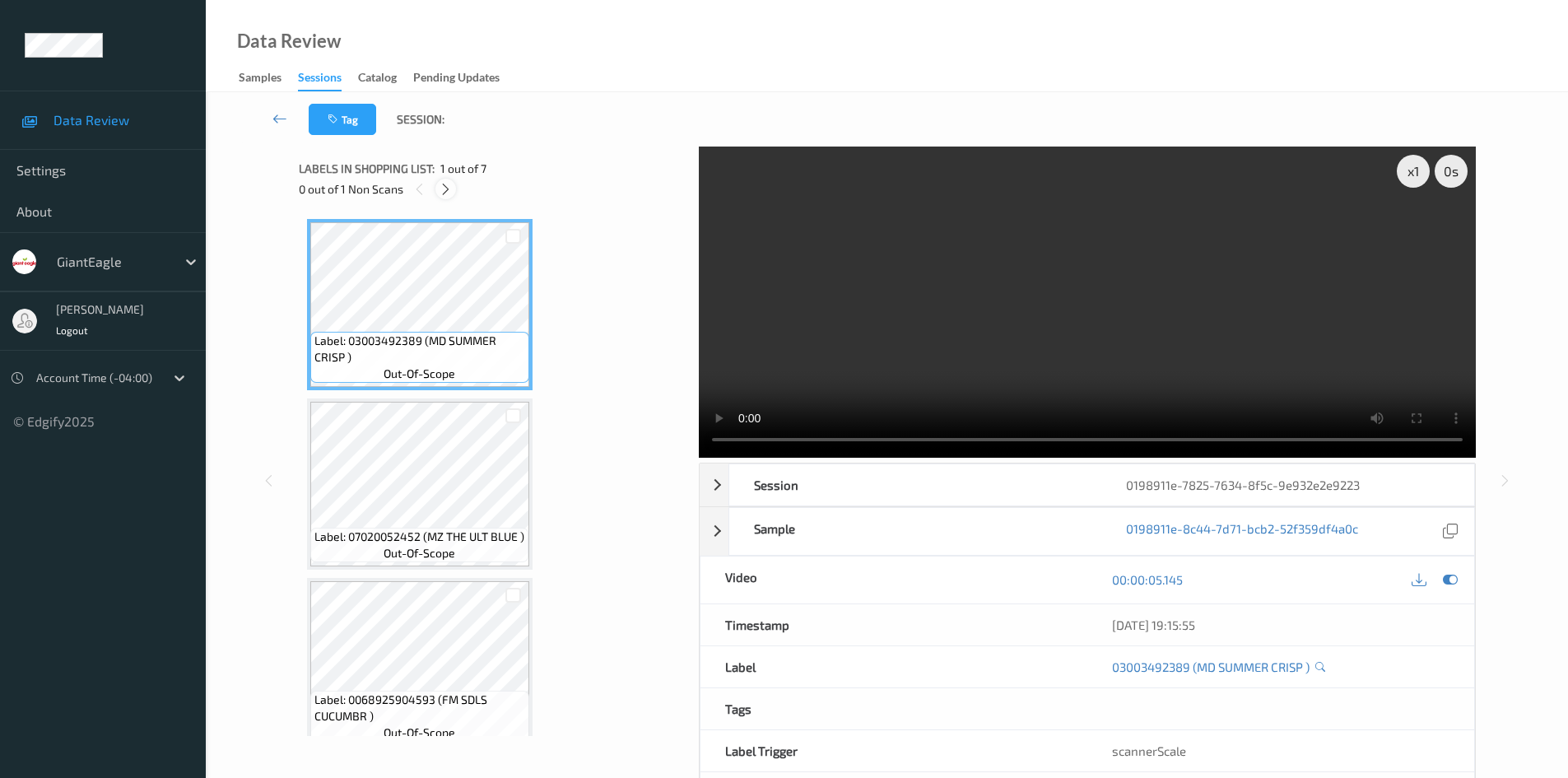
click at [449, 188] on icon at bounding box center [446, 188] width 14 height 14
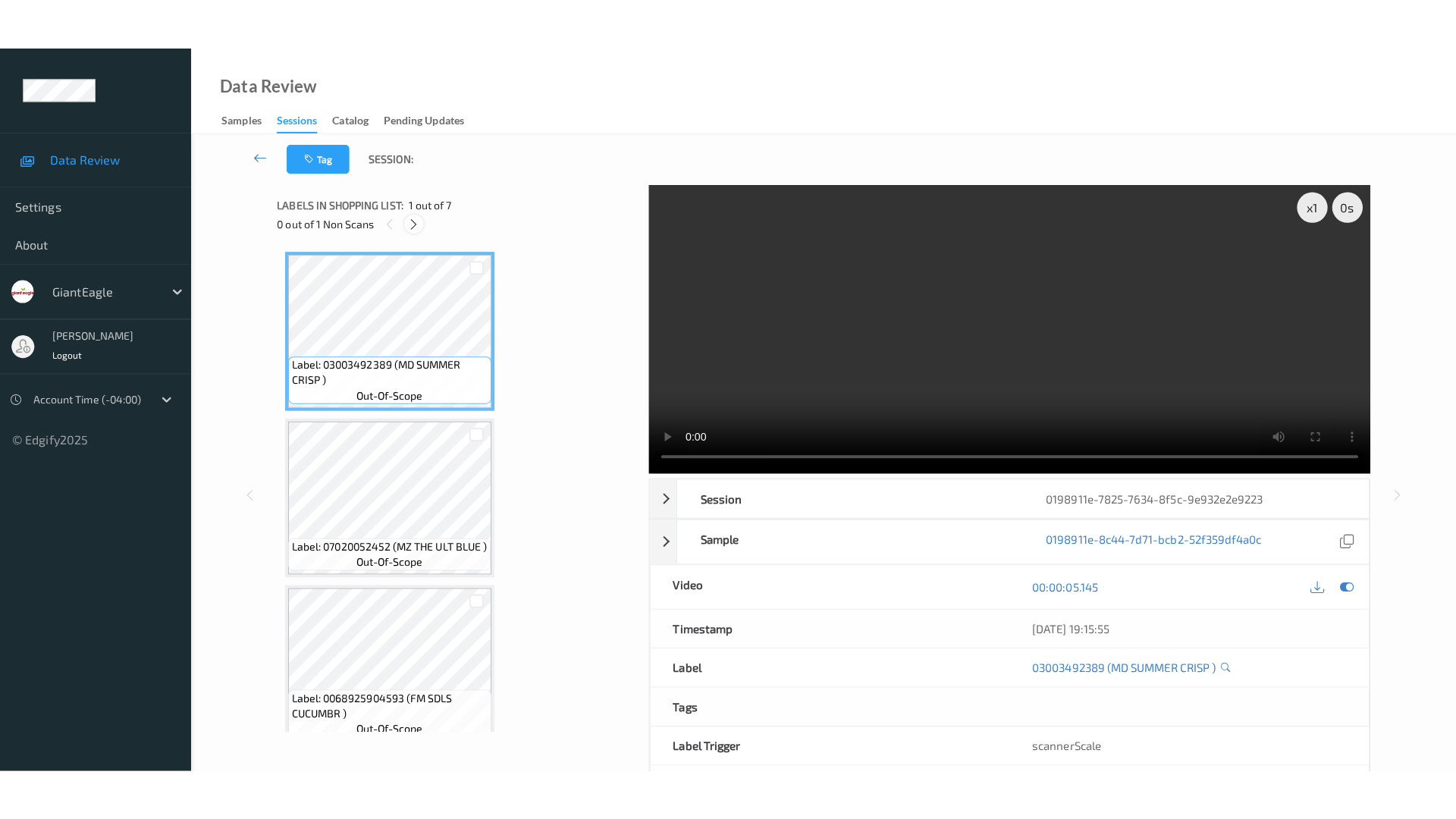
scroll to position [681, 0]
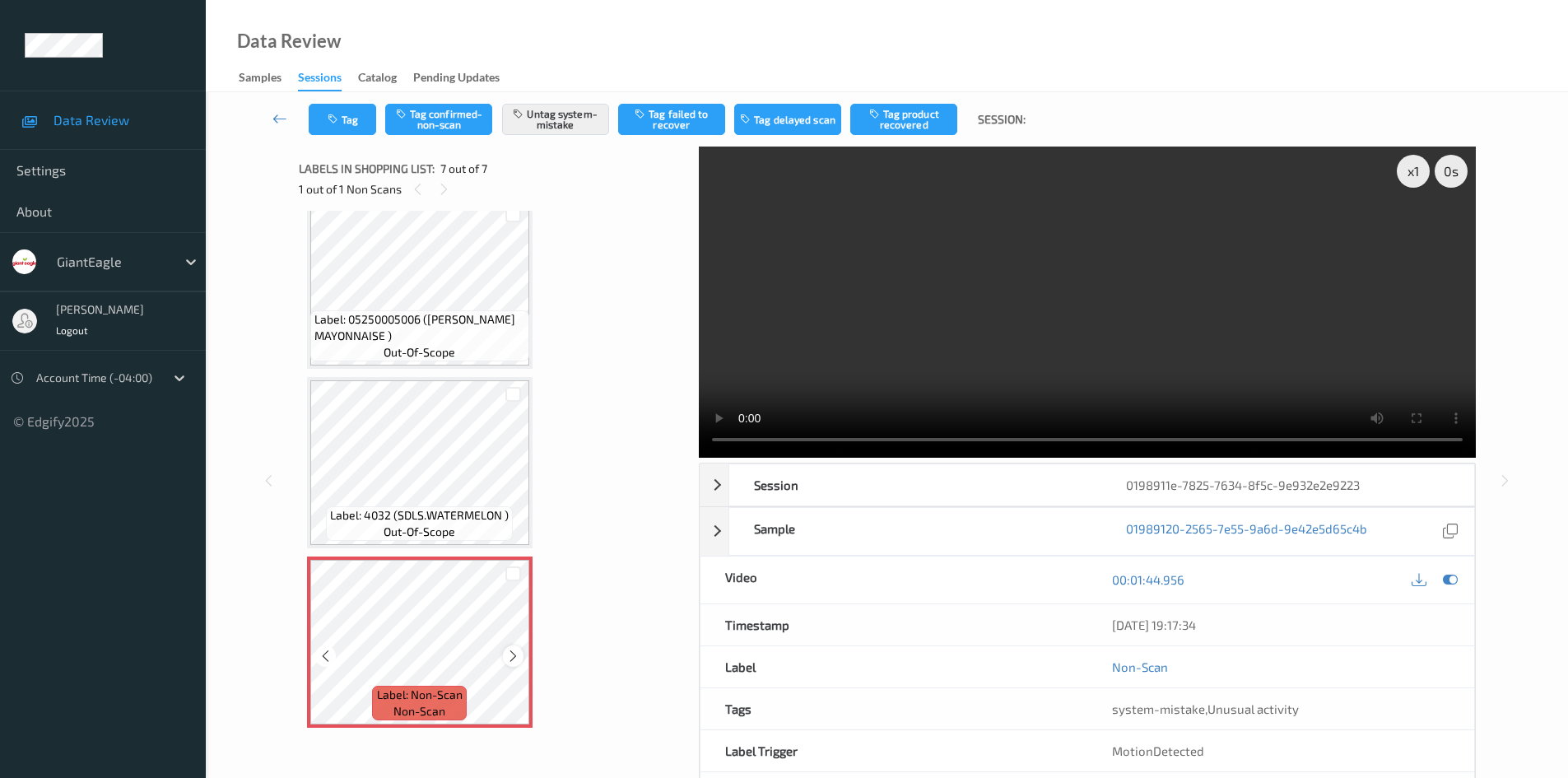
click at [512, 656] on icon at bounding box center [513, 655] width 14 height 14
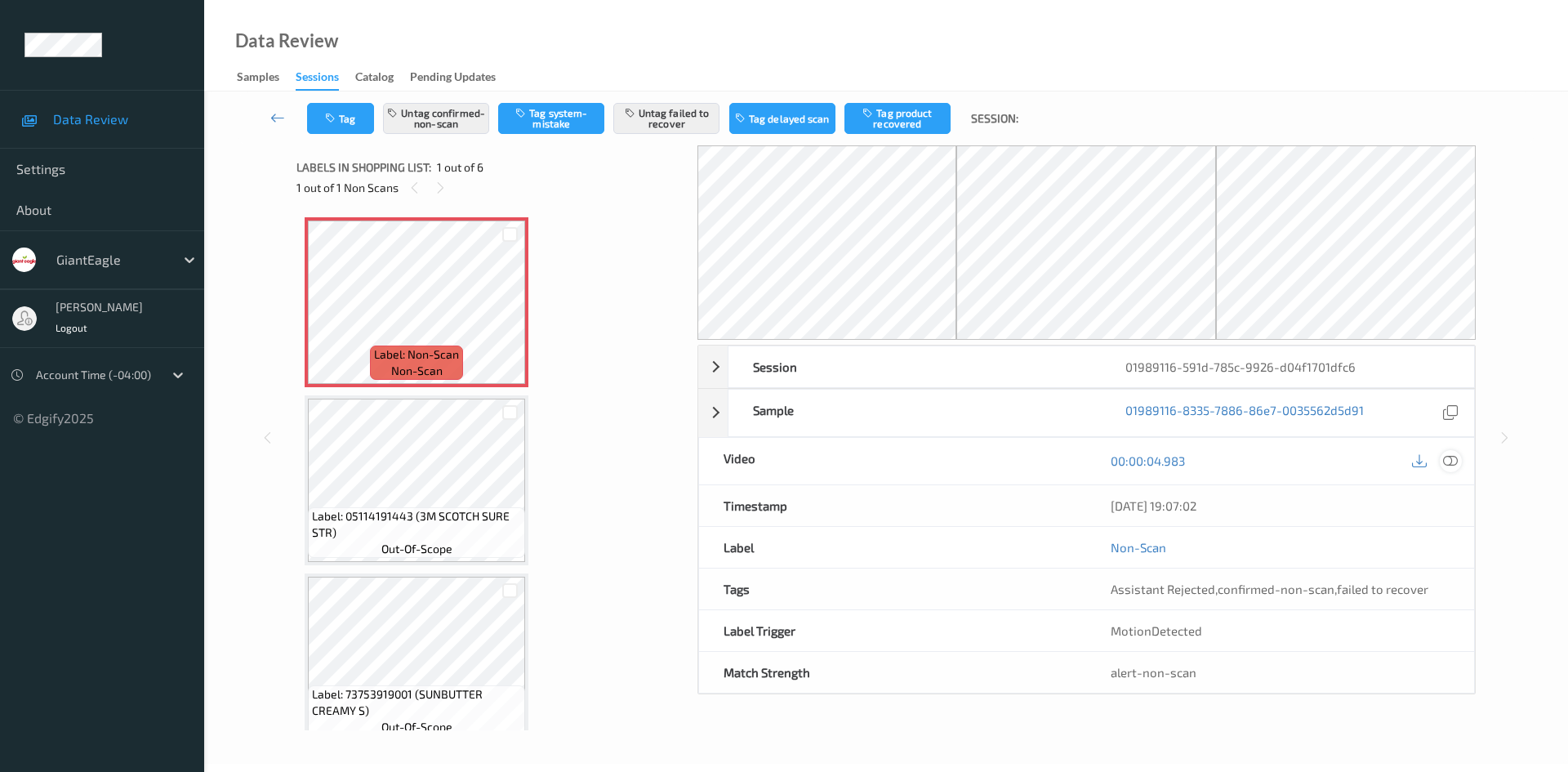
click at [1453, 466] on icon at bounding box center [1449, 460] width 14 height 14
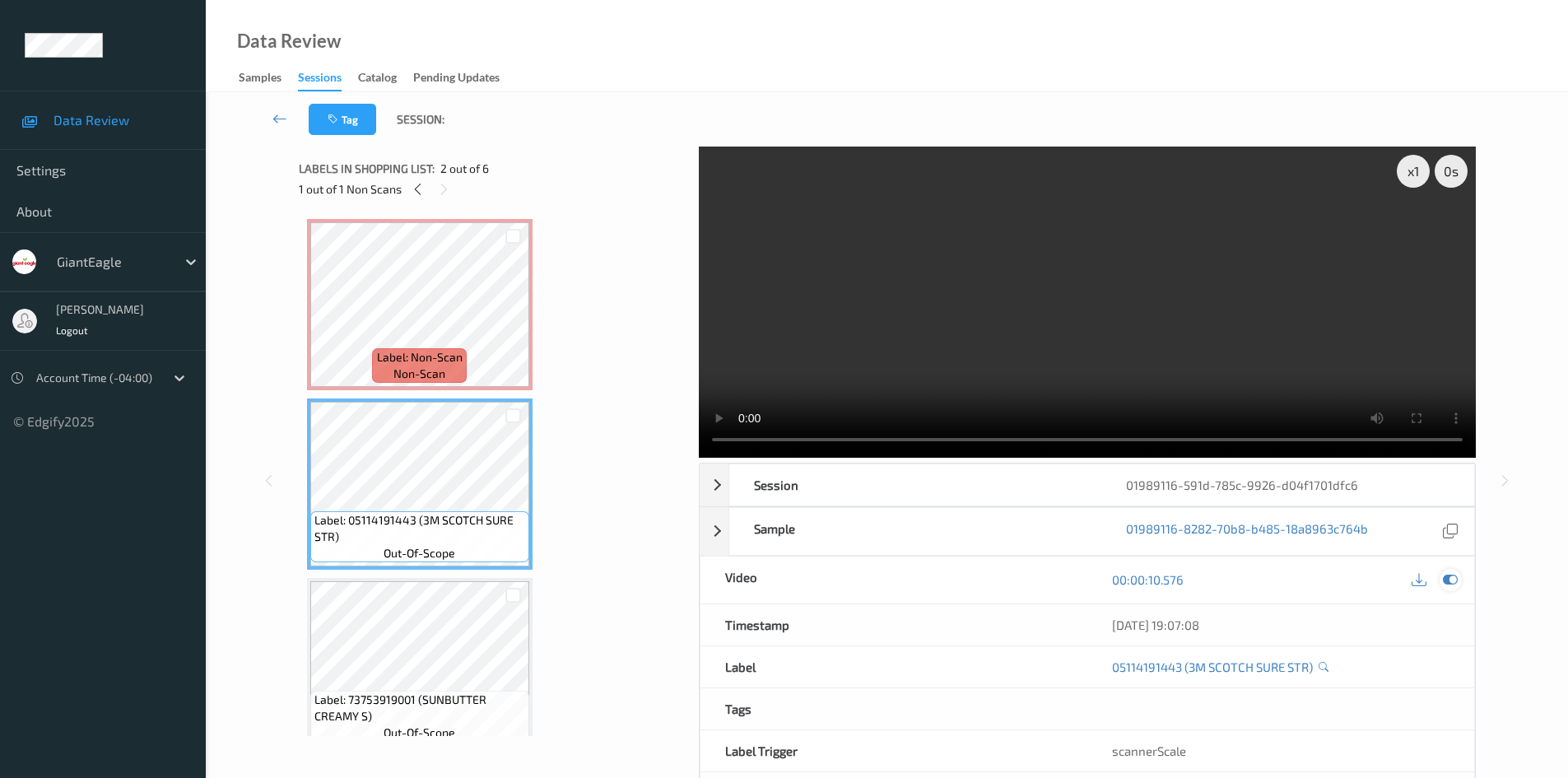
click at [1447, 577] on icon at bounding box center [1449, 578] width 14 height 14
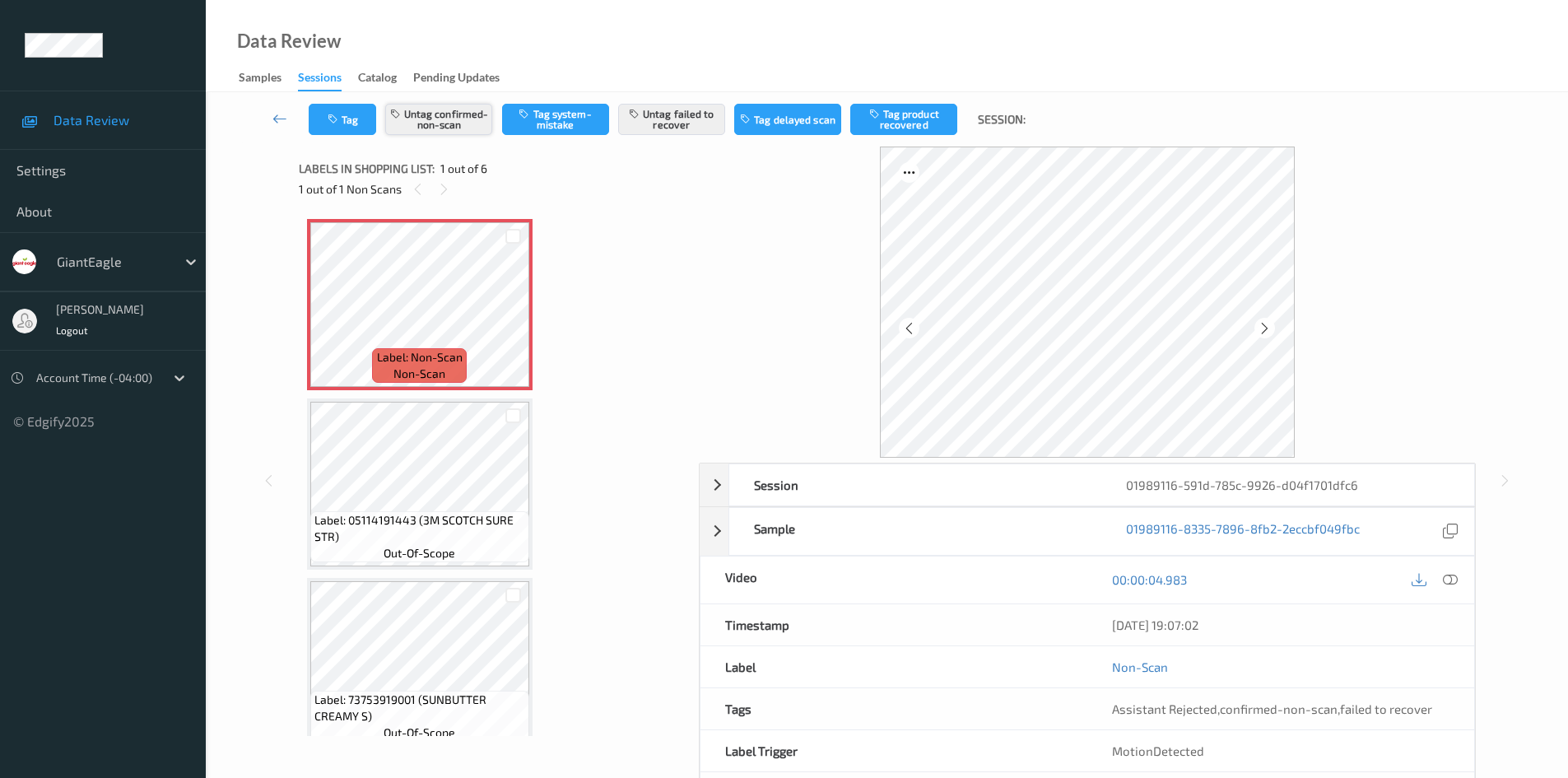
click at [454, 120] on button "Untag confirmed-non-scan" at bounding box center [439, 119] width 107 height 32
click at [690, 119] on button "Untag failed to recover" at bounding box center [672, 119] width 107 height 32
click at [1445, 579] on icon at bounding box center [1449, 578] width 14 height 14
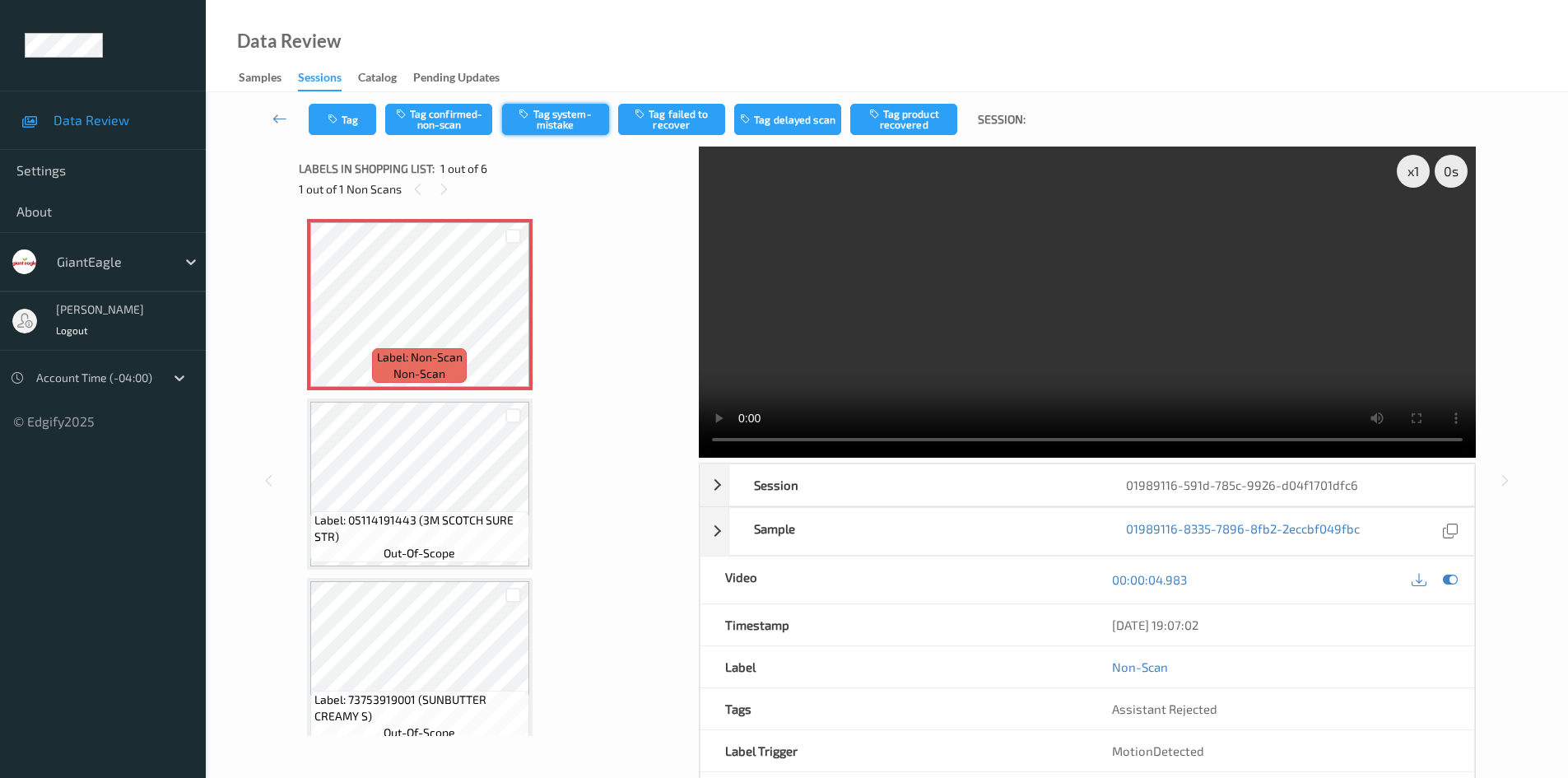
click at [564, 125] on button "Tag system-mistake" at bounding box center [555, 119] width 107 height 32
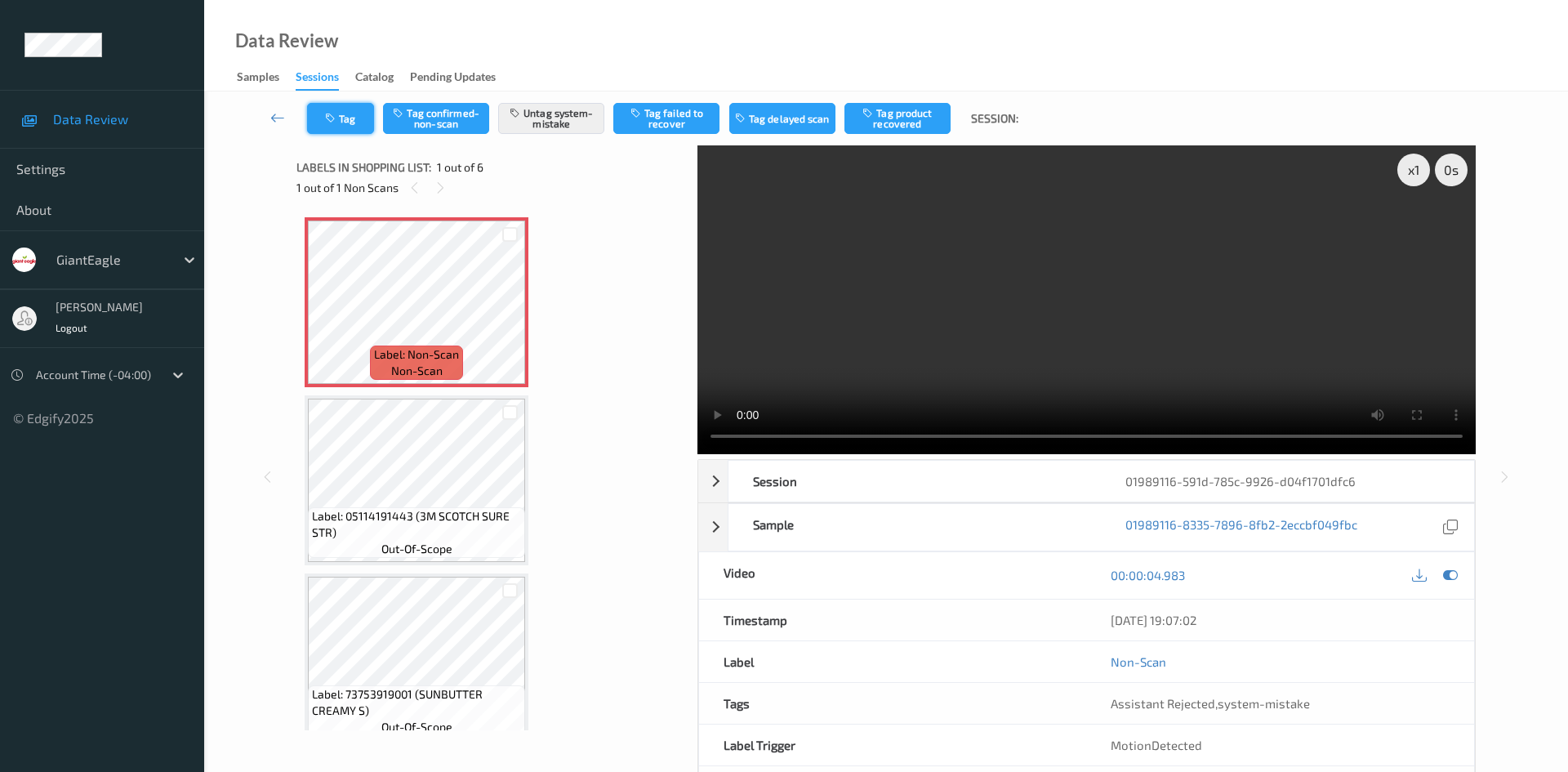
click at [358, 123] on button "Tag" at bounding box center [341, 118] width 67 height 31
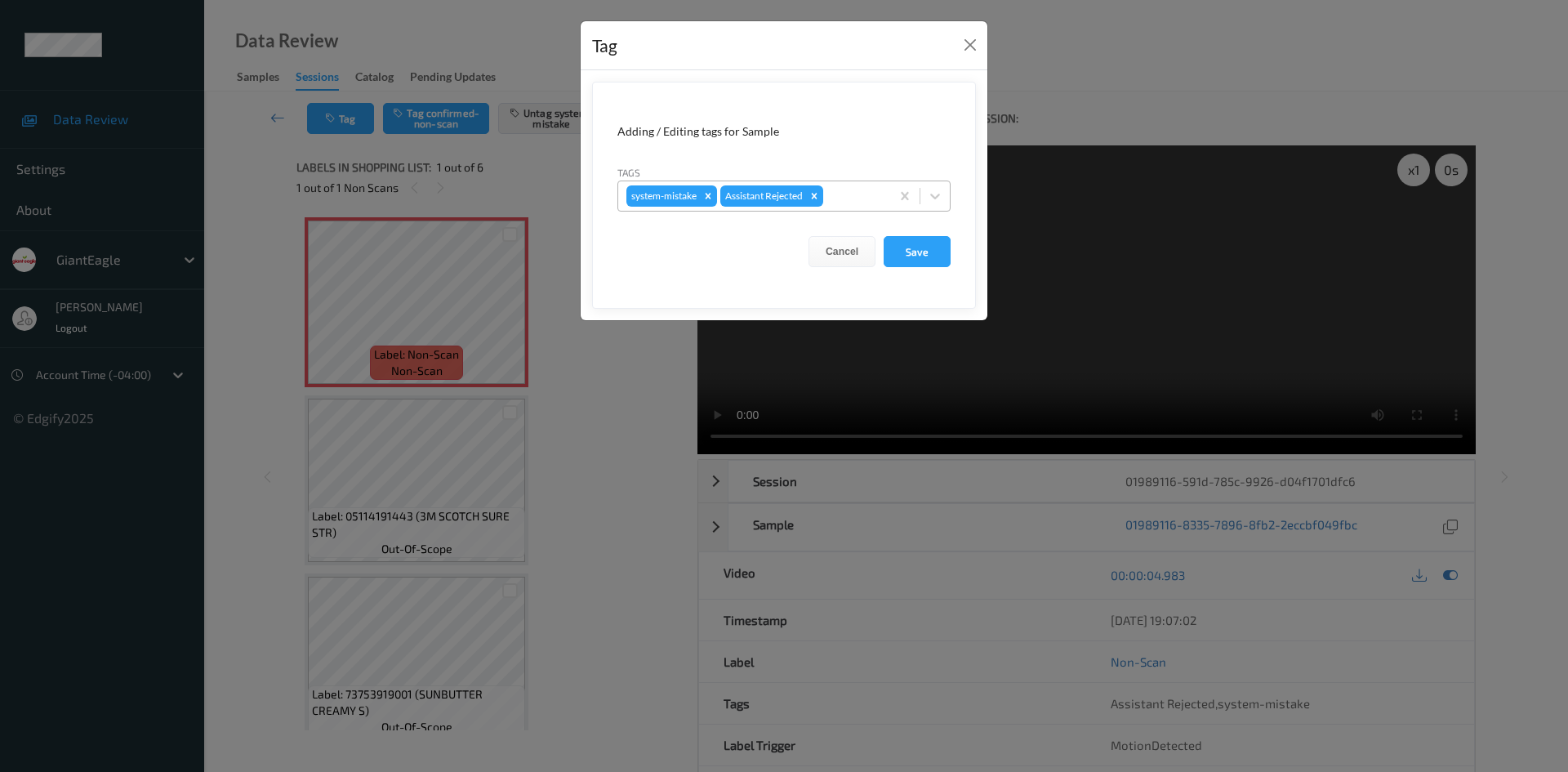
click at [841, 190] on div at bounding box center [854, 195] width 56 height 20
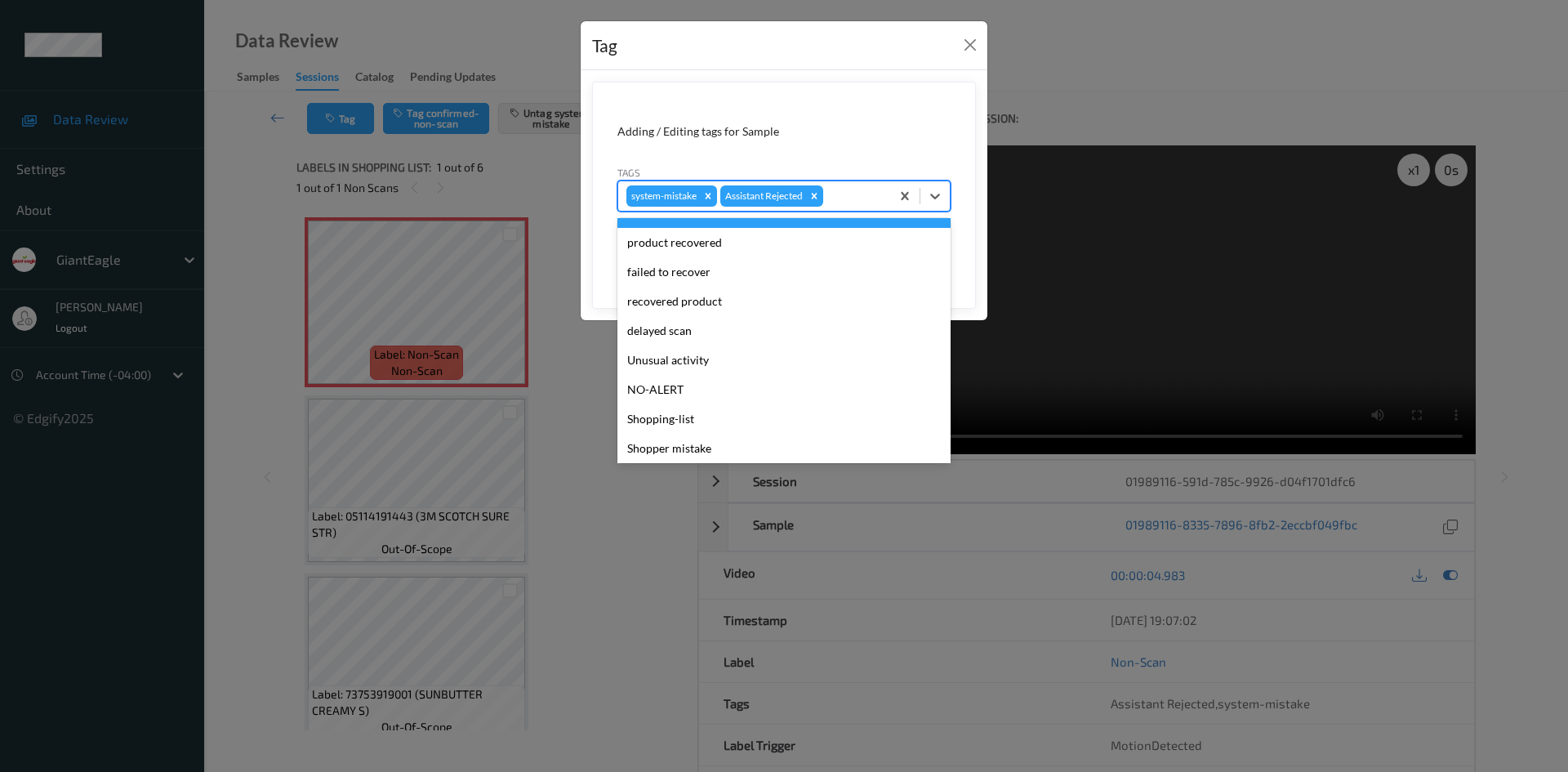
scroll to position [115, 0]
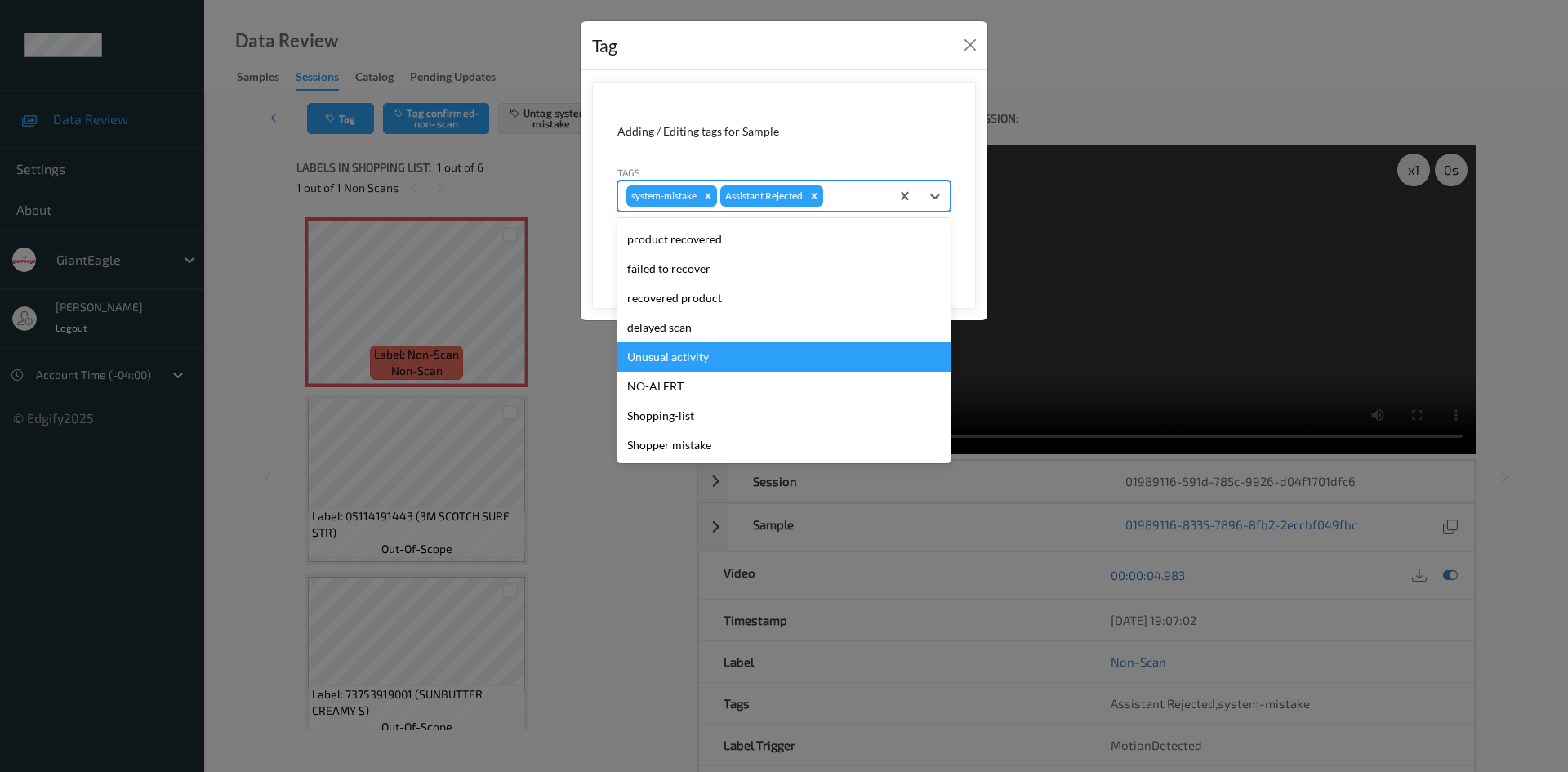
click at [773, 369] on div "Unusual activity" at bounding box center [784, 357] width 333 height 29
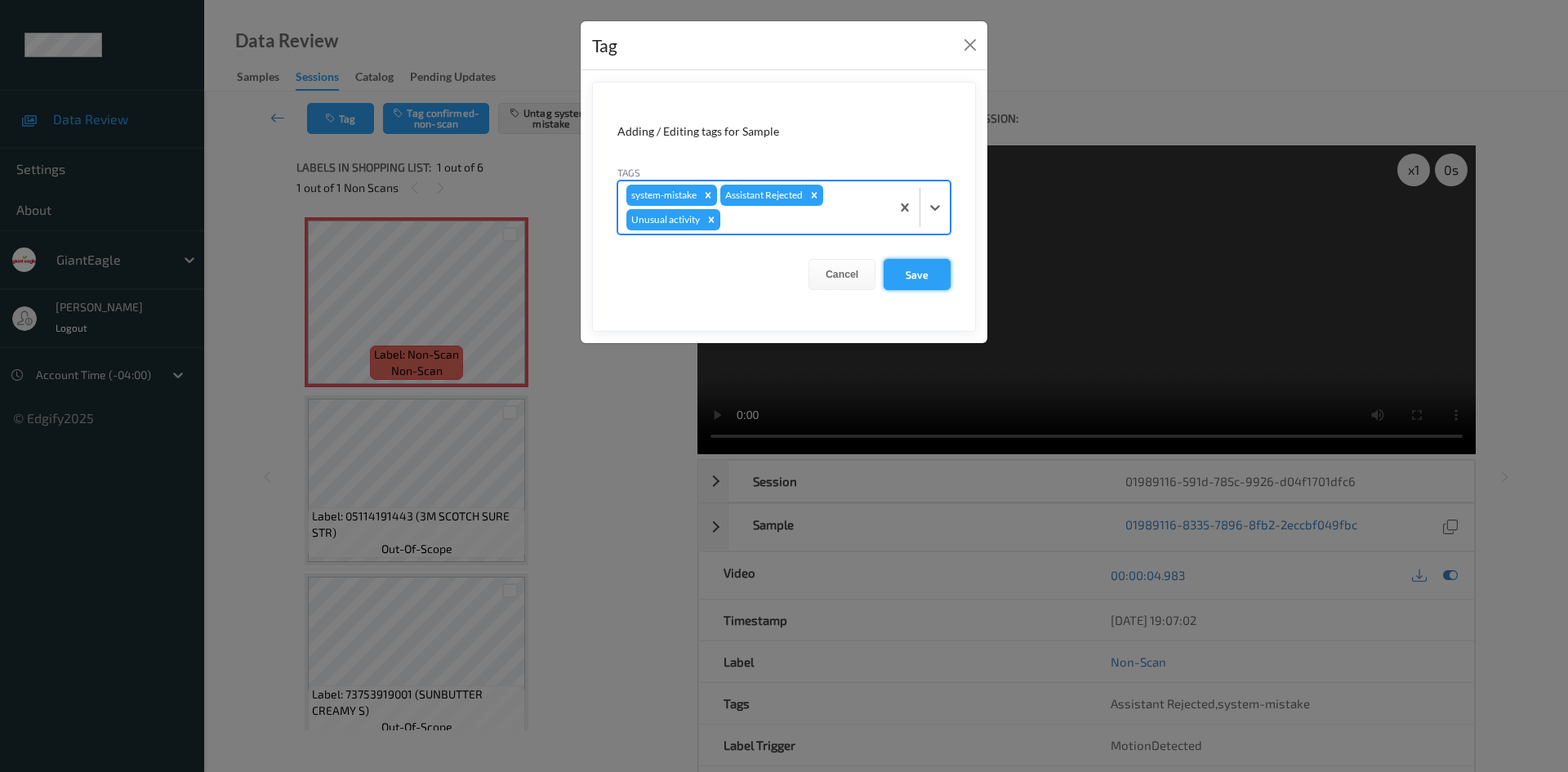
click at [916, 273] on button "Save" at bounding box center [917, 274] width 67 height 31
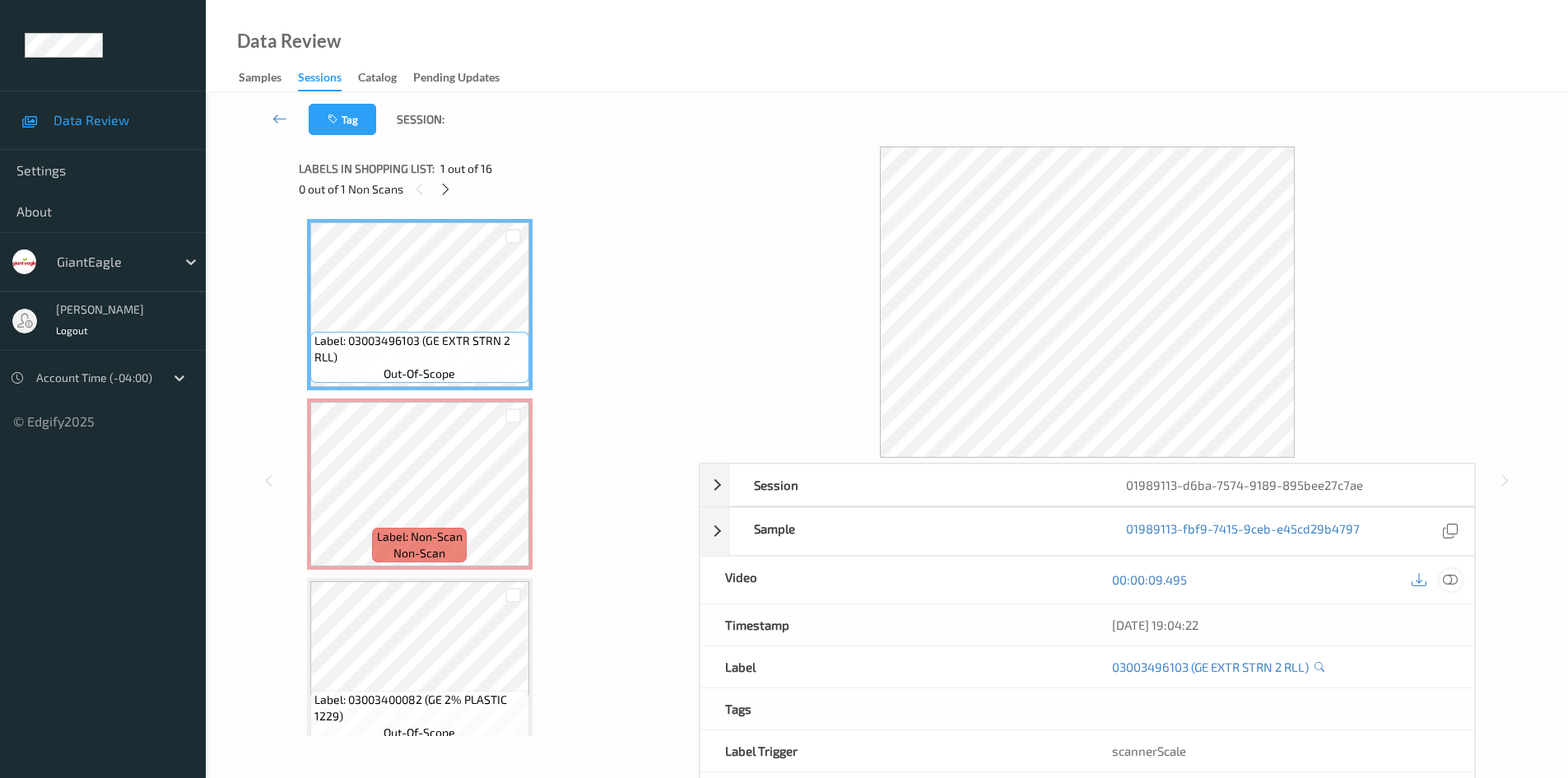
click at [1447, 572] on icon at bounding box center [1449, 578] width 14 height 14
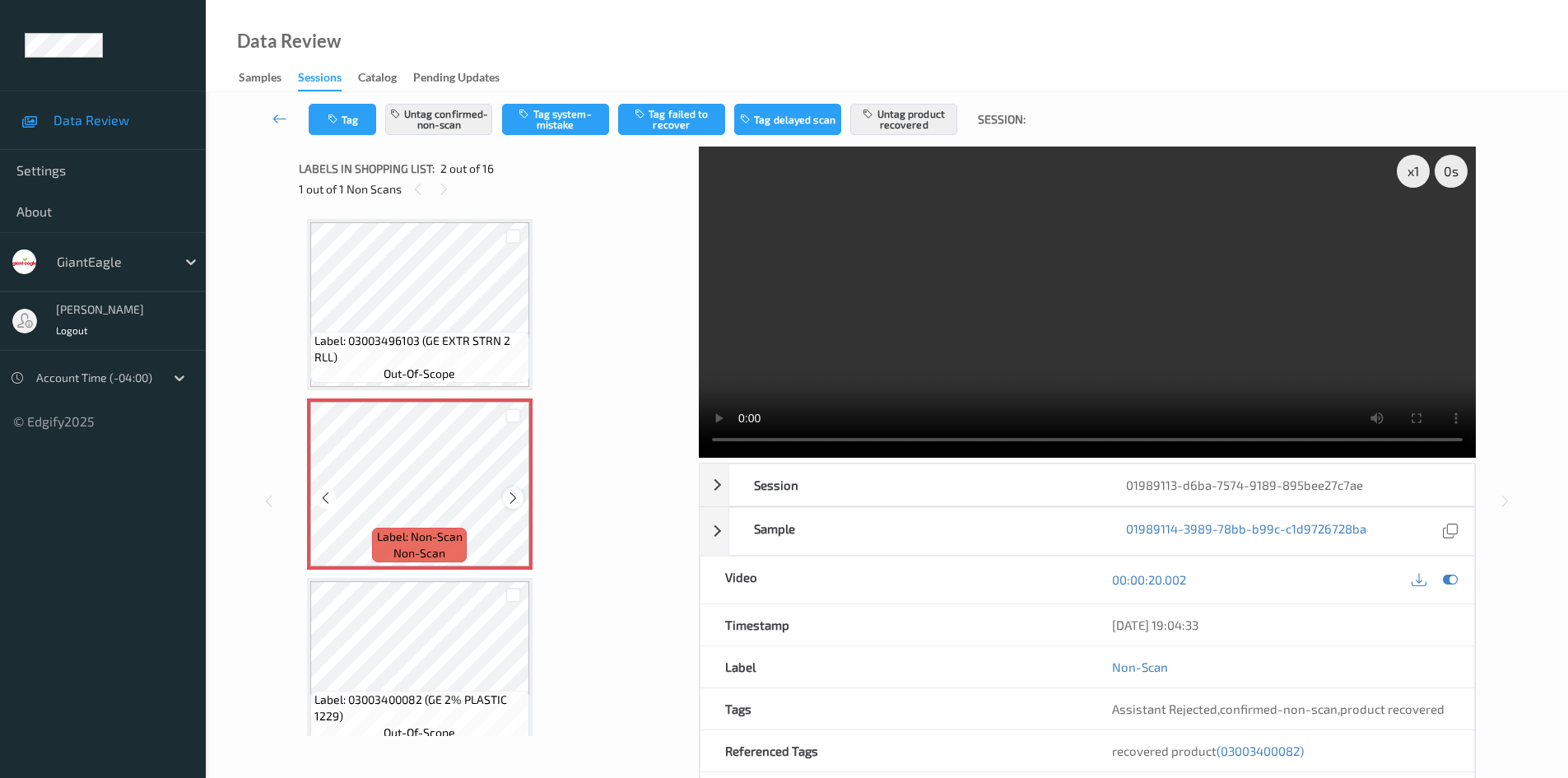
click at [512, 499] on icon at bounding box center [513, 497] width 14 height 14
click at [509, 499] on icon at bounding box center [513, 497] width 14 height 14
click at [508, 500] on icon at bounding box center [513, 497] width 14 height 14
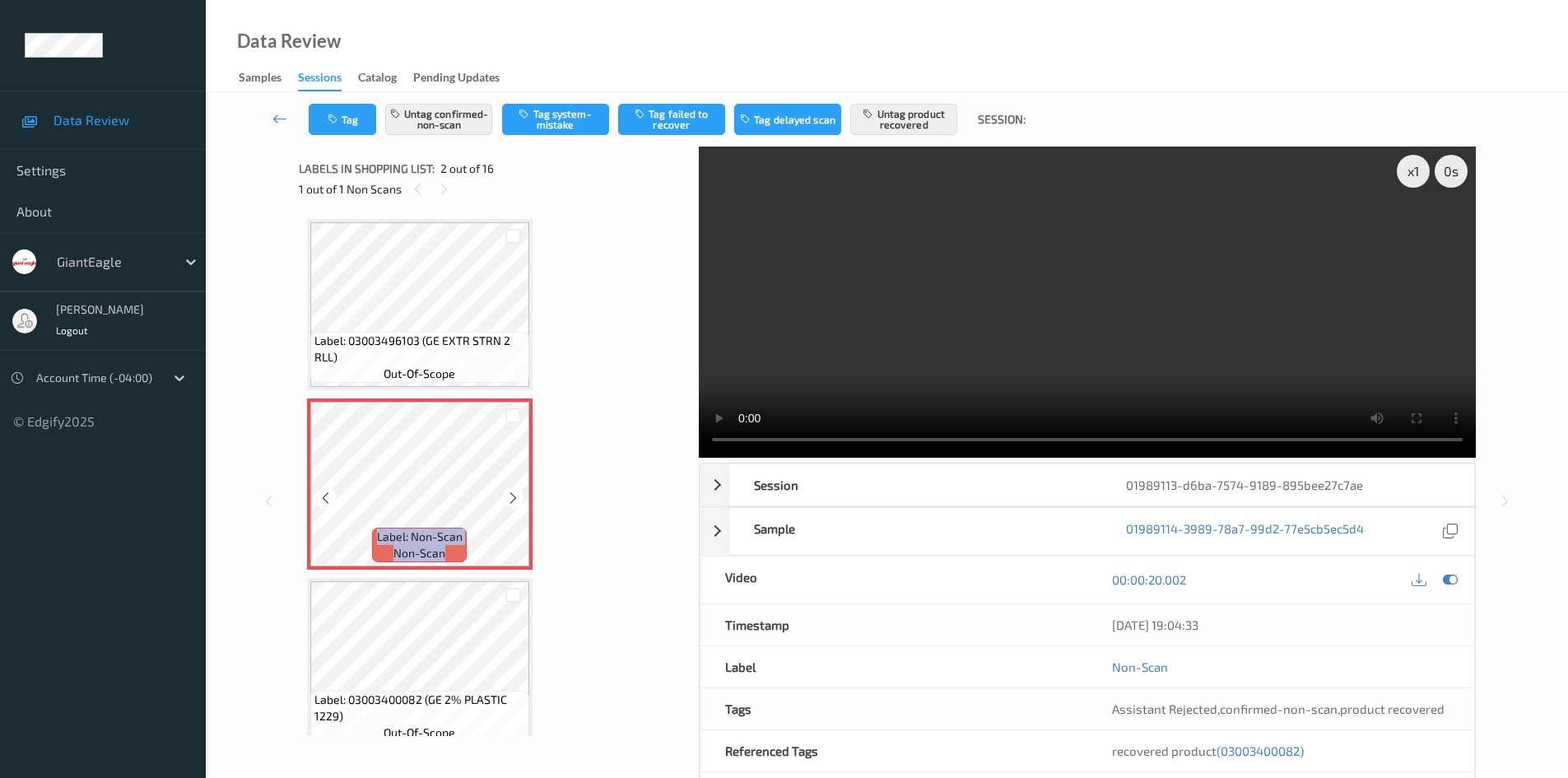
click at [508, 500] on icon at bounding box center [513, 497] width 14 height 14
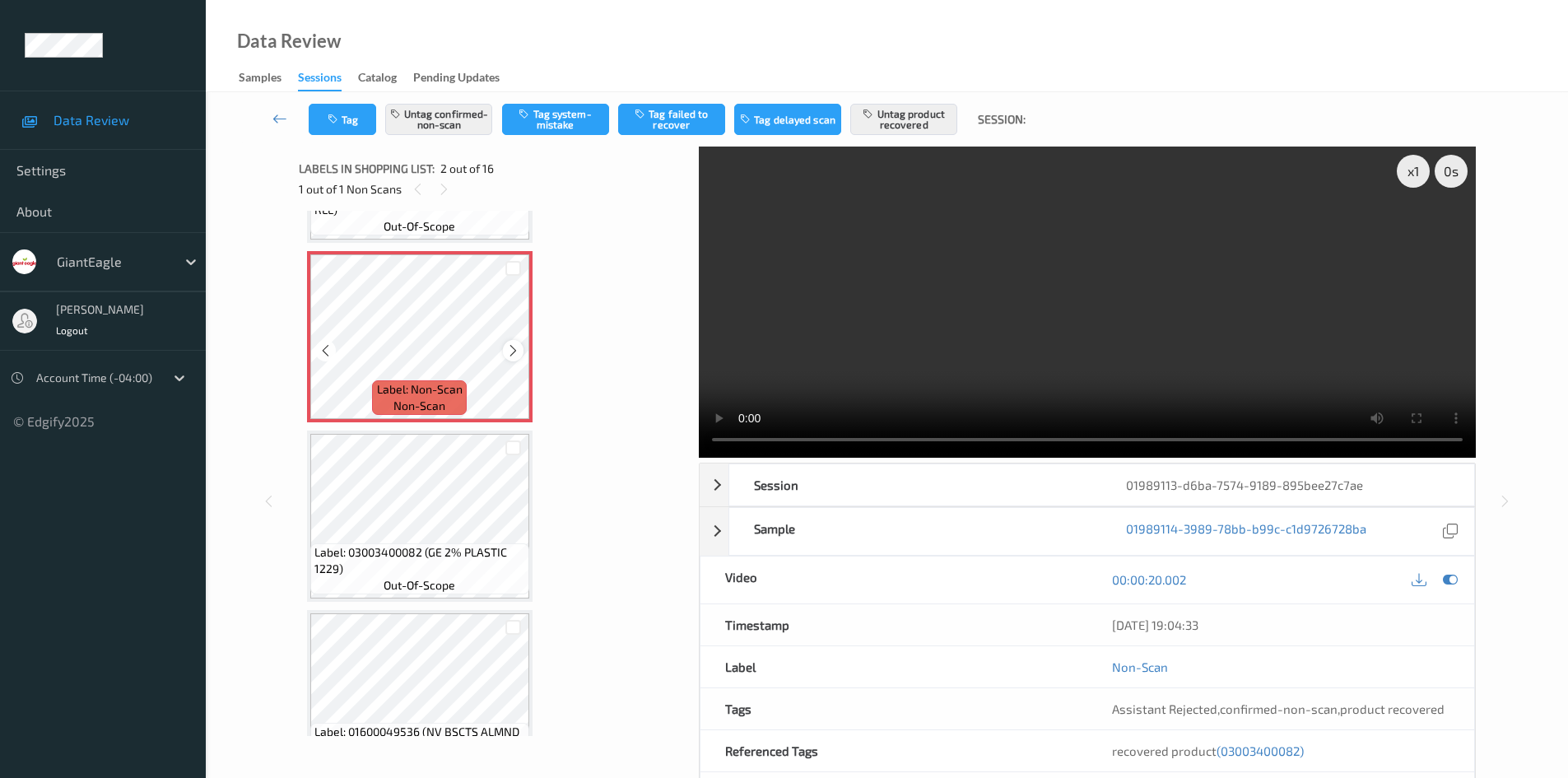
scroll to position [164, 0]
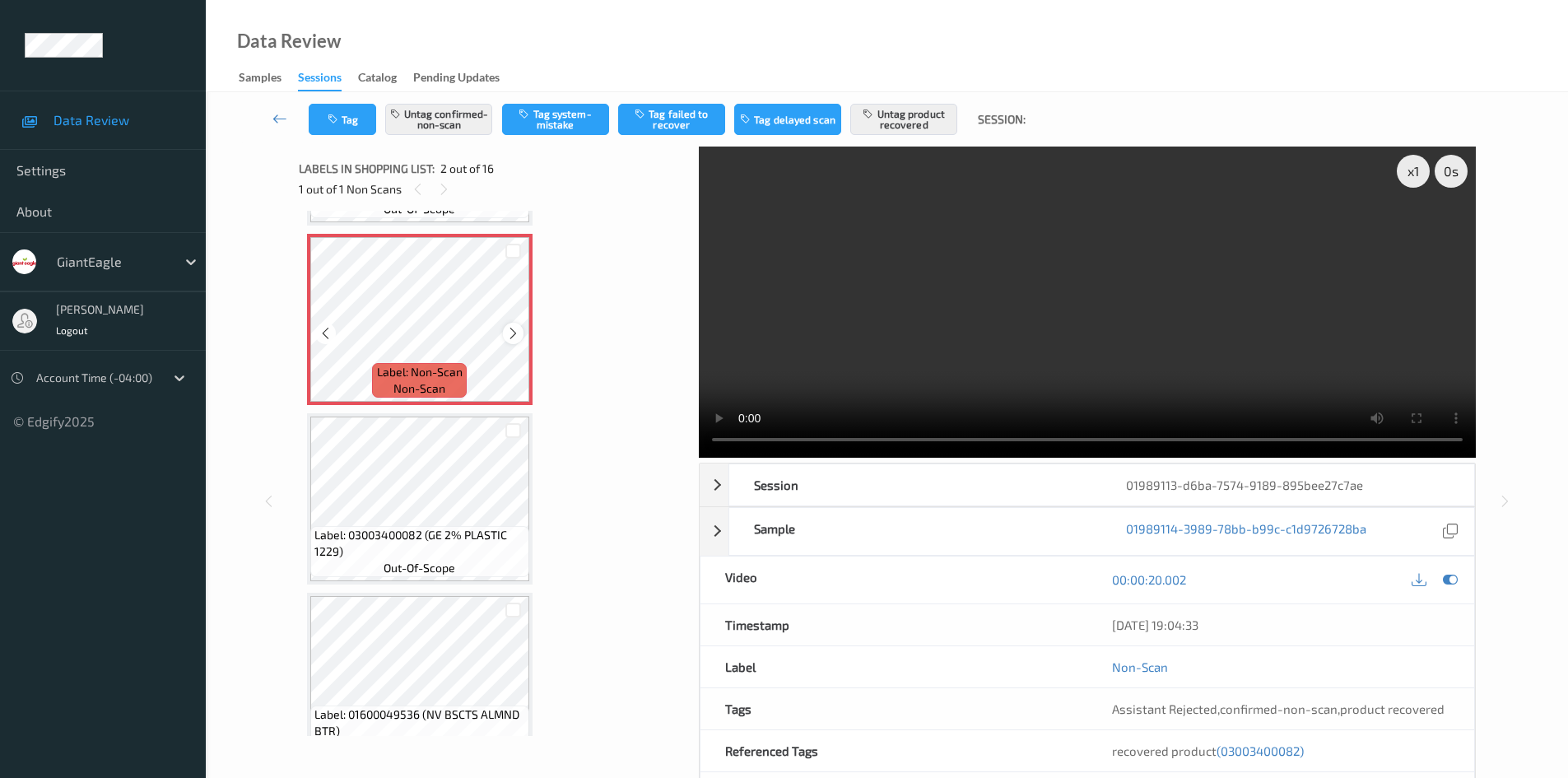
click at [513, 334] on icon at bounding box center [513, 333] width 14 height 14
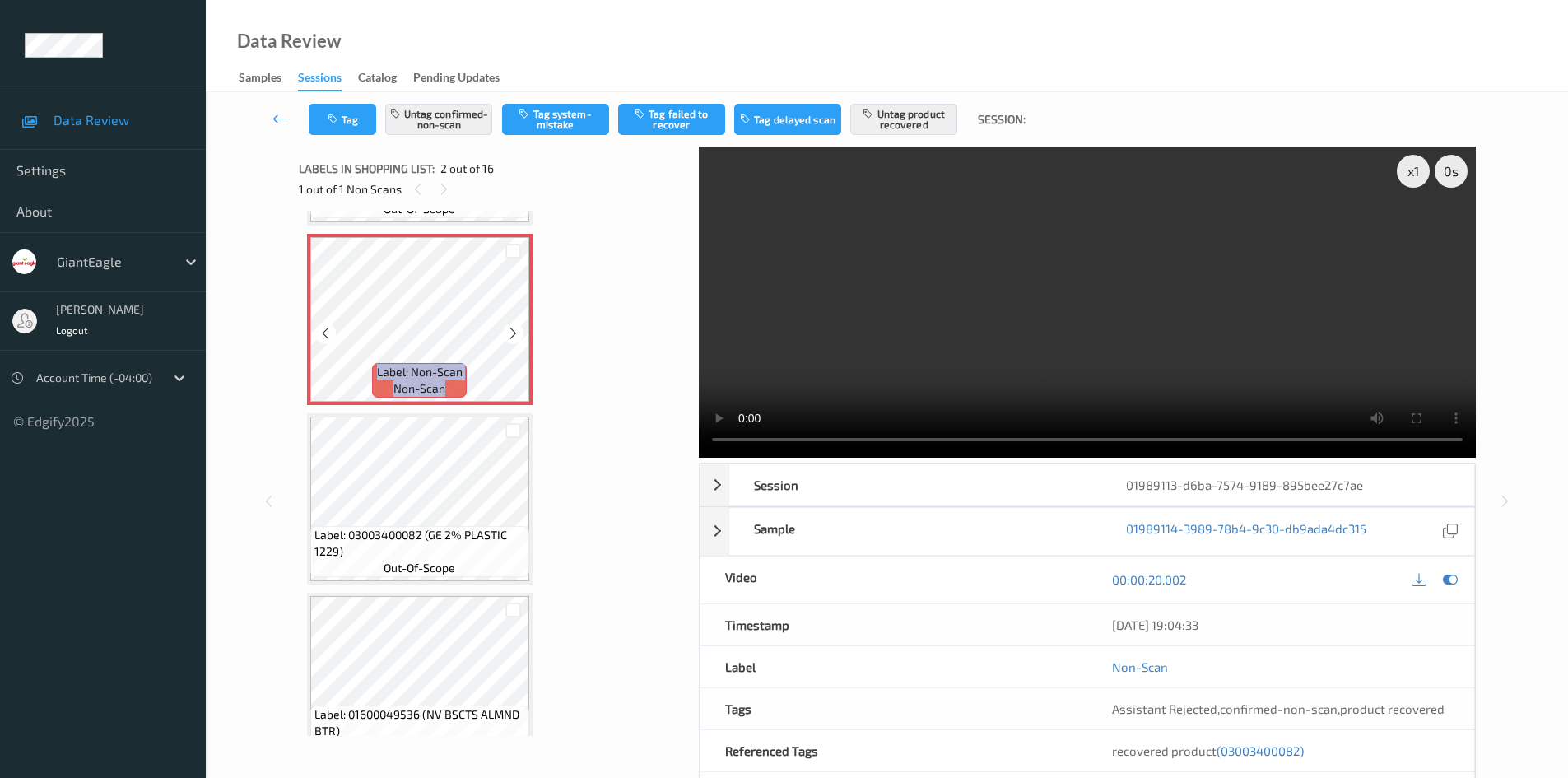
click at [513, 334] on icon at bounding box center [513, 333] width 14 height 14
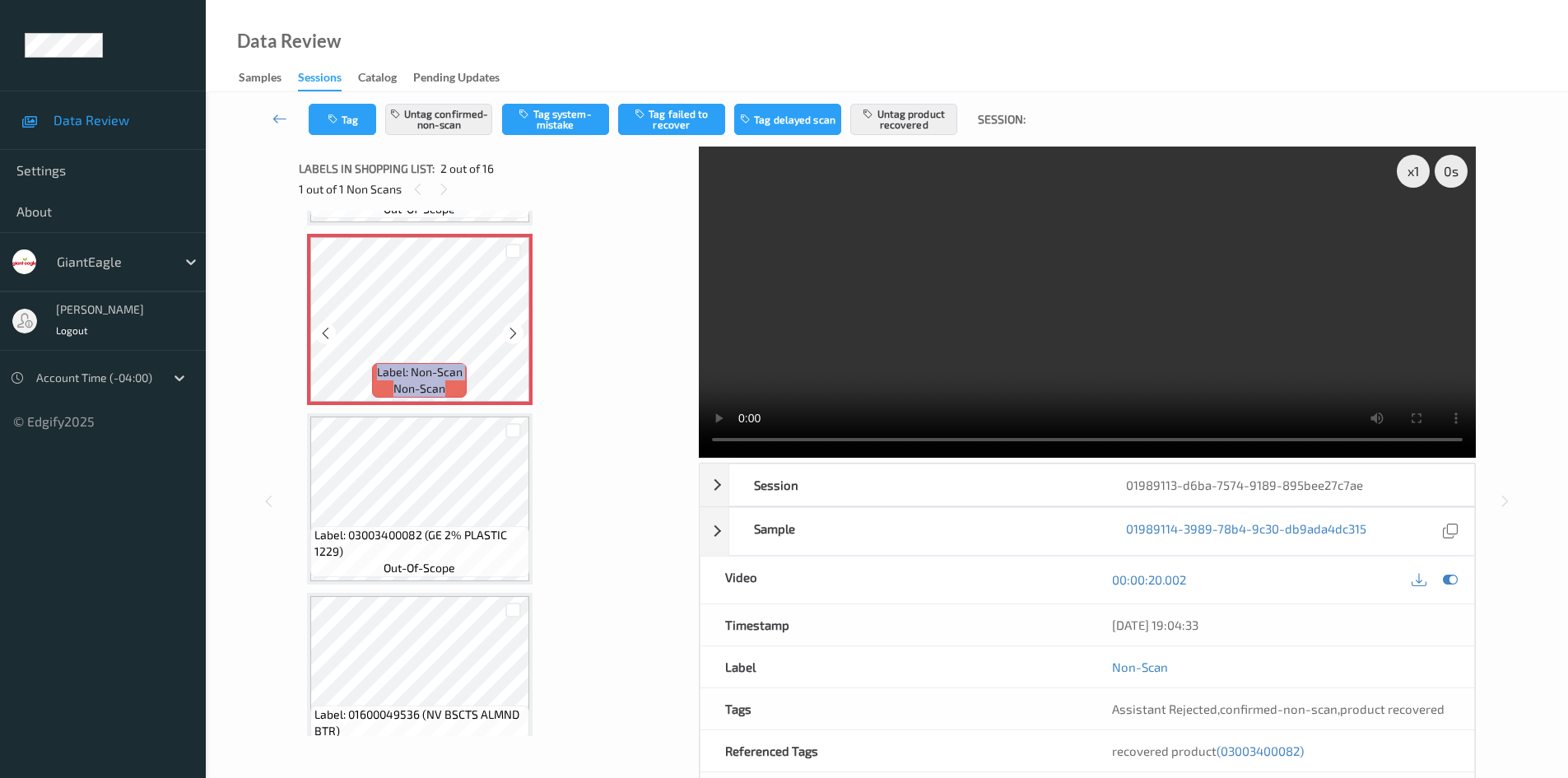
click at [513, 334] on icon at bounding box center [513, 333] width 14 height 14
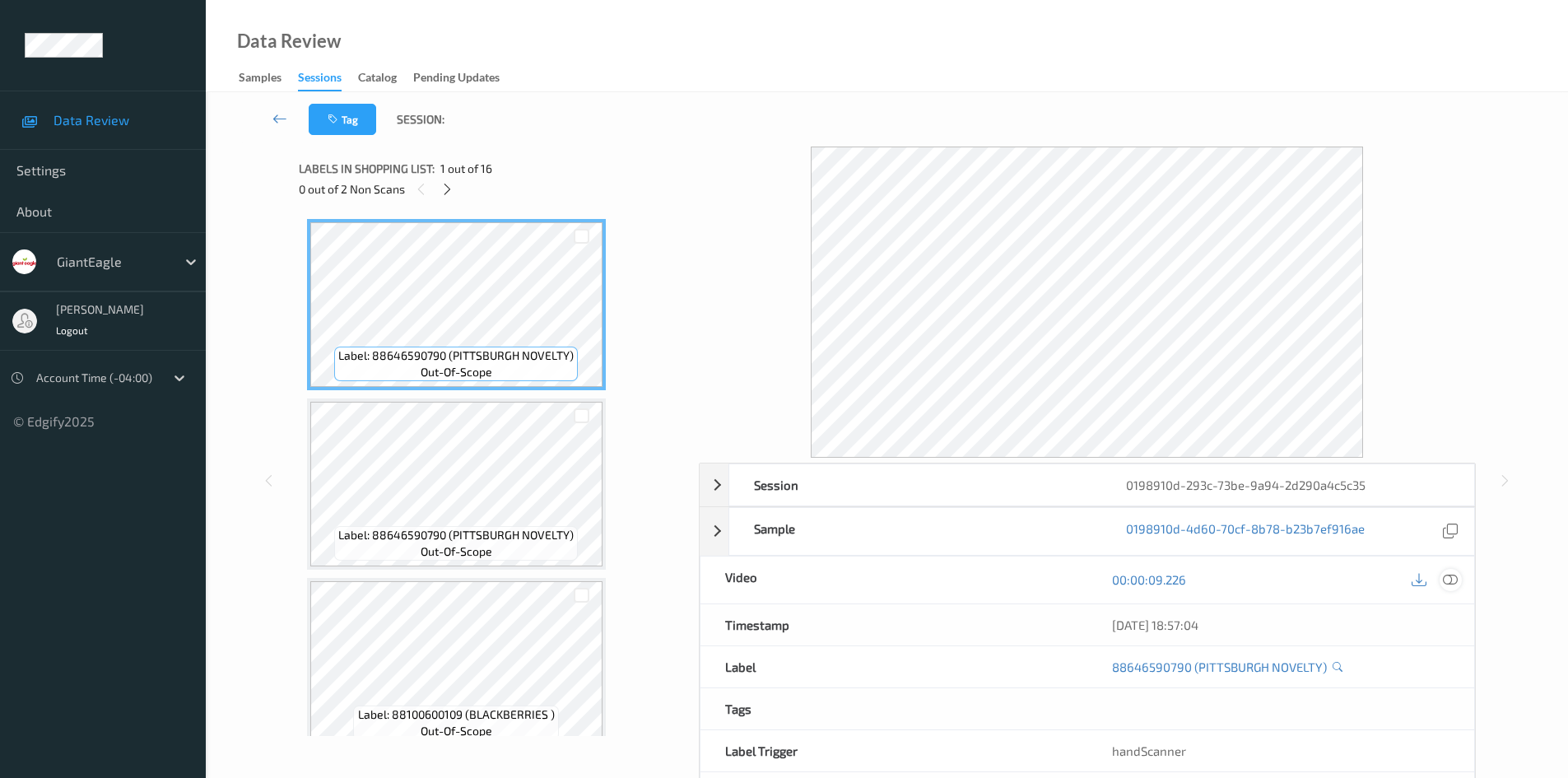
click at [1450, 586] on icon at bounding box center [1449, 578] width 14 height 14
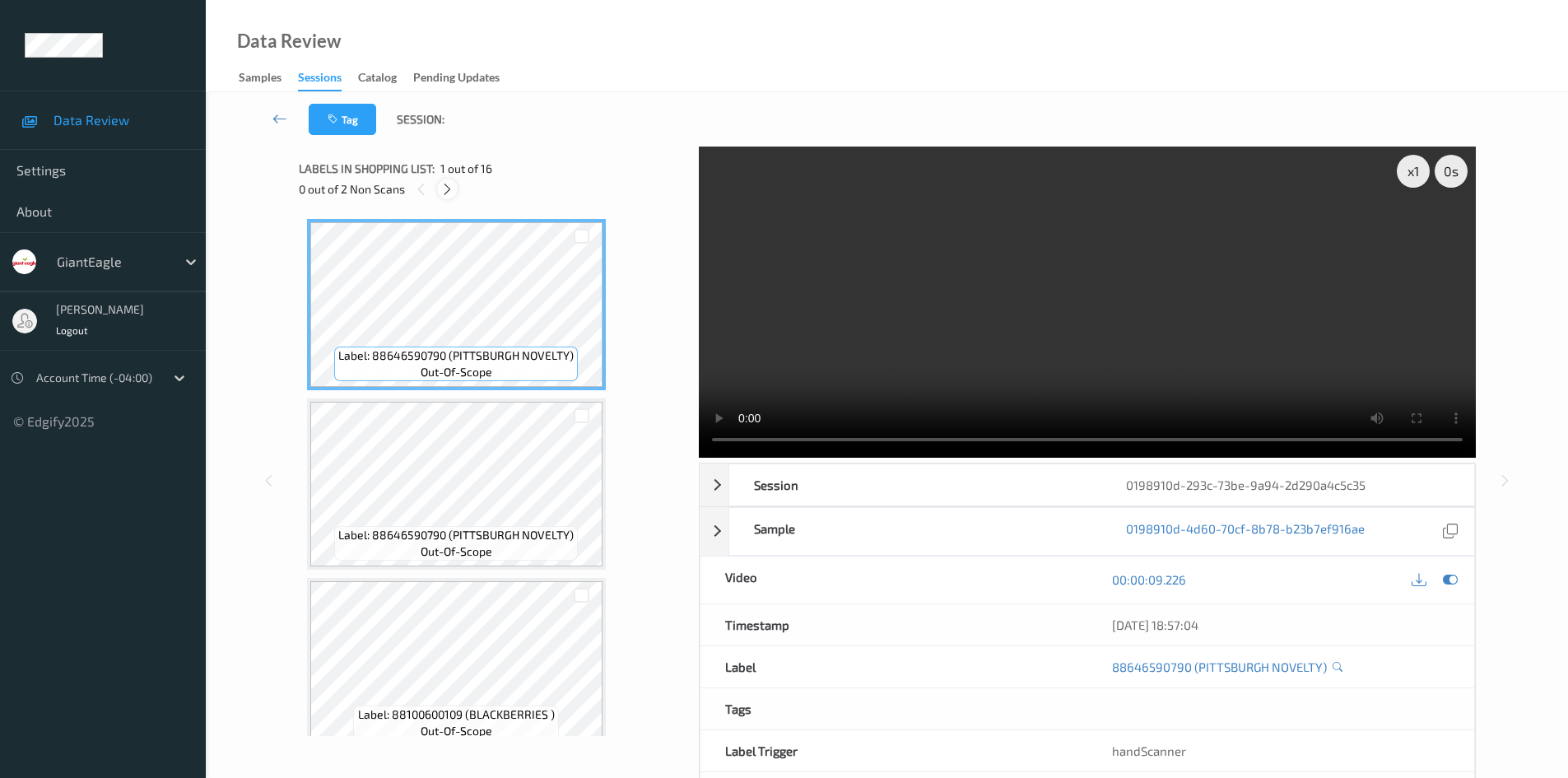
click at [453, 188] on icon at bounding box center [447, 188] width 14 height 14
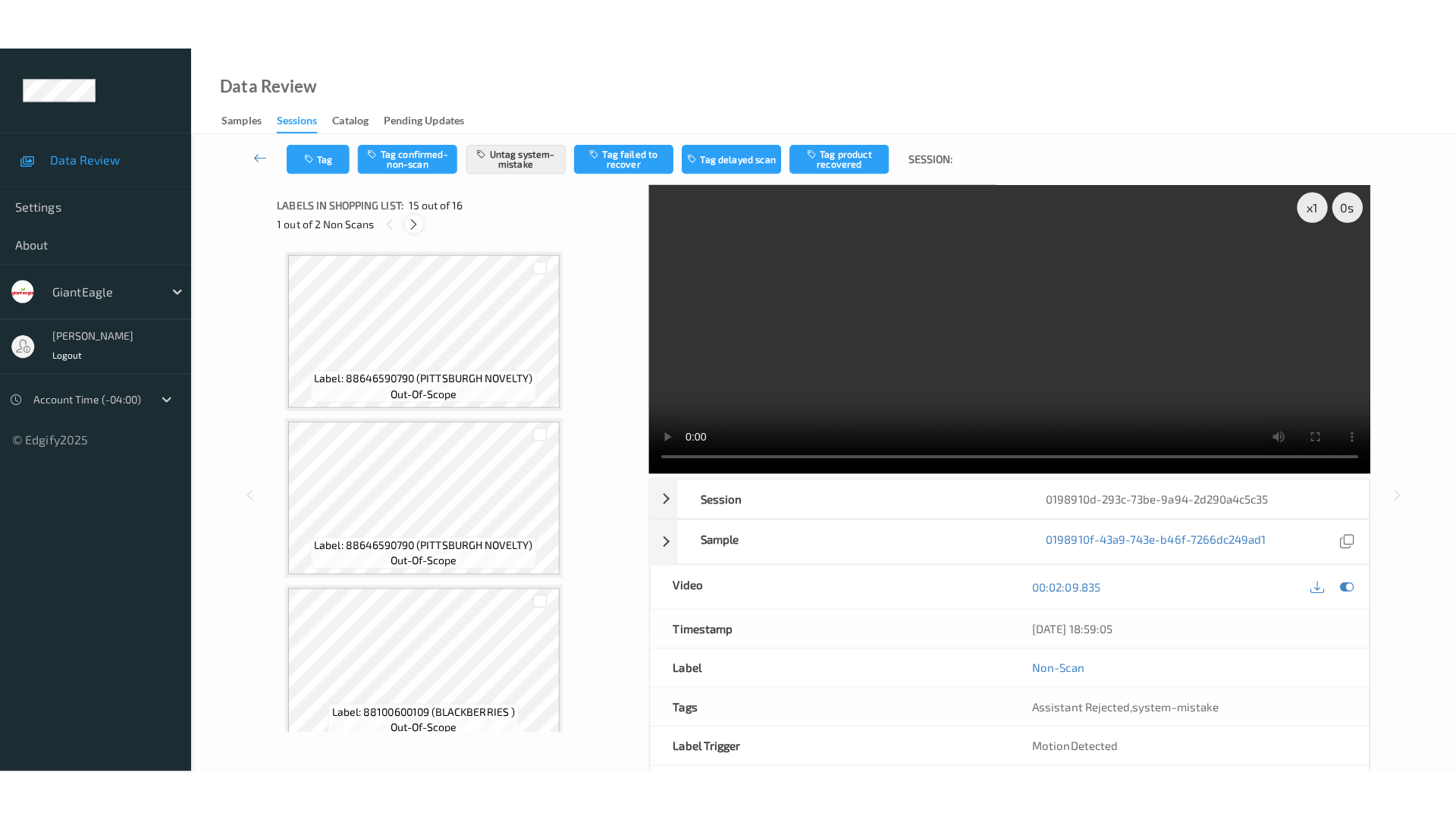
scroll to position [2157, 0]
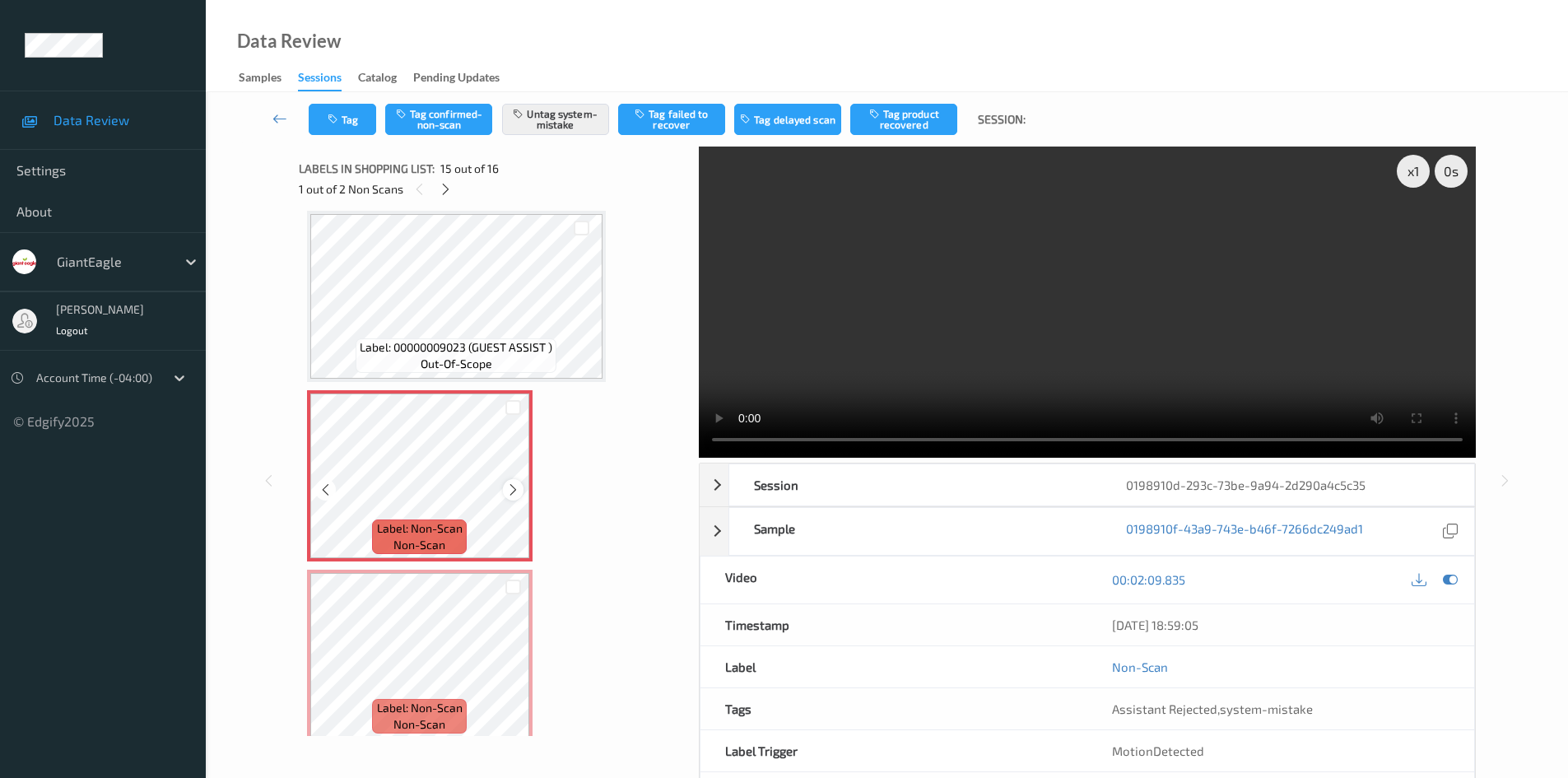
click at [512, 484] on icon at bounding box center [513, 489] width 14 height 14
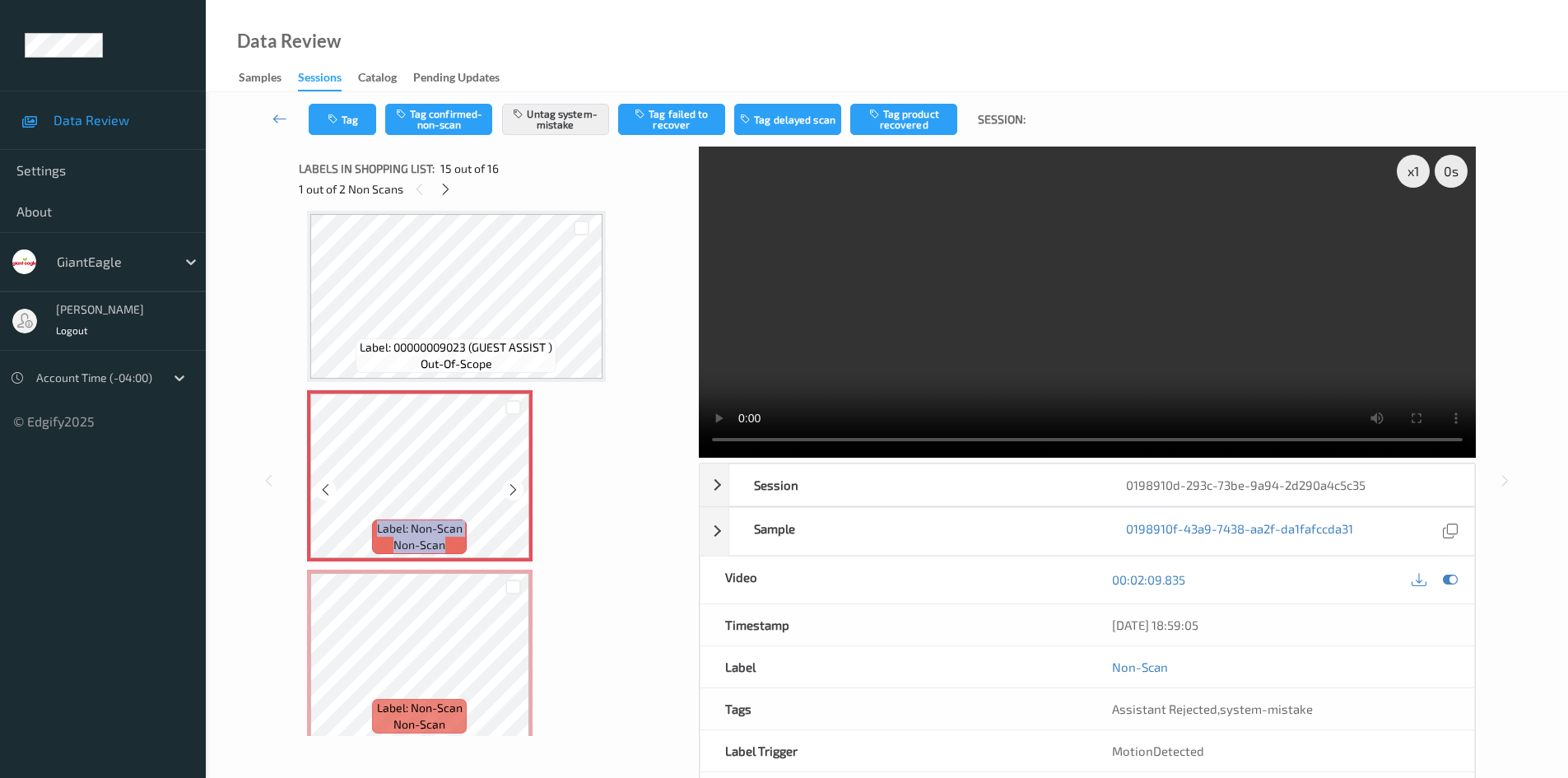
click at [512, 484] on icon at bounding box center [513, 489] width 14 height 14
click at [522, 492] on div at bounding box center [513, 489] width 21 height 21
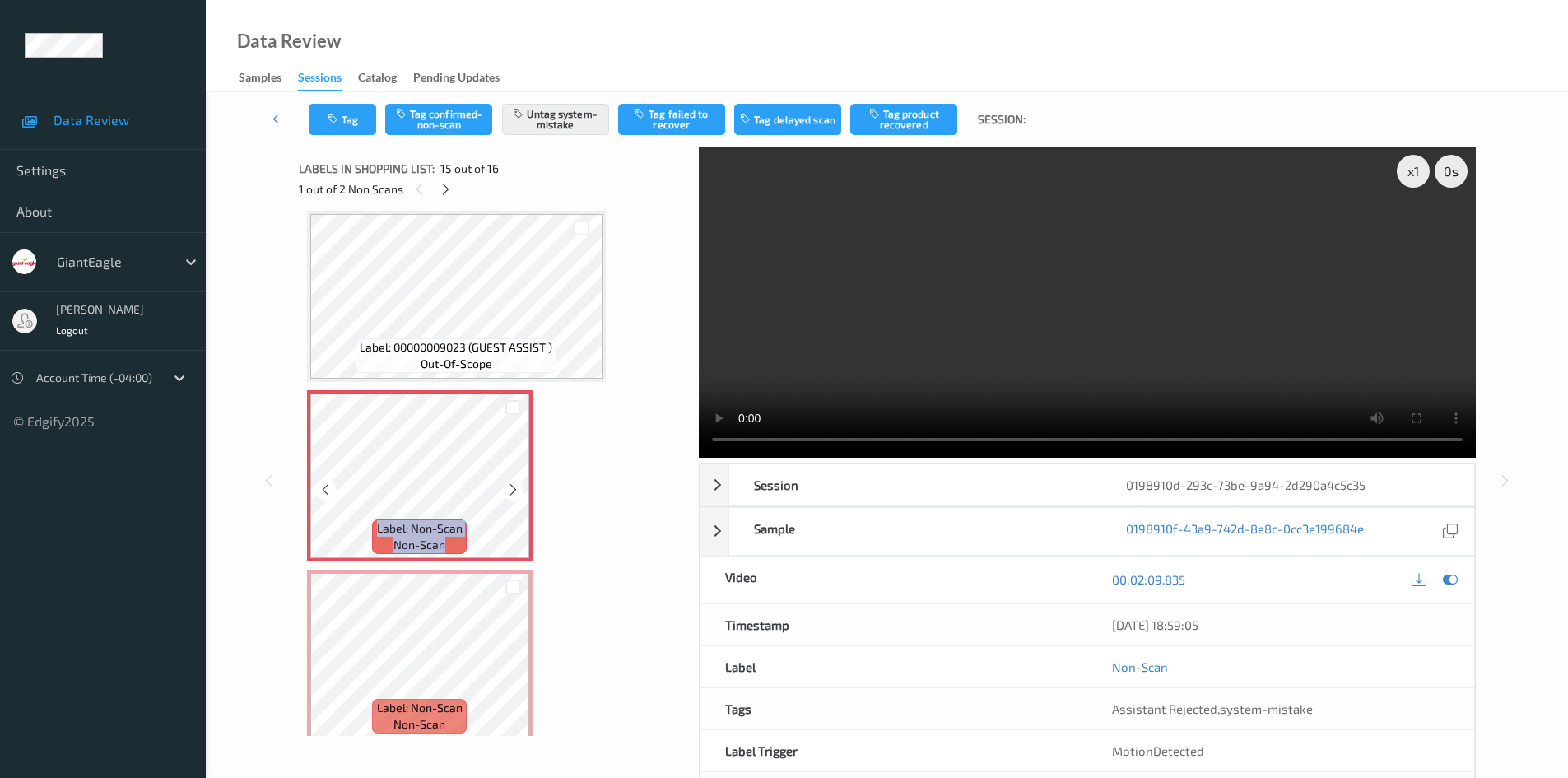
click at [522, 492] on div at bounding box center [513, 489] width 21 height 21
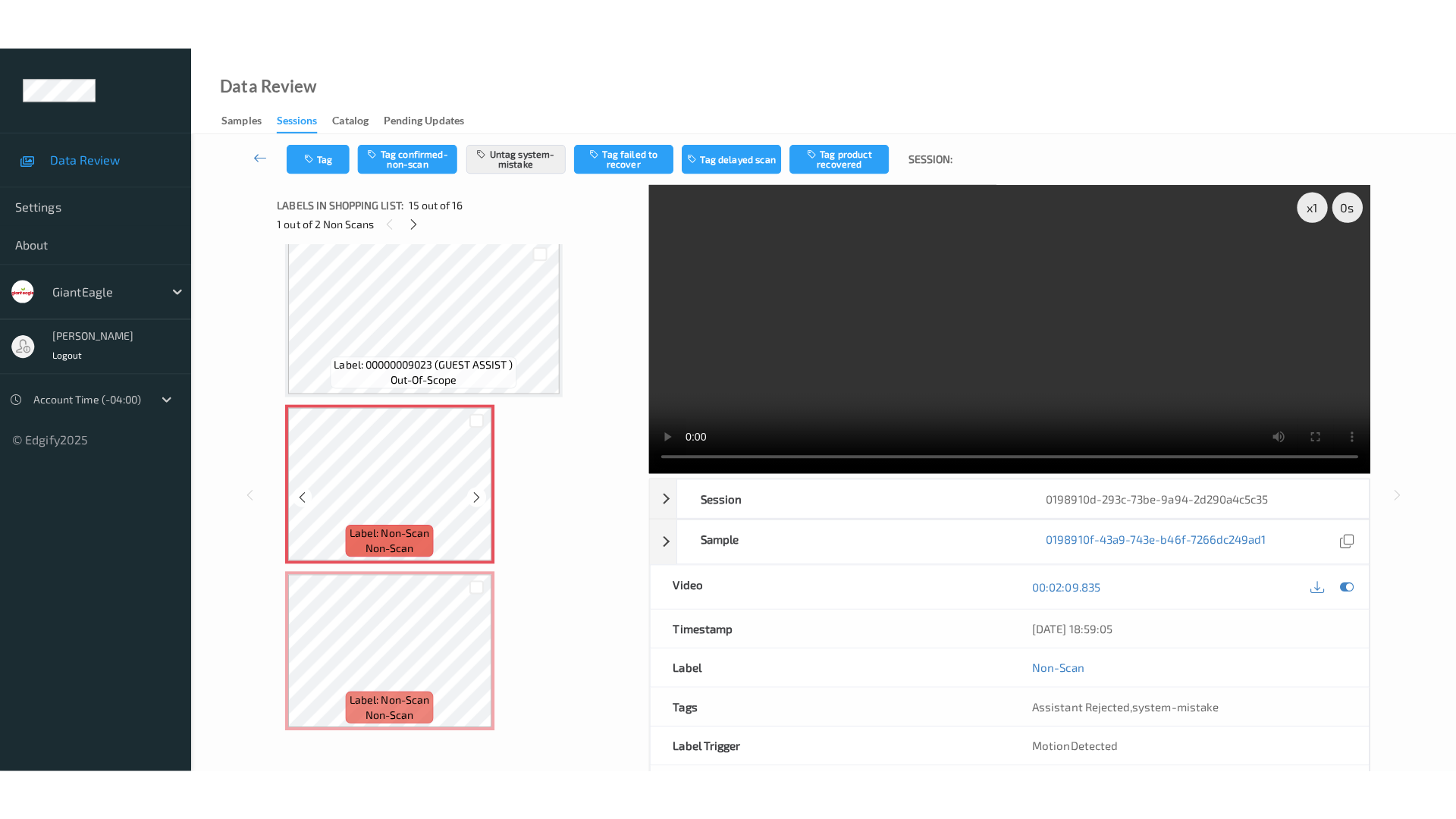
scroll to position [2168, 0]
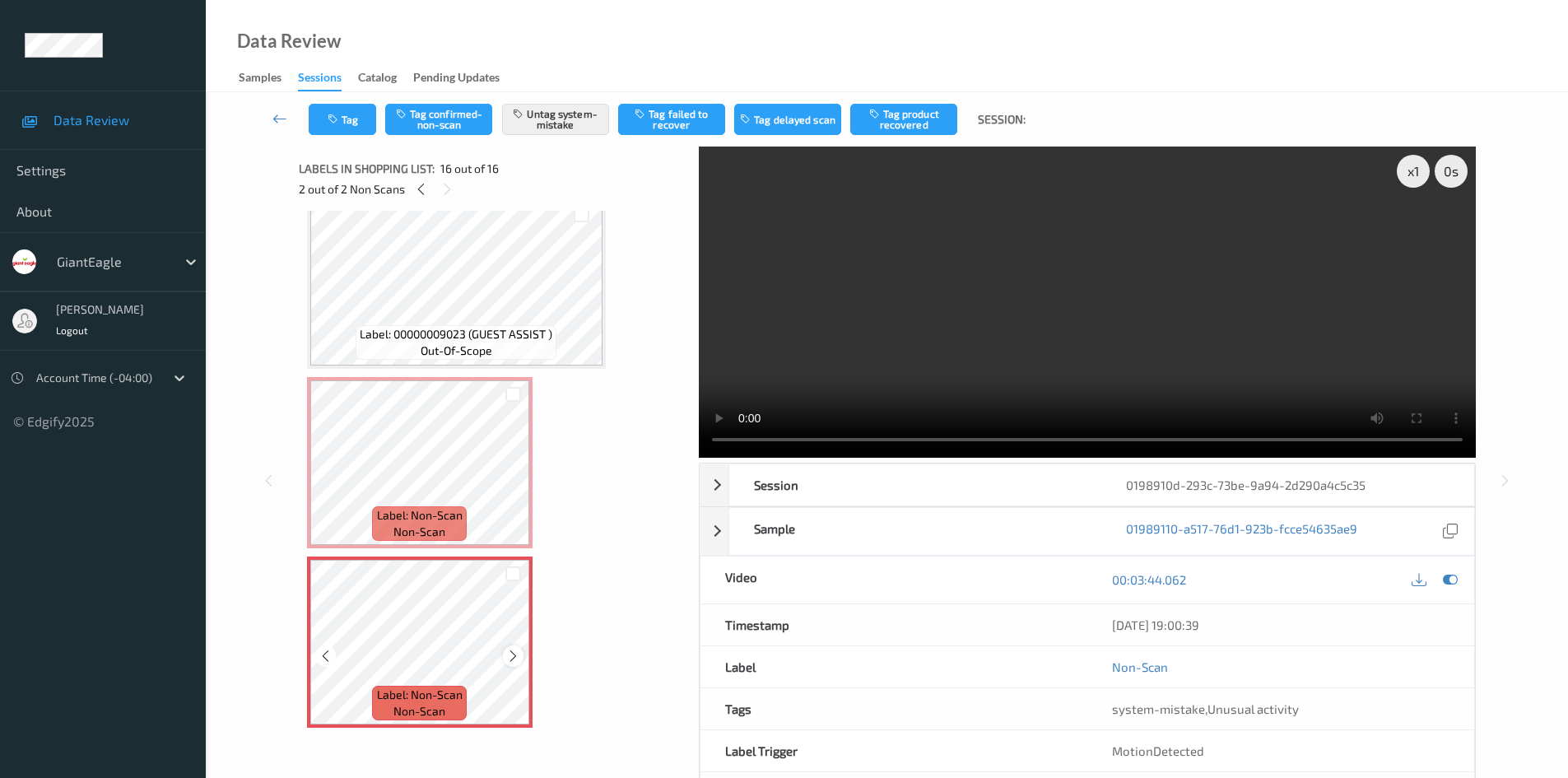
click at [505, 660] on div at bounding box center [513, 656] width 21 height 21
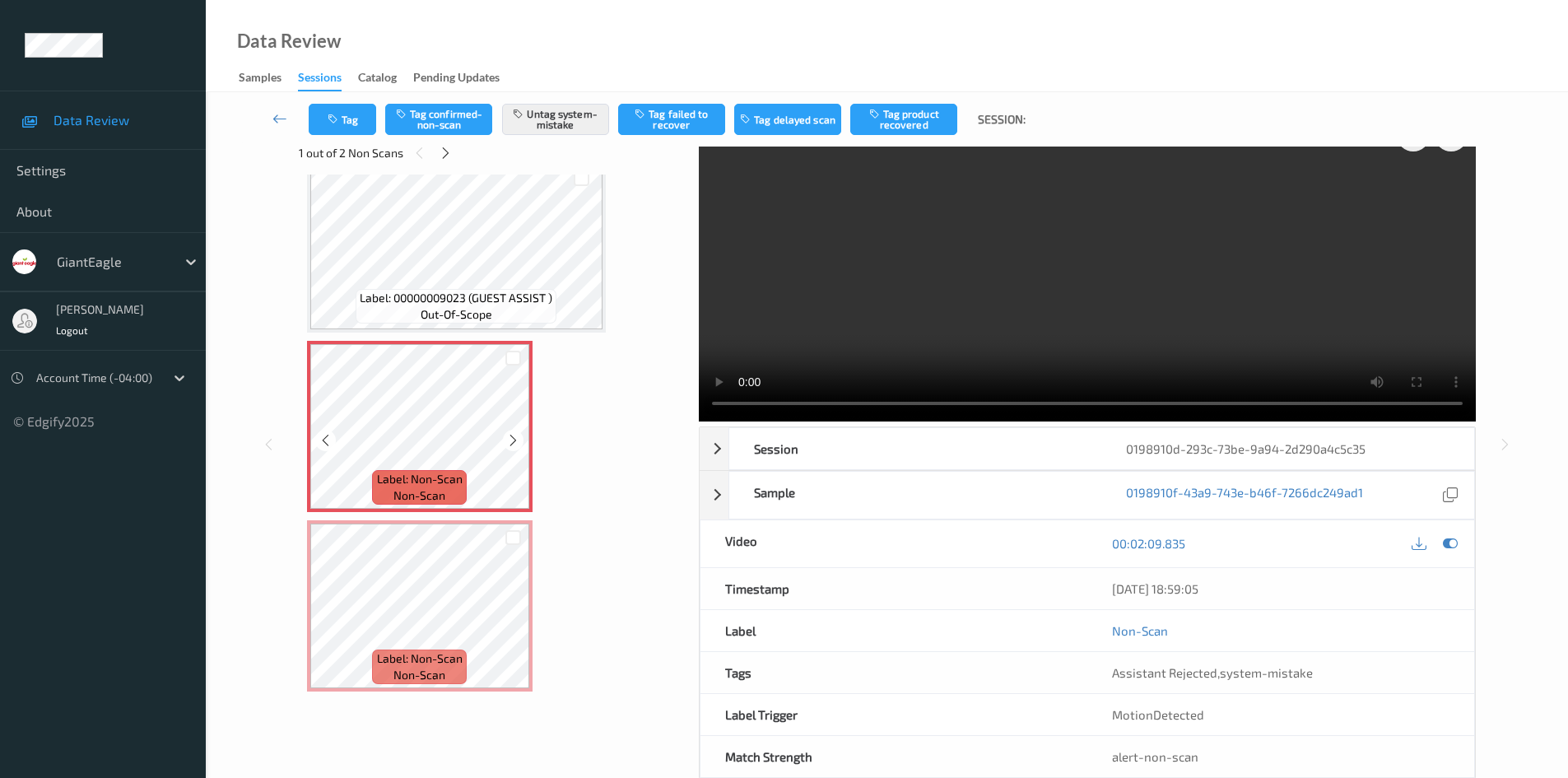
scroll to position [71, 0]
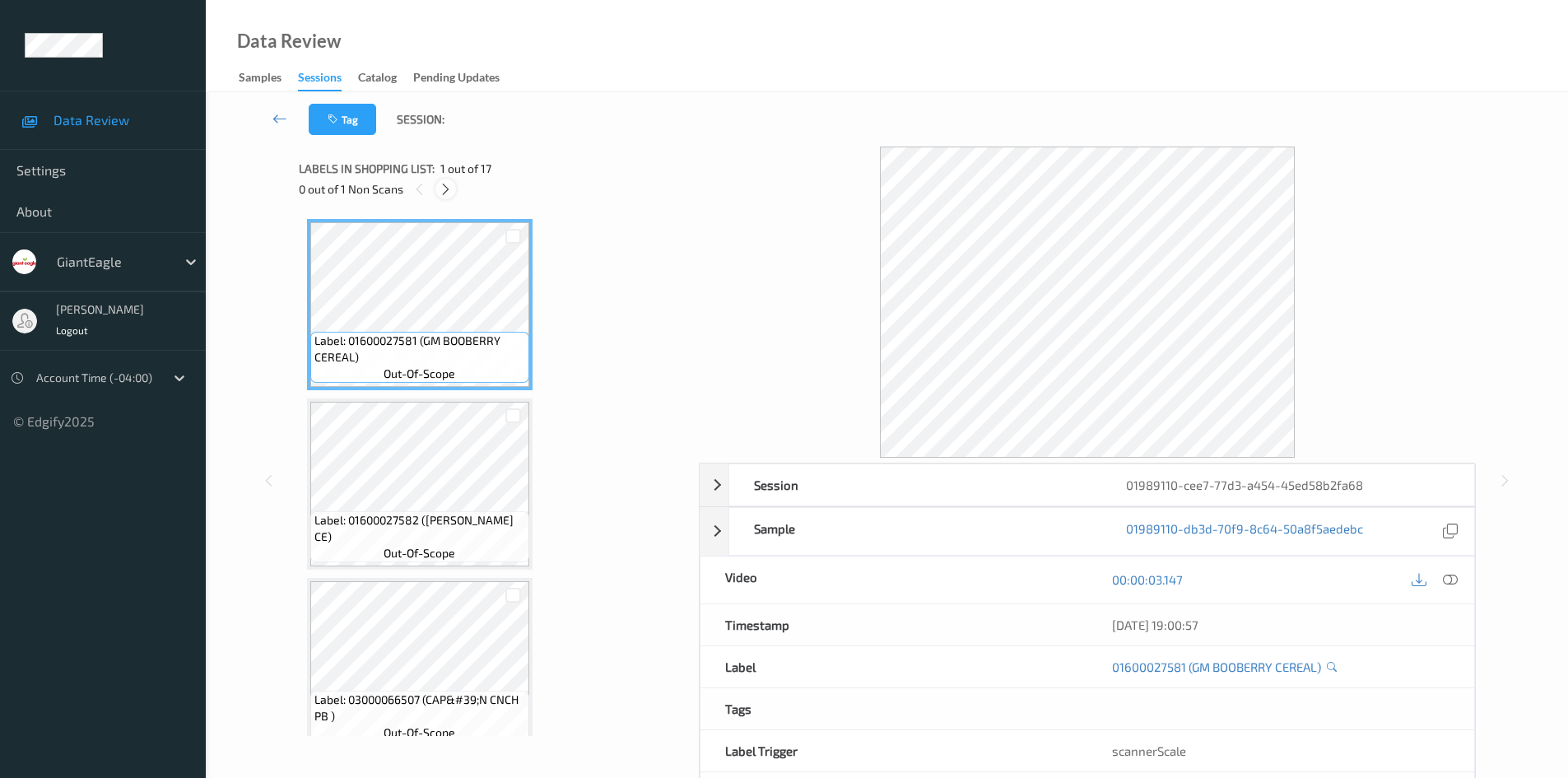
click at [447, 198] on div at bounding box center [446, 189] width 21 height 21
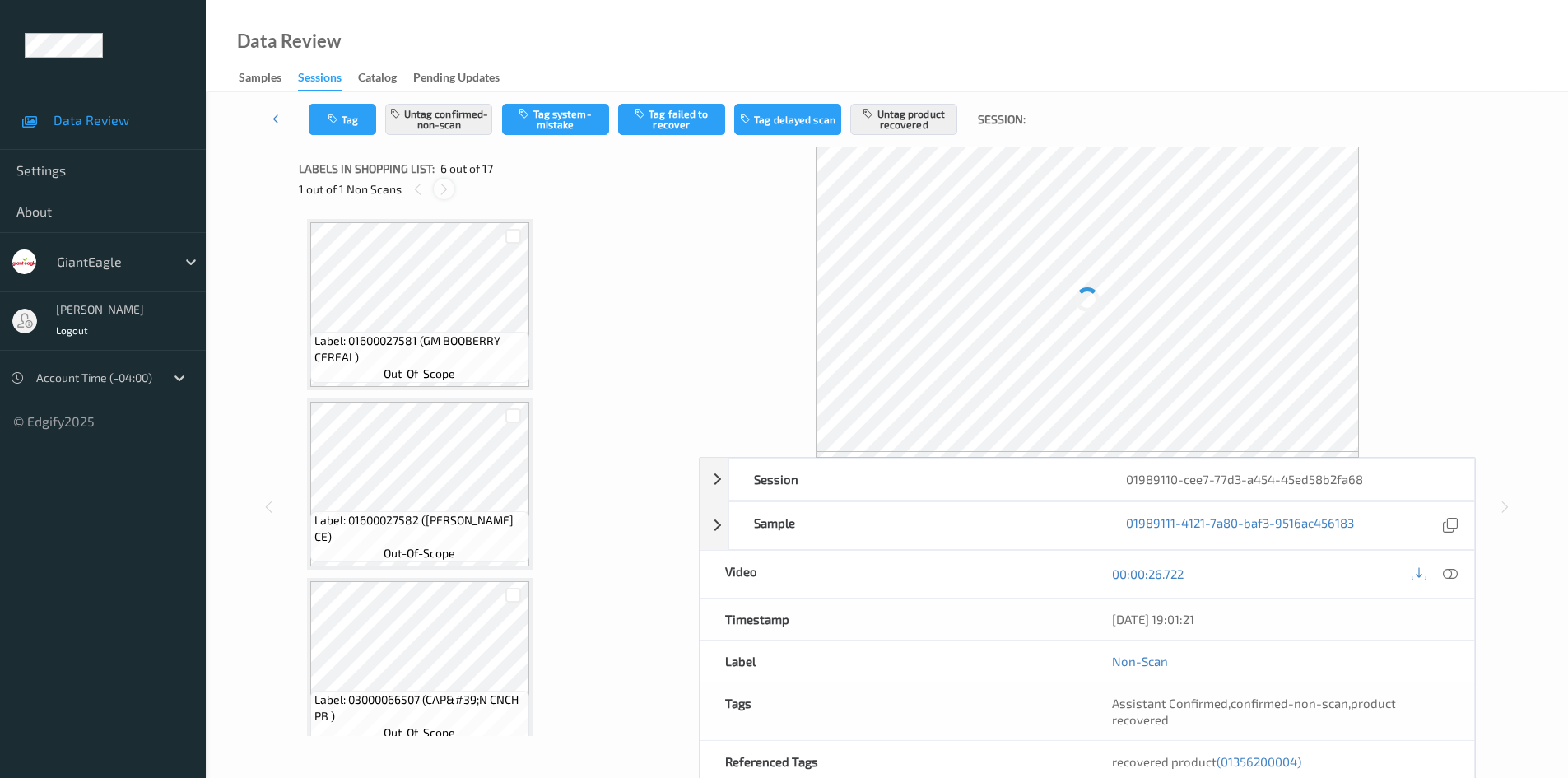
scroll to position [725, 0]
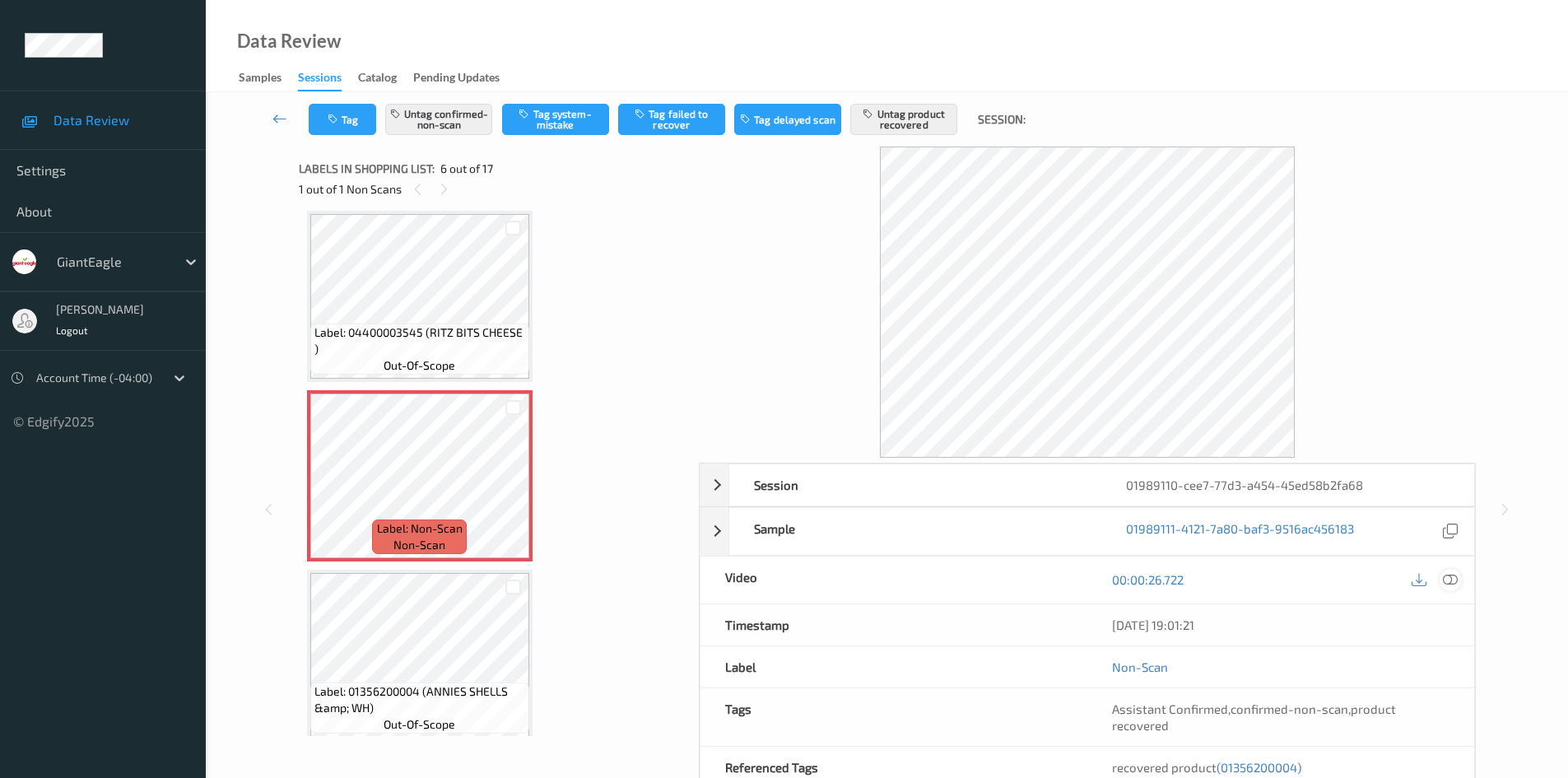
click at [1456, 585] on icon at bounding box center [1449, 578] width 14 height 14
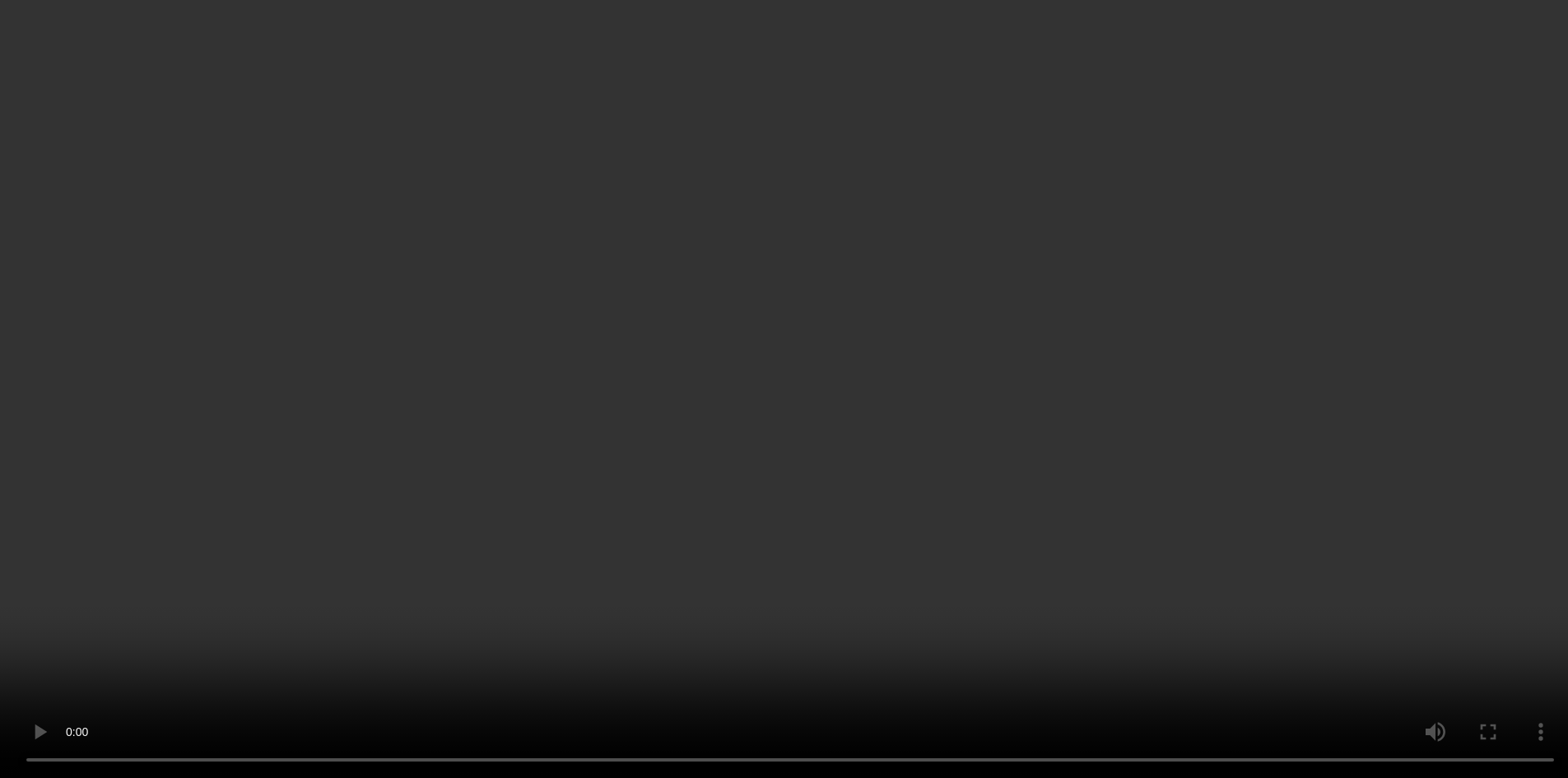
scroll to position [891, 0]
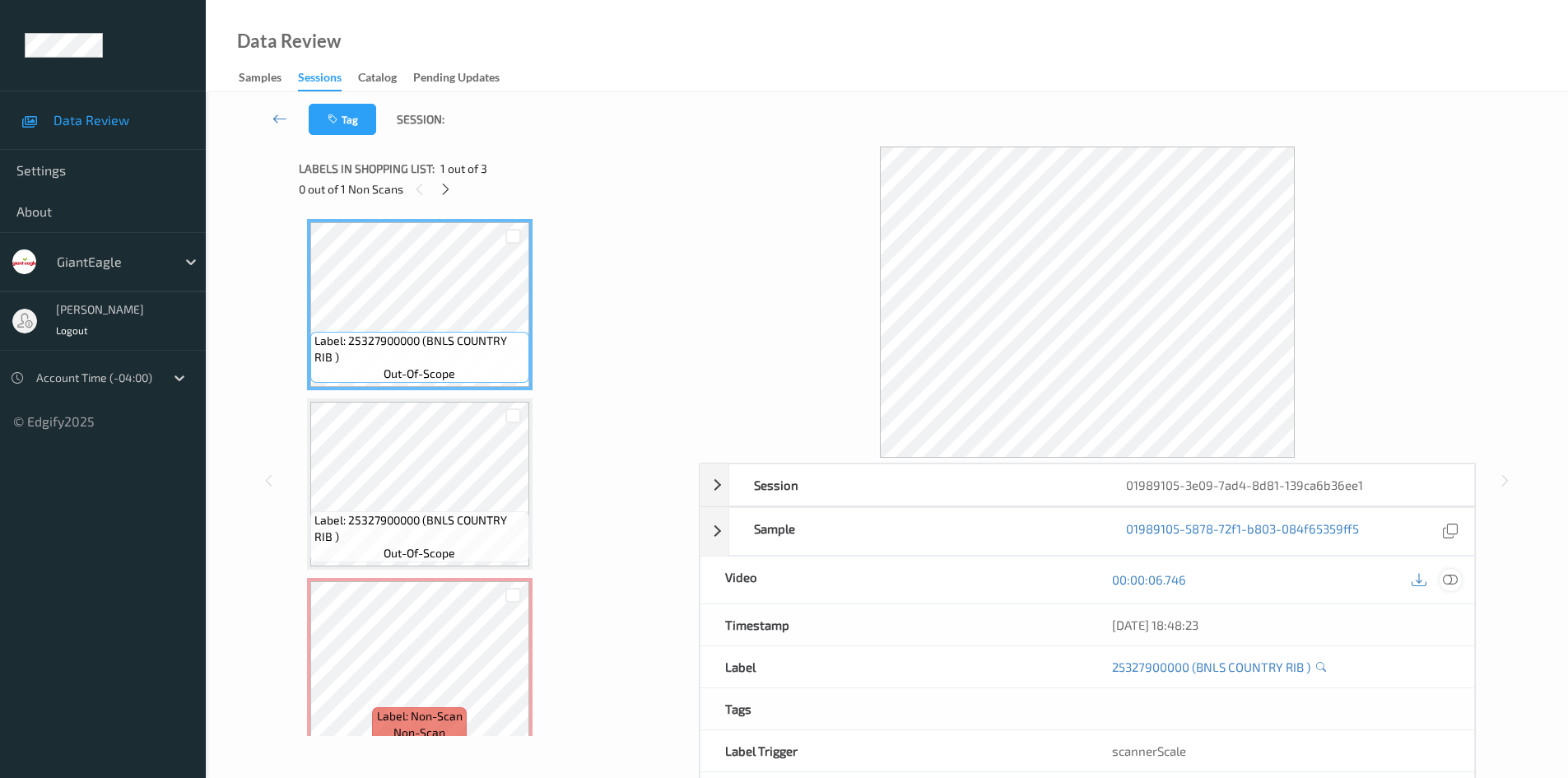
click at [1454, 582] on icon at bounding box center [1449, 578] width 14 height 14
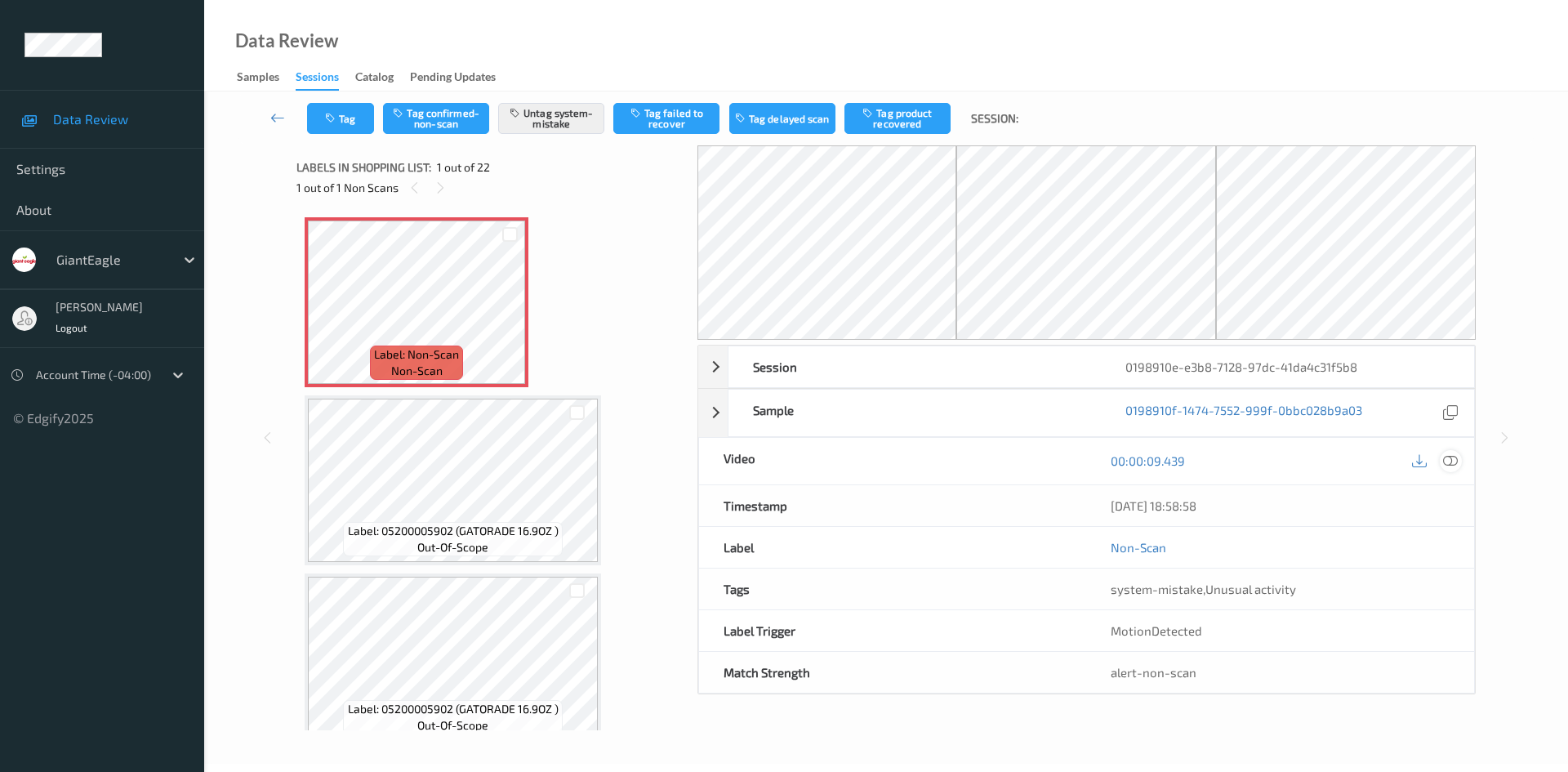
click at [1448, 464] on icon at bounding box center [1449, 460] width 14 height 14
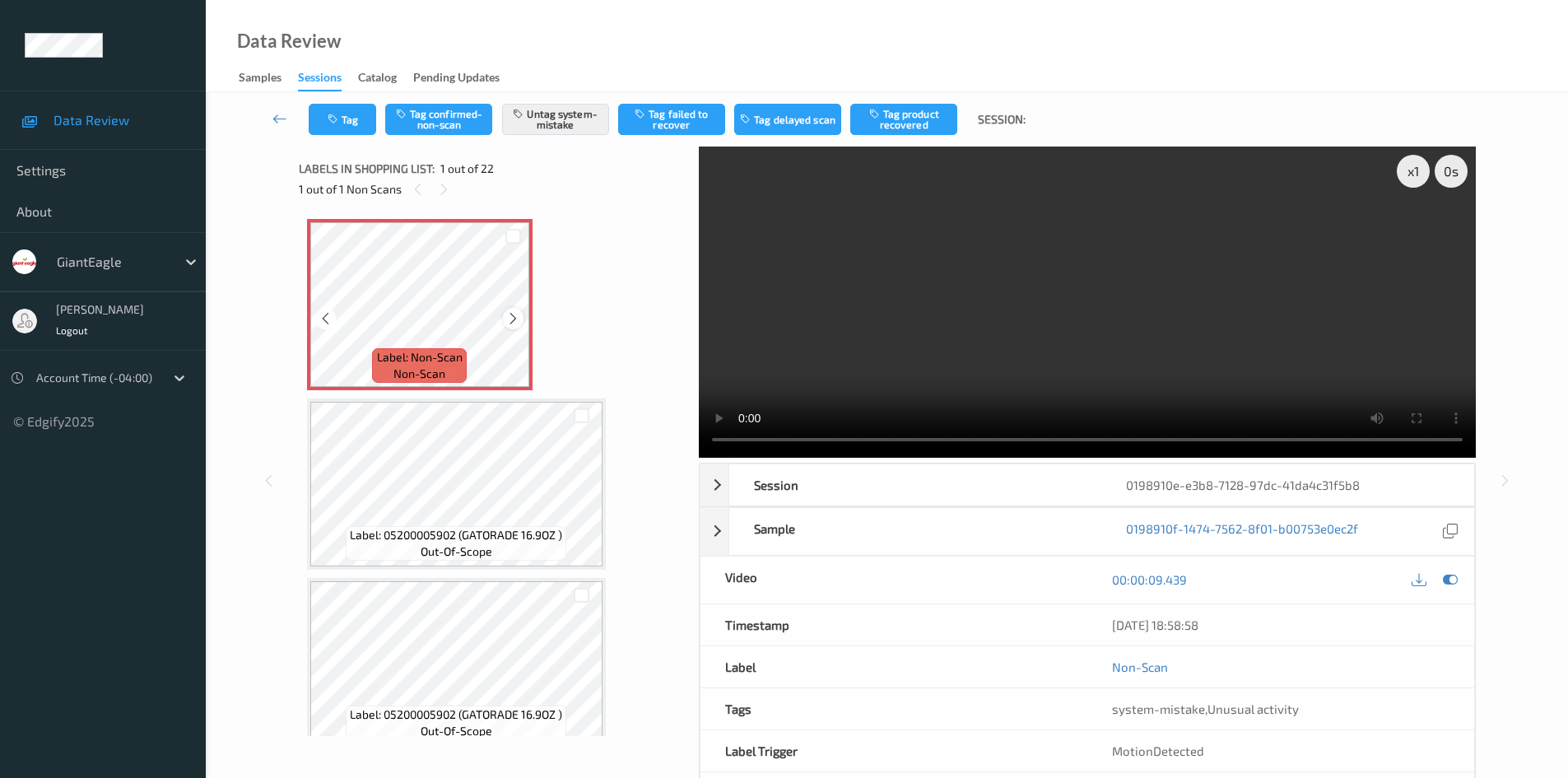
click at [511, 314] on icon at bounding box center [513, 317] width 14 height 14
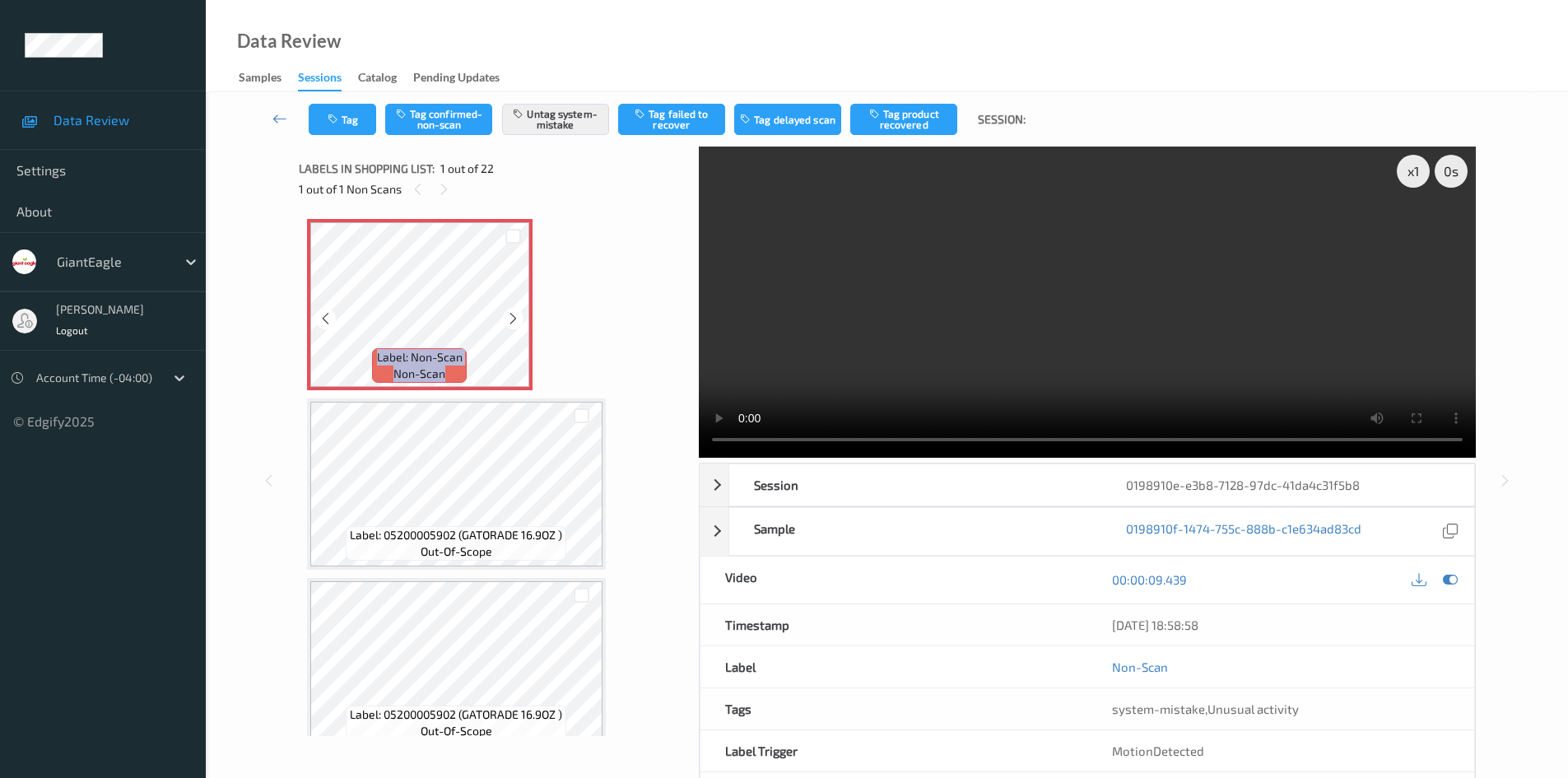
click at [511, 314] on icon at bounding box center [513, 317] width 14 height 14
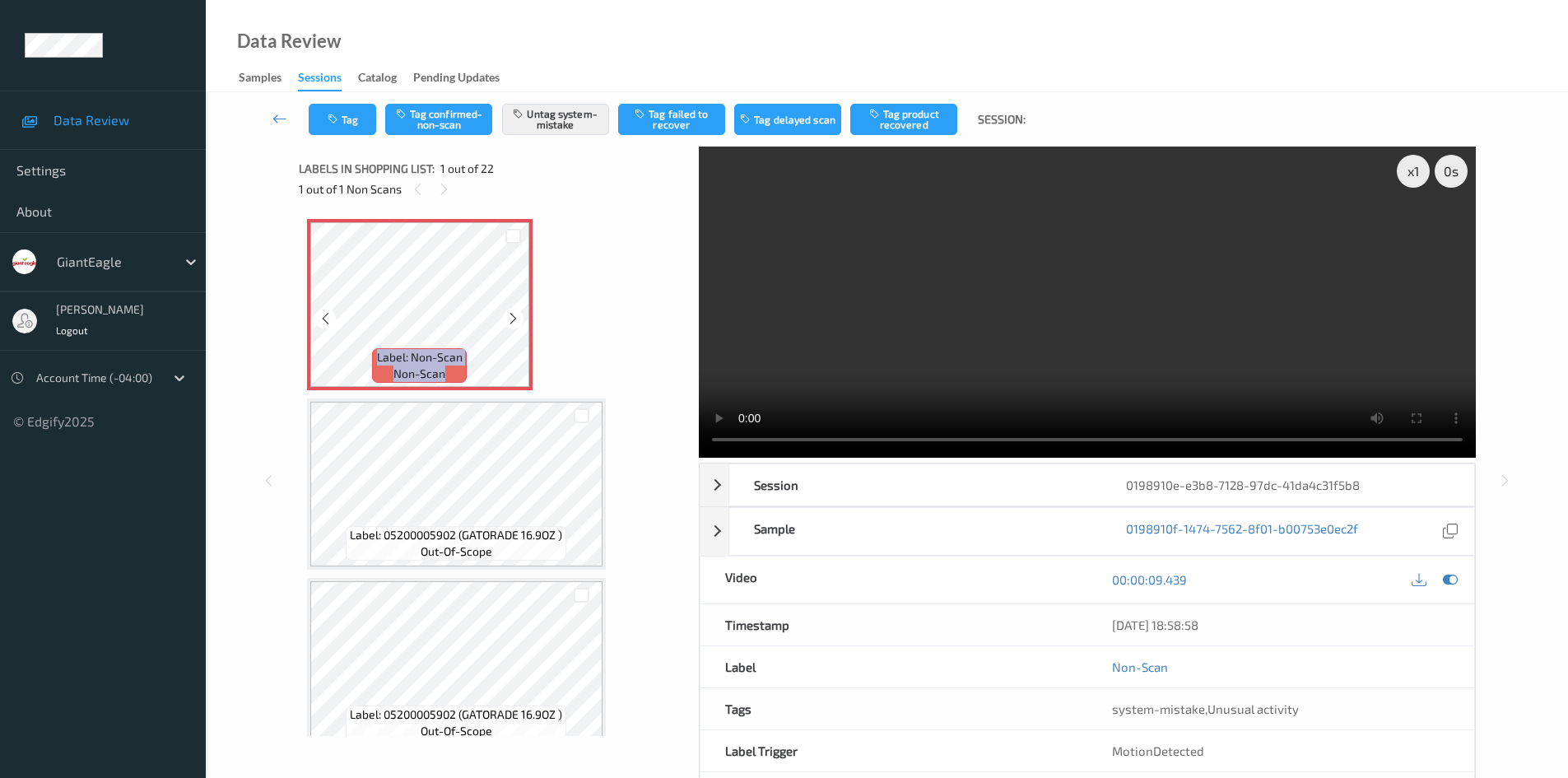
click at [511, 314] on icon at bounding box center [513, 317] width 14 height 14
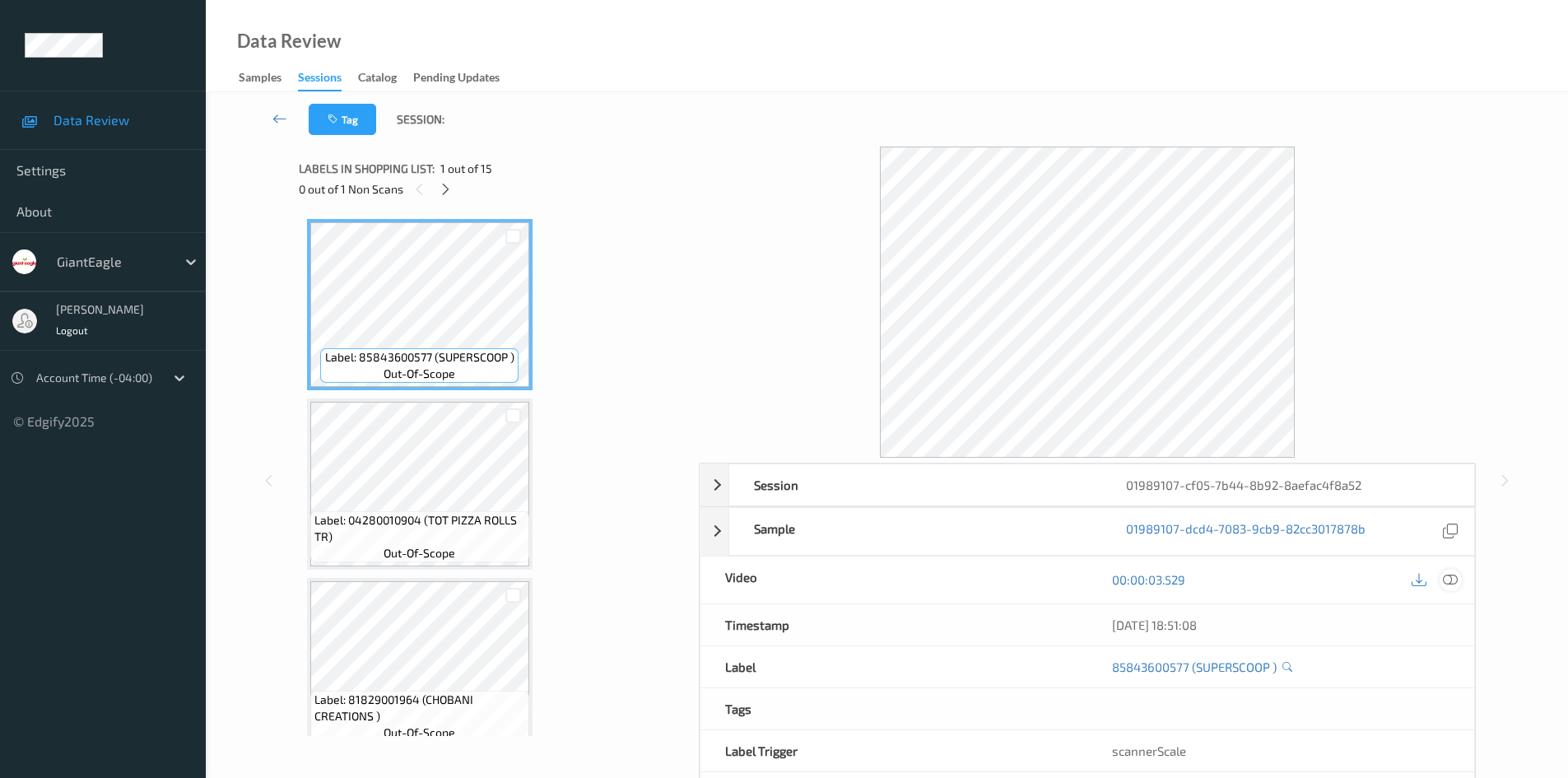
click at [1450, 581] on icon at bounding box center [1449, 578] width 14 height 14
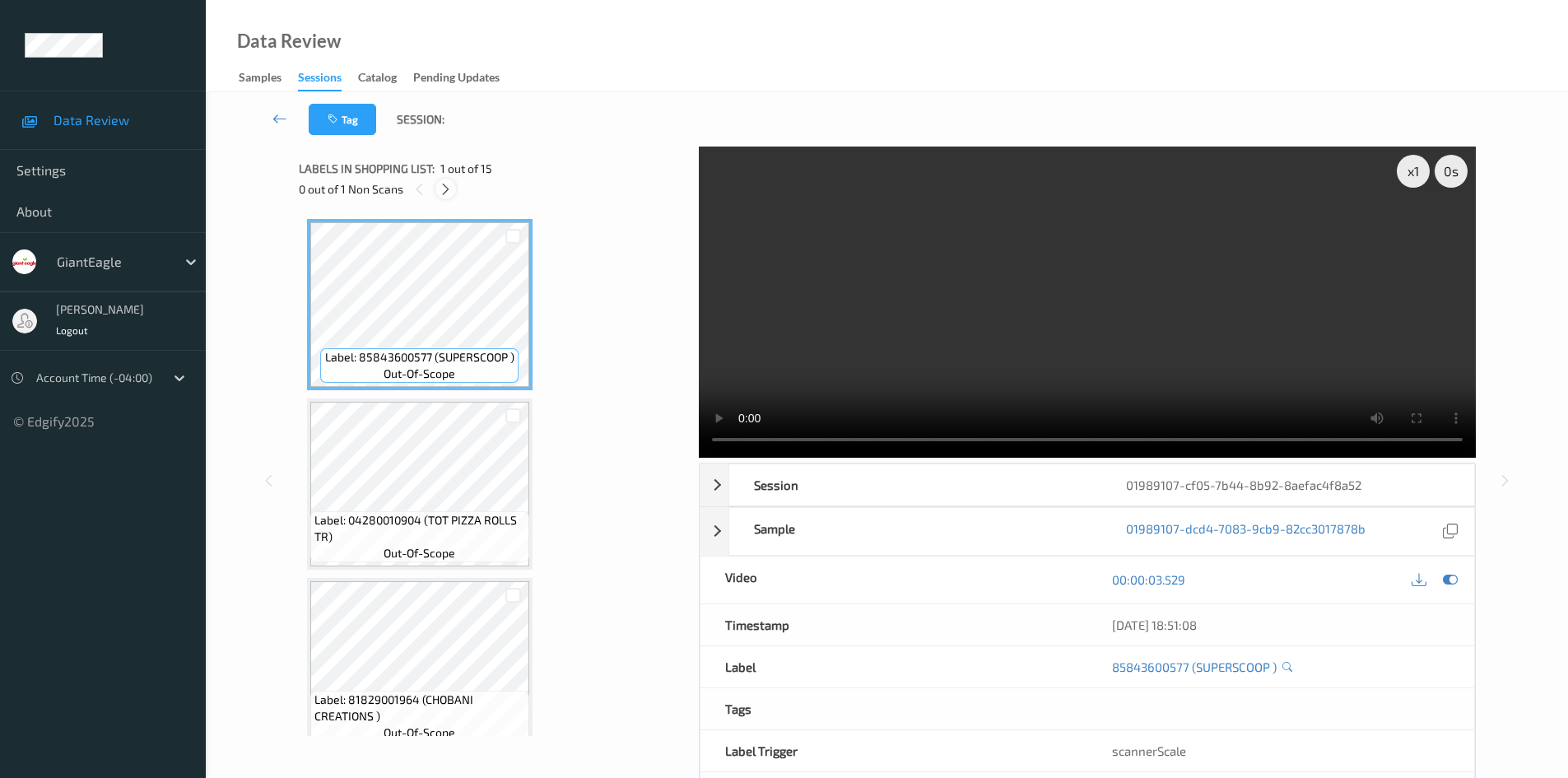
click at [447, 195] on icon at bounding box center [446, 188] width 14 height 14
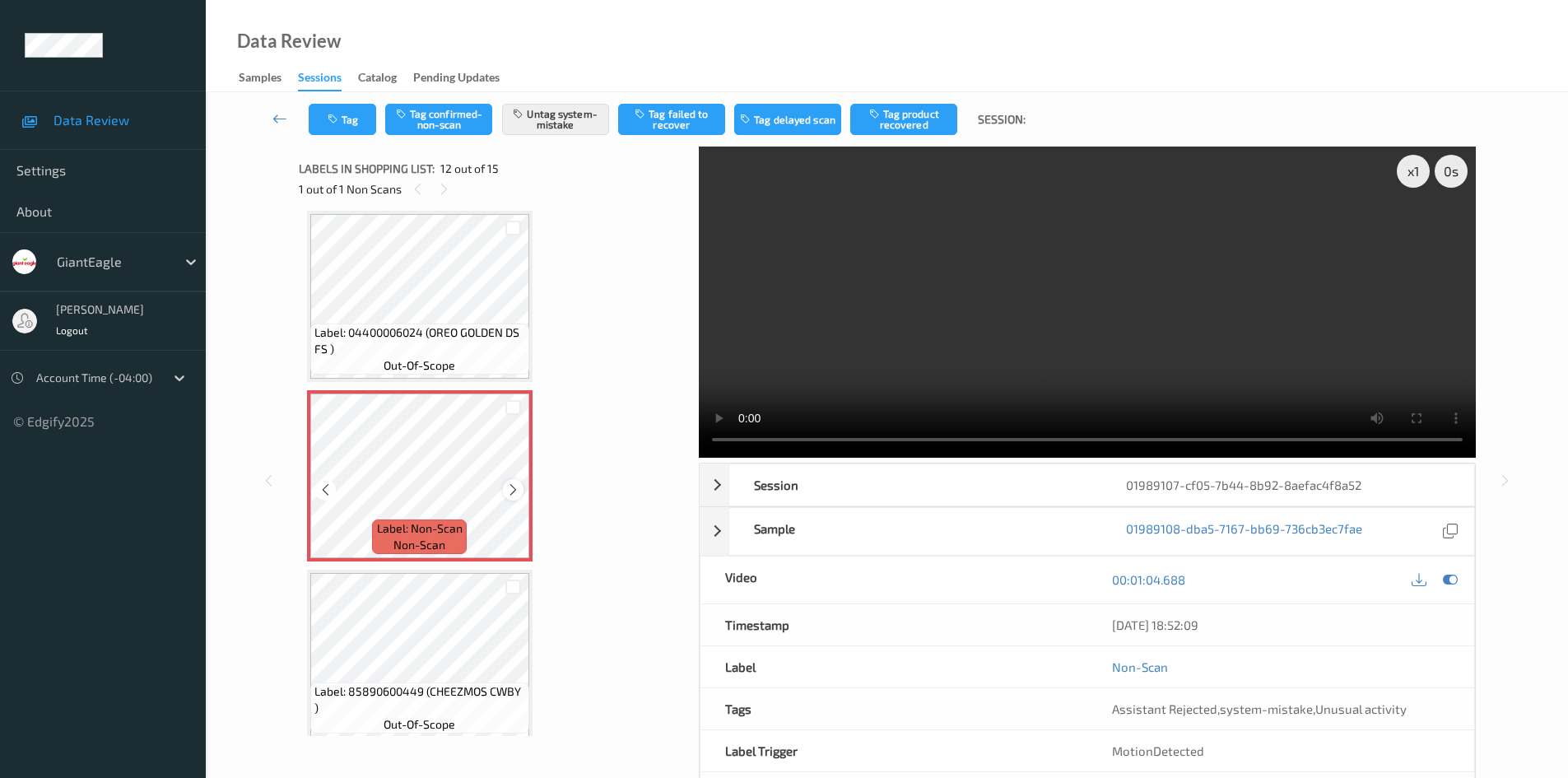
click at [510, 494] on icon at bounding box center [513, 489] width 14 height 14
